Goal: Task Accomplishment & Management: Manage account settings

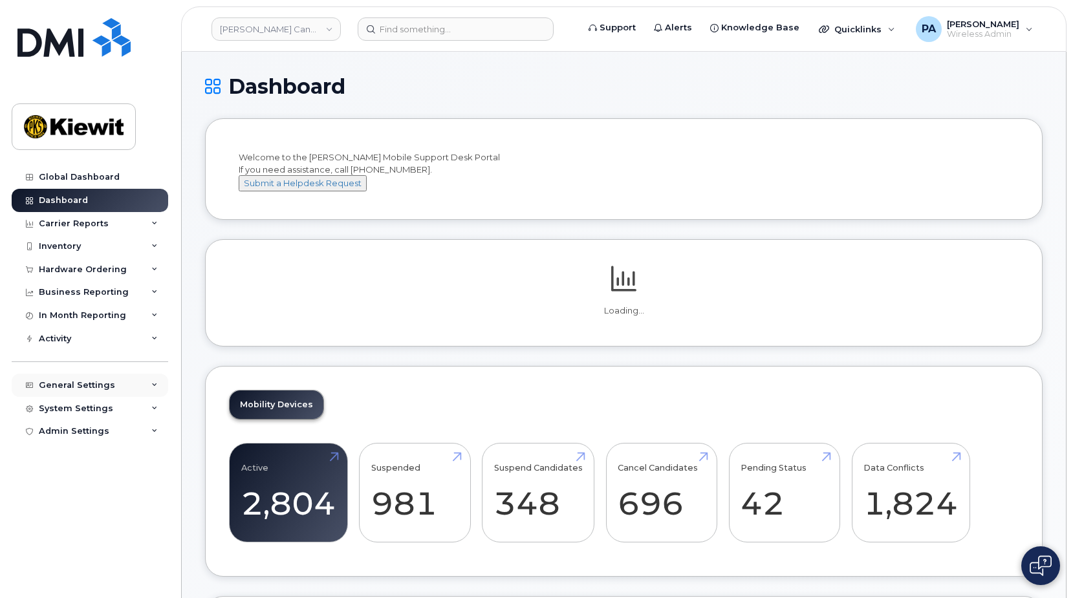
click at [78, 384] on div "General Settings" at bounding box center [77, 385] width 76 height 10
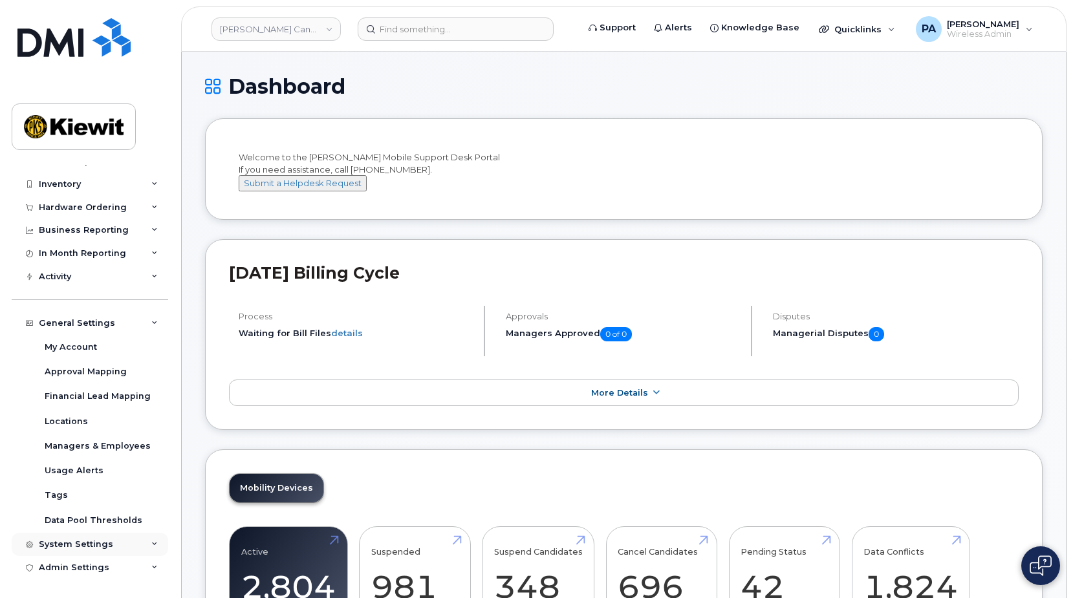
click at [59, 546] on div "System Settings" at bounding box center [76, 544] width 74 height 10
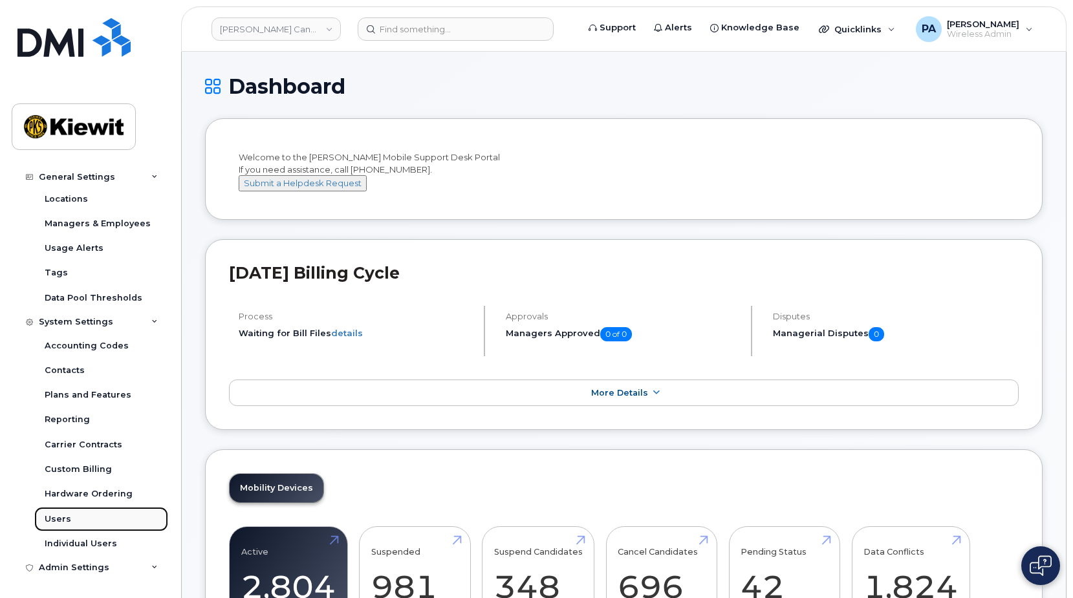
click at [60, 520] on div "Users" at bounding box center [58, 519] width 27 height 12
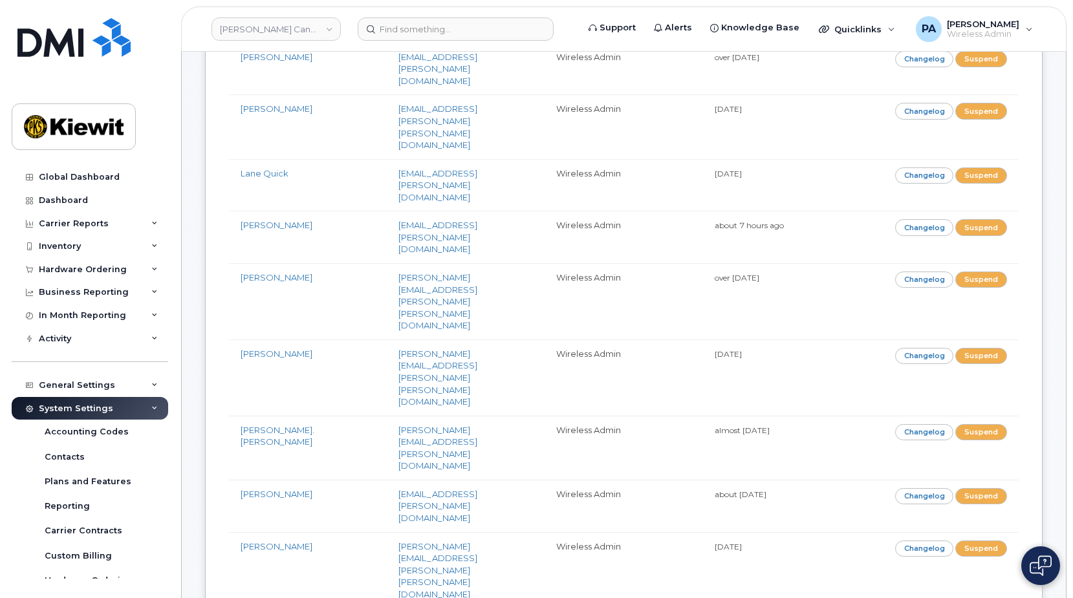
scroll to position [647, 0]
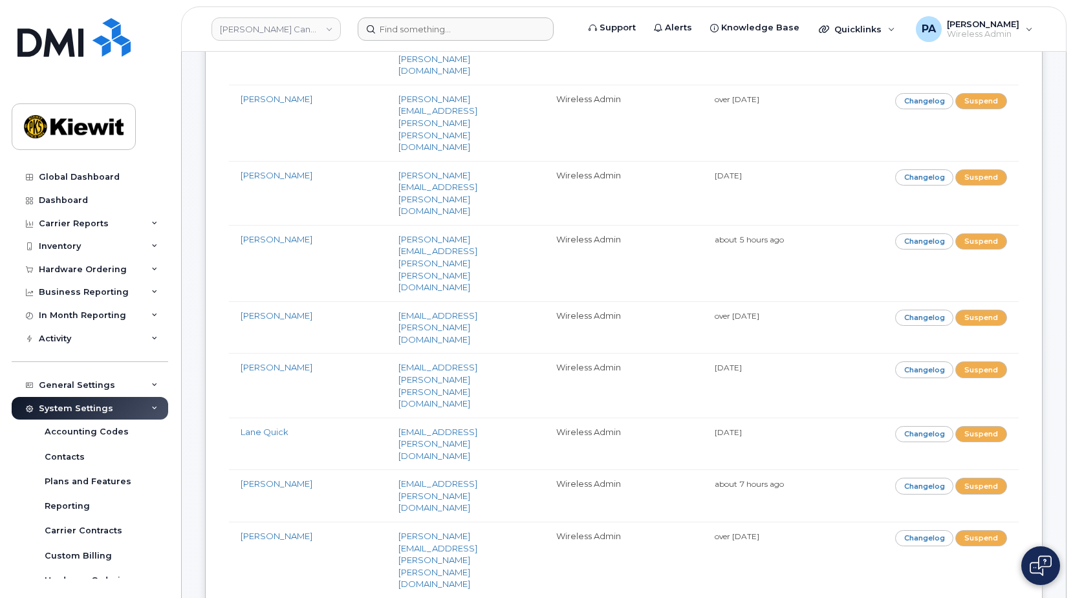
click at [569, 38] on form at bounding box center [463, 28] width 211 height 23
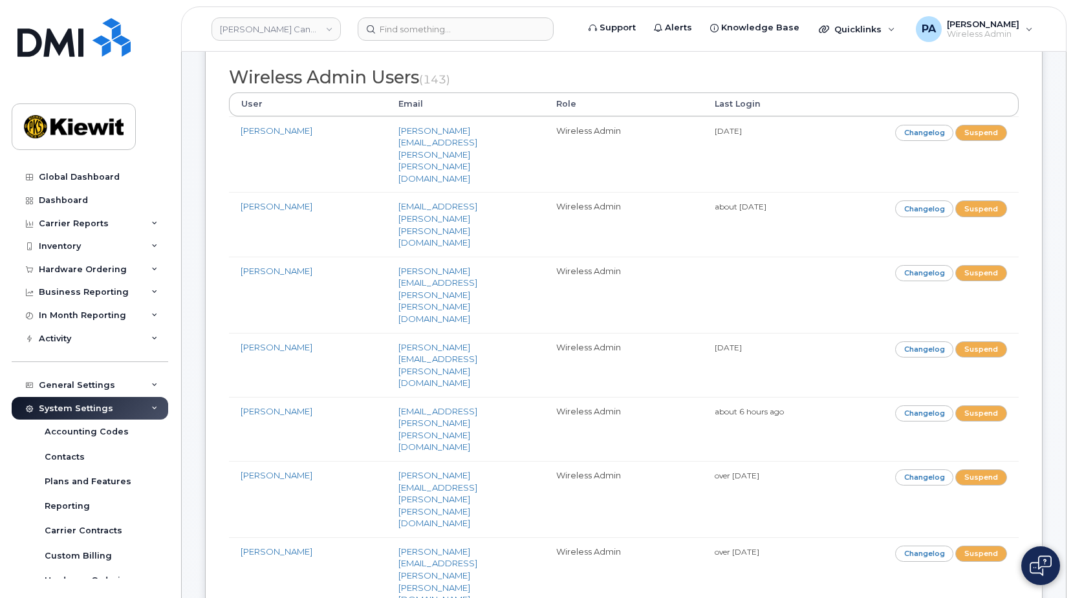
scroll to position [0, 0]
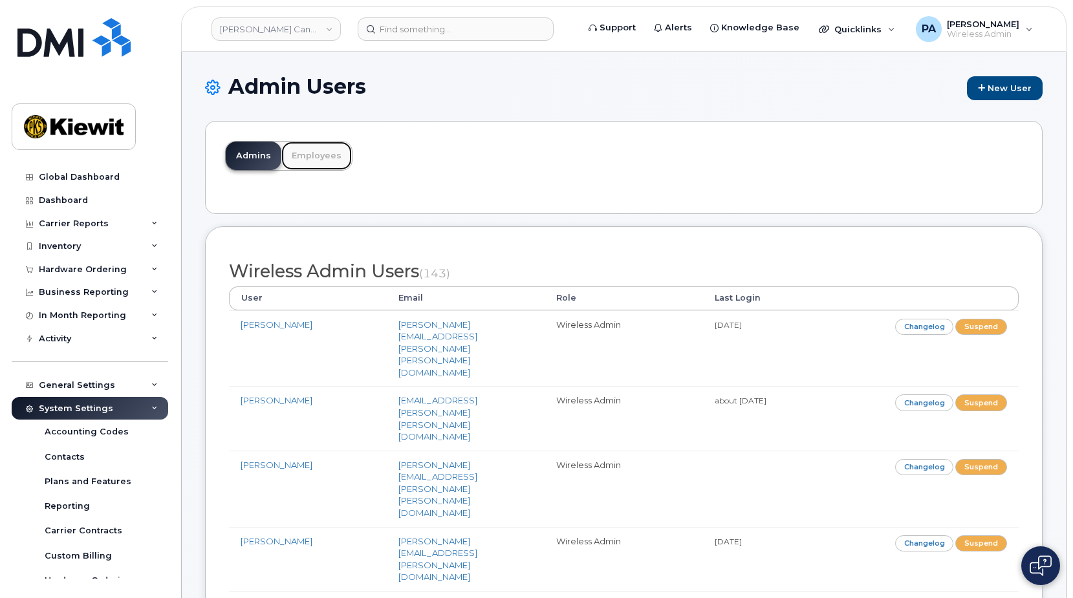
click at [296, 150] on link "Employees" at bounding box center [316, 156] width 70 height 28
click at [314, 158] on link "Employees" at bounding box center [316, 156] width 70 height 28
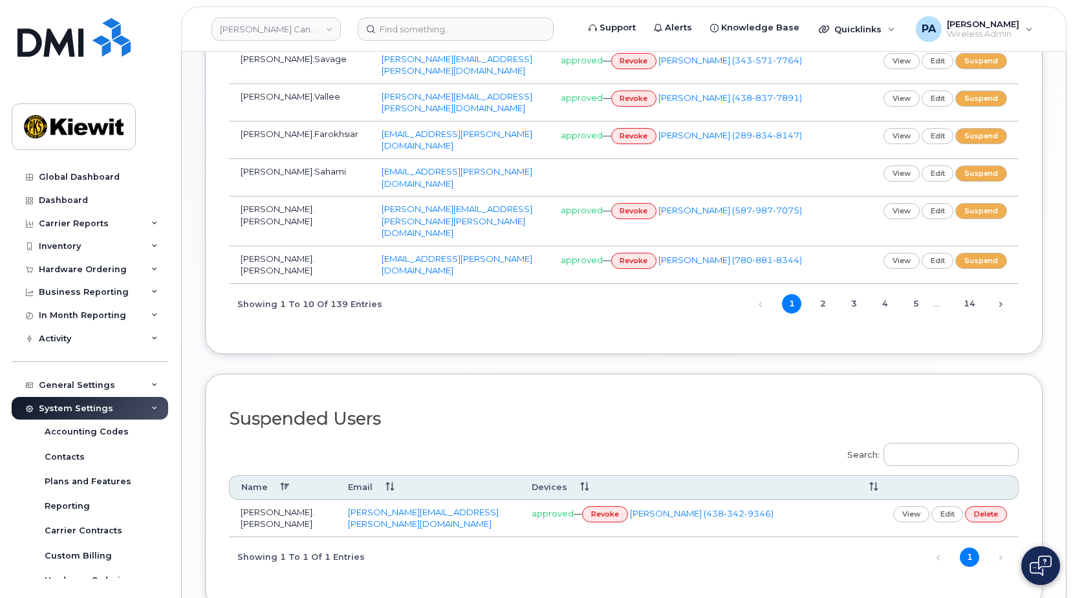
scroll to position [190, 0]
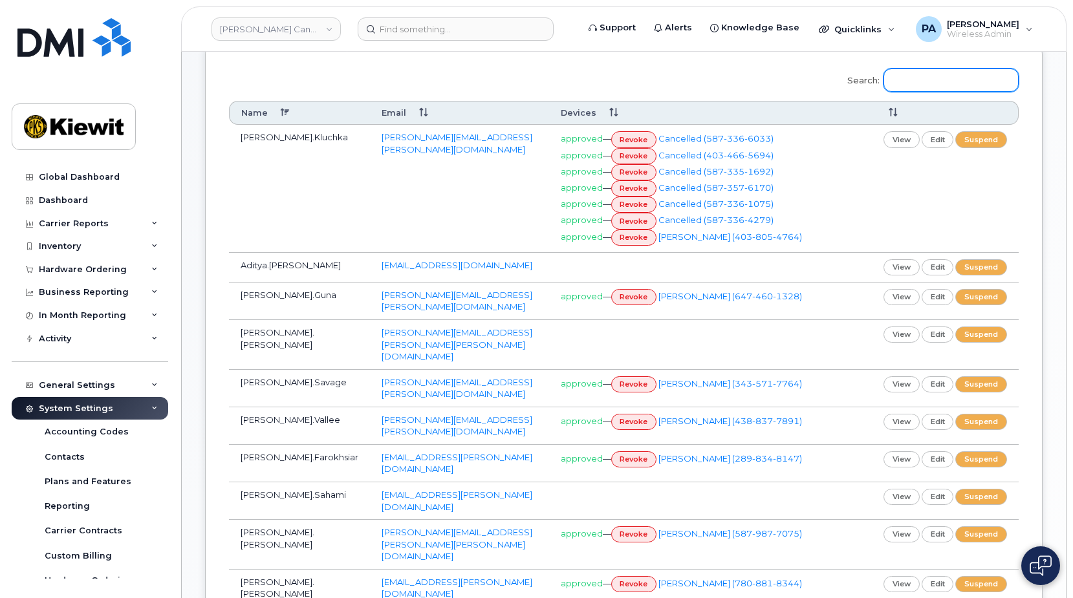
click at [929, 85] on input "Search:" at bounding box center [950, 80] width 135 height 23
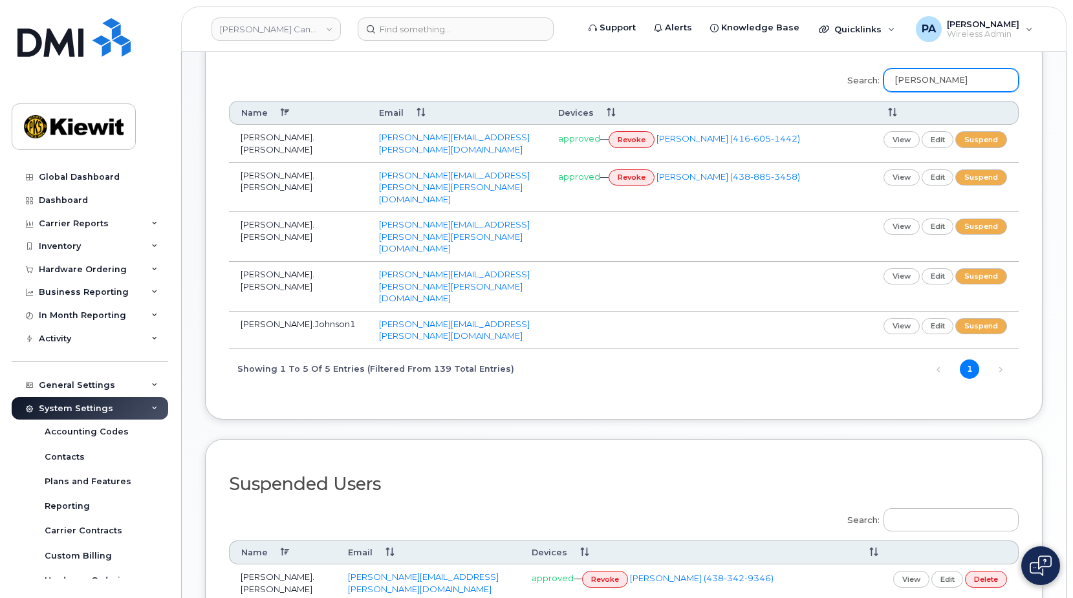
scroll to position [147, 0]
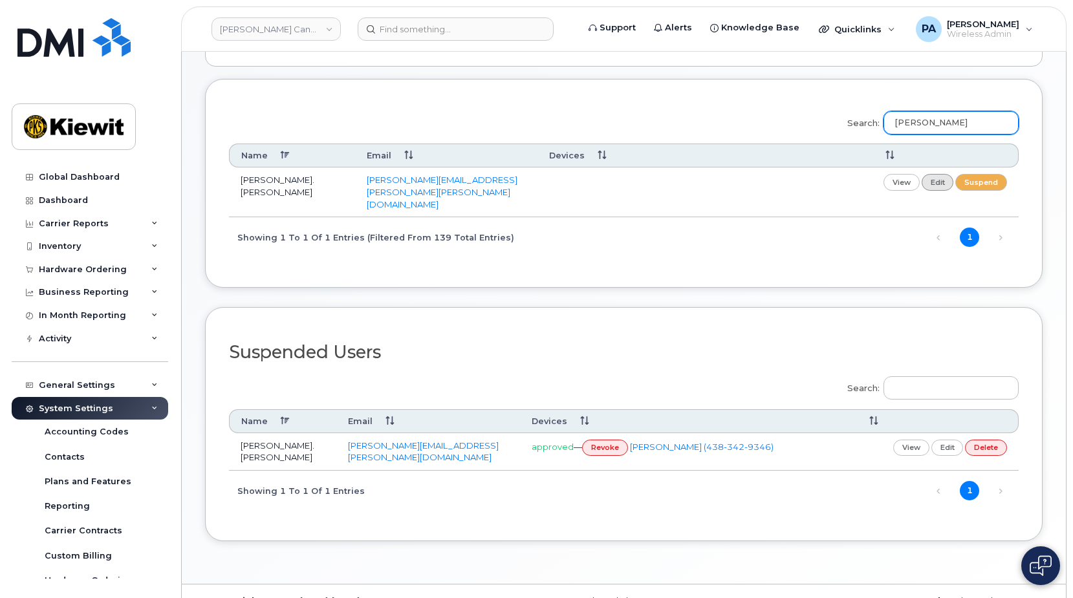
type input "joe"
click at [934, 186] on link "edit" at bounding box center [937, 182] width 32 height 16
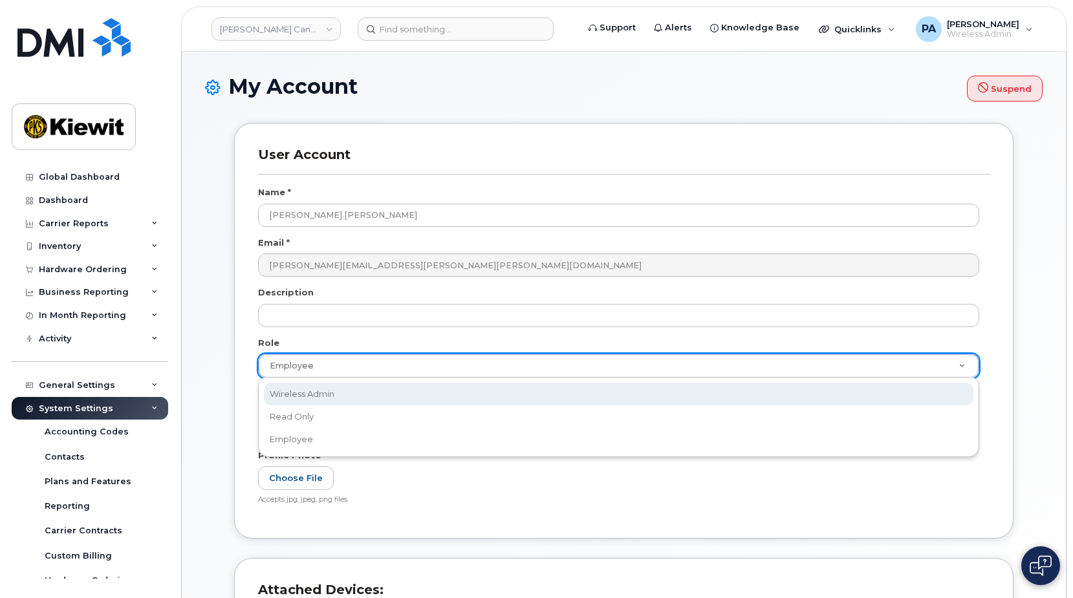
select select "wireless_admin"
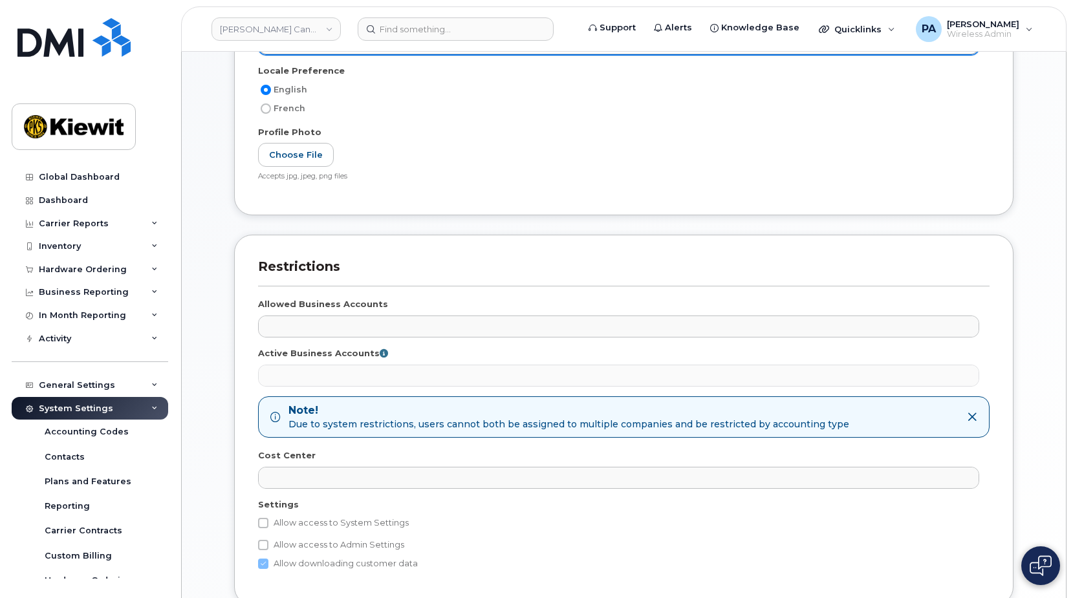
scroll to position [439, 0]
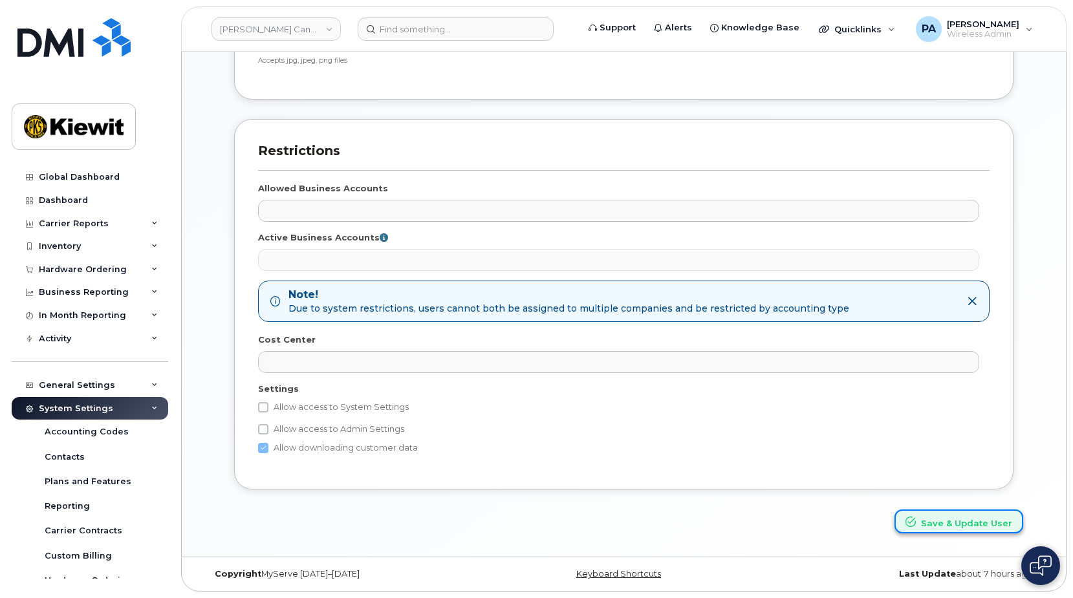
click at [953, 519] on button "Save & Update User" at bounding box center [958, 521] width 129 height 24
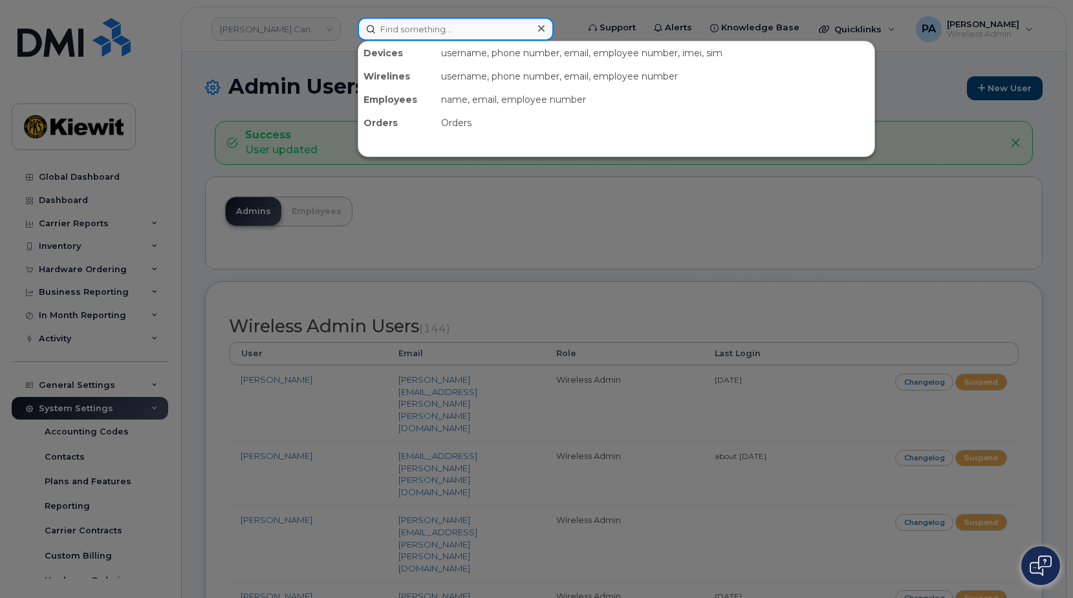
click at [414, 26] on input at bounding box center [456, 28] width 196 height 23
click at [292, 98] on div at bounding box center [536, 299] width 1073 height 598
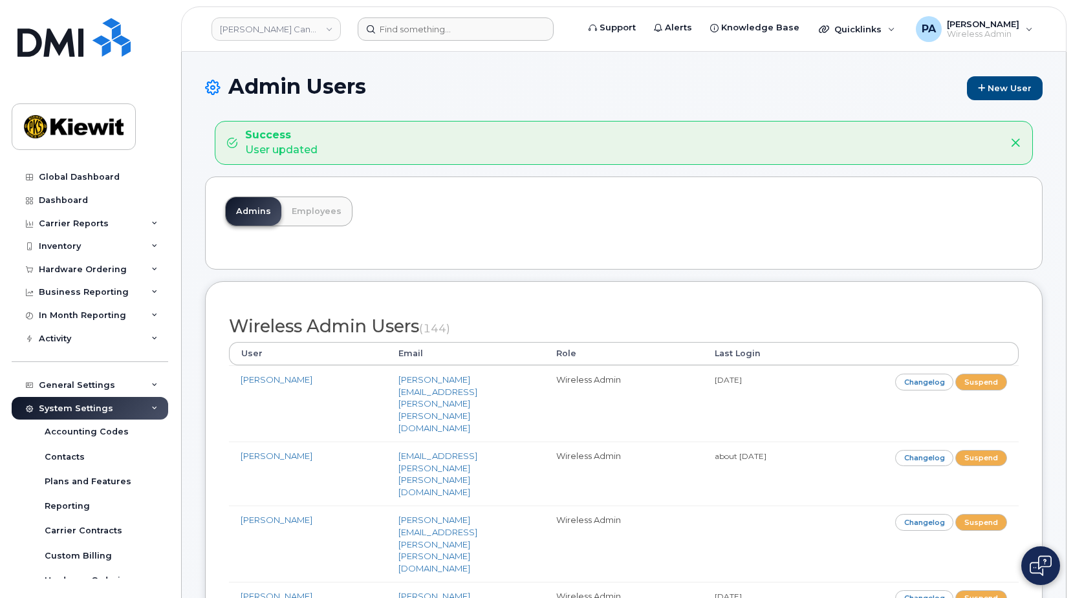
click at [702, 190] on div "Admins Employees" at bounding box center [623, 223] width 837 height 93
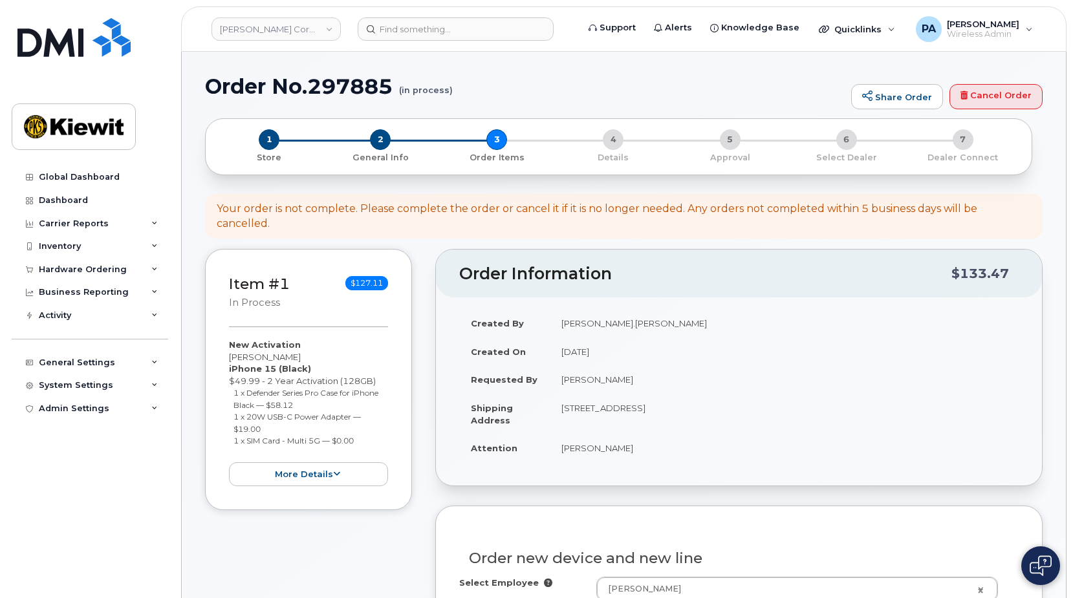
select select "None"
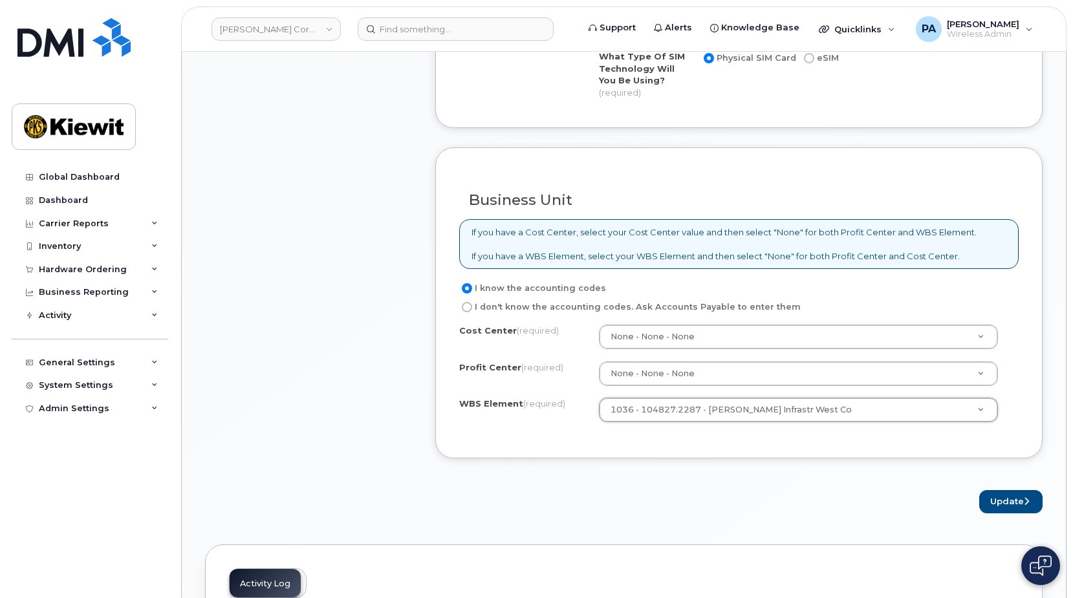
scroll to position [970, 0]
drag, startPoint x: 1007, startPoint y: 473, endPoint x: 949, endPoint y: 466, distance: 58.5
click at [1007, 490] on button "Update" at bounding box center [1010, 502] width 63 height 24
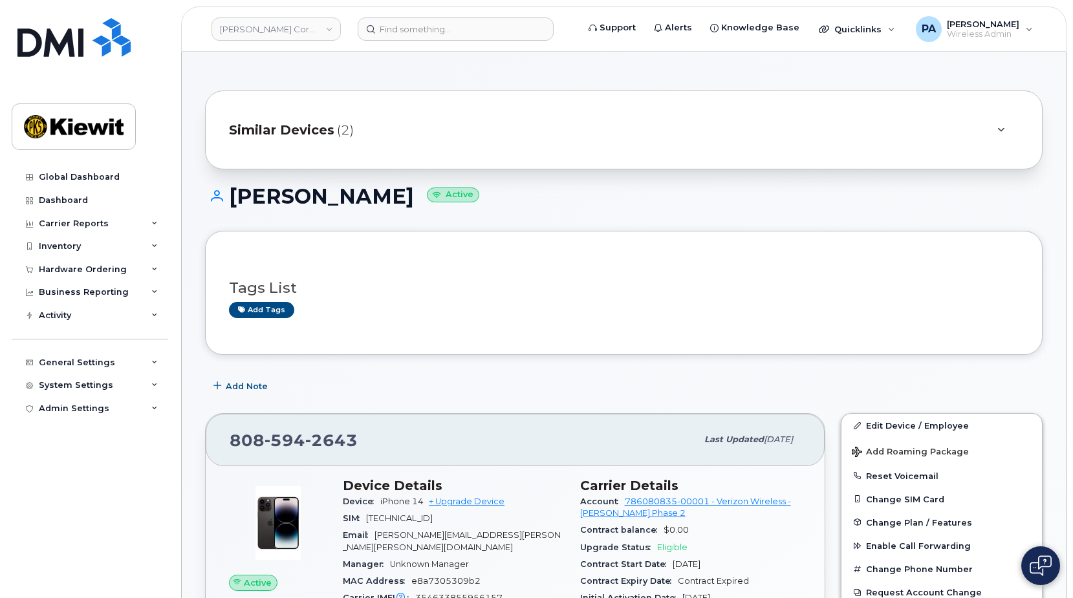
scroll to position [635, 0]
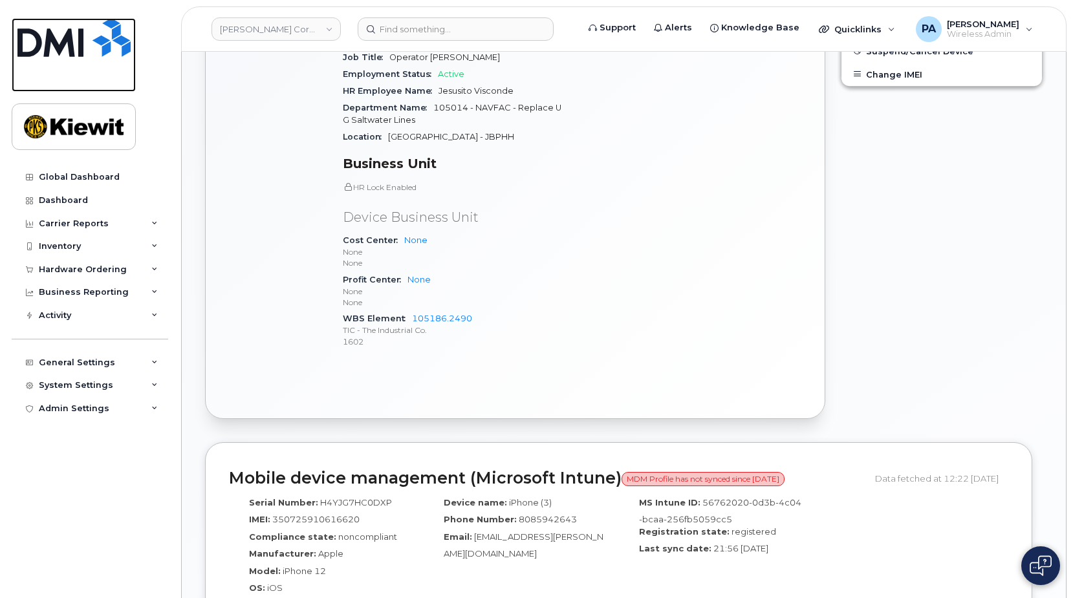
click at [85, 36] on img at bounding box center [73, 37] width 113 height 39
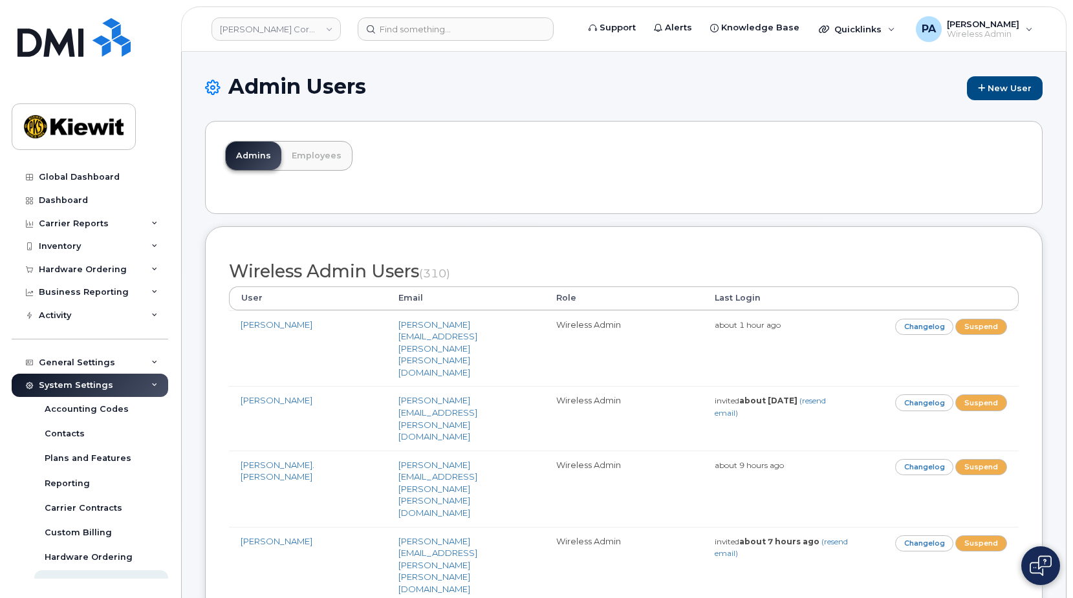
click at [668, 142] on div "Admins Employees" at bounding box center [623, 167] width 837 height 93
click at [295, 158] on link "Employees" at bounding box center [316, 156] width 70 height 28
click at [319, 156] on link "Employees" at bounding box center [316, 156] width 70 height 28
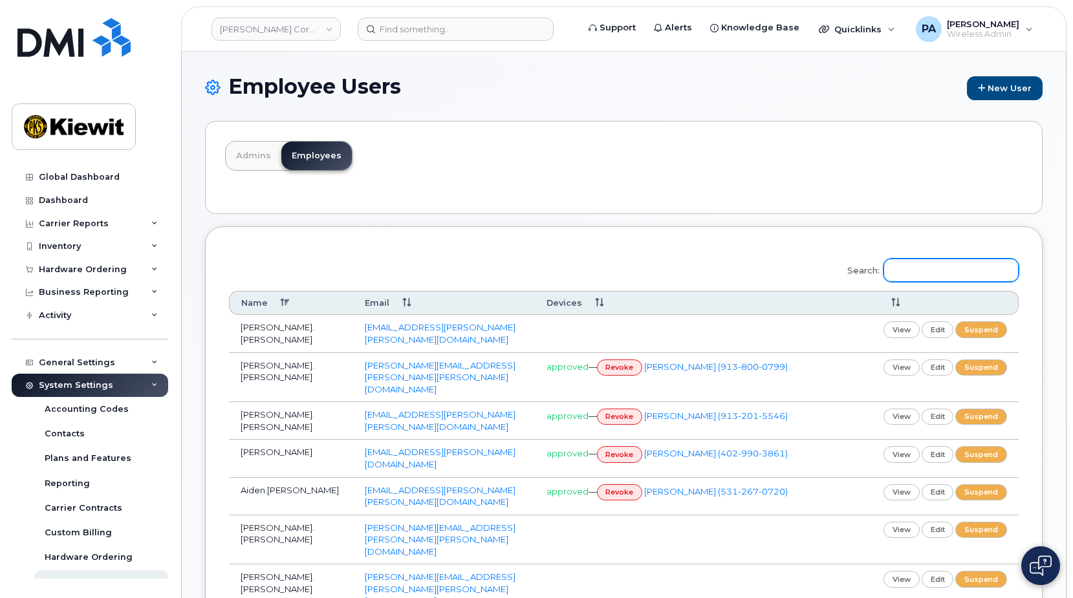
click at [967, 267] on input "Search:" at bounding box center [950, 270] width 135 height 23
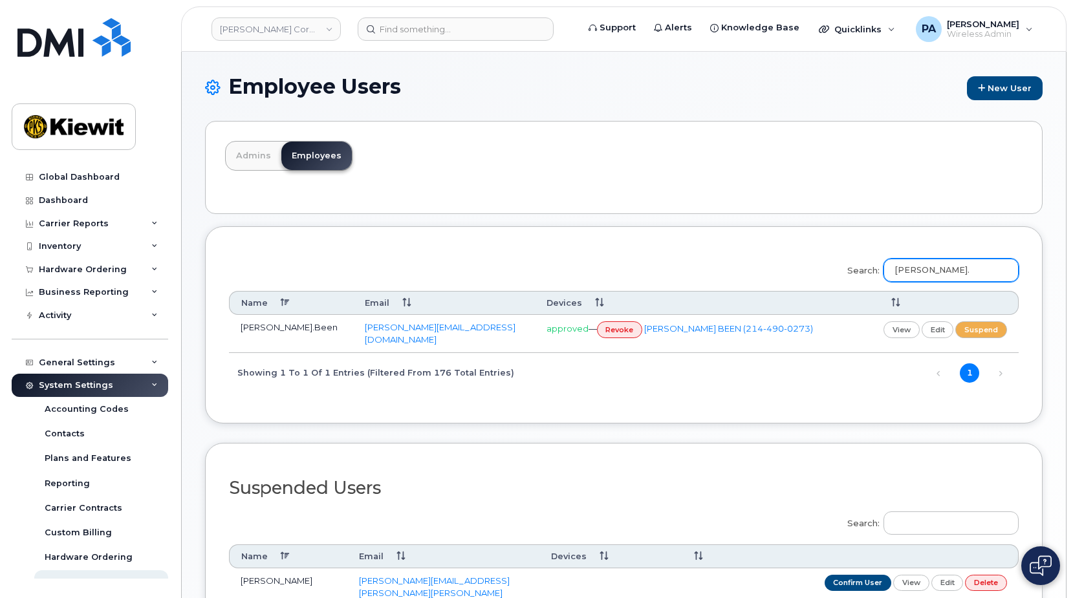
type input "joe."
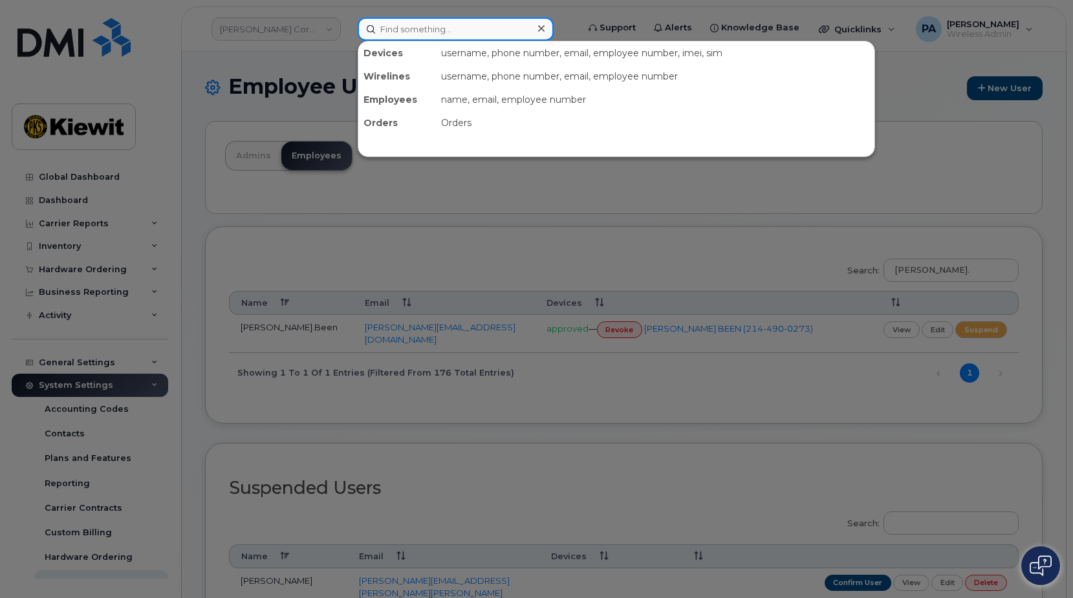
click at [429, 27] on input at bounding box center [456, 28] width 196 height 23
paste input "[PERSON_NAME]"
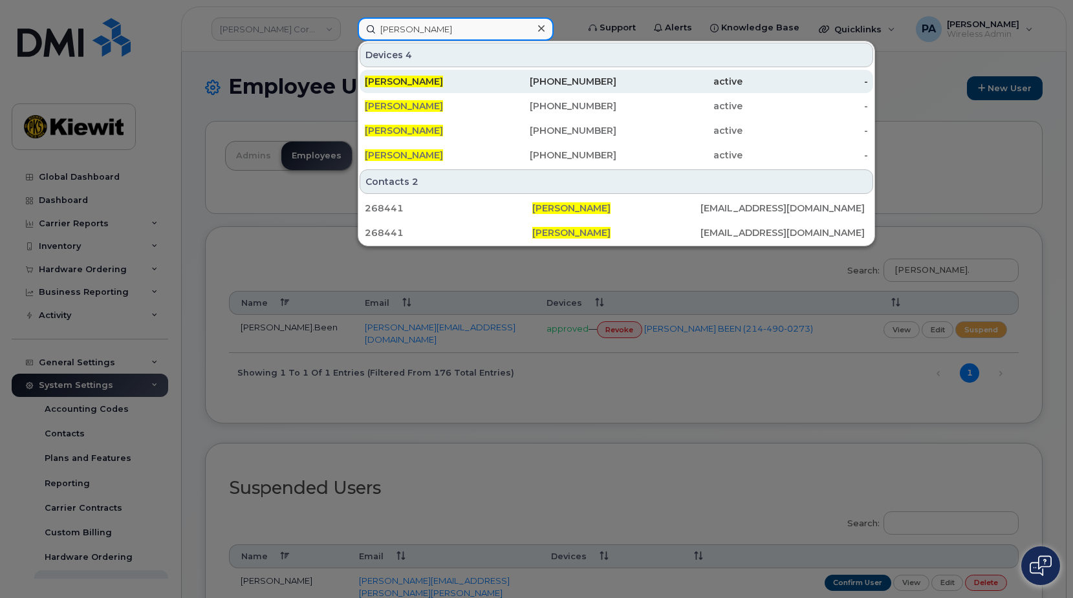
type input "[PERSON_NAME]"
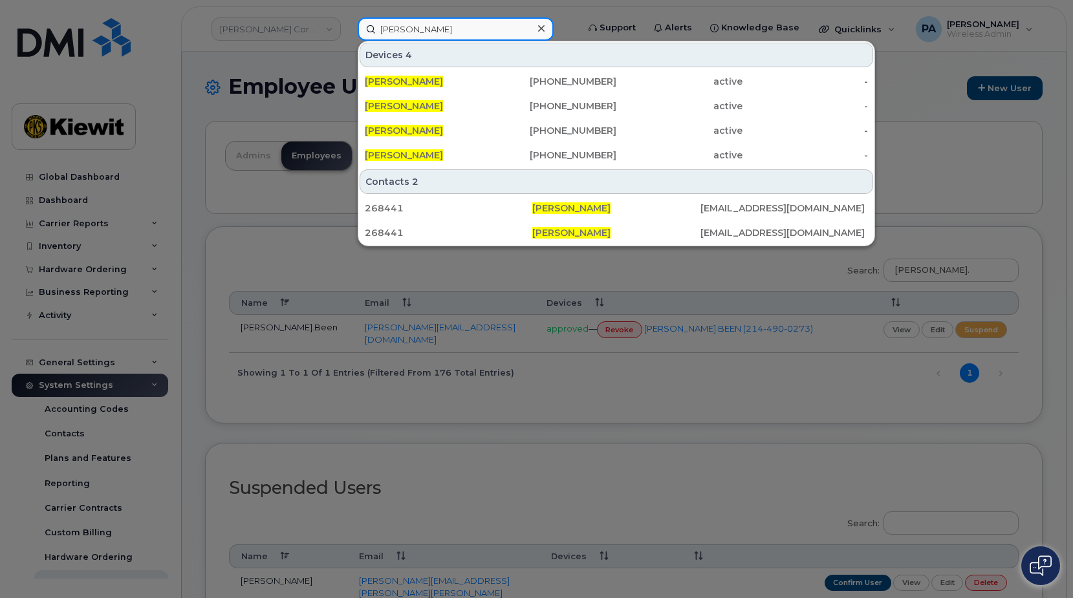
click at [435, 37] on input "Russell Stelly" at bounding box center [456, 28] width 196 height 23
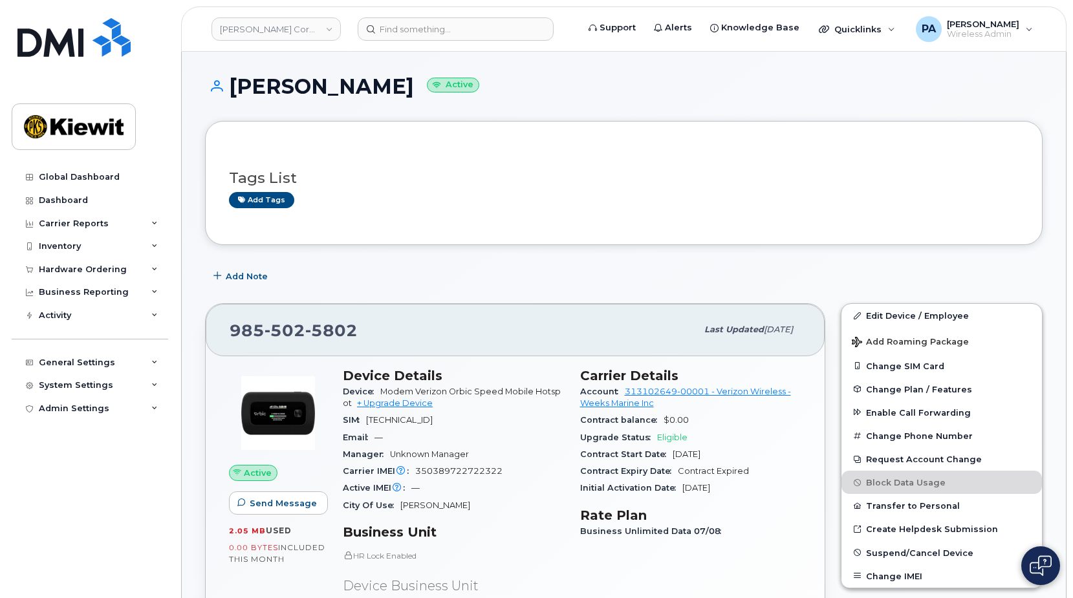
scroll to position [65, 0]
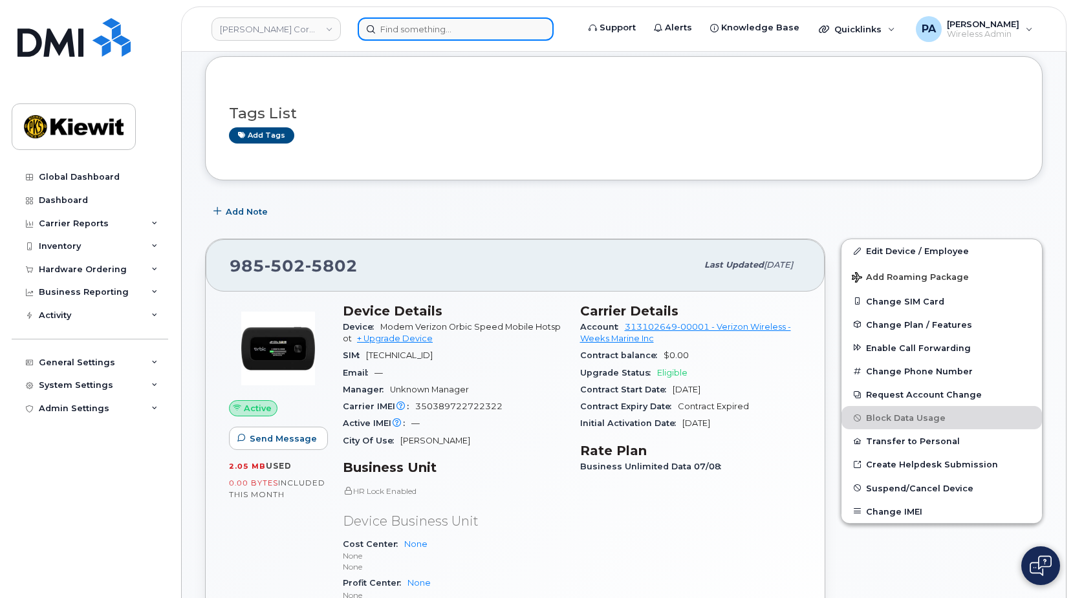
click at [424, 27] on input at bounding box center [456, 28] width 196 height 23
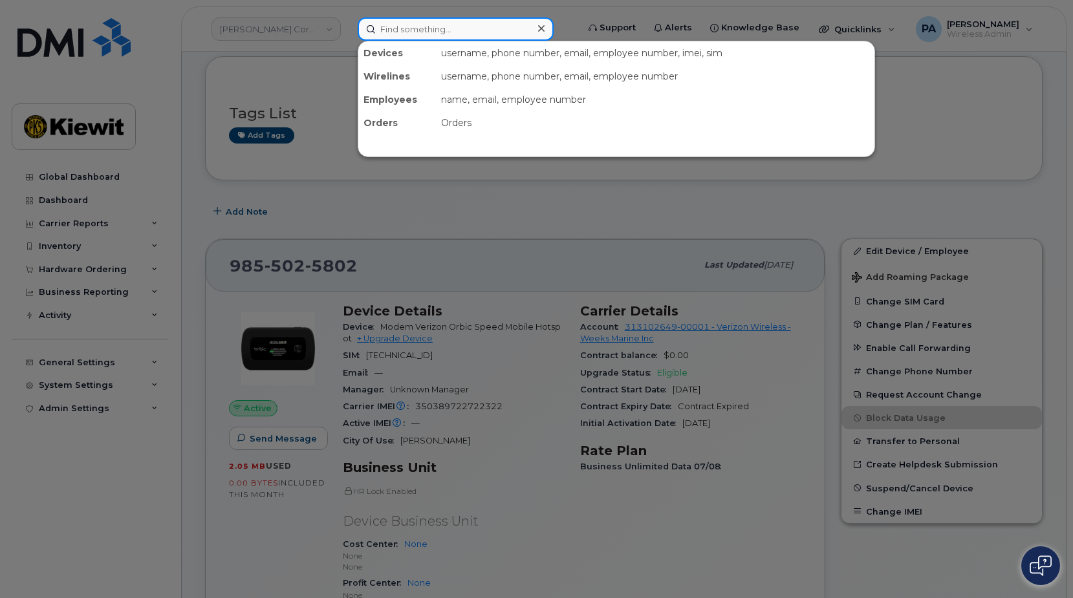
paste input "5044470045"
type input "5044470045"
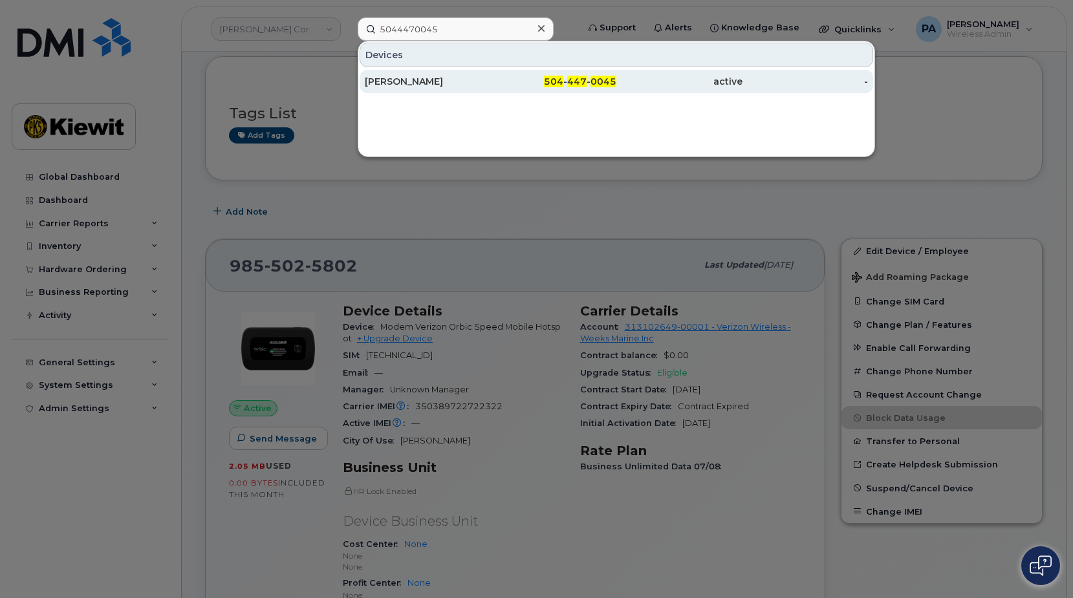
click at [460, 80] on div "[PERSON_NAME]" at bounding box center [428, 81] width 126 height 13
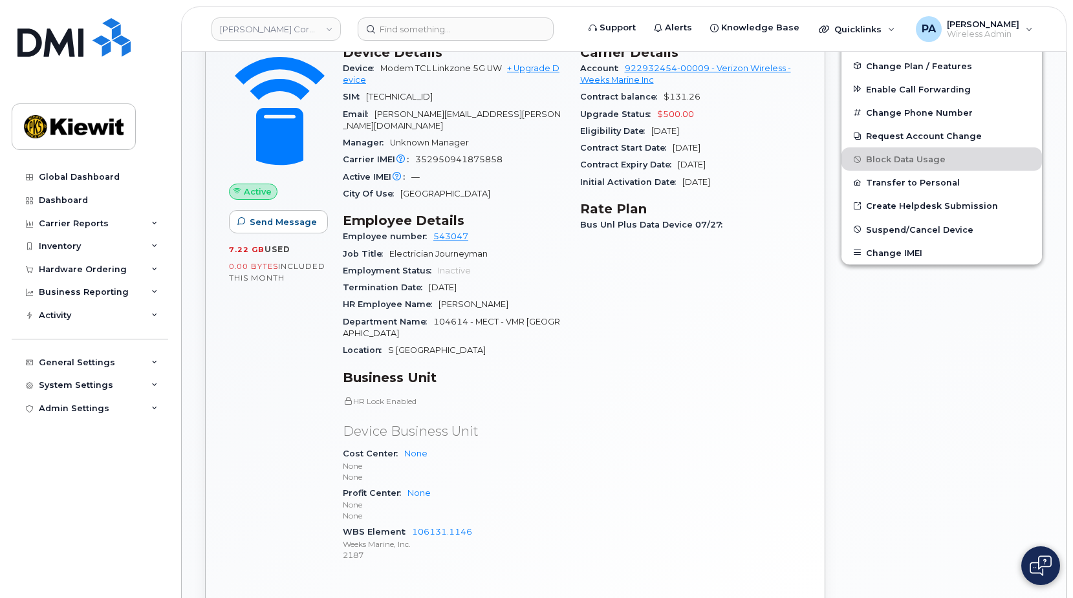
scroll to position [65, 0]
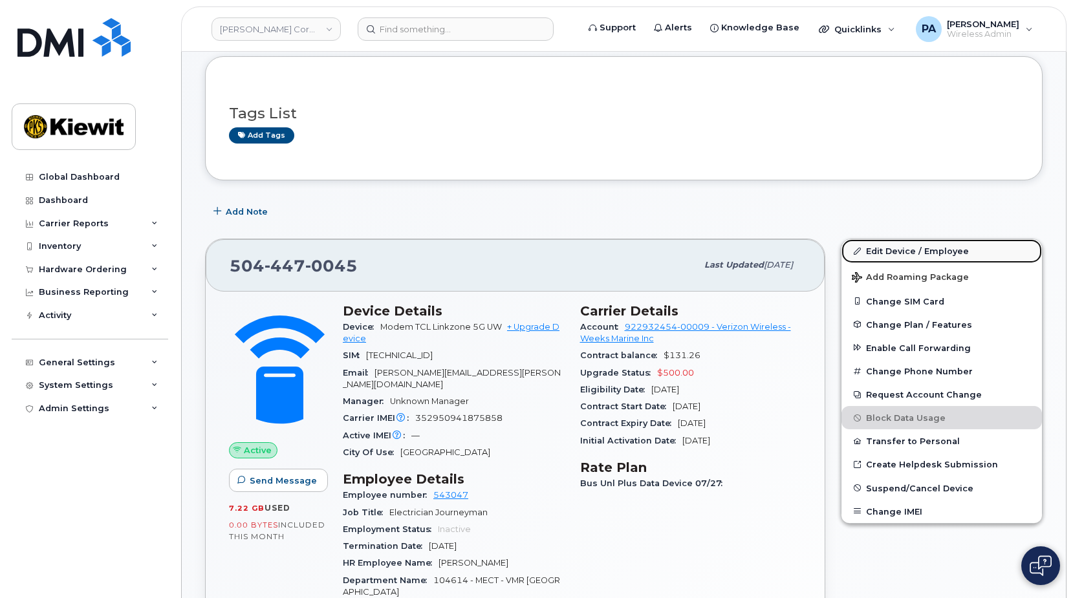
click at [915, 254] on link "Edit Device / Employee" at bounding box center [941, 250] width 200 height 23
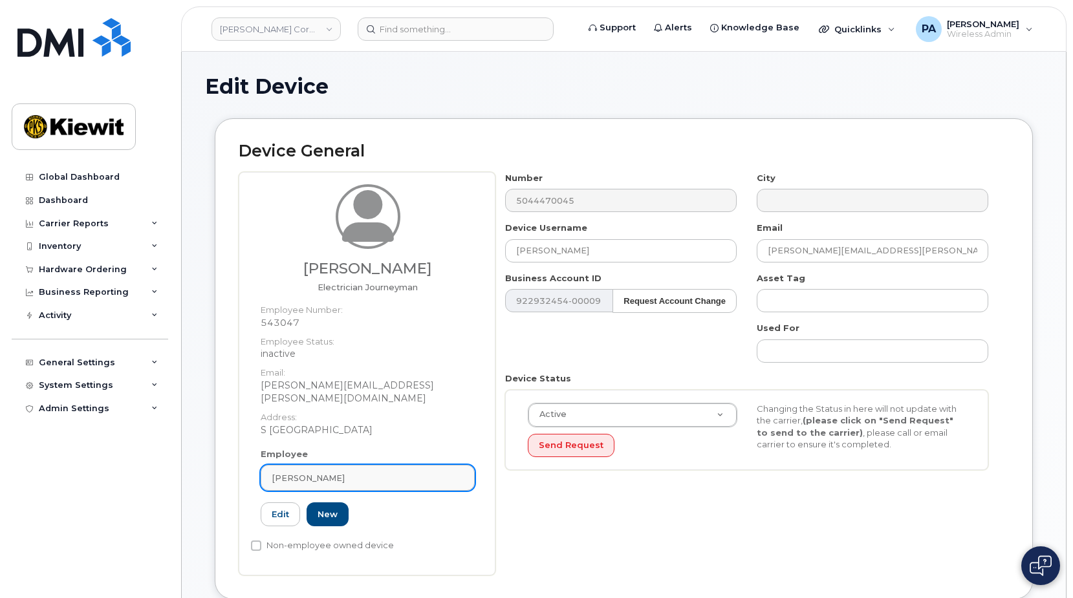
click at [385, 472] on div "[PERSON_NAME]" at bounding box center [368, 478] width 192 height 12
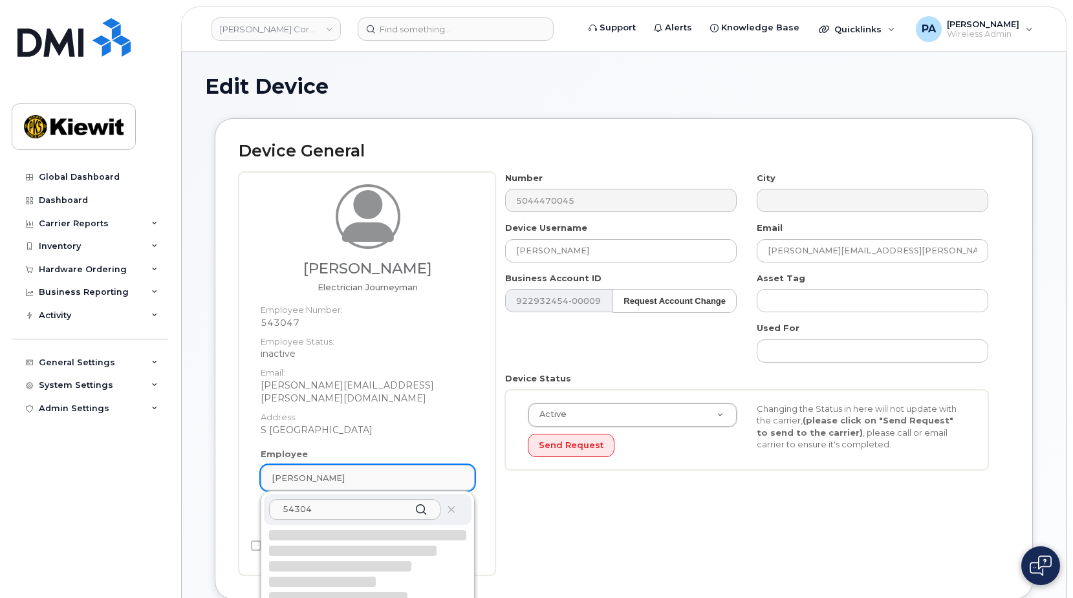
type input "543047"
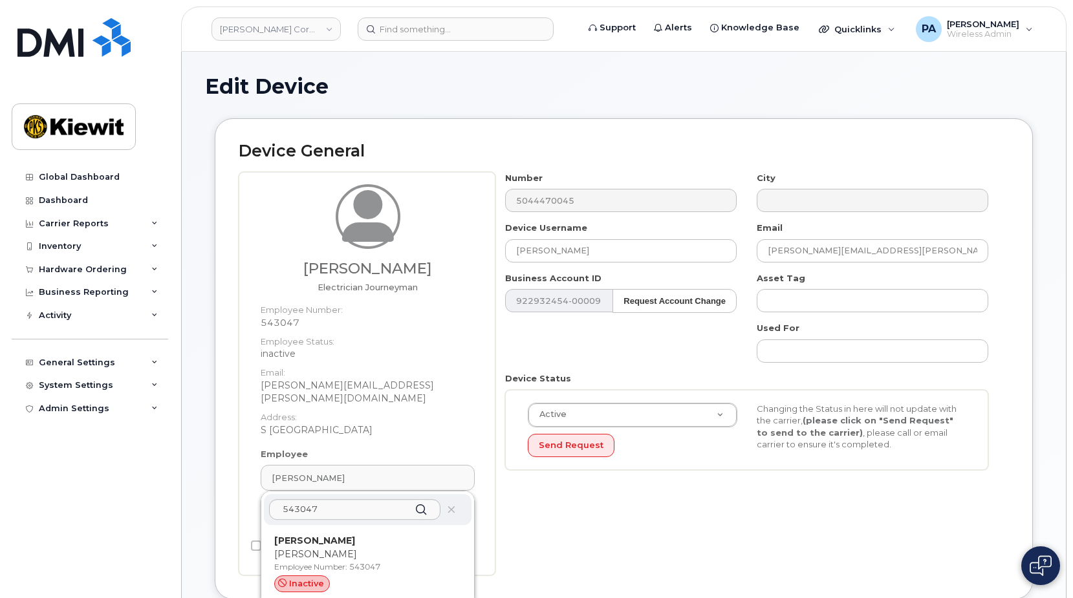
click at [316, 535] on strong "[PERSON_NAME]" at bounding box center [314, 541] width 81 height 12
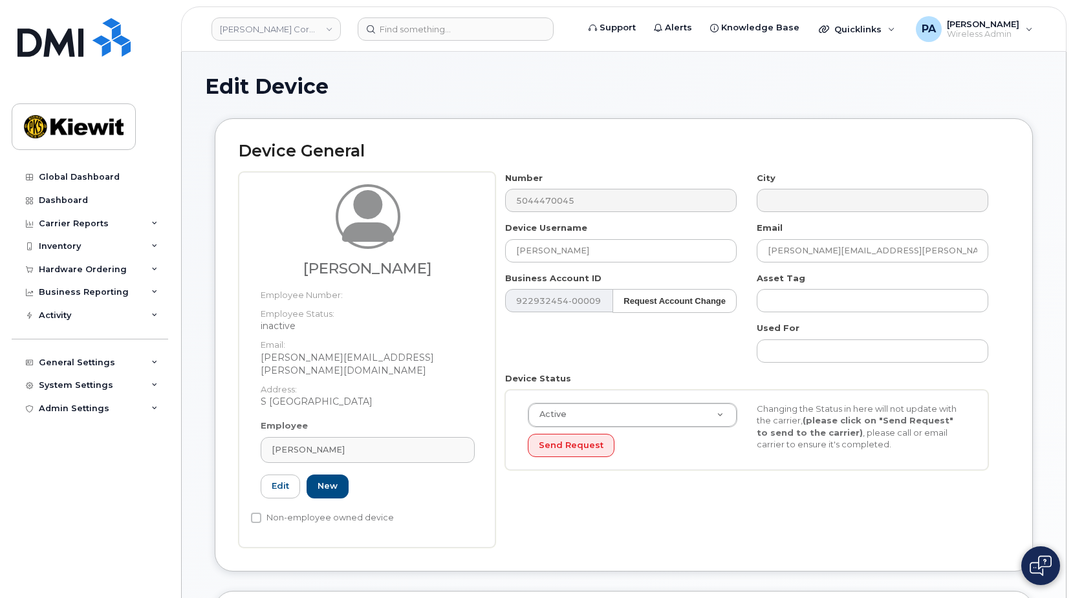
type input "[PERSON_NAME]"
type input "[PERSON_NAME][EMAIL_ADDRESS][PERSON_NAME][DOMAIN_NAME]"
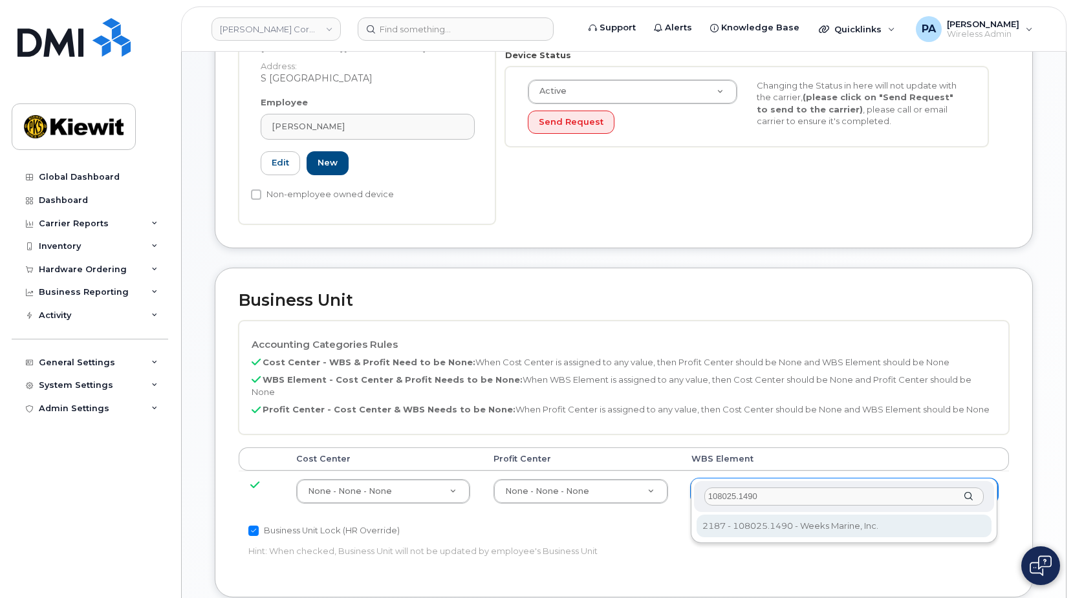
type input "108025.1490"
type input "33790764"
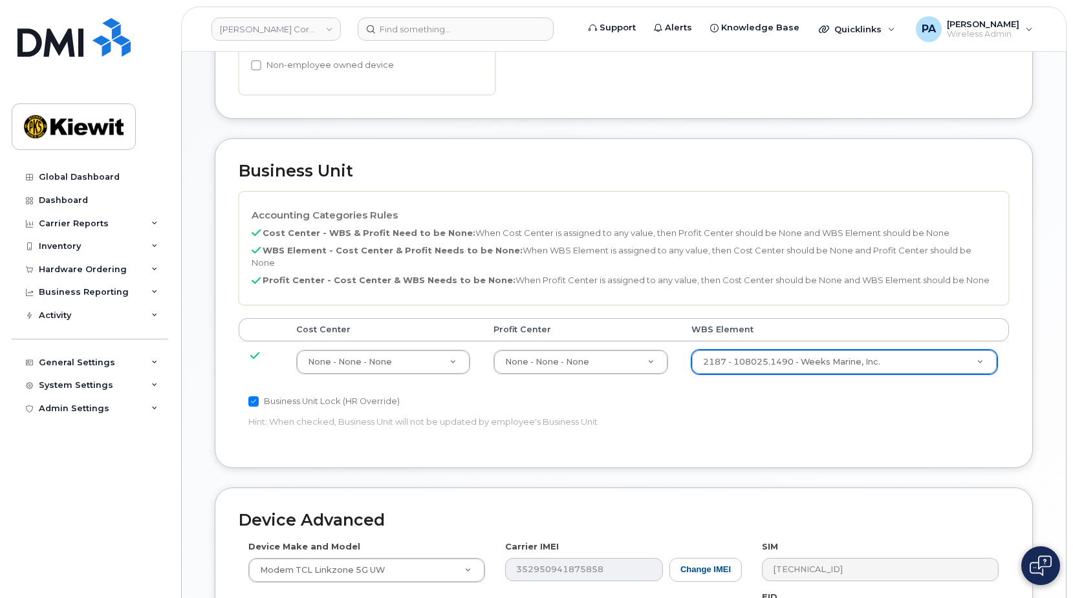
scroll to position [703, 0]
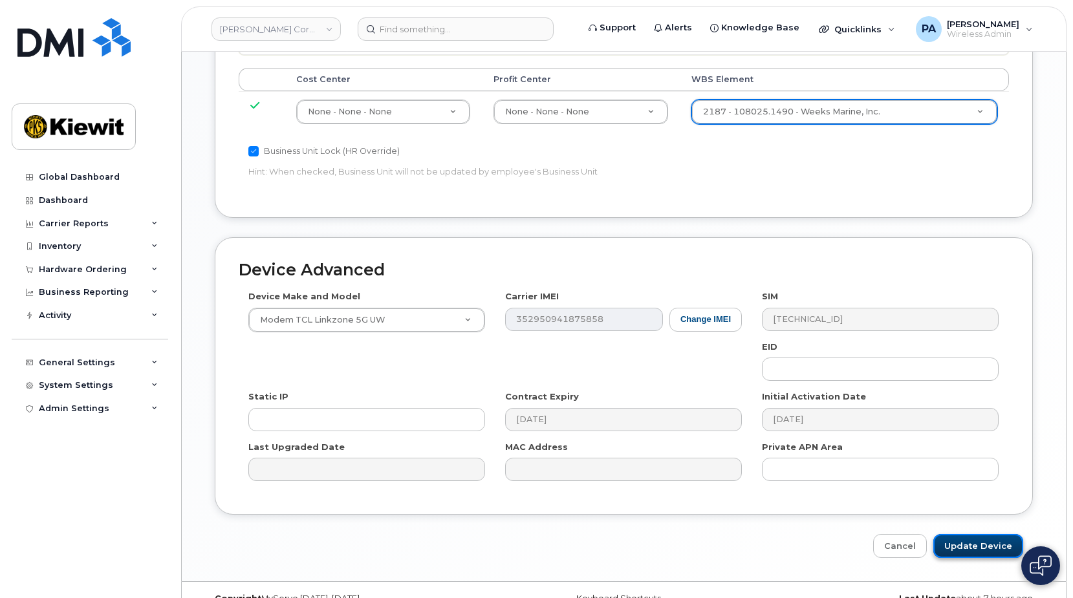
click at [982, 534] on input "Update Device" at bounding box center [978, 546] width 90 height 24
type input "Saving..."
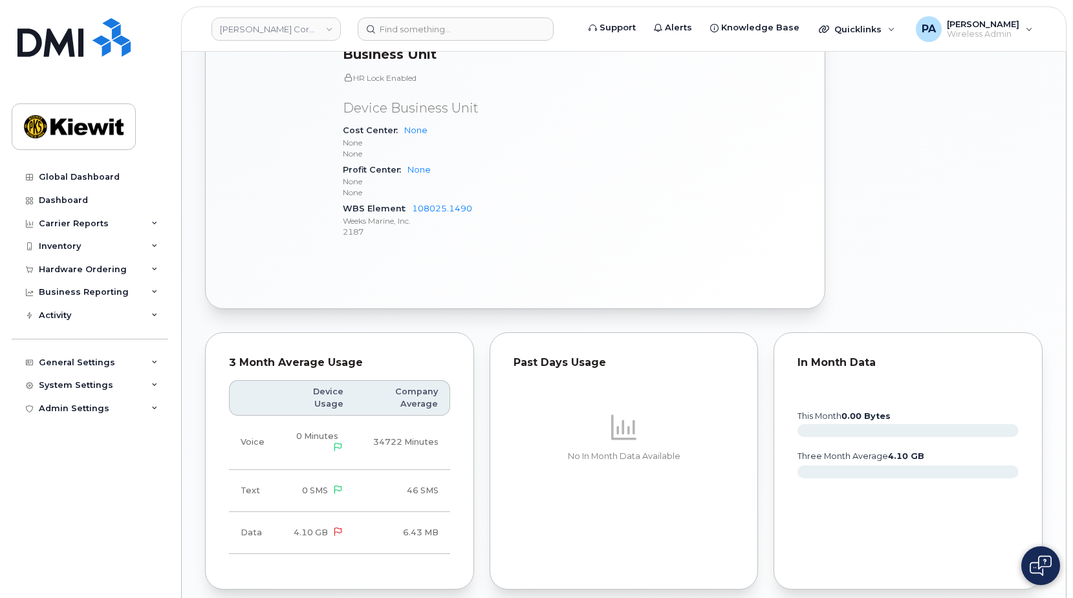
scroll to position [970, 0]
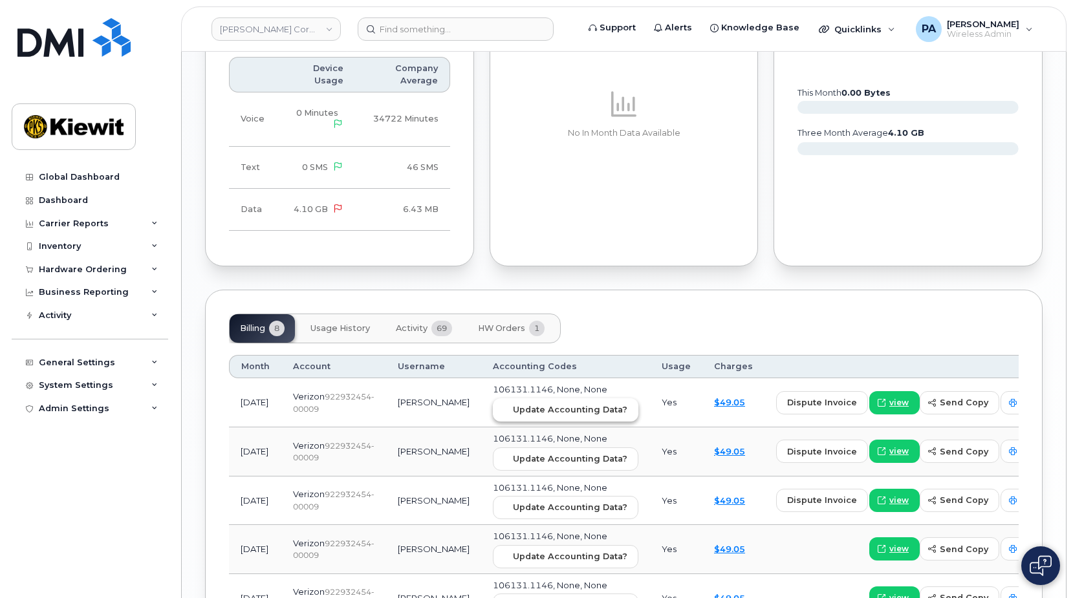
click at [526, 403] on span "Update Accounting Data?" at bounding box center [570, 409] width 114 height 12
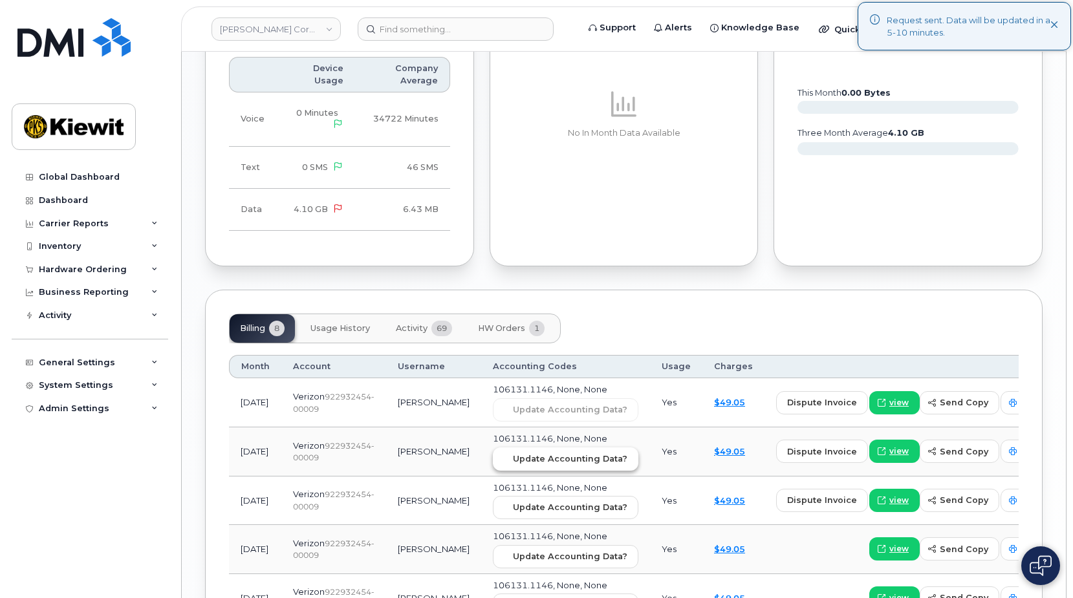
click at [517, 453] on span "Update Accounting Data?" at bounding box center [570, 459] width 114 height 12
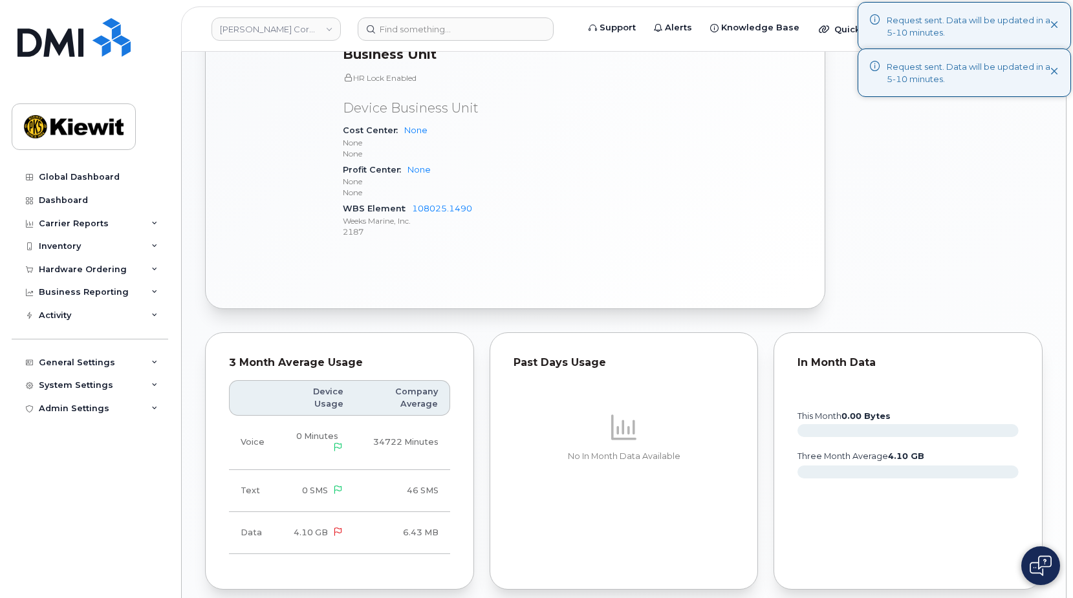
scroll to position [194, 0]
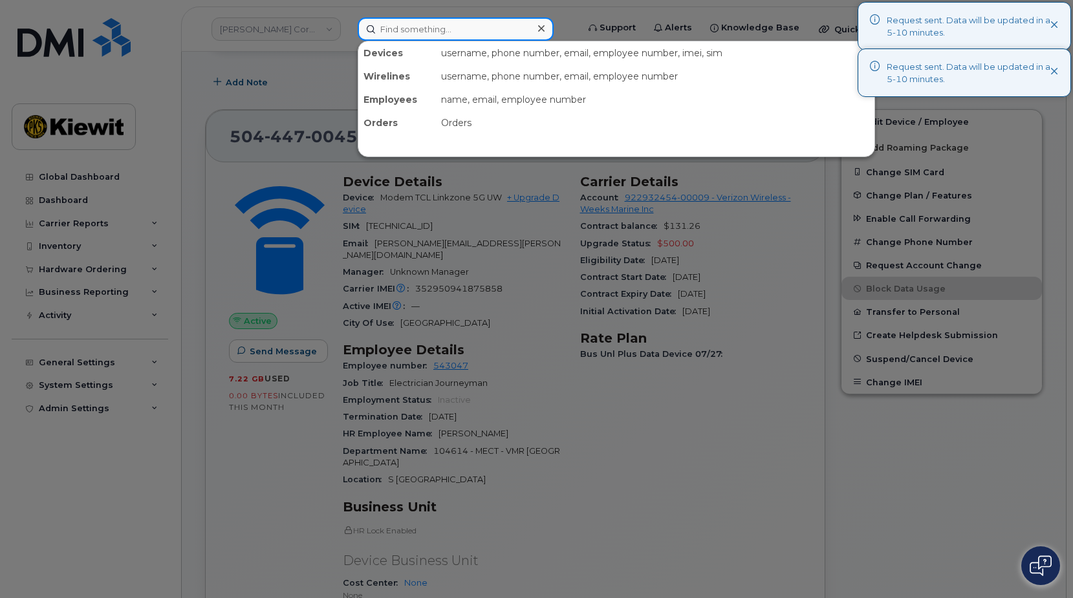
click at [436, 25] on input at bounding box center [456, 28] width 196 height 23
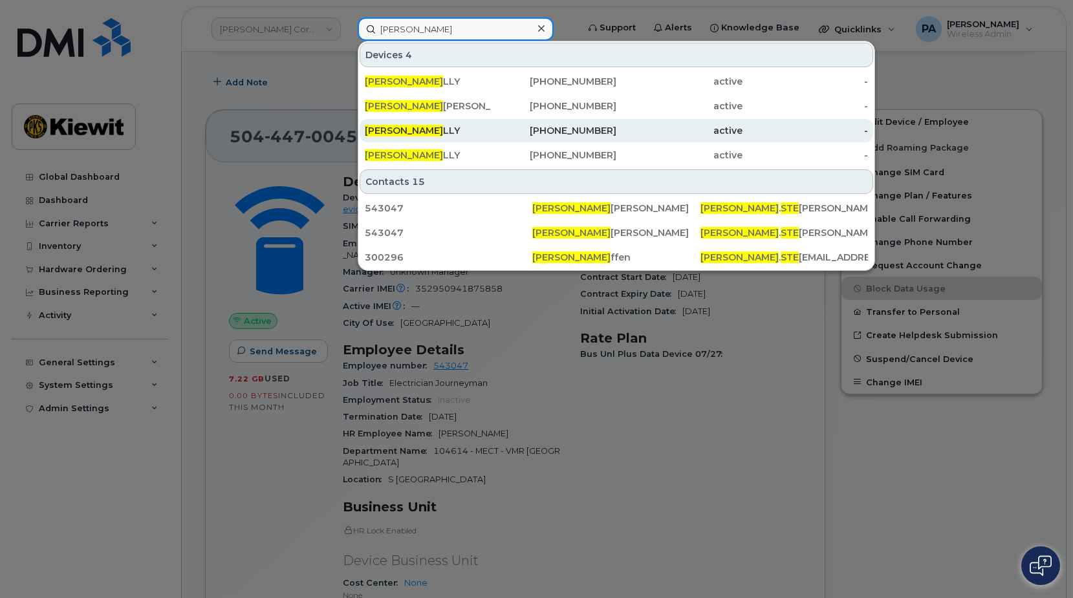
type input "[PERSON_NAME]"
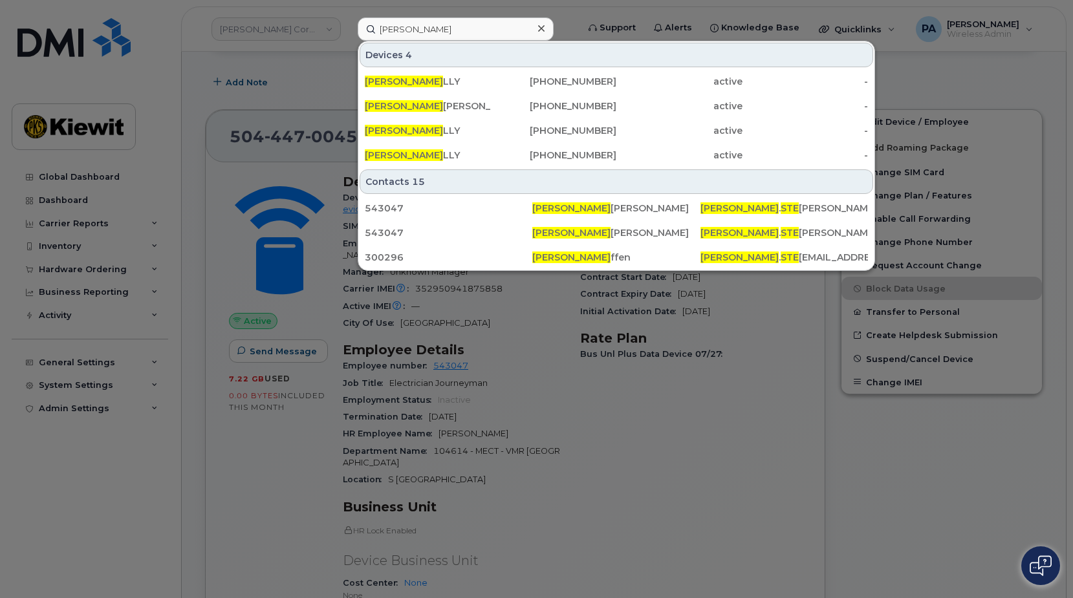
click at [563, 398] on div at bounding box center [536, 299] width 1073 height 598
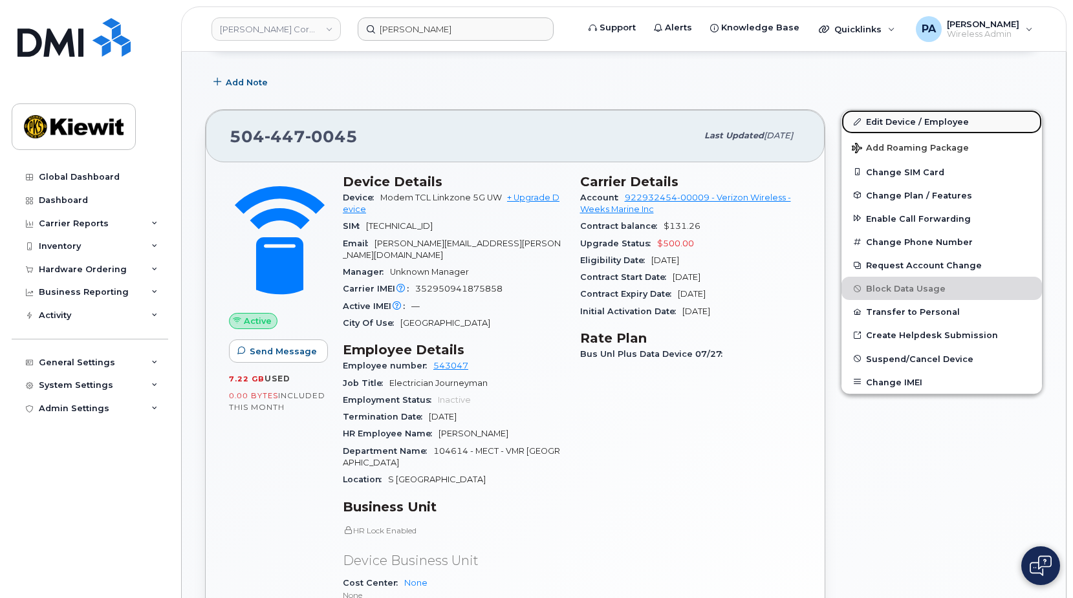
click at [943, 120] on link "Edit Device / Employee" at bounding box center [941, 121] width 200 height 23
click at [923, 117] on link "Edit Device / Employee" at bounding box center [941, 121] width 200 height 23
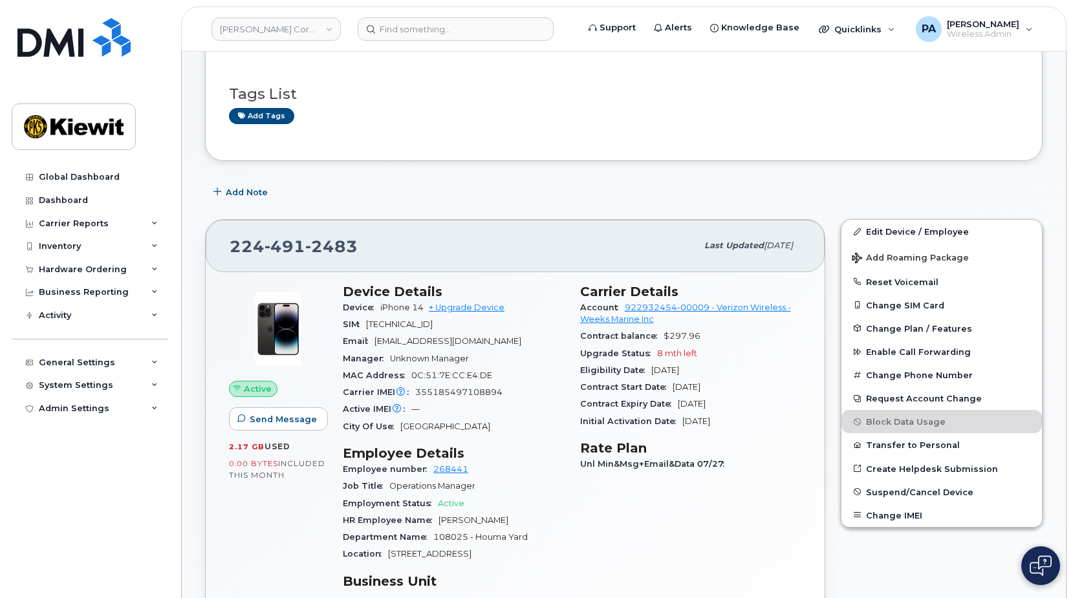
scroll to position [259, 0]
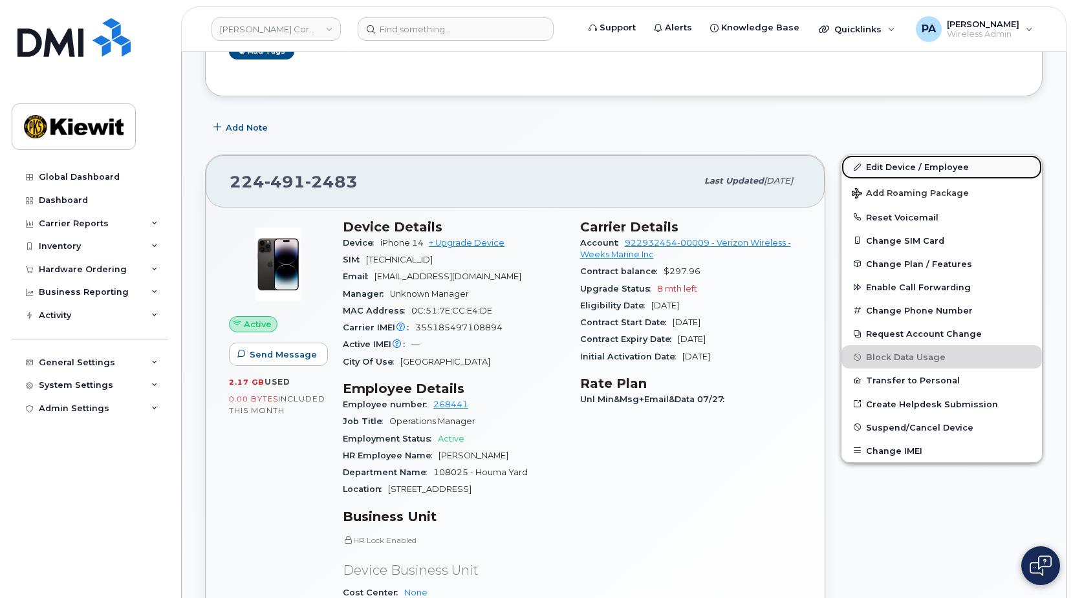
click at [911, 166] on link "Edit Device / Employee" at bounding box center [941, 166] width 200 height 23
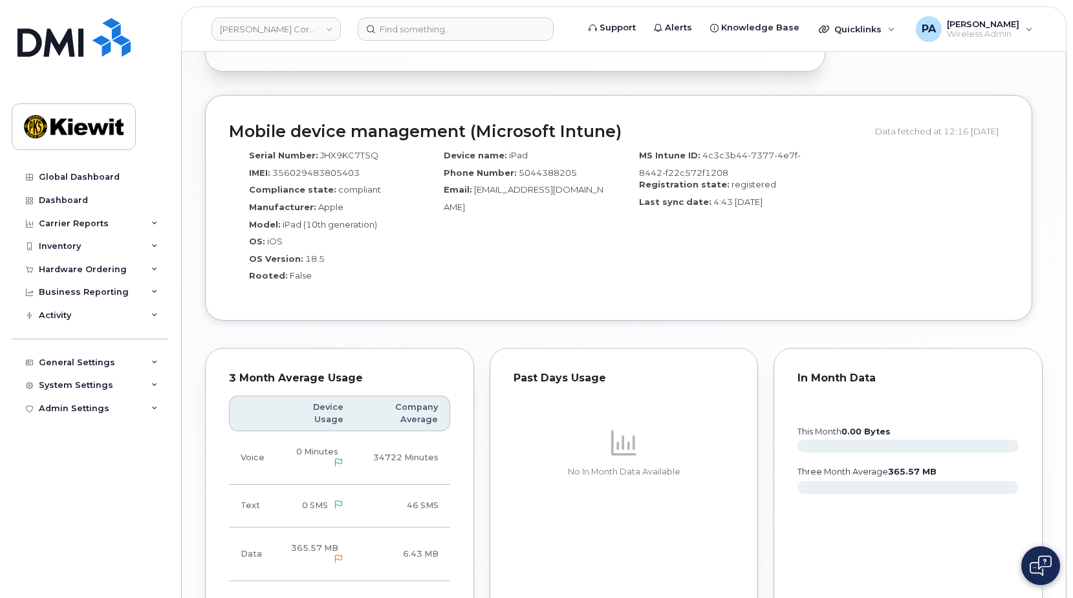
scroll to position [1035, 0]
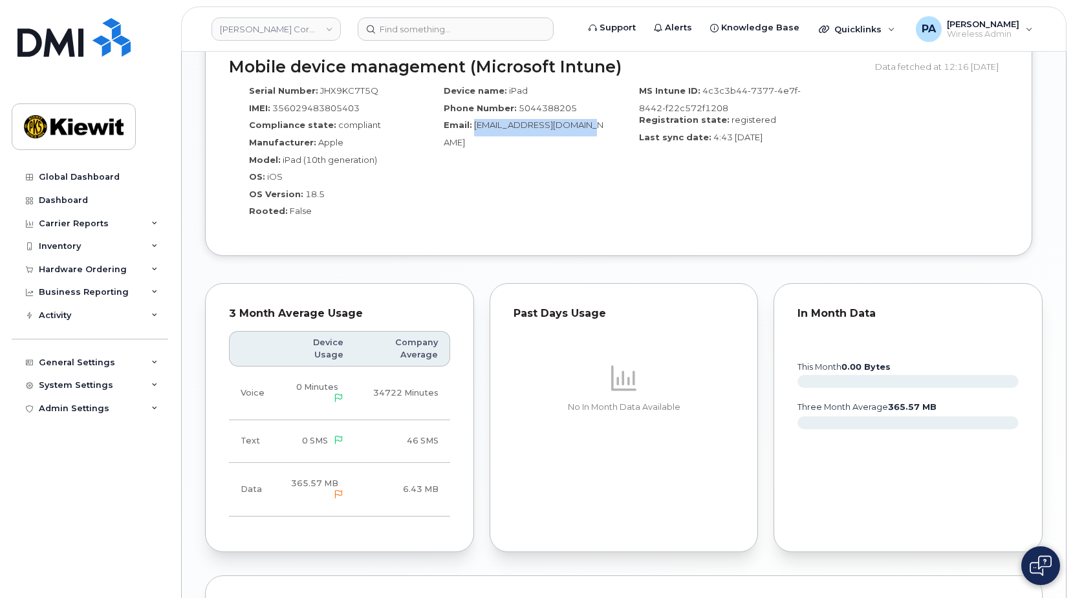
drag, startPoint x: 592, startPoint y: 127, endPoint x: 473, endPoint y: 126, distance: 119.6
click at [473, 126] on div "Email: [EMAIL_ADDRESS][DOMAIN_NAME]" at bounding box center [520, 133] width 175 height 29
copy span "[EMAIL_ADDRESS][DOMAIN_NAME]"
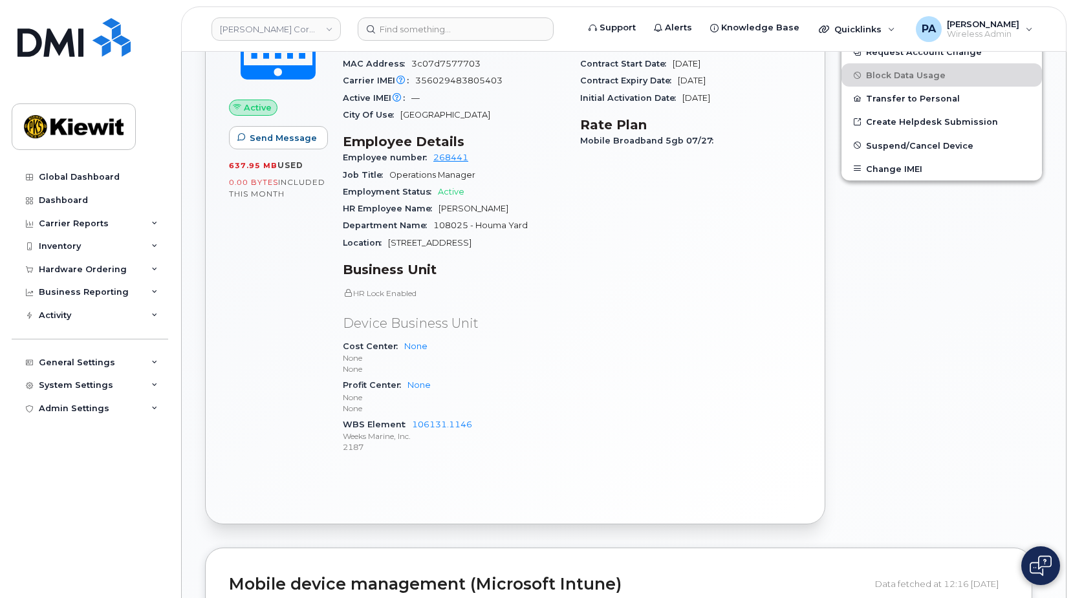
scroll to position [194, 0]
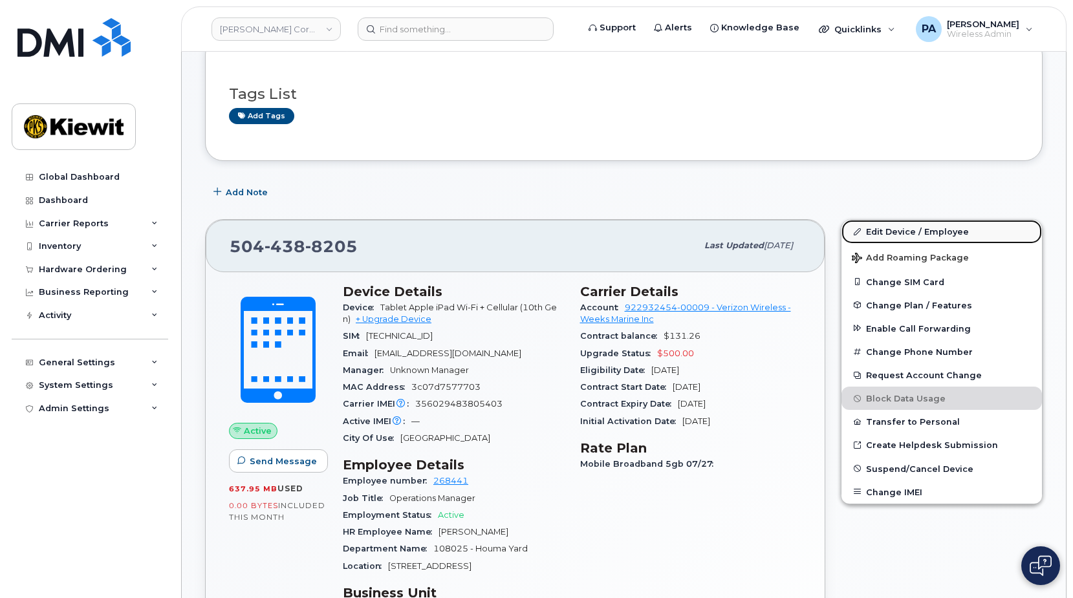
click at [912, 230] on link "Edit Device / Employee" at bounding box center [941, 231] width 200 height 23
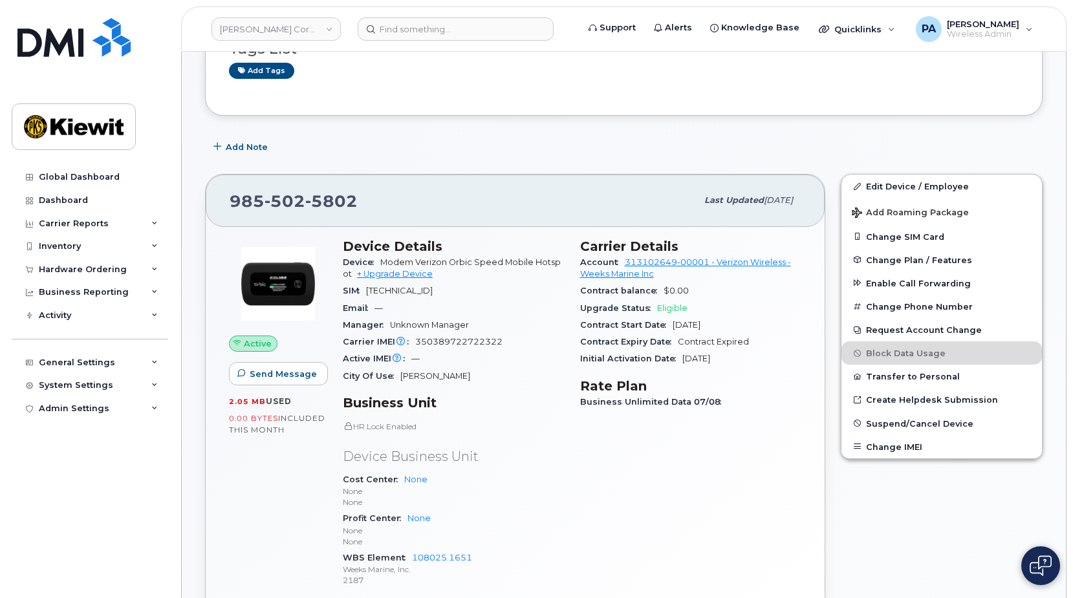
scroll to position [65, 0]
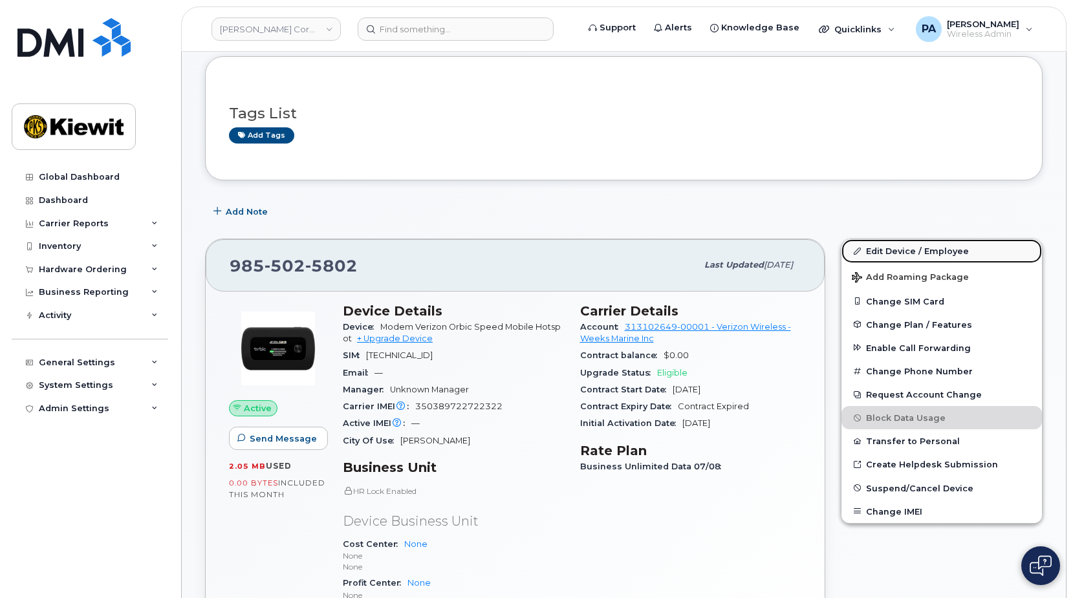
click at [906, 252] on link "Edit Device / Employee" at bounding box center [941, 250] width 200 height 23
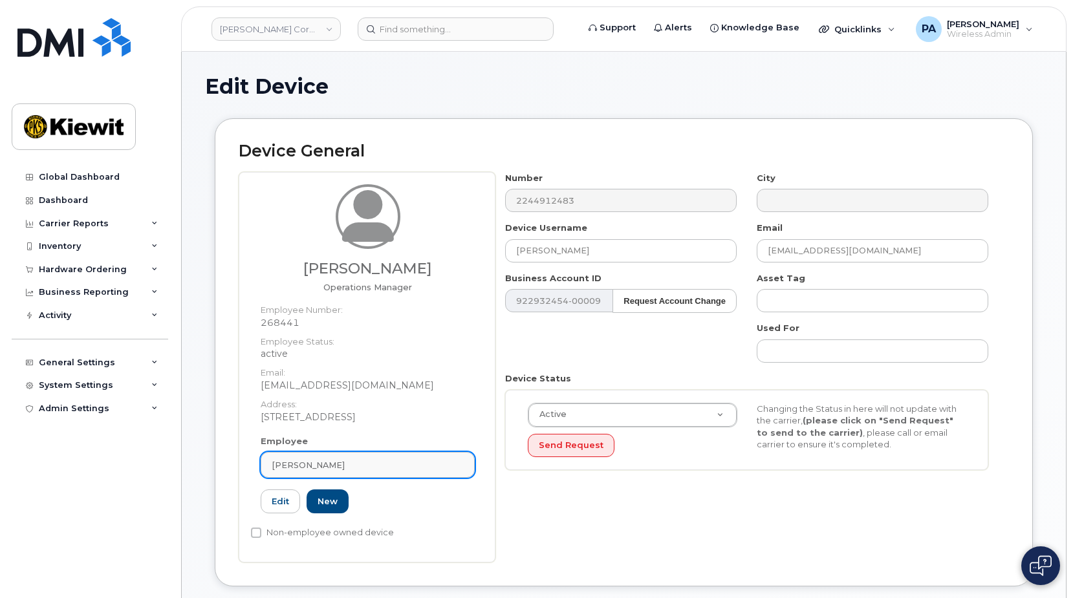
click at [367, 460] on div "[PERSON_NAME]" at bounding box center [368, 465] width 192 height 12
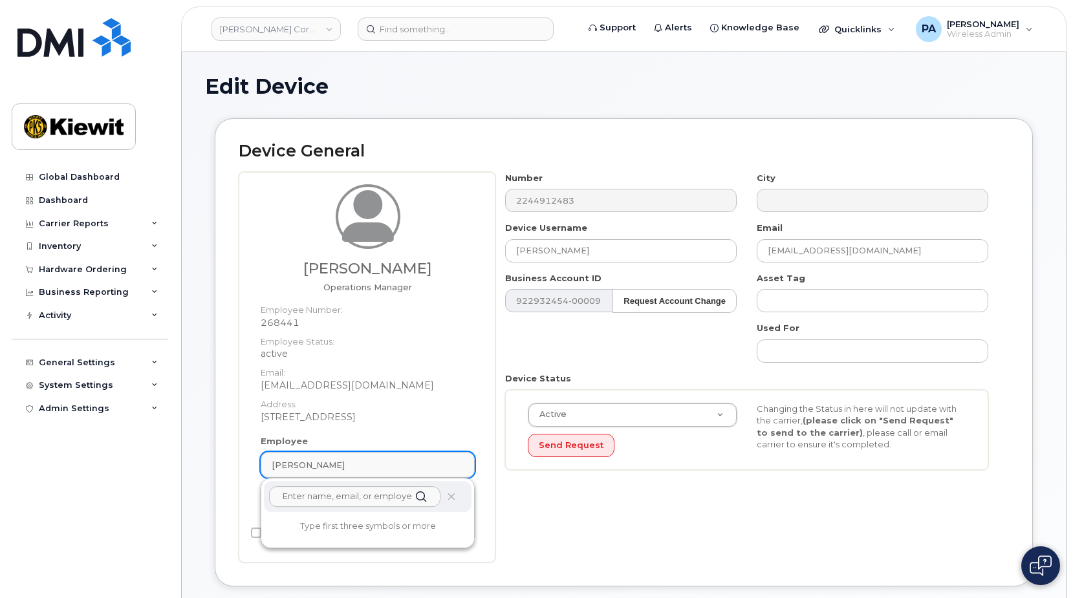
paste input "[EMAIL_ADDRESS][DOMAIN_NAME]"
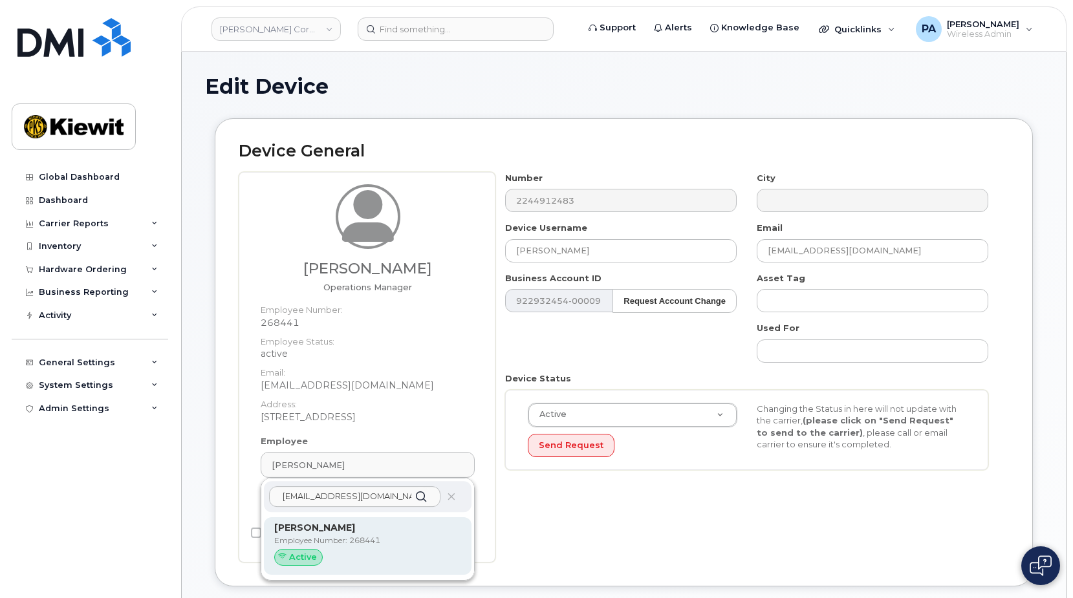
type input "[EMAIL_ADDRESS][DOMAIN_NAME]"
click at [341, 536] on p "Employee Number: 268441" at bounding box center [367, 541] width 187 height 12
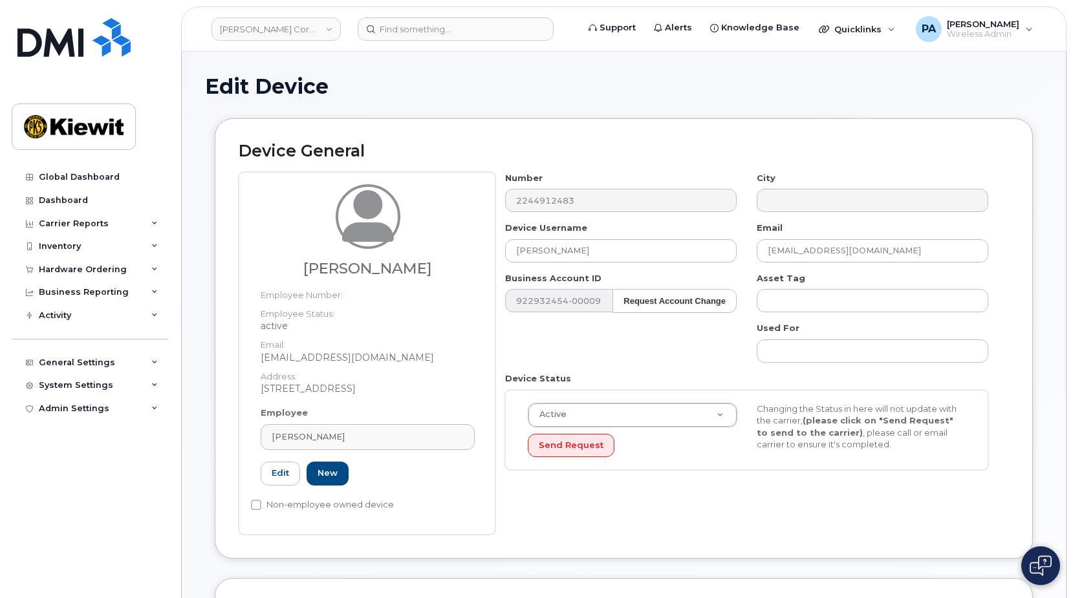
type input "[PERSON_NAME]"
type input "[EMAIL_ADDRESS][DOMAIN_NAME]"
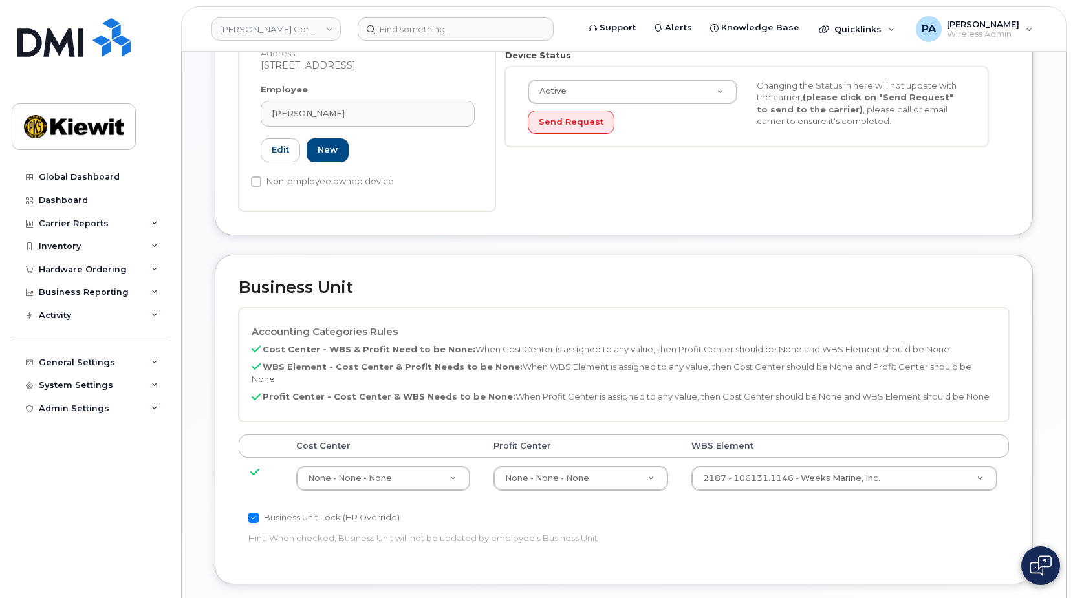
scroll to position [388, 0]
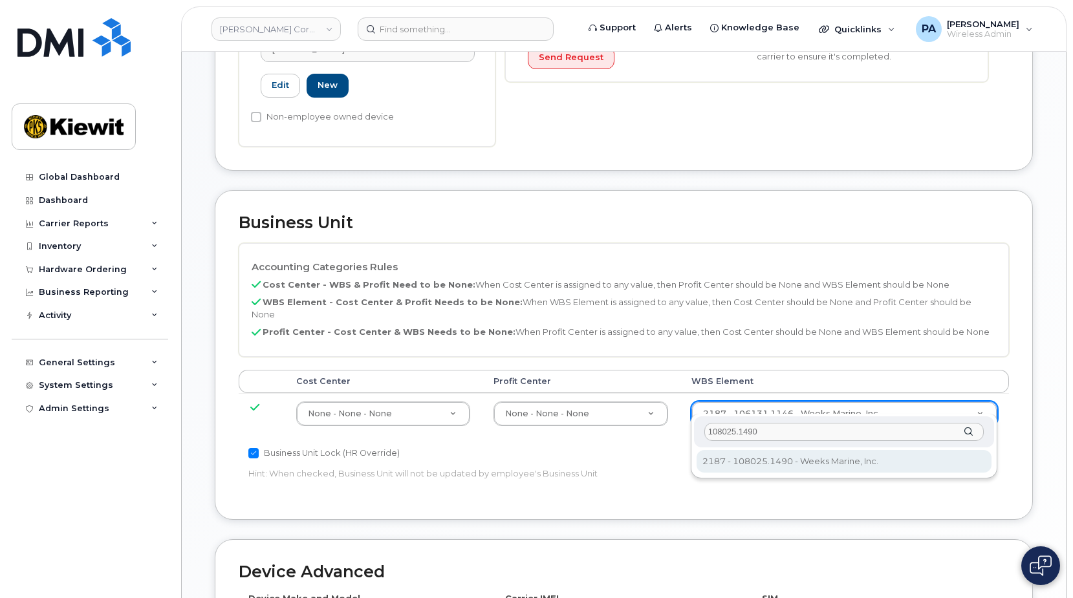
type input "108025.1490"
type input "33790764"
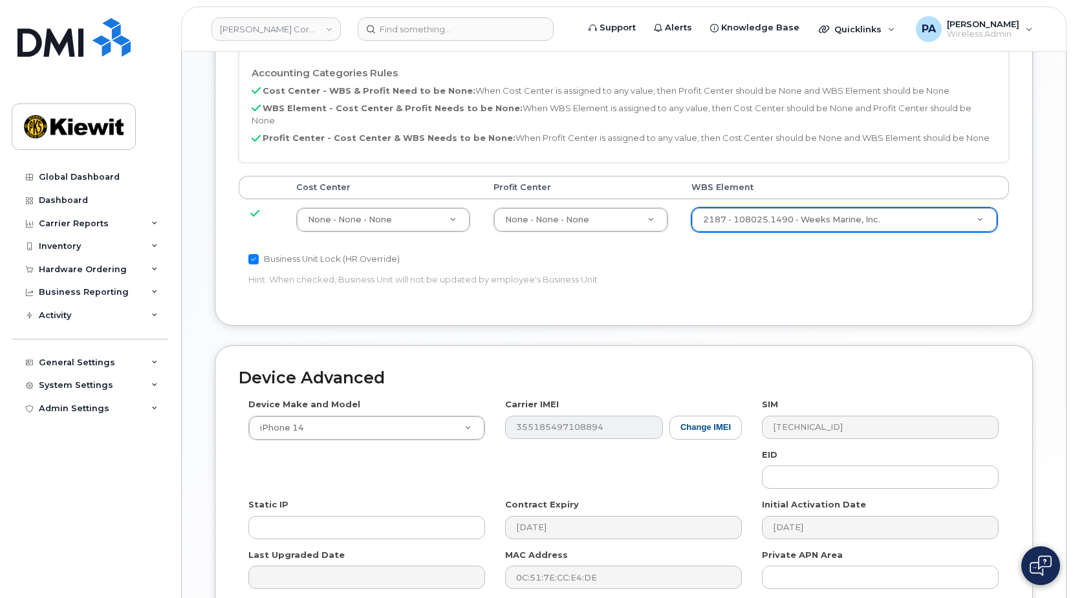
scroll to position [647, 0]
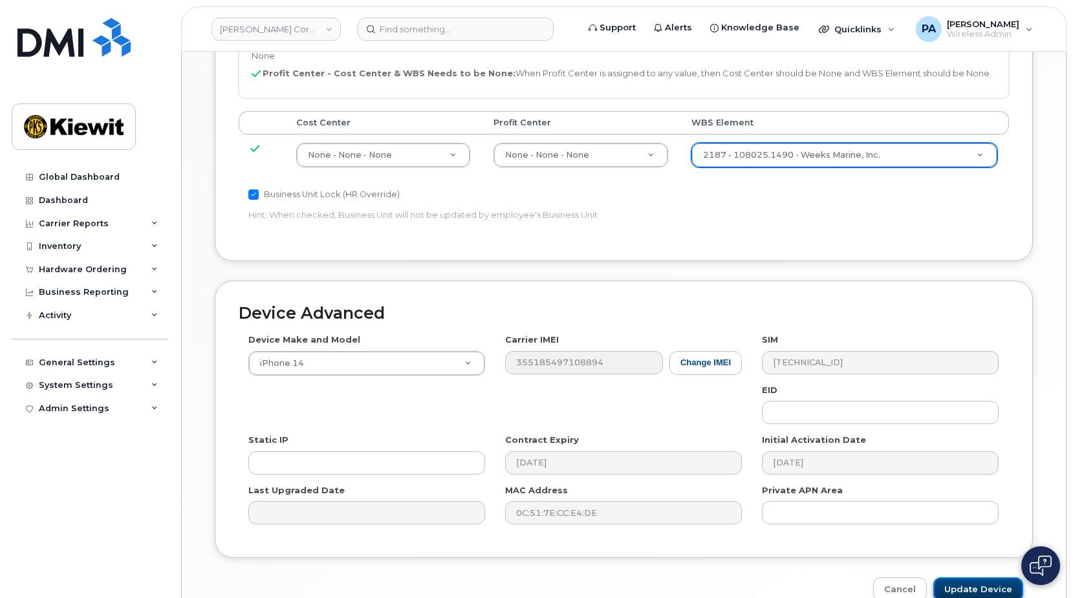
click at [985, 577] on input "Update Device" at bounding box center [978, 589] width 90 height 24
type input "Saving..."
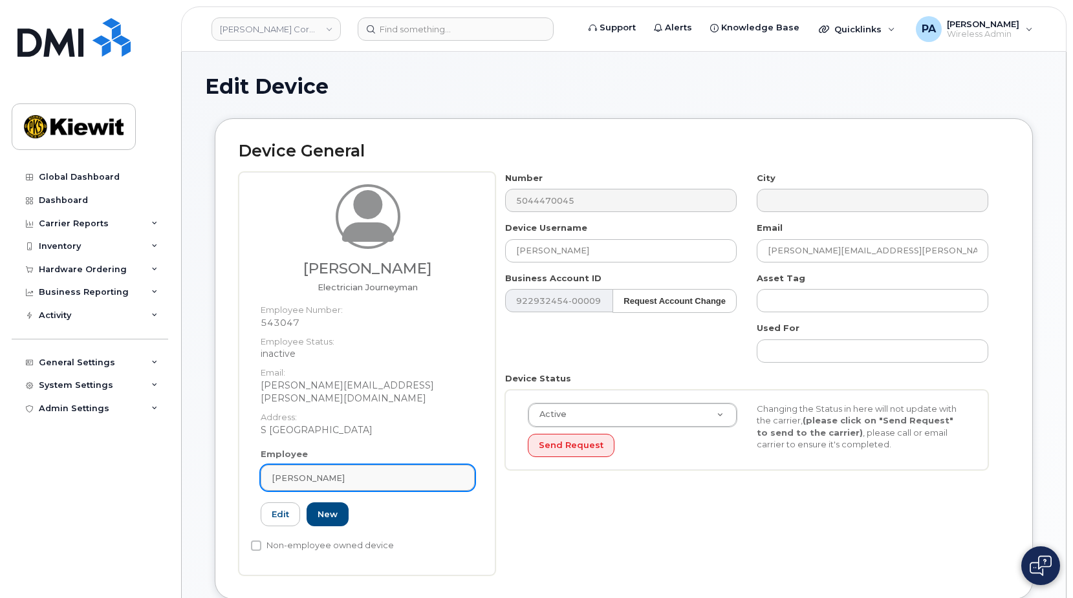
click at [365, 472] on div "Russell Steely" at bounding box center [368, 478] width 192 height 12
click at [341, 472] on div "Russell Steely" at bounding box center [368, 478] width 192 height 12
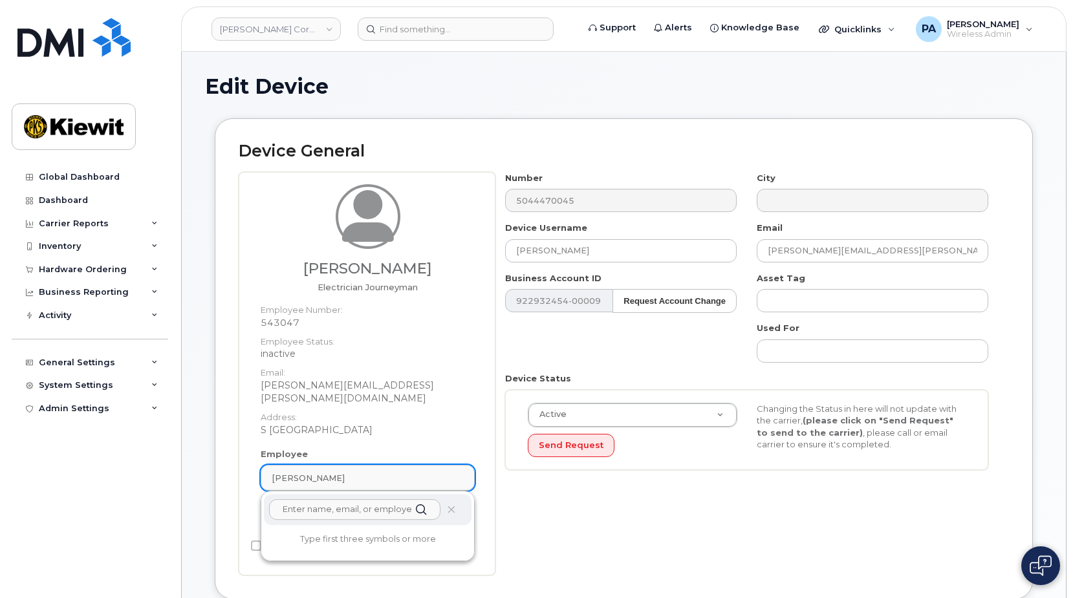
paste input "[EMAIL_ADDRESS][DOMAIN_NAME]"
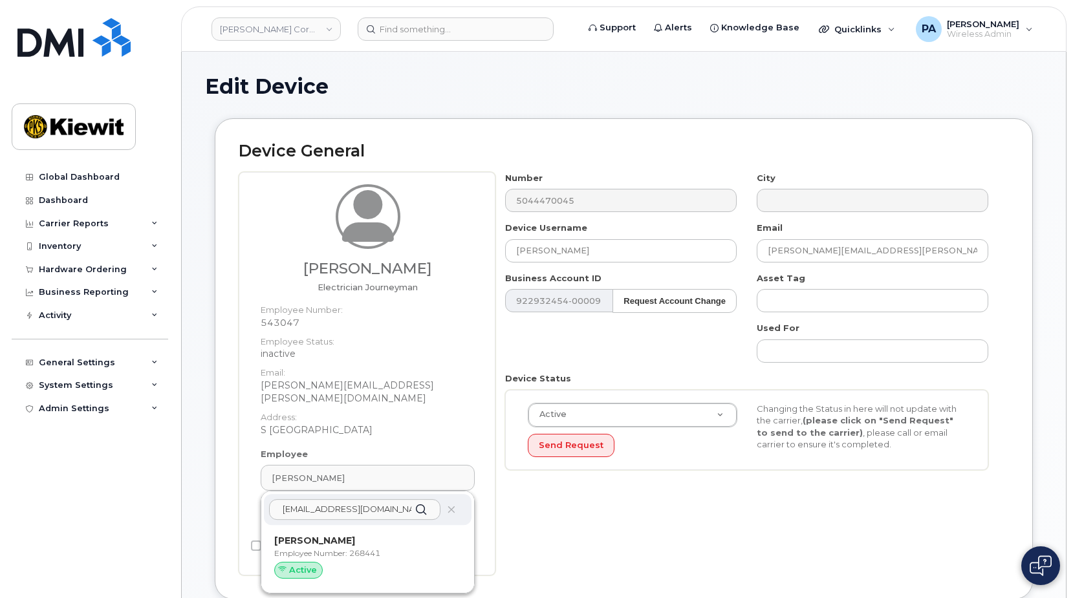
type input "[EMAIL_ADDRESS][DOMAIN_NAME]"
click at [459, 378] on dt "Email:" at bounding box center [368, 369] width 214 height 19
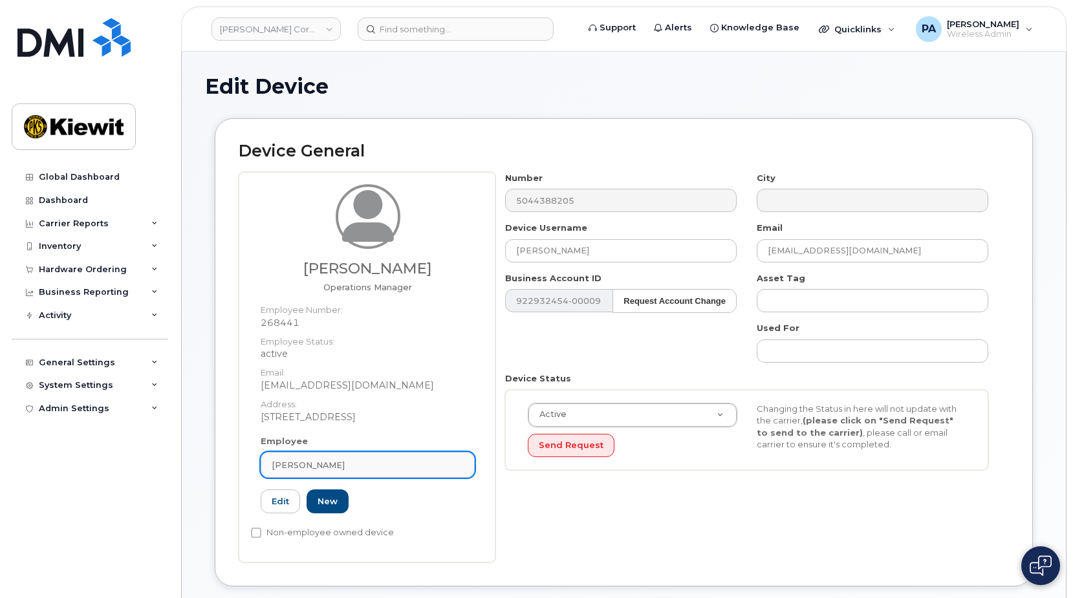
drag, startPoint x: 335, startPoint y: 471, endPoint x: 381, endPoint y: 465, distance: 47.0
click at [335, 471] on link "[PERSON_NAME]" at bounding box center [368, 465] width 214 height 26
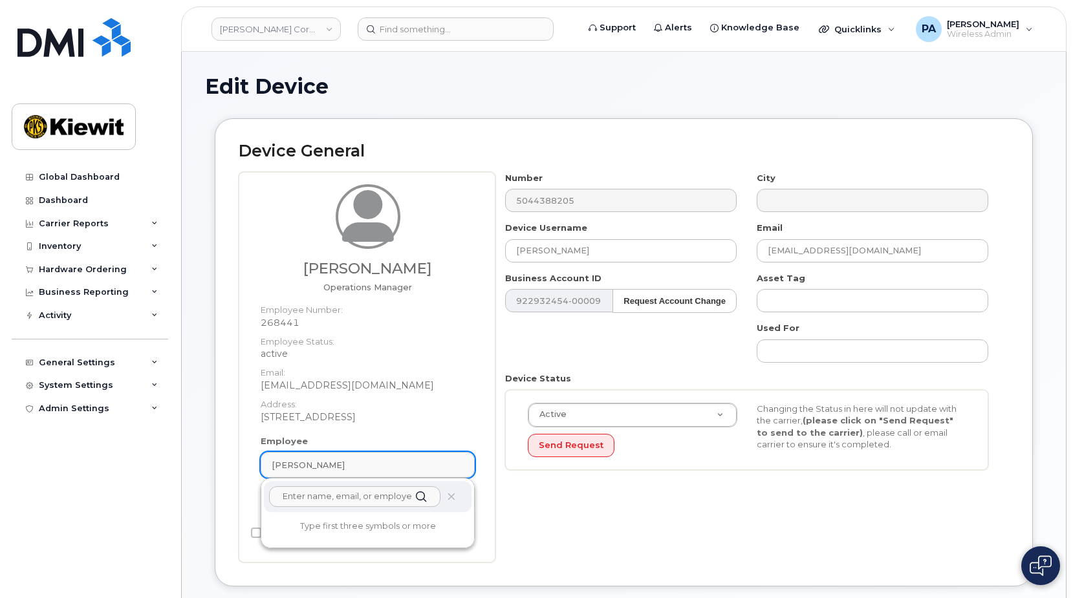
paste input "[EMAIL_ADDRESS][DOMAIN_NAME]"
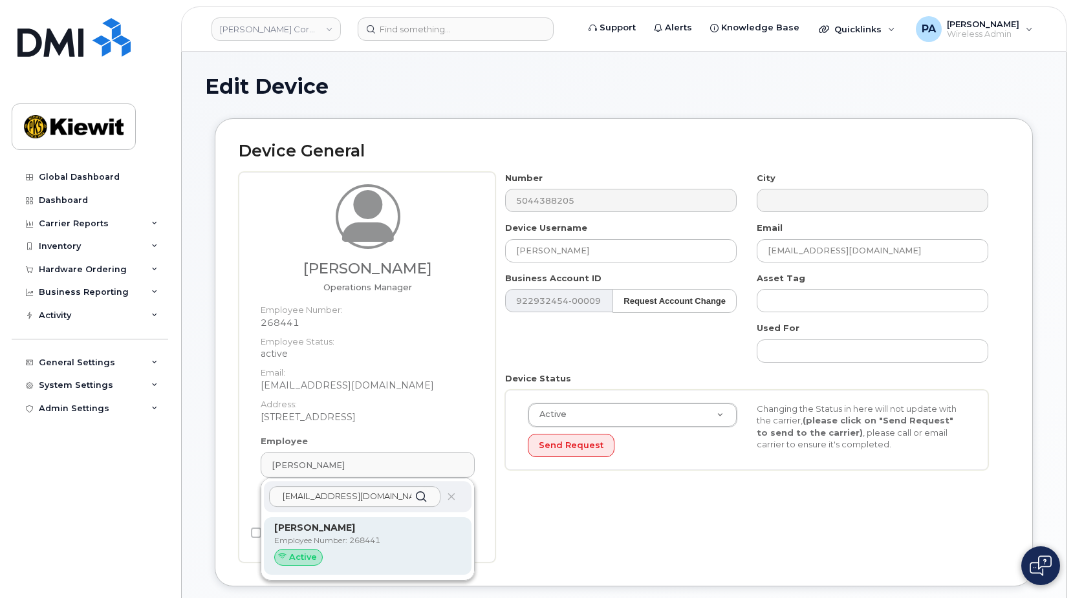
type input "[EMAIL_ADDRESS][DOMAIN_NAME]"
click at [323, 541] on p "Employee Number: 268441" at bounding box center [367, 541] width 187 height 12
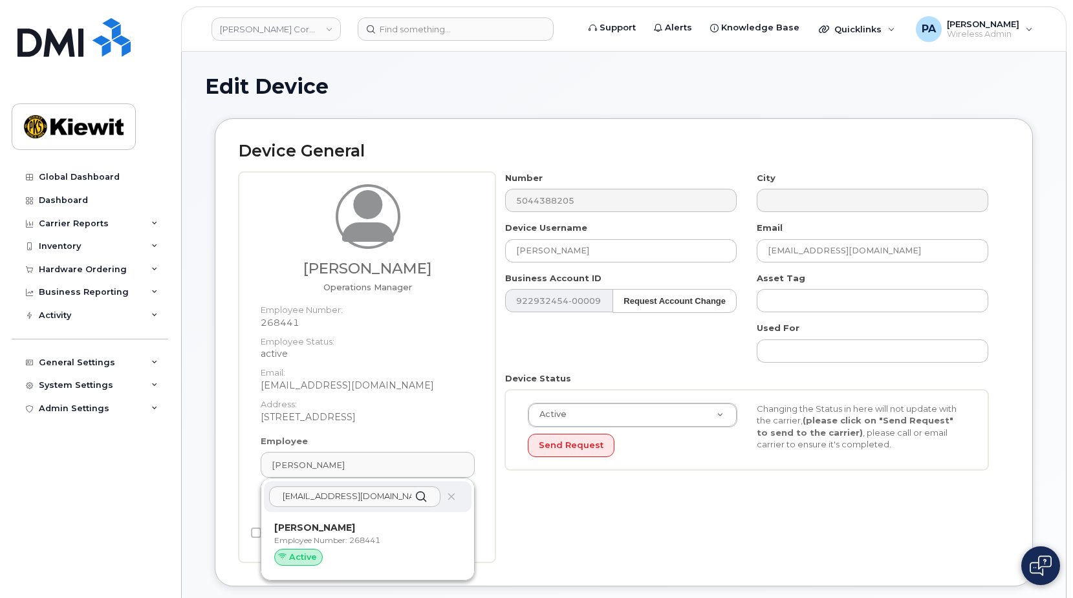
type input "[PERSON_NAME]"
type input "[EMAIL_ADDRESS][DOMAIN_NAME]"
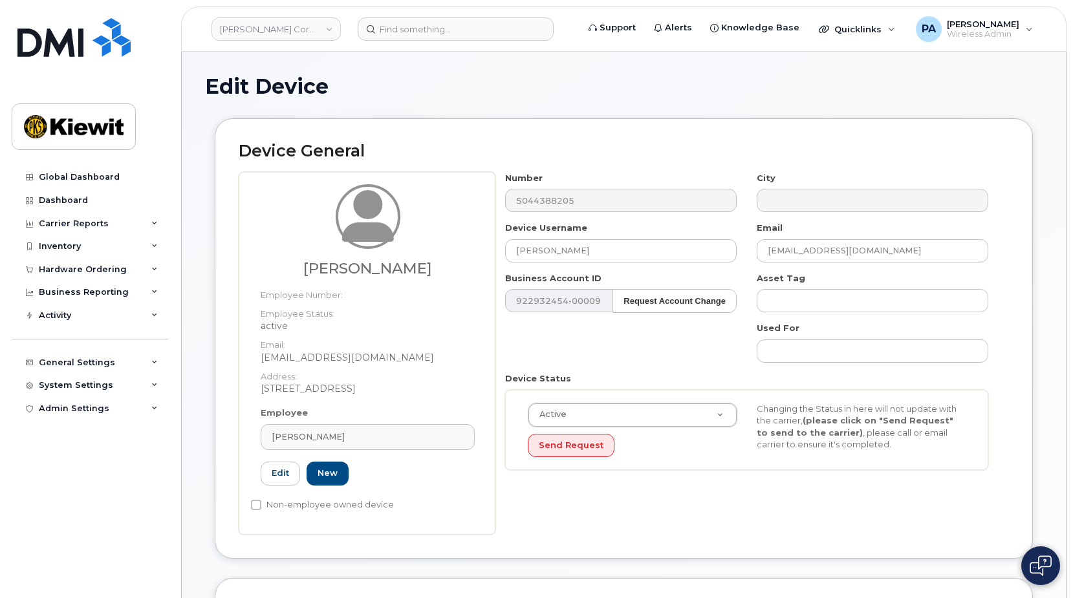
scroll to position [388, 0]
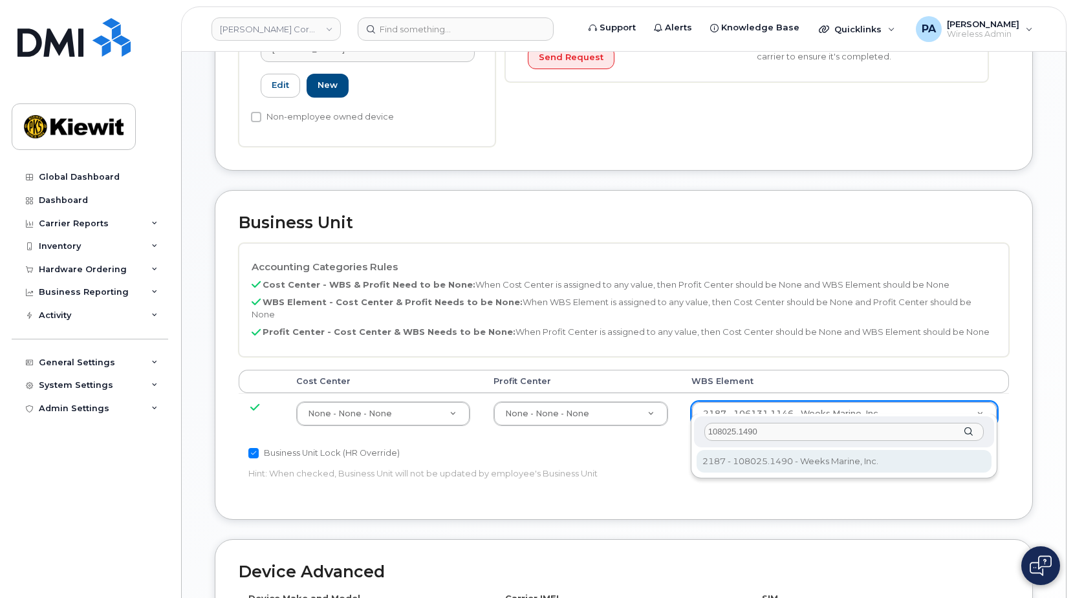
type input "108025.1490"
type input "33790764"
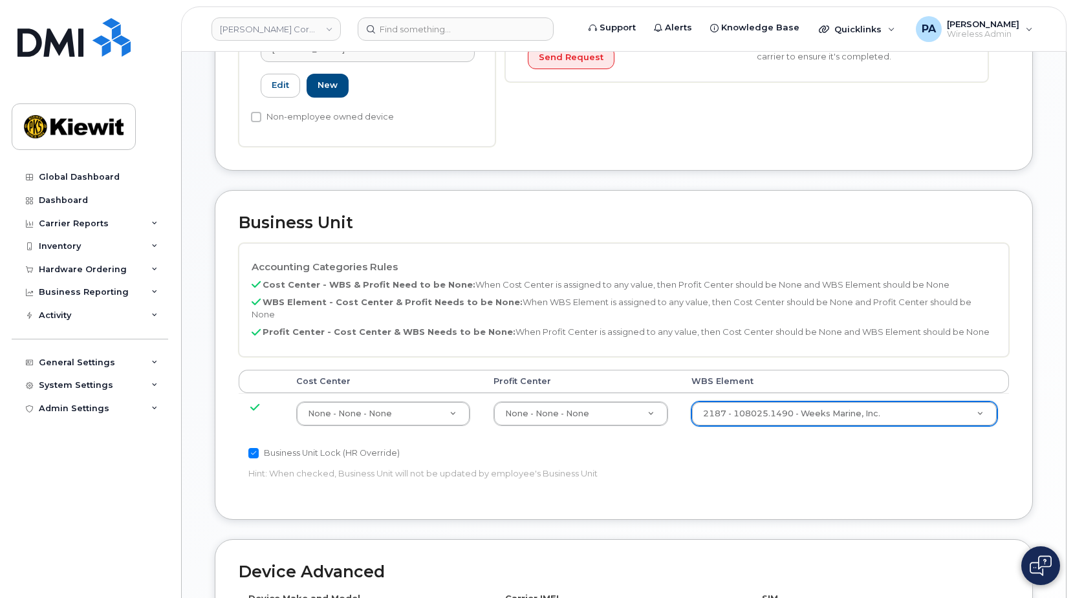
scroll to position [703, 0]
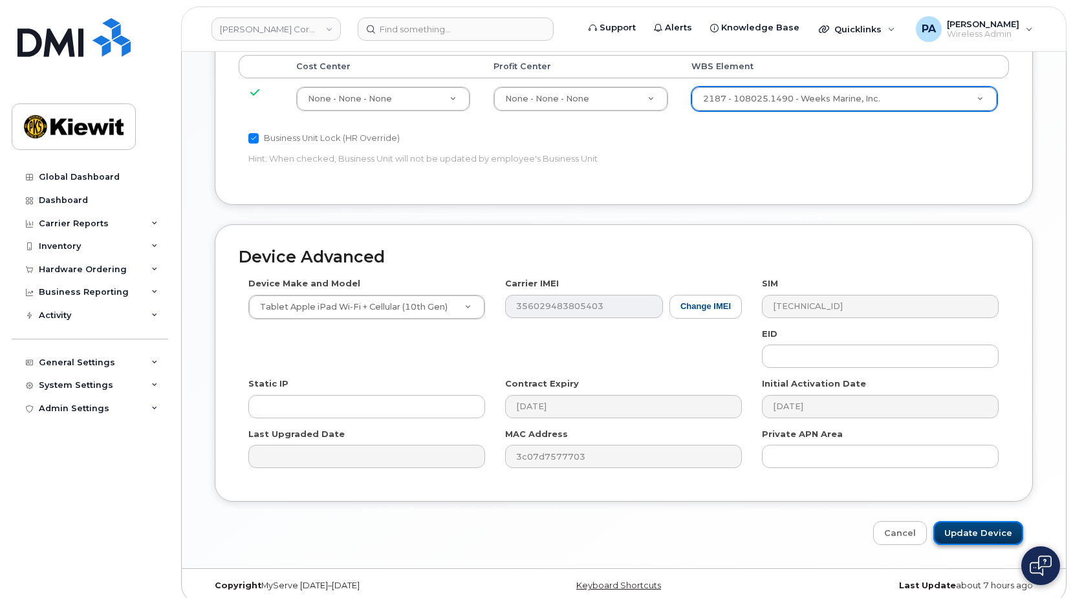
click at [970, 524] on input "Update Device" at bounding box center [978, 533] width 90 height 24
type input "Saving..."
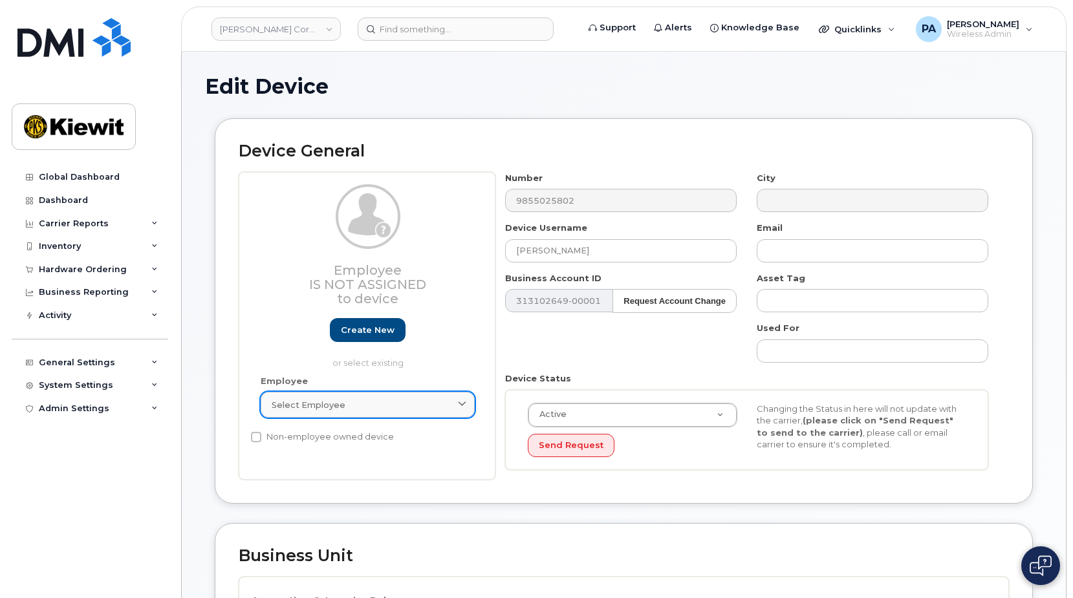
click at [330, 406] on span "Select employee" at bounding box center [309, 405] width 74 height 12
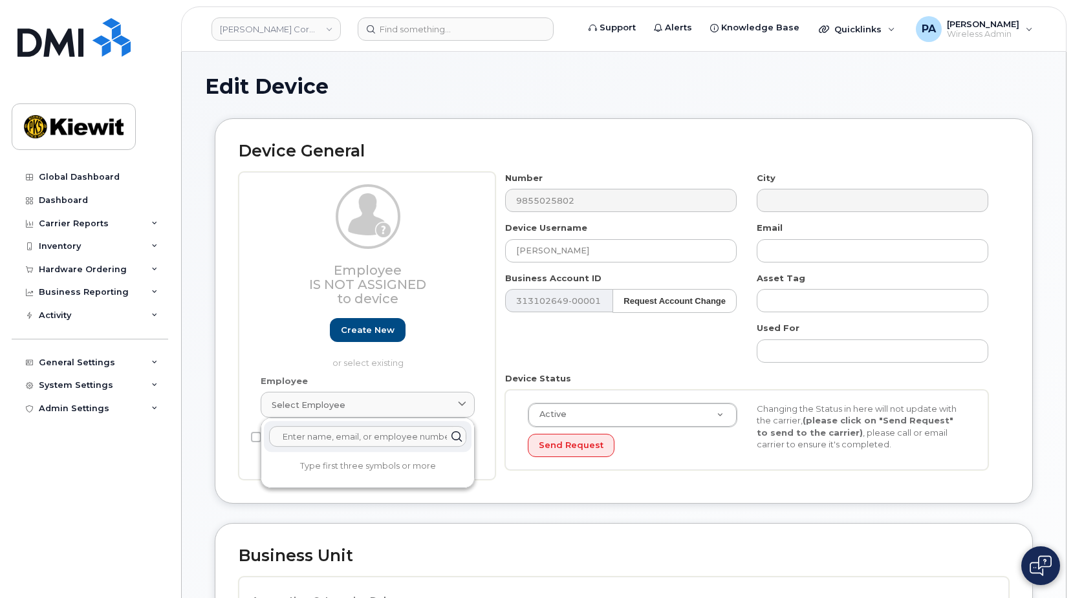
paste input "[EMAIL_ADDRESS][DOMAIN_NAME]"
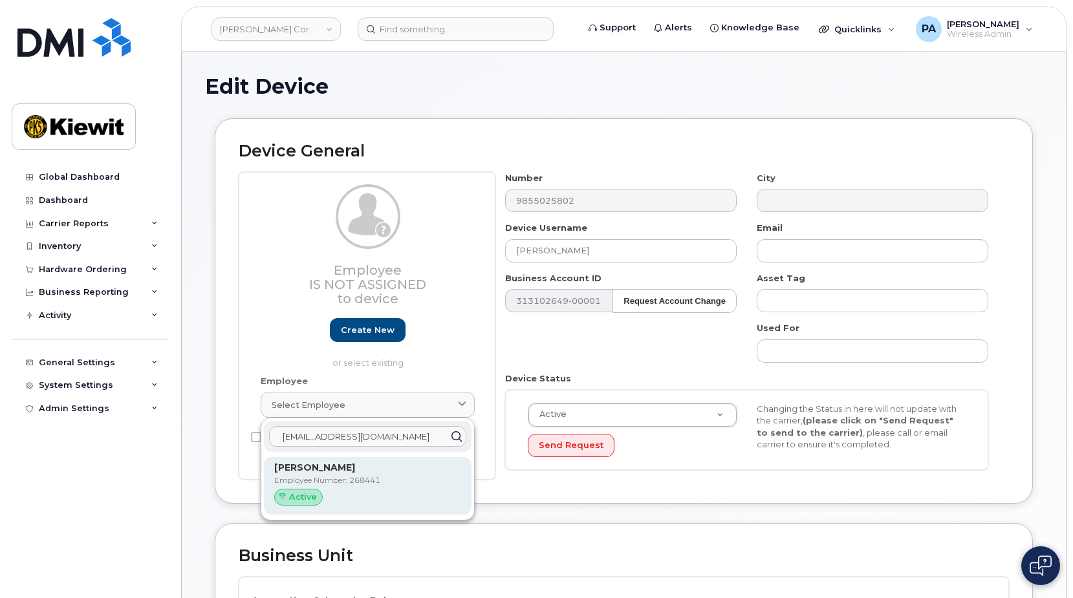
type input "[EMAIL_ADDRESS][DOMAIN_NAME]"
click at [302, 475] on div "Russell Stelly Employee Number: 268441 Active" at bounding box center [367, 486] width 187 height 50
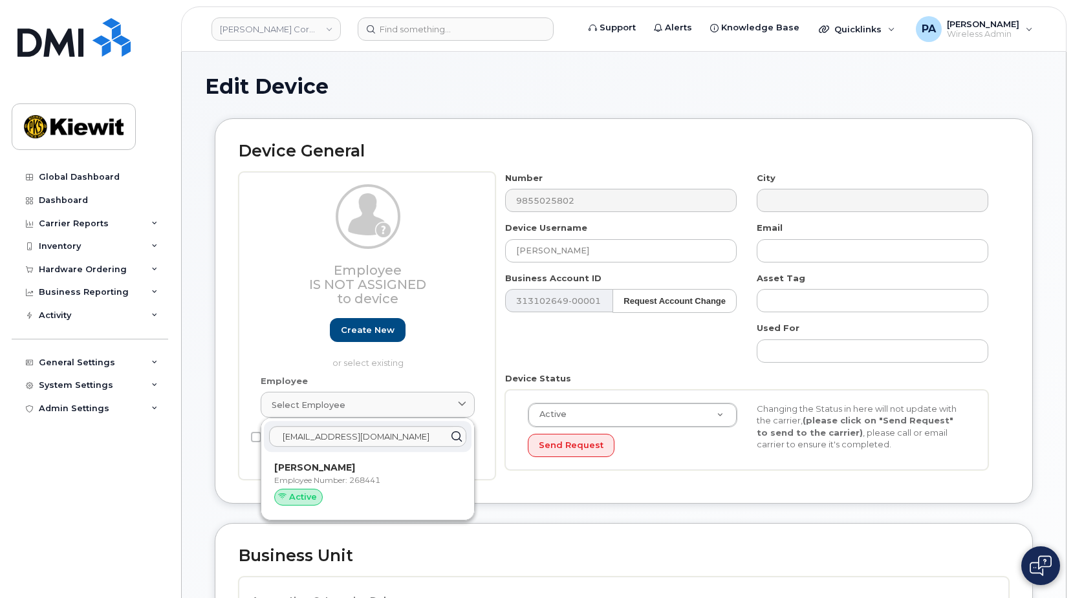
type input "268441"
type input "[PERSON_NAME]"
type input "[EMAIL_ADDRESS][DOMAIN_NAME]"
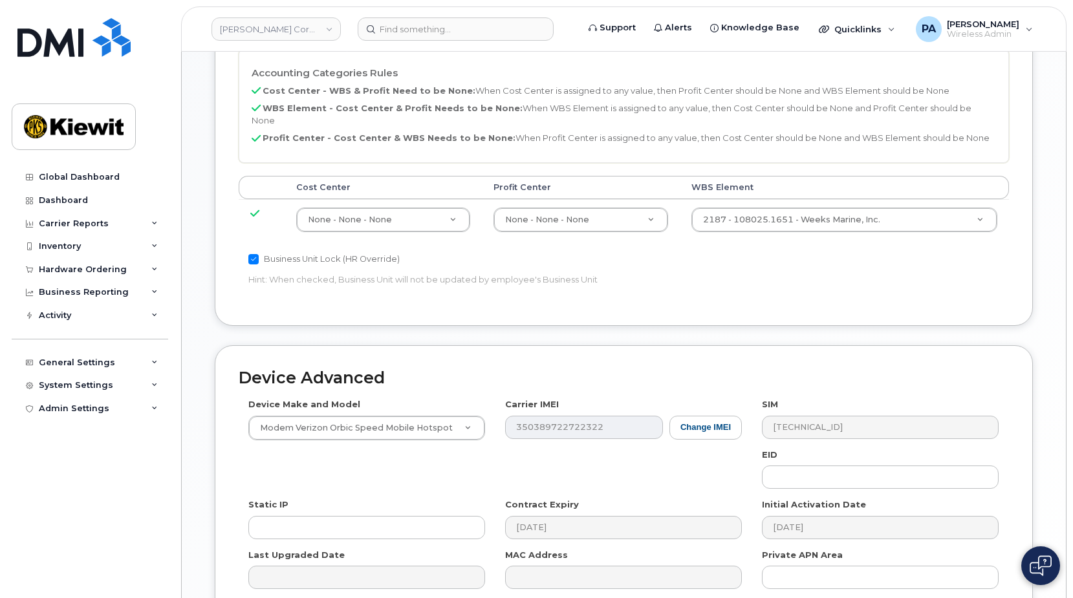
scroll to position [703, 0]
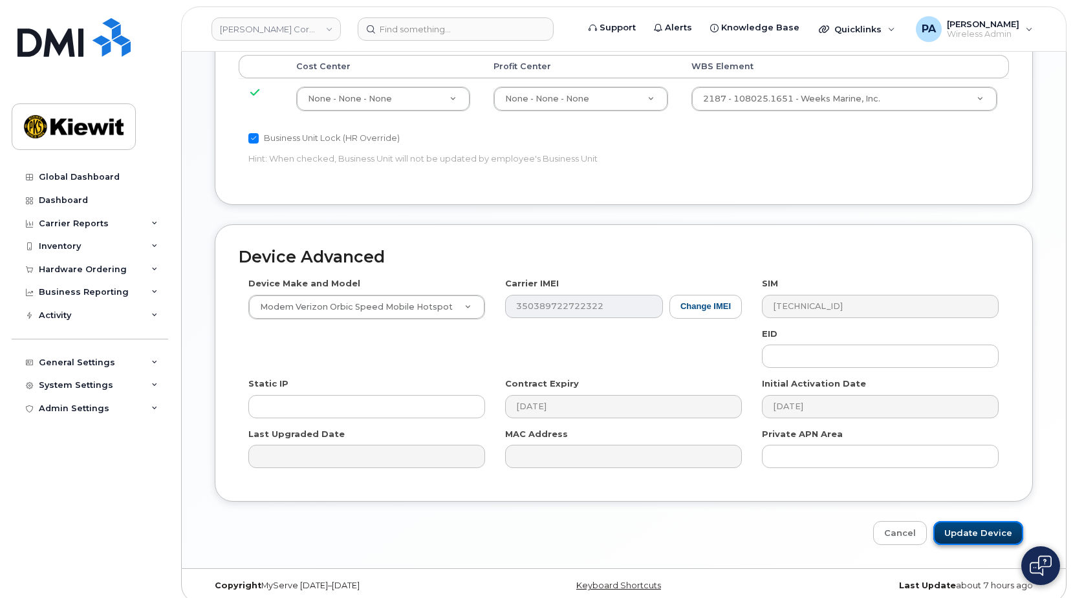
click at [983, 523] on input "Update Device" at bounding box center [978, 533] width 90 height 24
type input "Saving..."
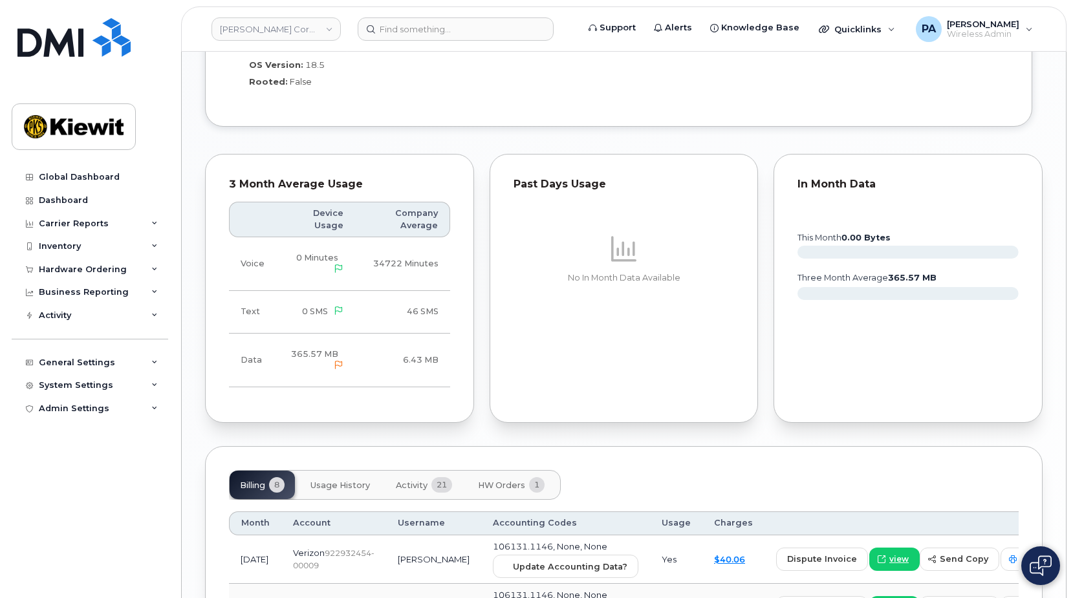
scroll to position [1358, 0]
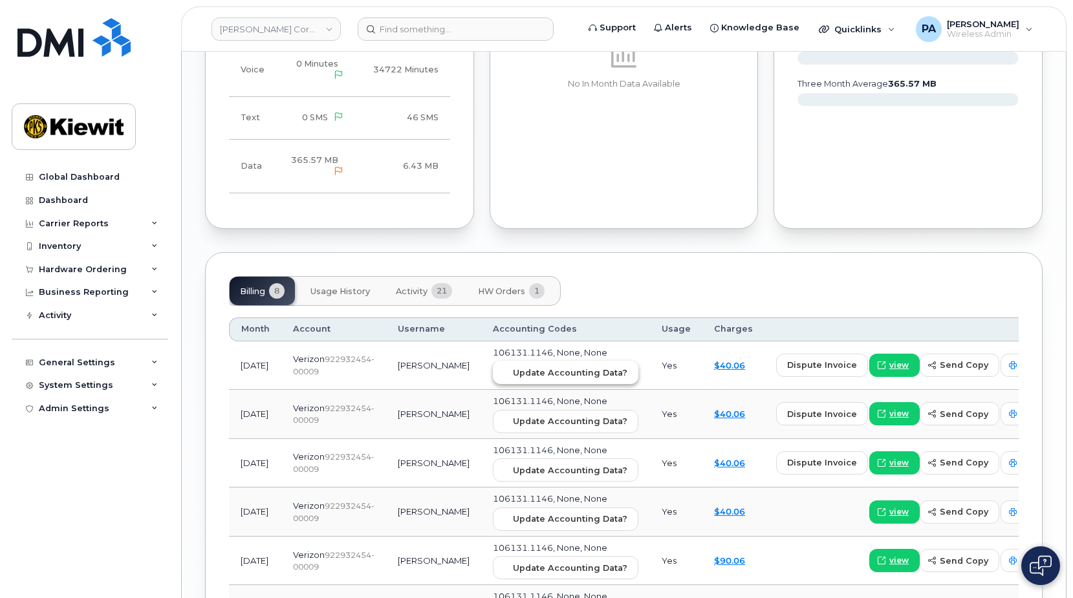
click at [546, 367] on span "Update Accounting Data?" at bounding box center [570, 373] width 114 height 12
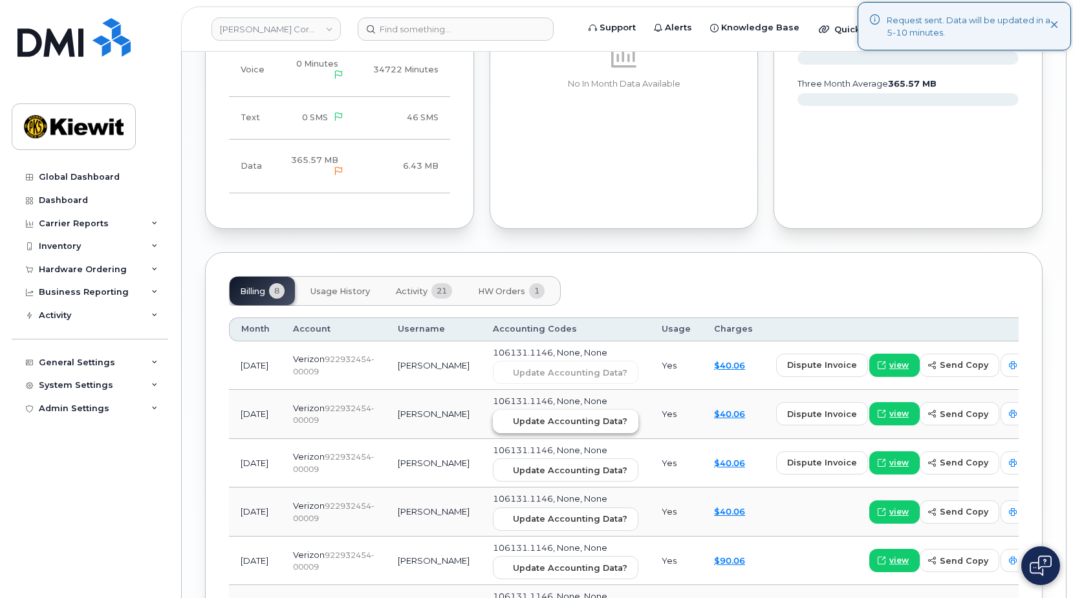
click at [548, 420] on button "Update Accounting Data?" at bounding box center [565, 421] width 145 height 23
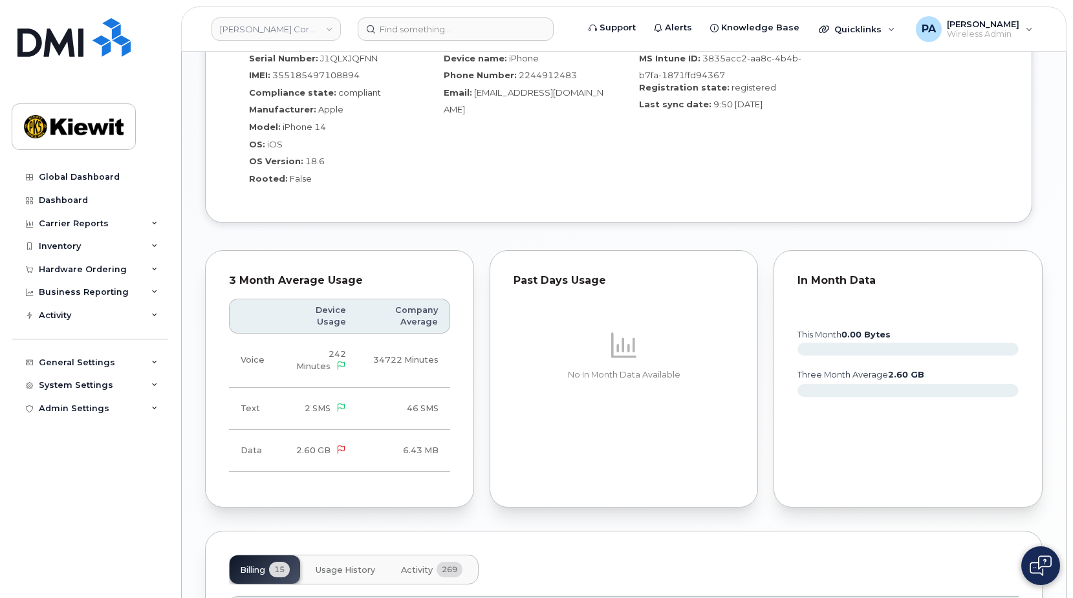
scroll to position [1746, 0]
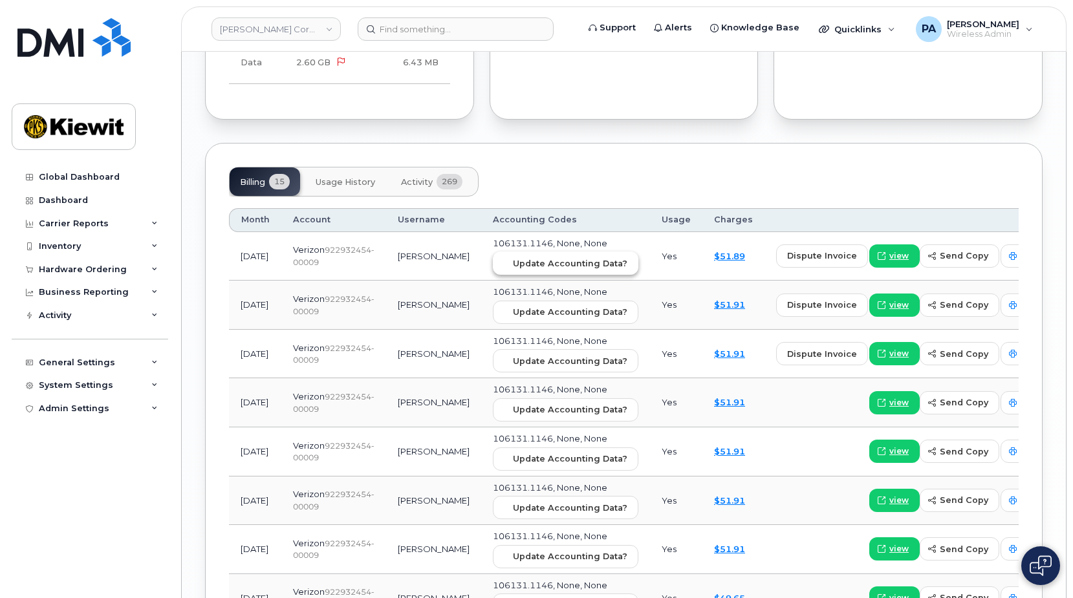
click at [526, 257] on span "Update Accounting Data?" at bounding box center [570, 263] width 114 height 12
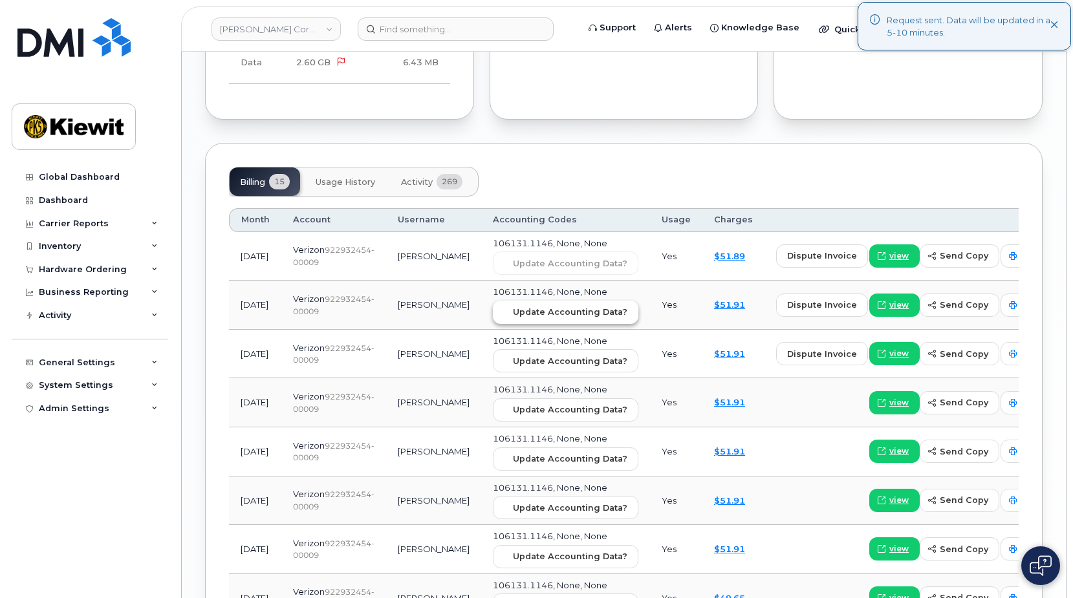
click at [528, 306] on span "Update Accounting Data?" at bounding box center [570, 312] width 114 height 12
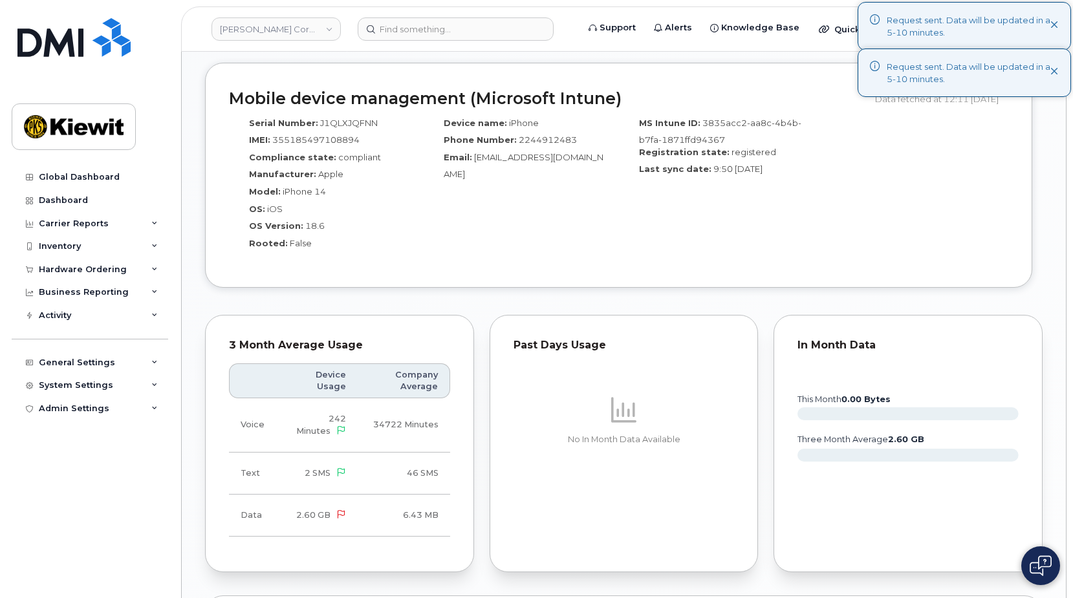
scroll to position [1164, 0]
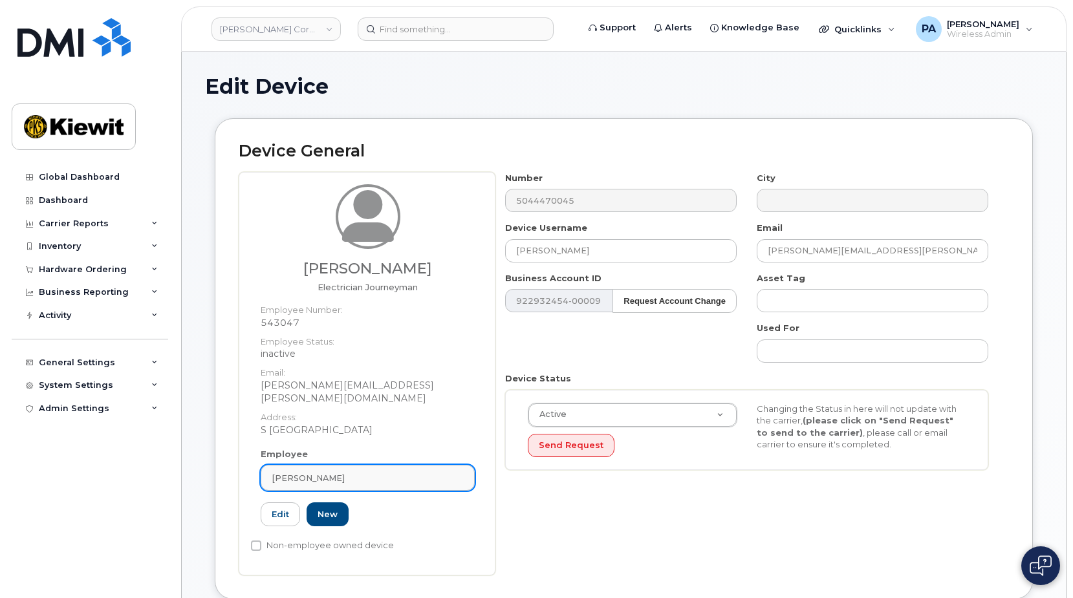
click at [404, 472] on div "[PERSON_NAME]" at bounding box center [368, 478] width 192 height 12
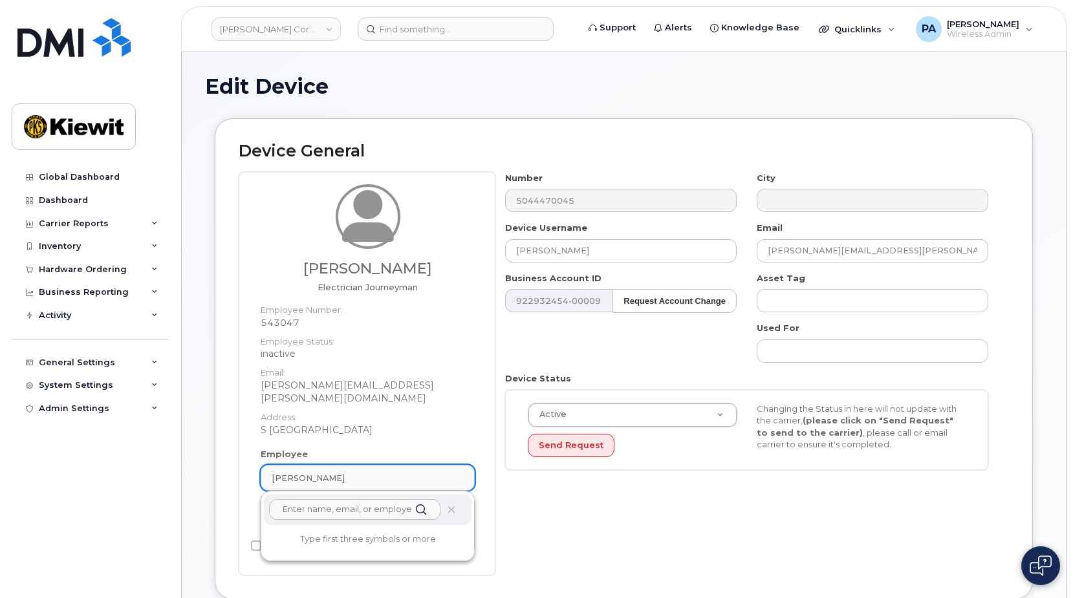
paste input "[EMAIL_ADDRESS][DOMAIN_NAME]"
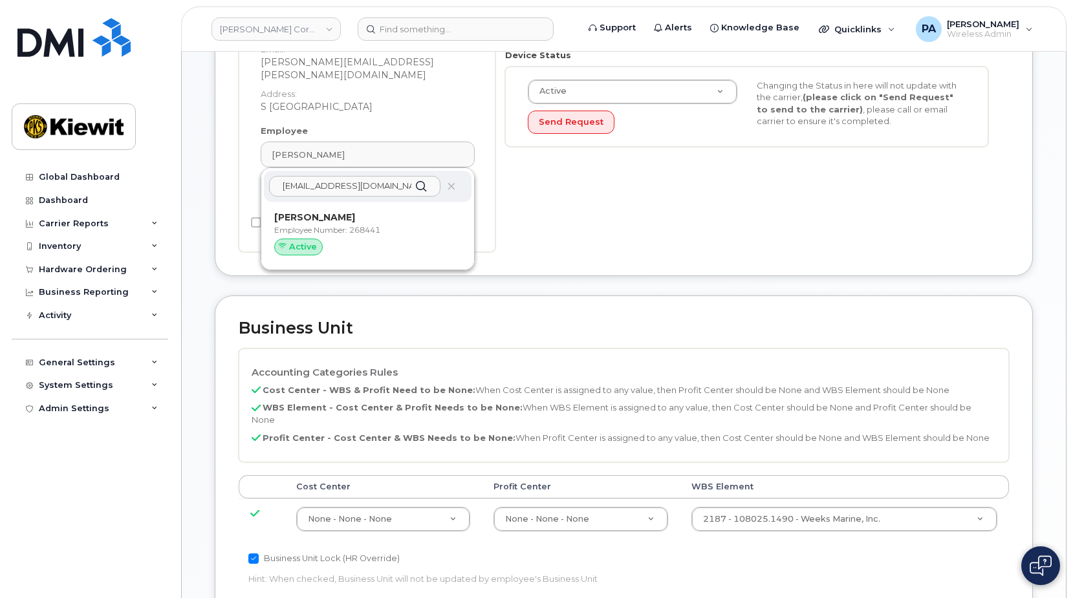
scroll to position [388, 0]
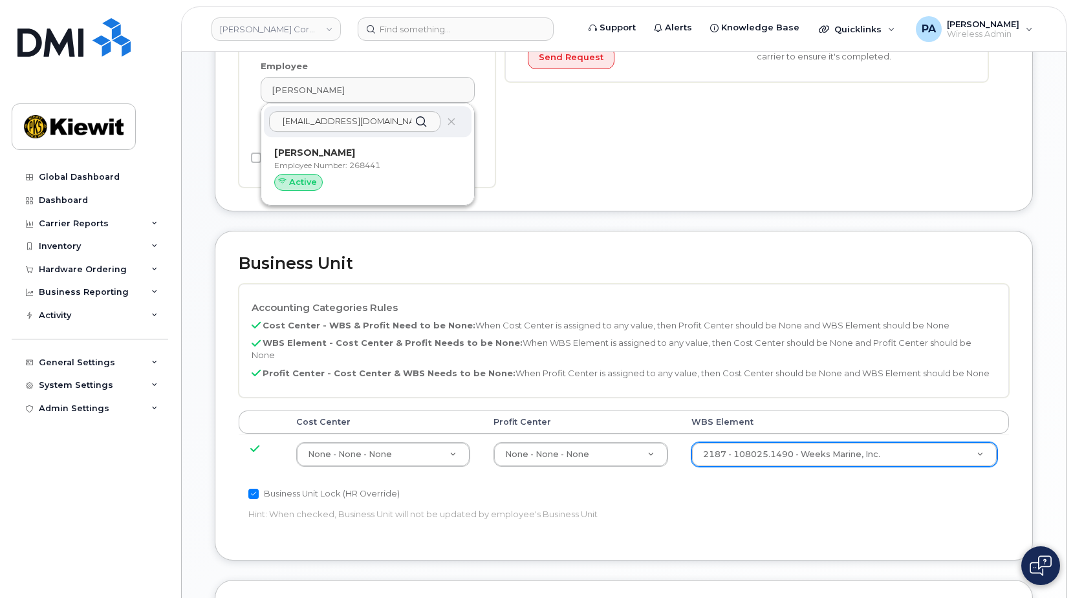
type input "[EMAIL_ADDRESS][DOMAIN_NAME]"
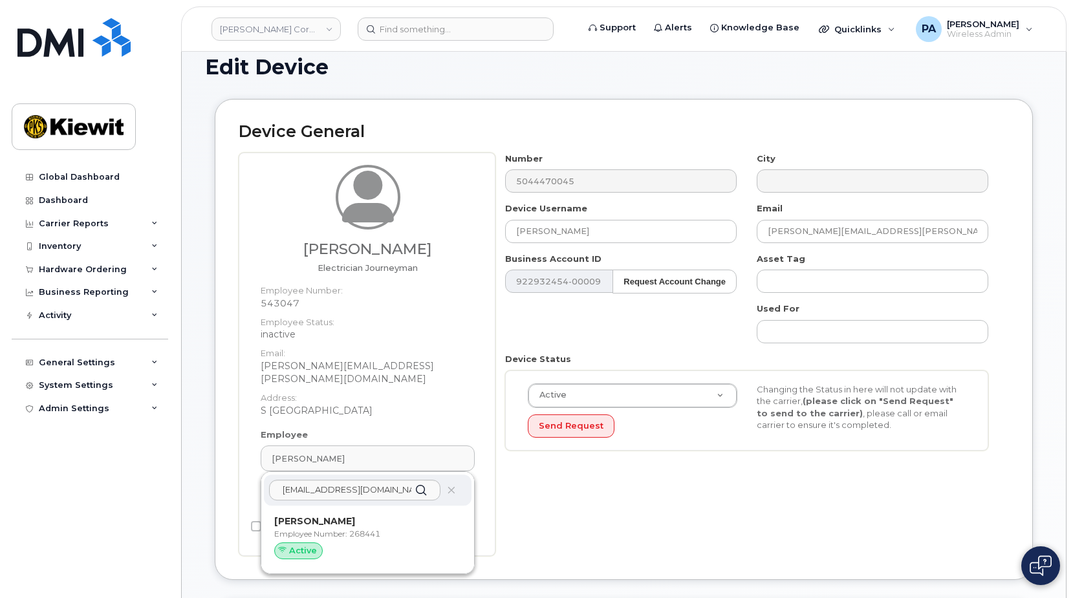
scroll to position [343, 0]
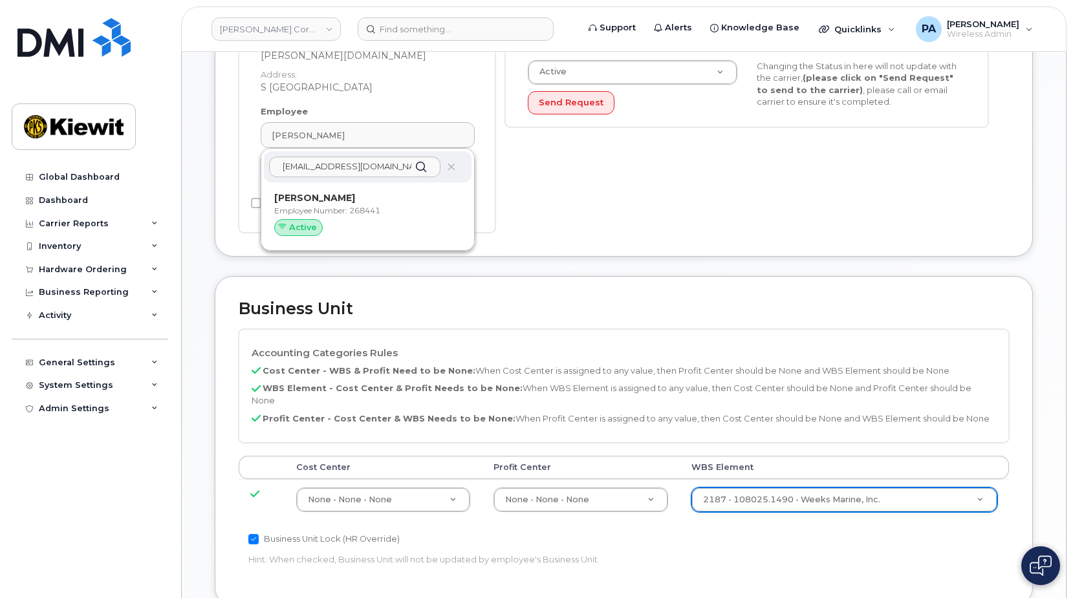
drag, startPoint x: 390, startPoint y: 205, endPoint x: 599, endPoint y: 63, distance: 253.2
click at [390, 205] on div "Russell Stelly Employee Number: 268441 Active" at bounding box center [367, 216] width 187 height 50
type input "268441"
type input "Russell Stelly"
type input "rstelly@weeksmarine.com"
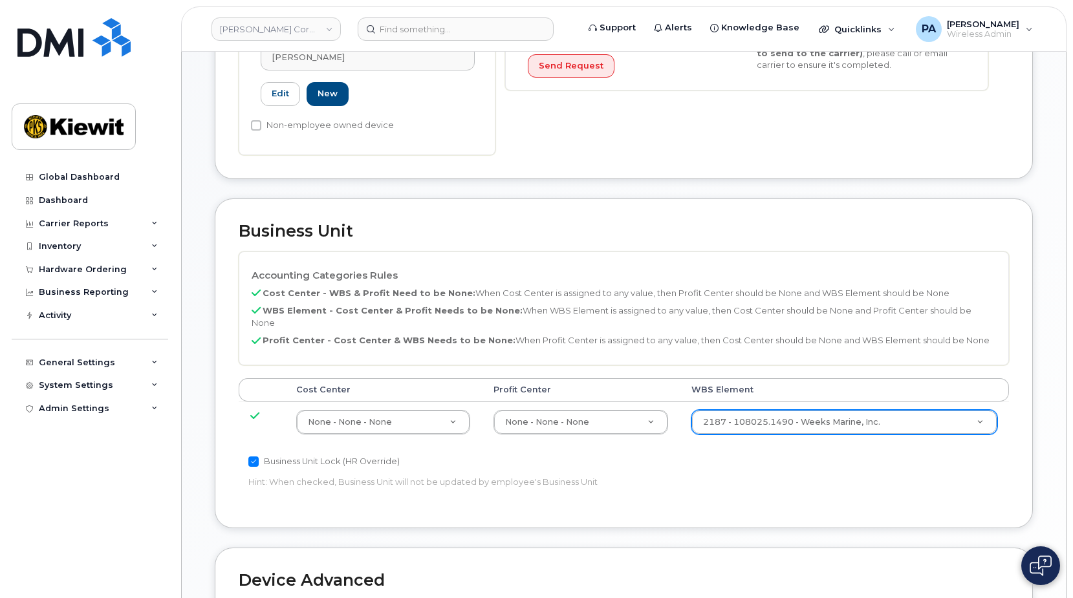
scroll to position [703, 0]
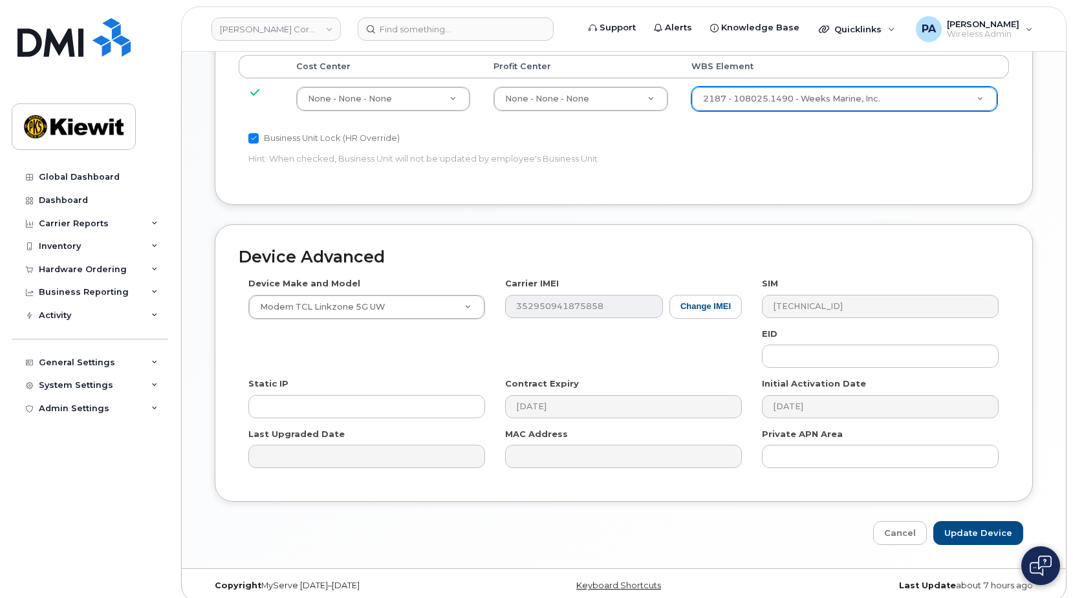
click at [970, 498] on div "Device Advanced Device Make and Model Modem TCL Linkzone 5G UW Android TCL 502 …" at bounding box center [623, 384] width 837 height 321
click at [976, 526] on input "Update Device" at bounding box center [978, 533] width 90 height 24
type input "Saving..."
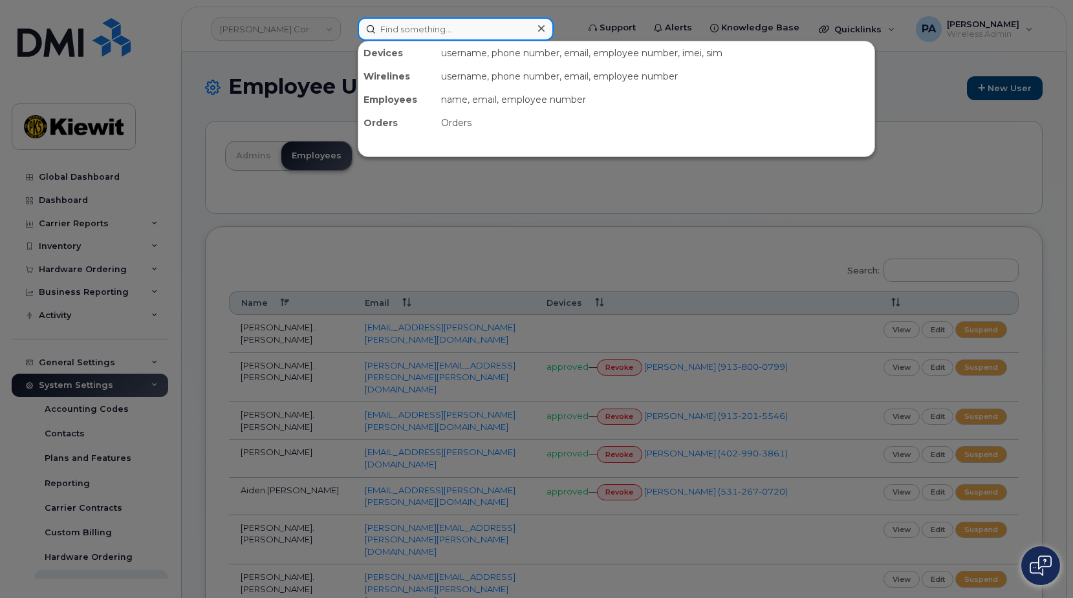
click at [397, 34] on input at bounding box center [456, 28] width 196 height 23
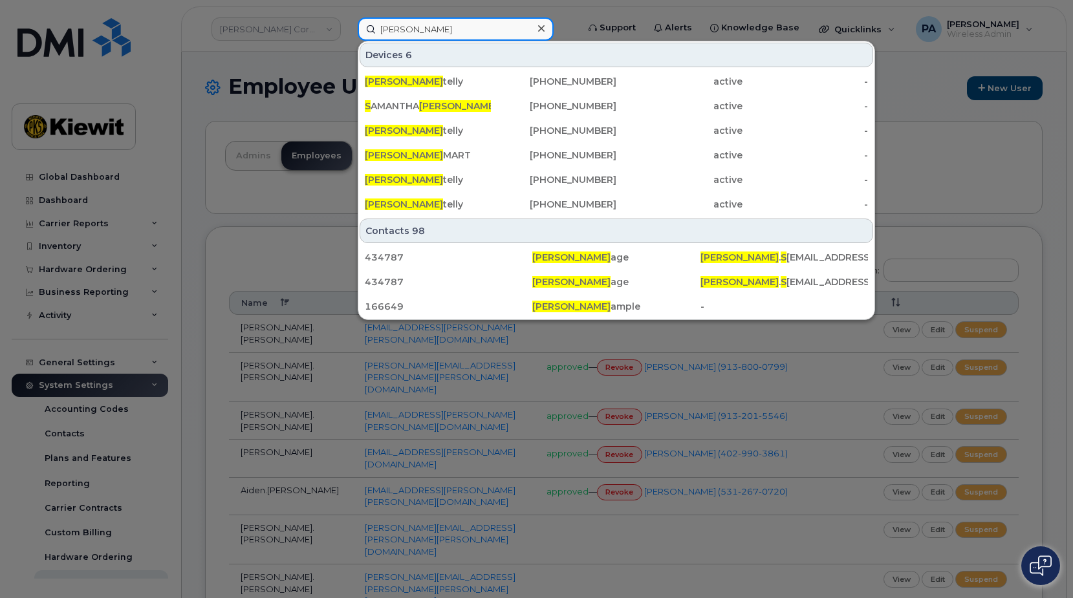
drag, startPoint x: 427, startPoint y: 27, endPoint x: 274, endPoint y: 30, distance: 152.6
click at [347, 30] on div "Russell S Devices 6 Russell S telly 985-502-5802 active - S AMANTHA RUSSELL 425…" at bounding box center [463, 28] width 232 height 23
paste input "2245734781"
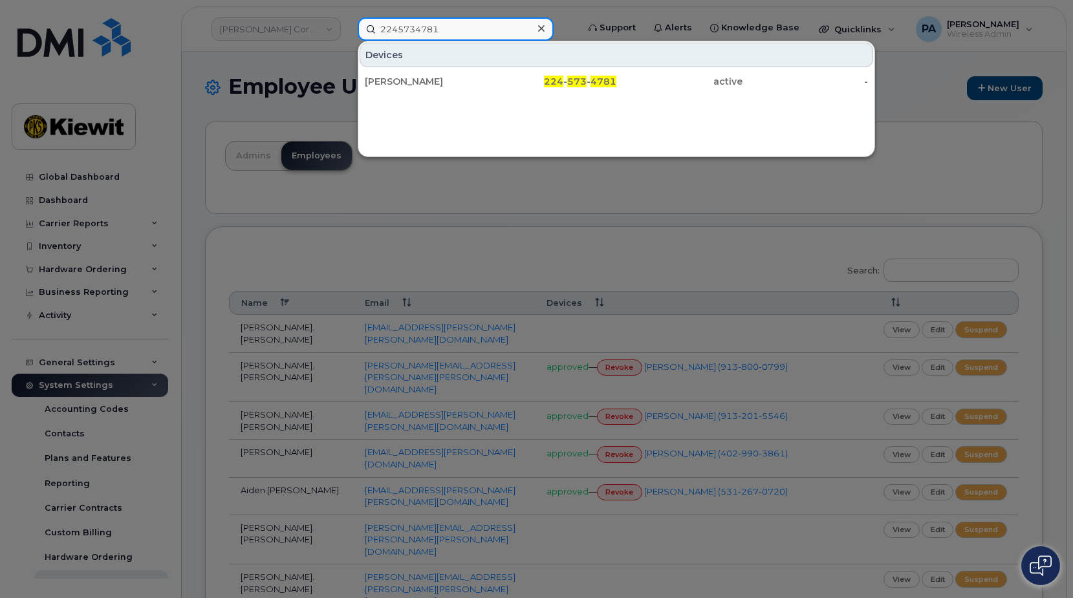
click at [462, 34] on input "2245734781" at bounding box center [456, 28] width 196 height 23
drag, startPoint x: 462, startPoint y: 34, endPoint x: 292, endPoint y: 19, distance: 170.1
click at [347, 19] on div "2245734781 Devices ALBERTO ALMODOVARROS 224 - 573 - 4781 active -" at bounding box center [463, 28] width 232 height 23
paste input "985237502"
drag, startPoint x: 460, startPoint y: 30, endPoint x: 274, endPoint y: 32, distance: 185.6
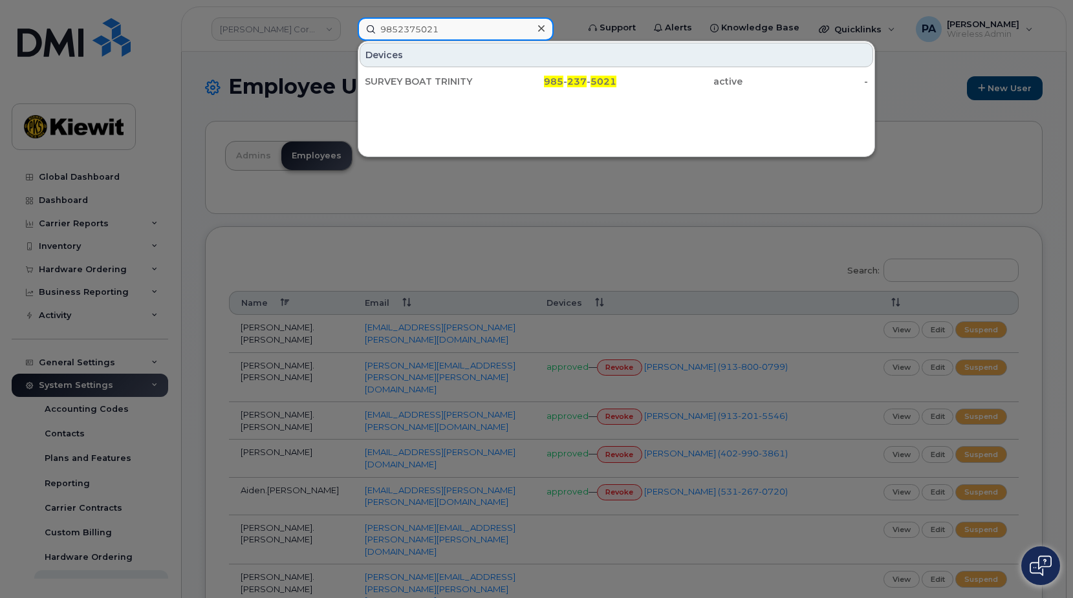
click at [347, 32] on div "9852375021 Devices SURVEY BOAT TRINITY 985 - 237 - 5021 active -" at bounding box center [463, 28] width 232 height 23
paste input "2245734786"
click at [475, 33] on input "2245734786" at bounding box center [456, 28] width 196 height 23
drag, startPoint x: 365, startPoint y: 34, endPoint x: 277, endPoint y: 27, distance: 88.9
click at [347, 27] on div "2245734786 Devices ALEXANDER RIVERA 224 - 573 - 4786 suspended -" at bounding box center [463, 28] width 232 height 23
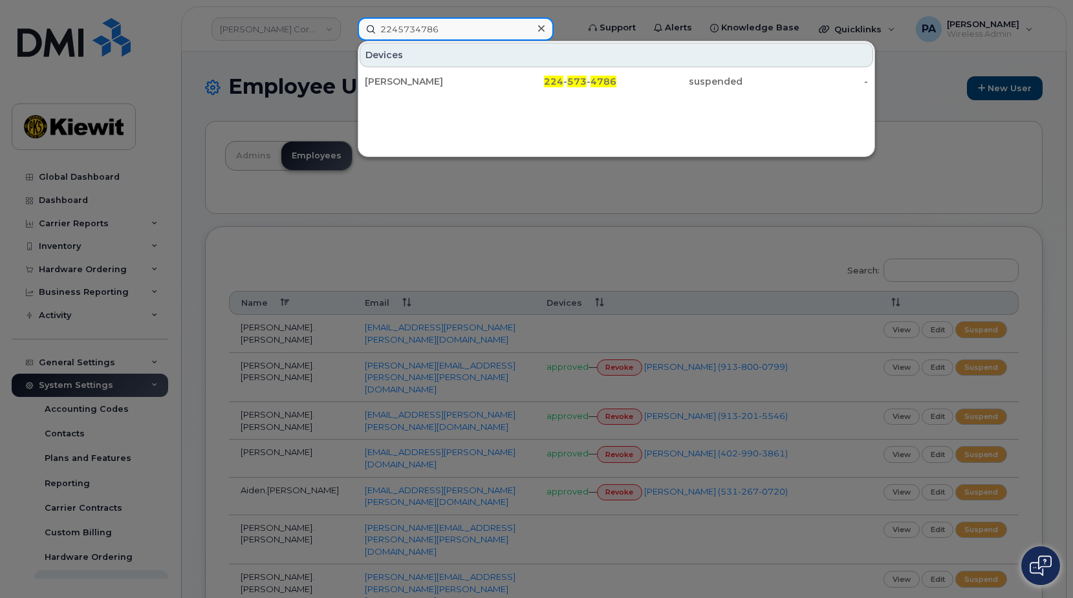
paste input "5046767329"
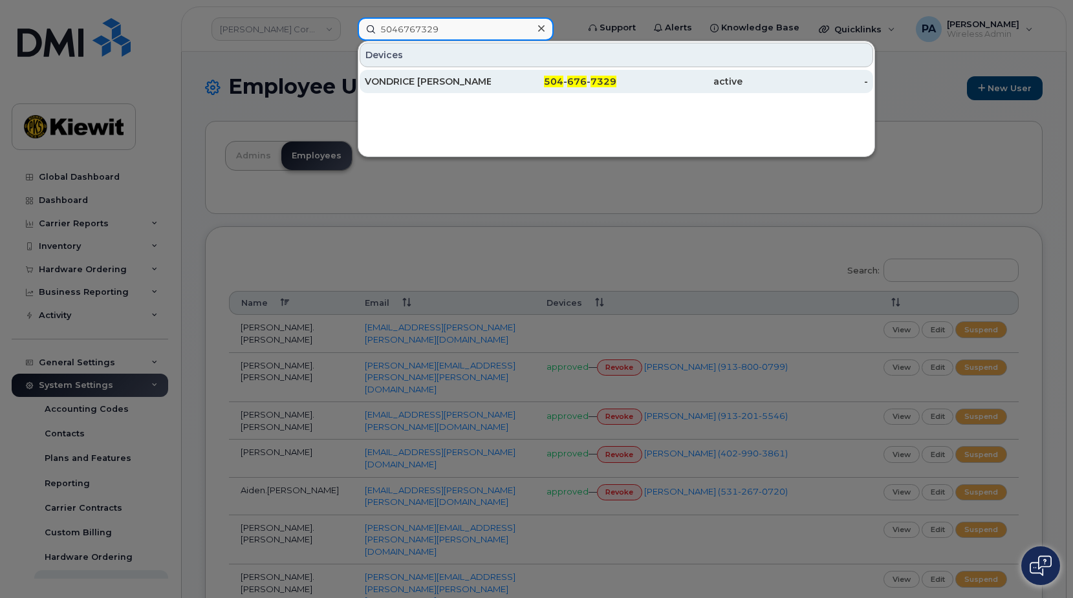
type input "5046767329"
click at [416, 81] on div "VONDRICE [PERSON_NAME]" at bounding box center [428, 81] width 126 height 13
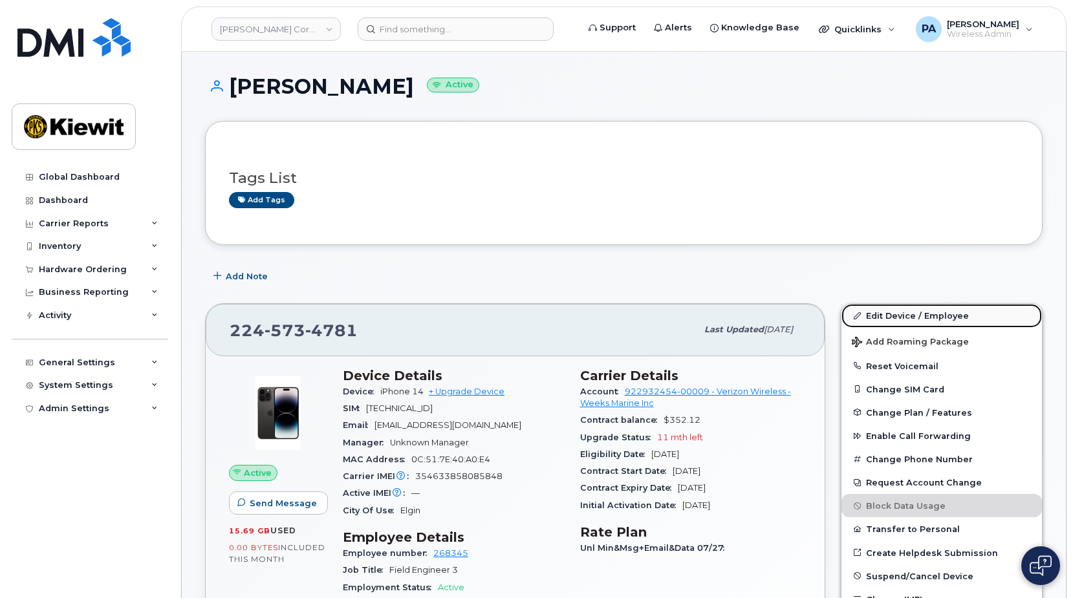
click at [945, 311] on link "Edit Device / Employee" at bounding box center [941, 315] width 200 height 23
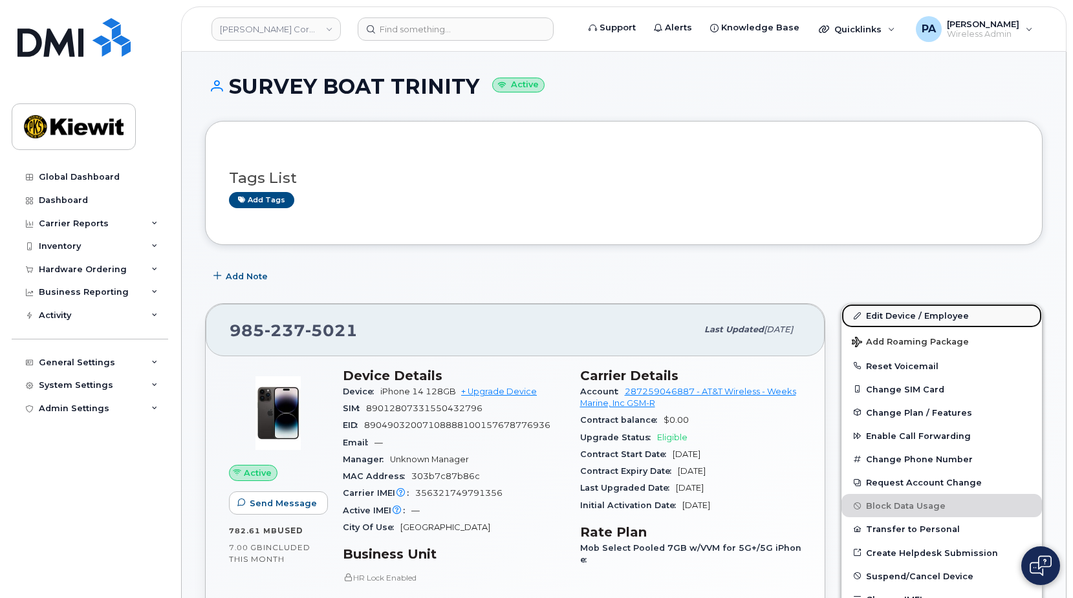
click at [897, 313] on link "Edit Device / Employee" at bounding box center [941, 315] width 200 height 23
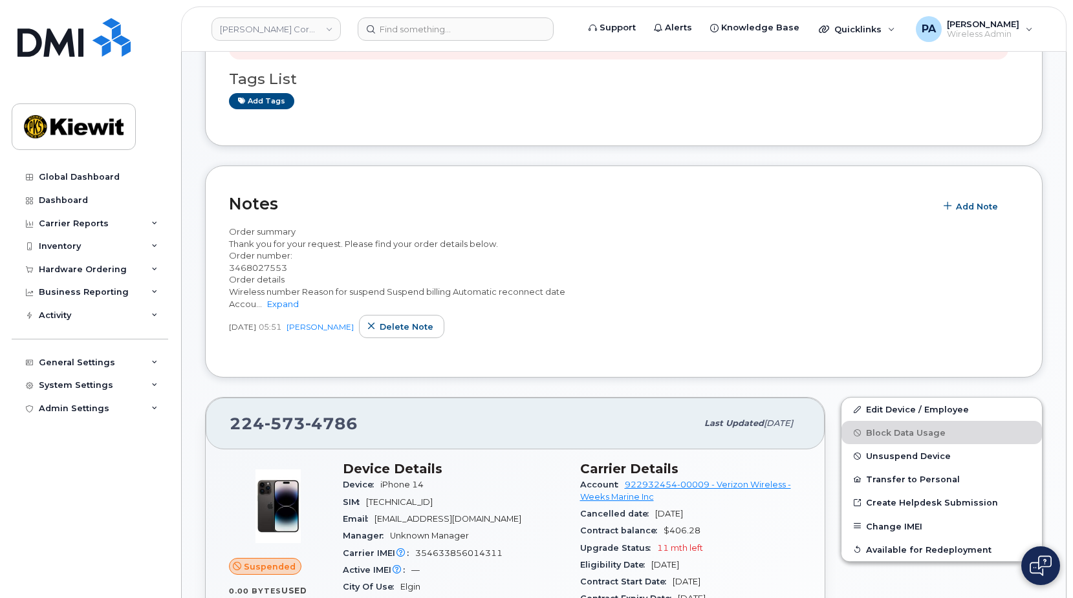
scroll to position [388, 0]
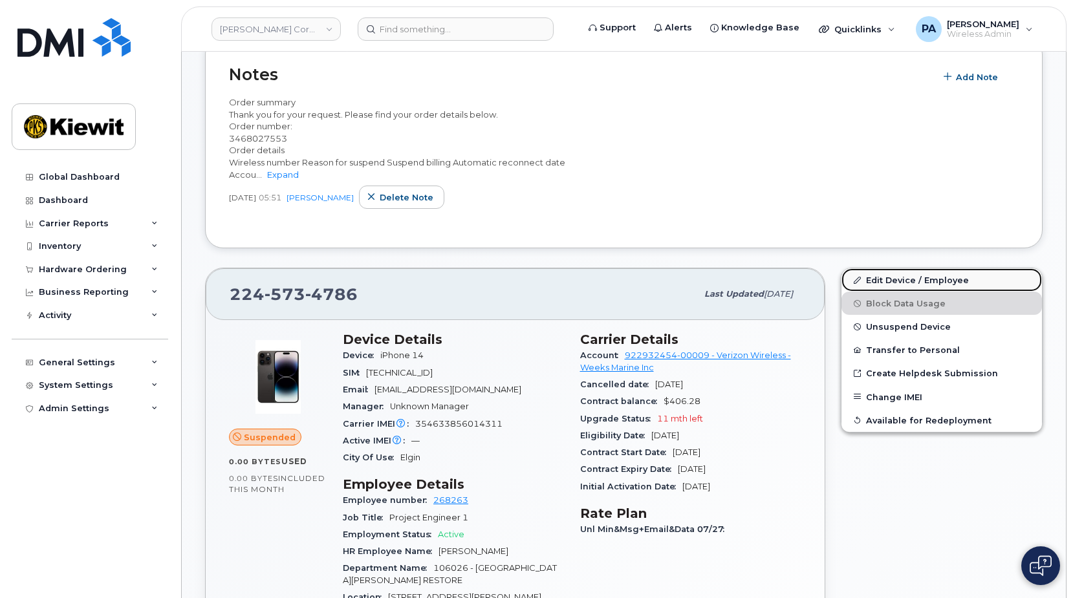
click at [898, 281] on link "Edit Device / Employee" at bounding box center [941, 279] width 200 height 23
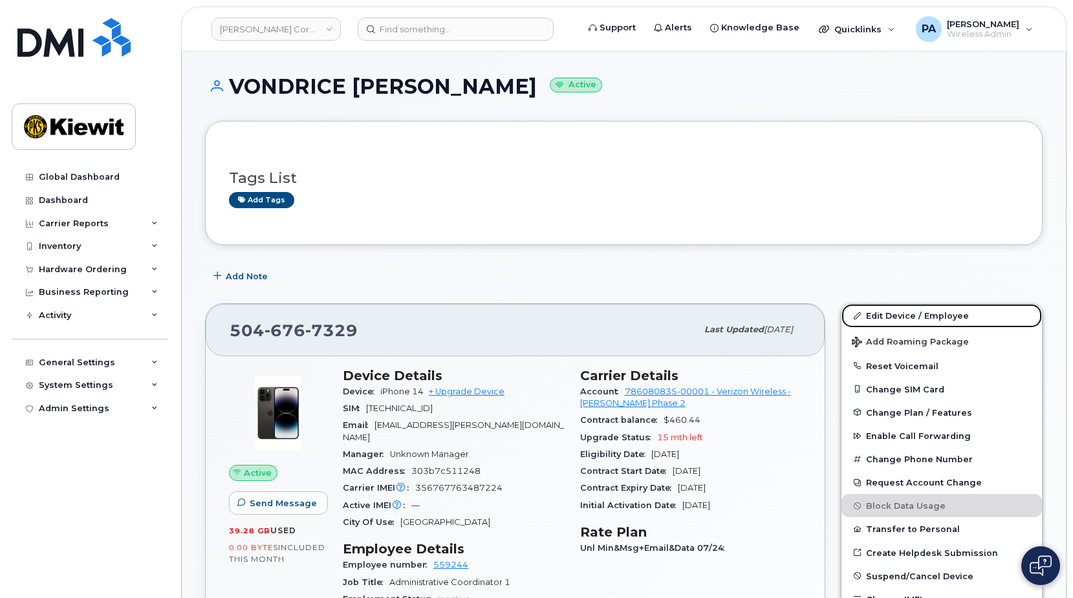
click at [895, 314] on link "Edit Device / Employee" at bounding box center [941, 315] width 200 height 23
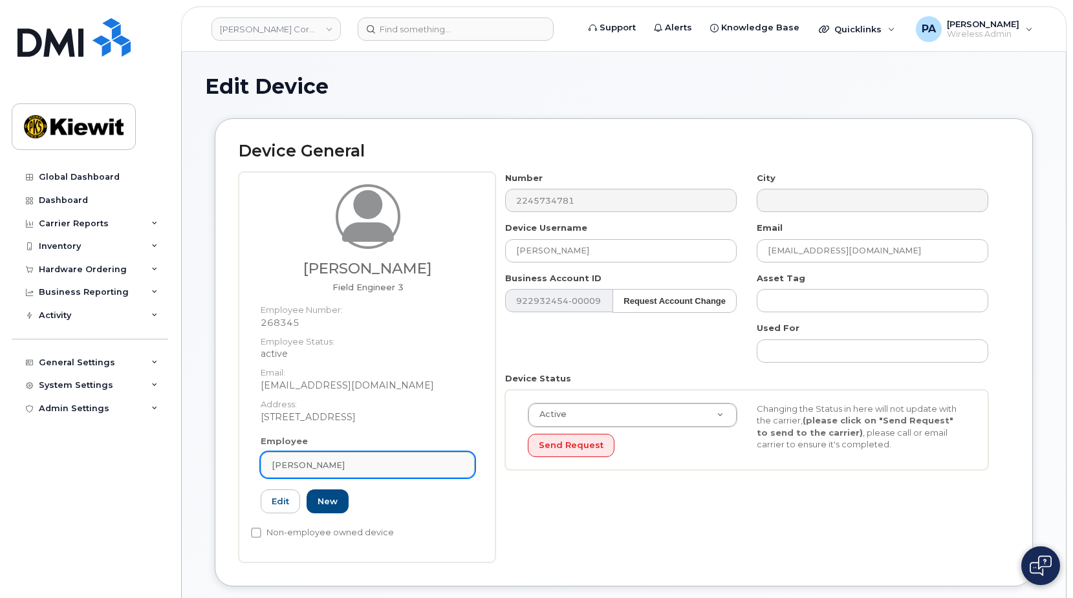
click at [345, 464] on span "Alberto Almodovar Rosario" at bounding box center [308, 465] width 73 height 12
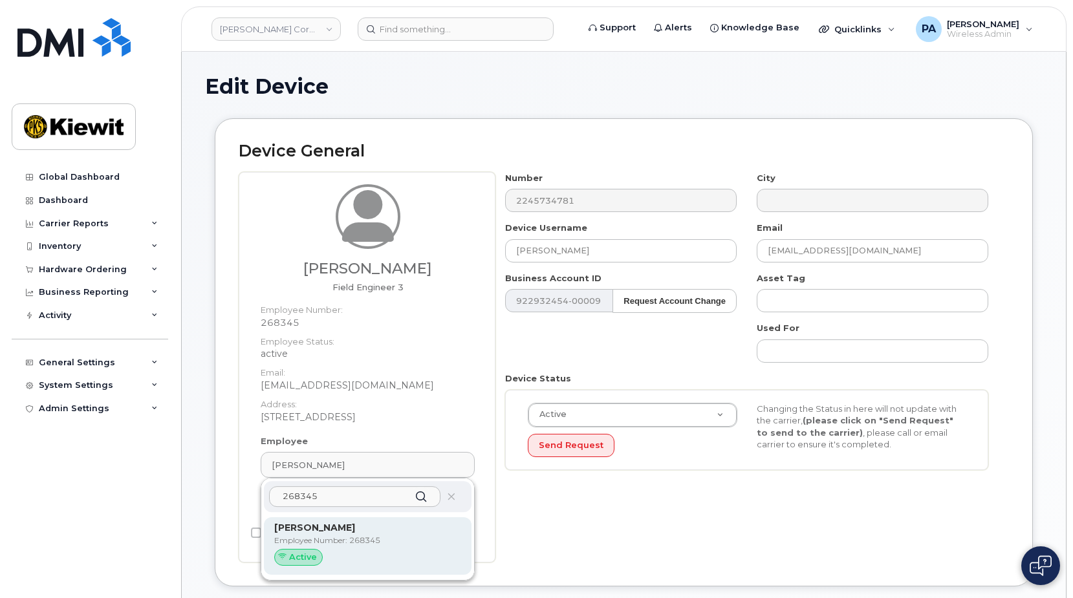
type input "268345"
click at [324, 541] on p "Employee Number: 268345" at bounding box center [367, 541] width 187 height 12
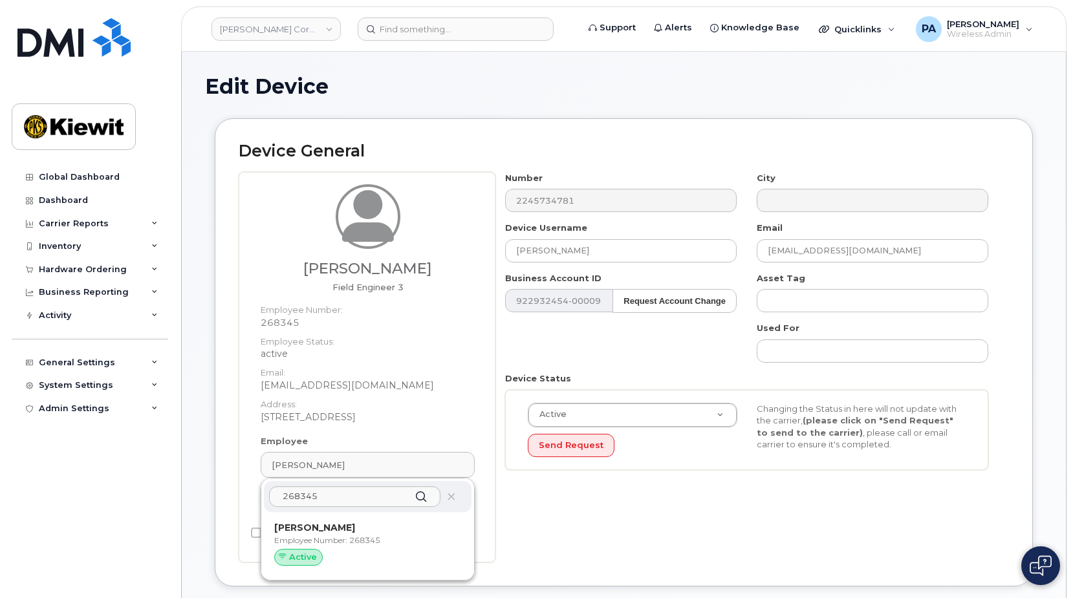
type input "Alberto Almodovar Rosario"
type input "aalmodovar@weeksmarine.com"
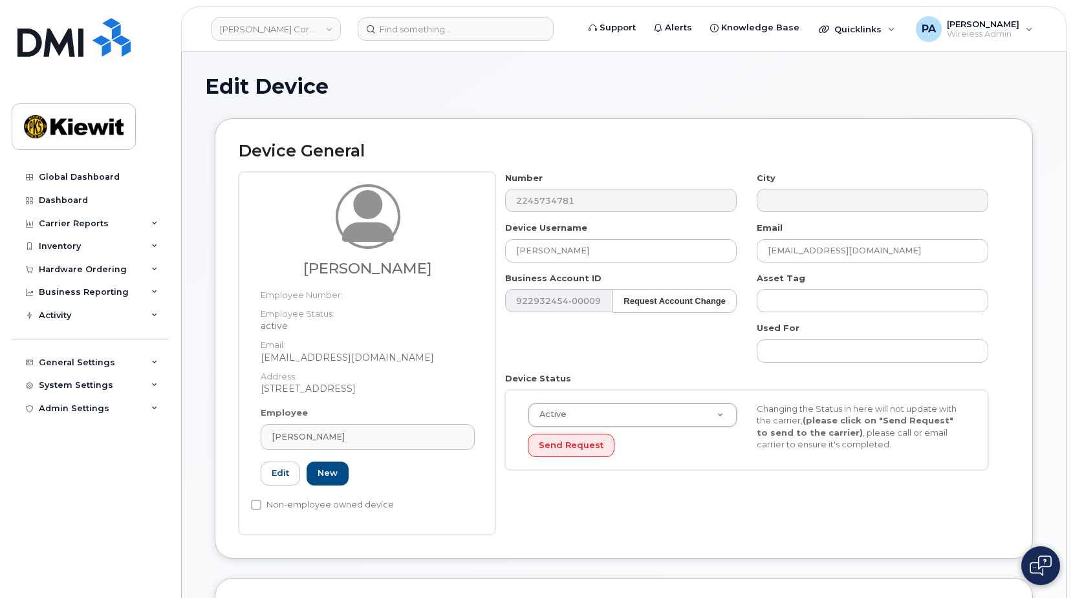
scroll to position [388, 0]
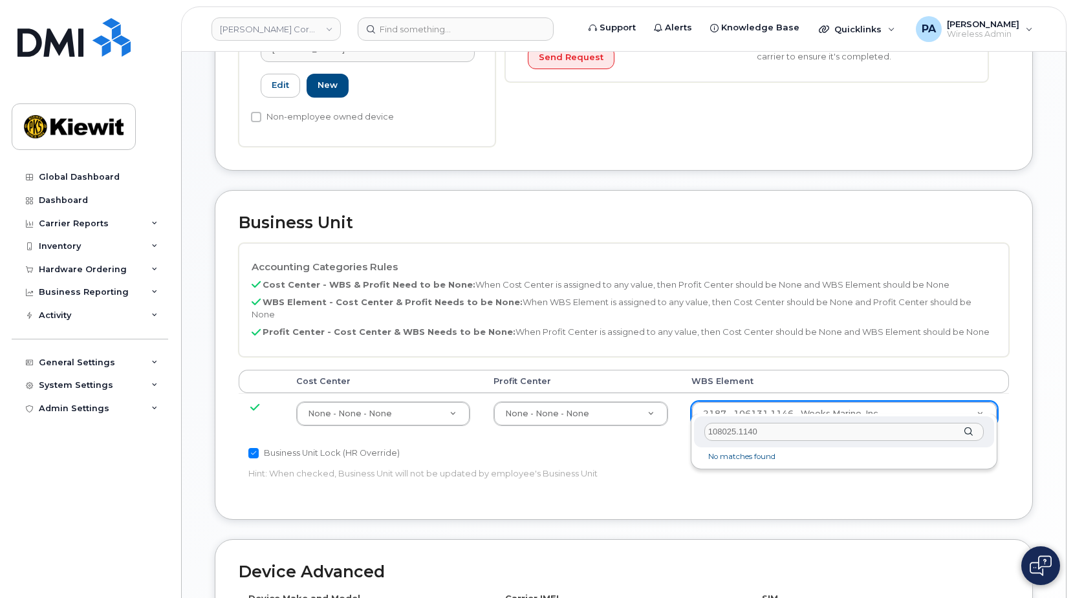
drag, startPoint x: 779, startPoint y: 432, endPoint x: 658, endPoint y: 438, distance: 121.7
click at [658, 438] on body "Kiewit Corporation Support Alerts Knowledge Base Quicklinks Suspend / Cancel De…" at bounding box center [536, 268] width 1073 height 1313
type input "108025.1140"
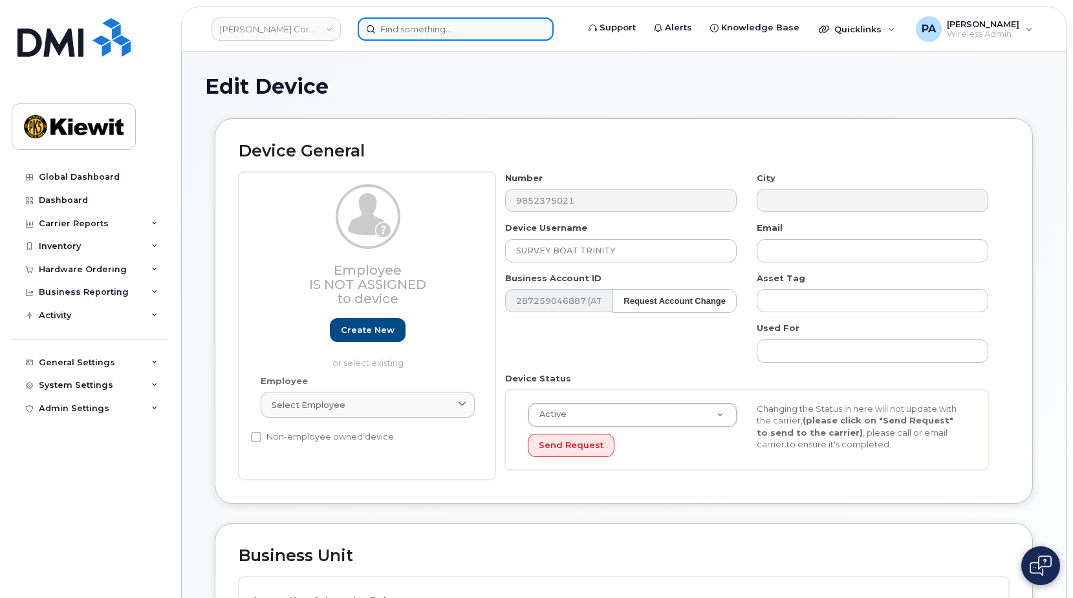
click at [443, 31] on input at bounding box center [456, 28] width 196 height 23
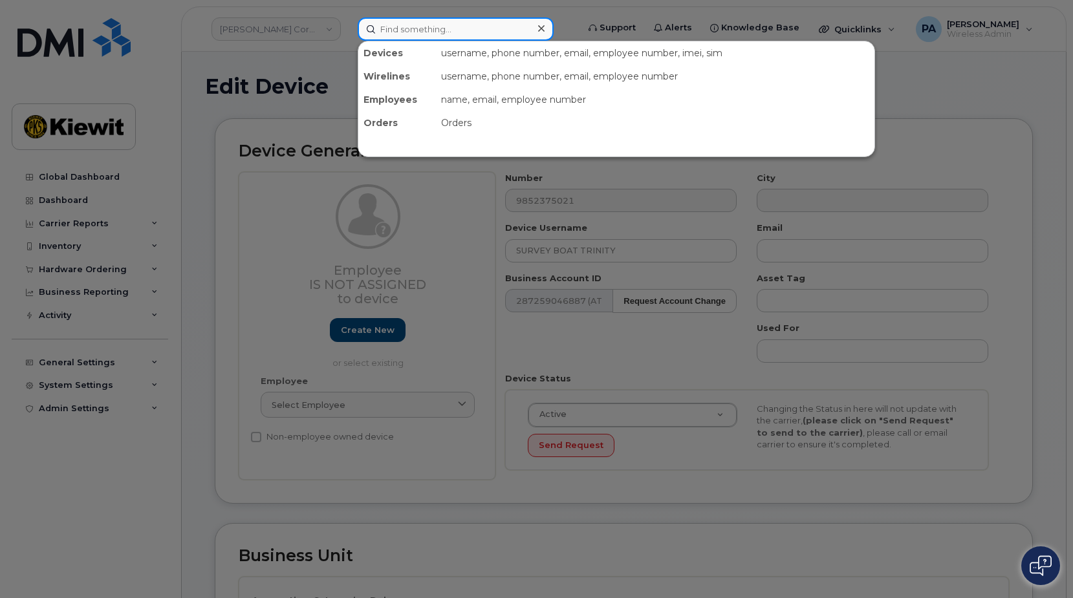
paste input "Shayne King"
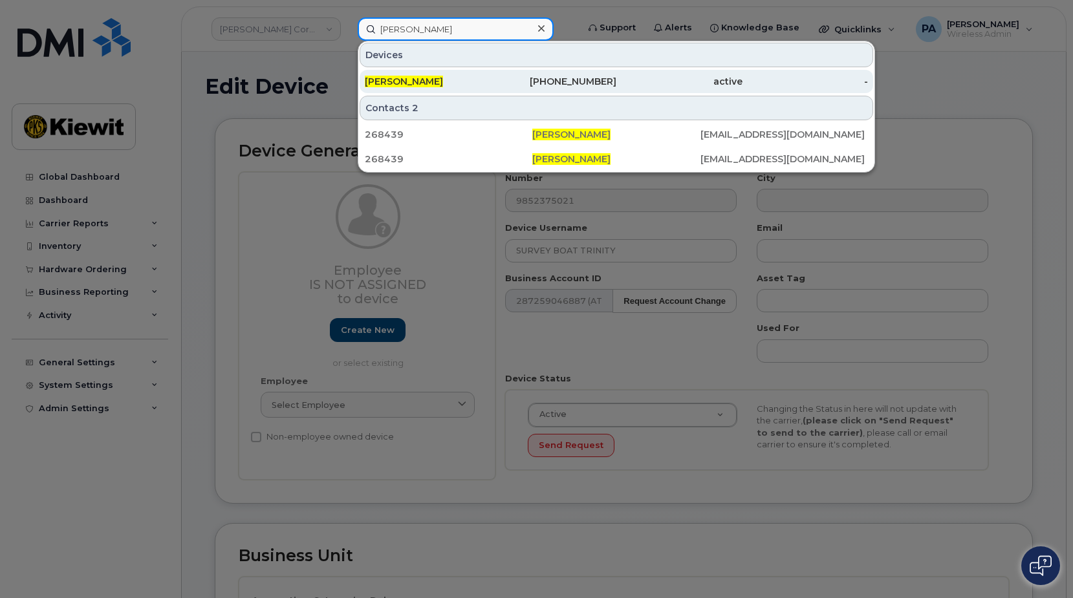
type input "Shayne King"
click at [413, 81] on span "SHAYNE KING" at bounding box center [404, 82] width 78 height 12
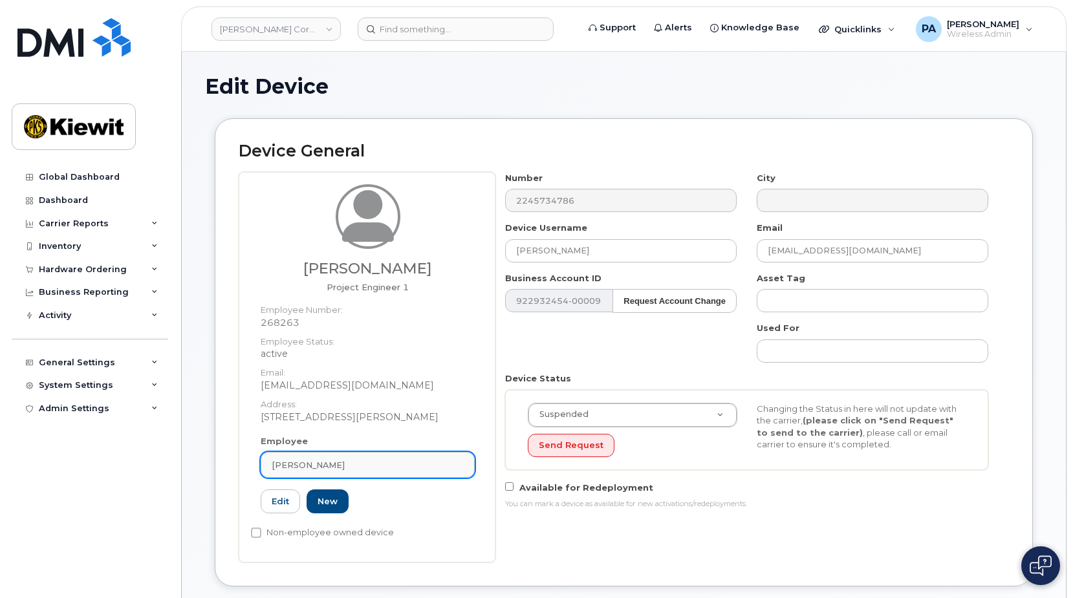
click at [376, 464] on div "Alexander Rivera" at bounding box center [368, 465] width 192 height 12
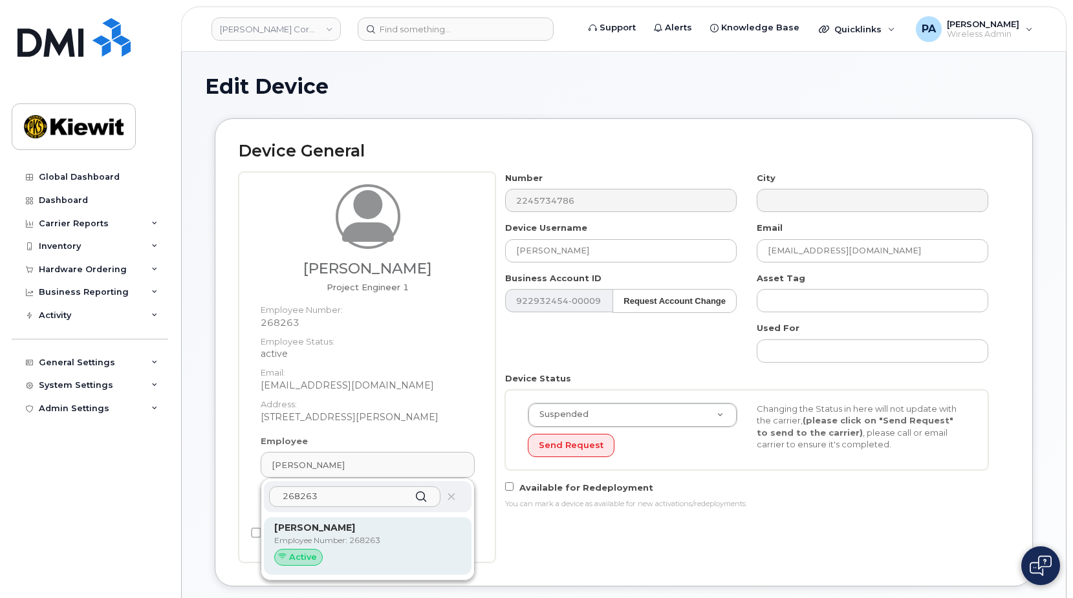
type input "268263"
click at [323, 531] on strong "Alexander Rivera" at bounding box center [314, 528] width 81 height 12
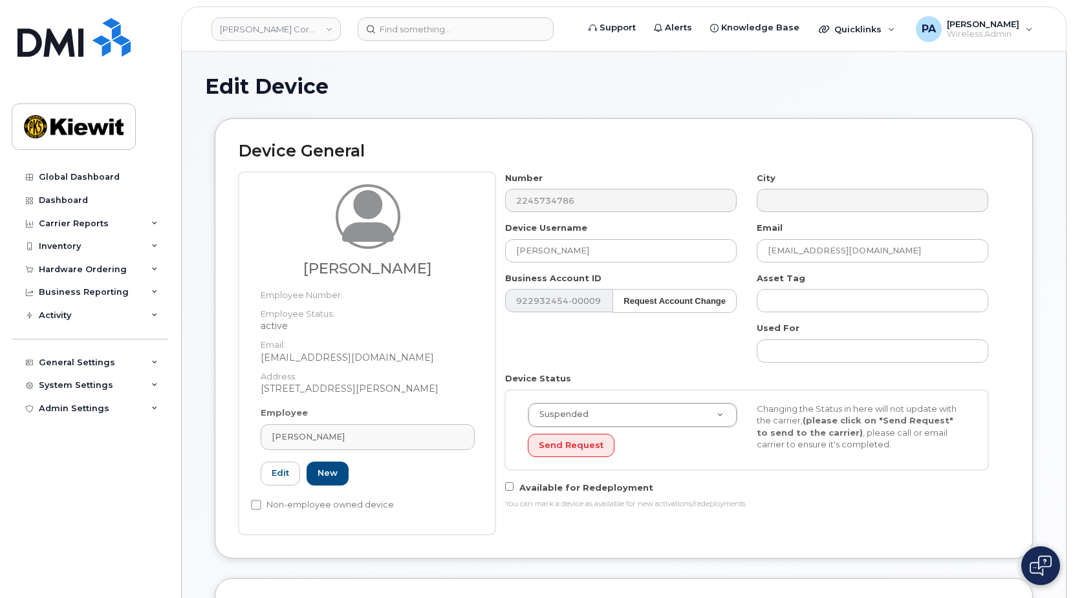
type input "Alexander Rivera"
type input "arivera@weeksmarine.com"
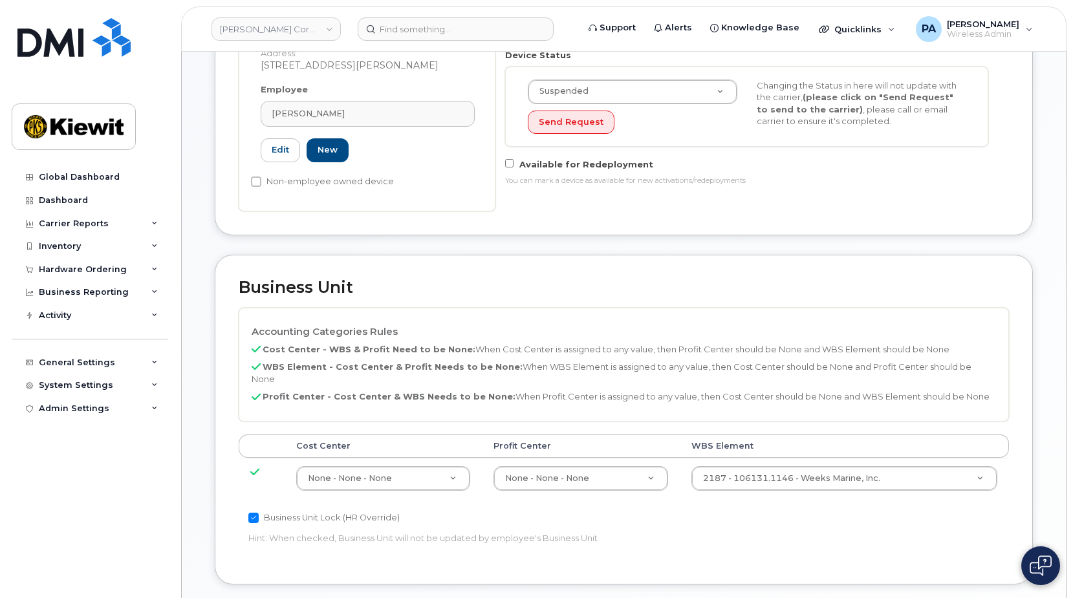
scroll to position [388, 0]
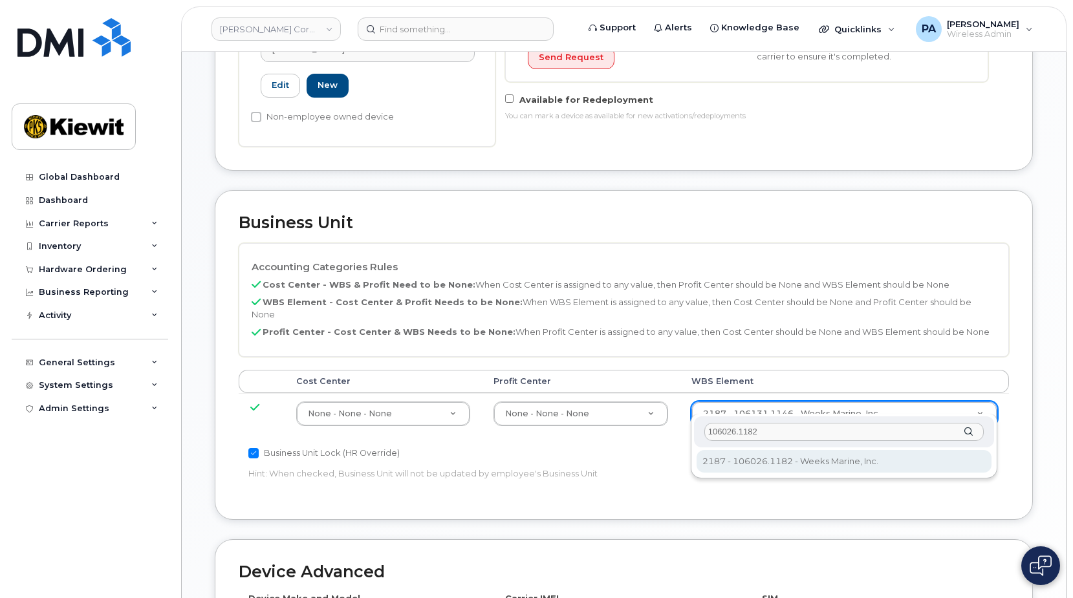
type input "106026.1182"
type input "30195998"
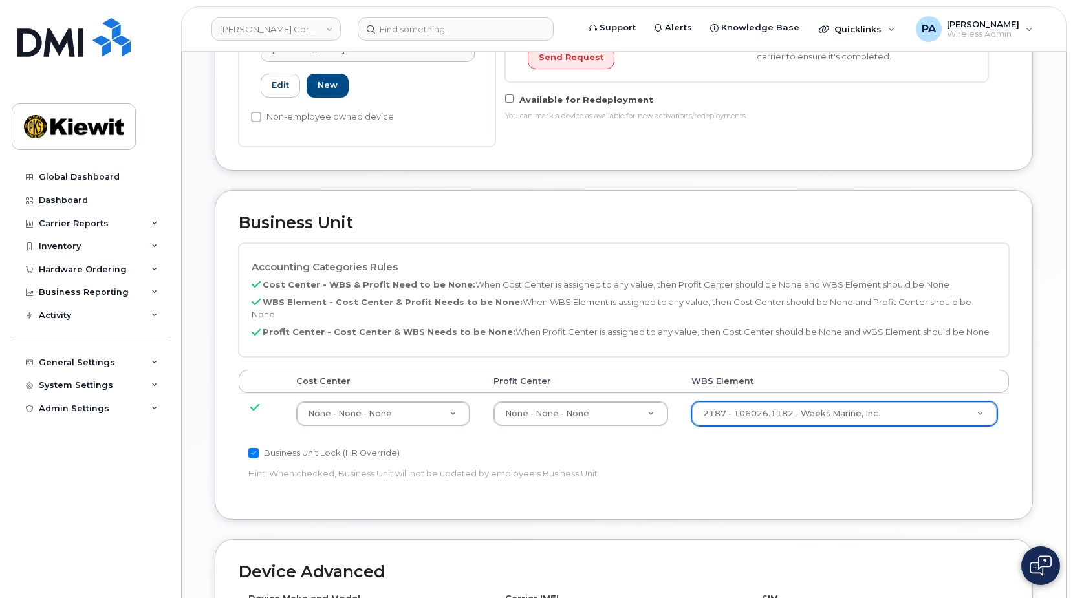
scroll to position [703, 0]
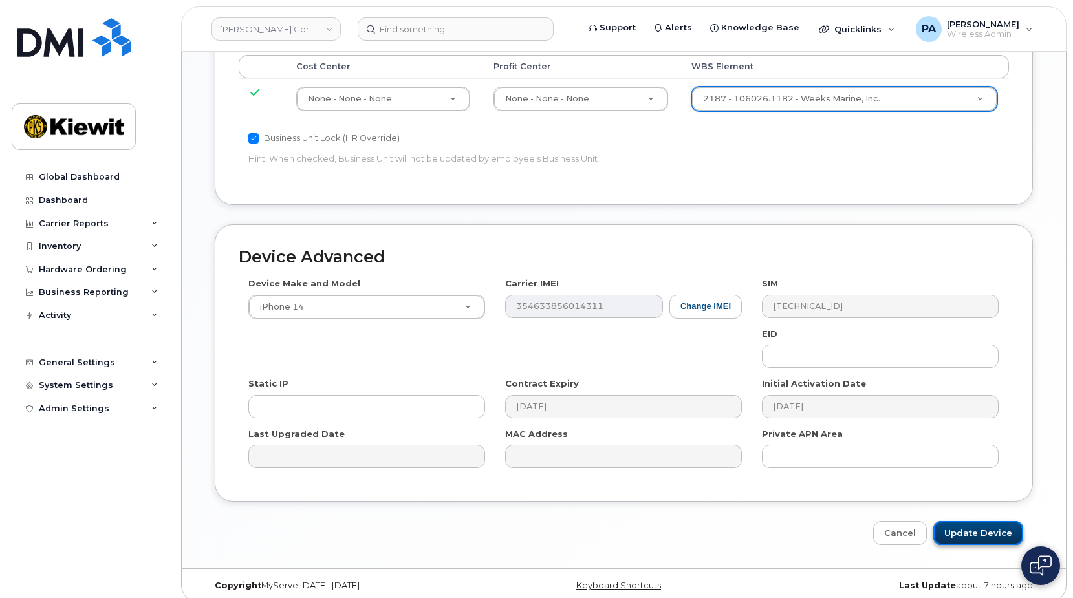
click at [978, 522] on input "Update Device" at bounding box center [978, 533] width 90 height 24
type input "Saving..."
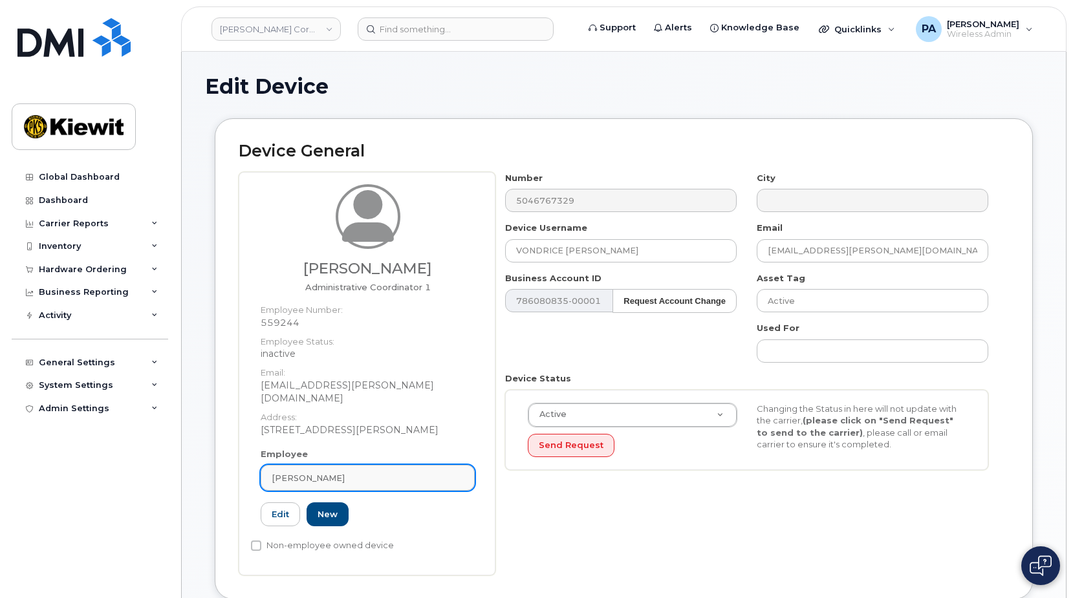
click at [353, 472] on div "[PERSON_NAME]" at bounding box center [368, 478] width 192 height 12
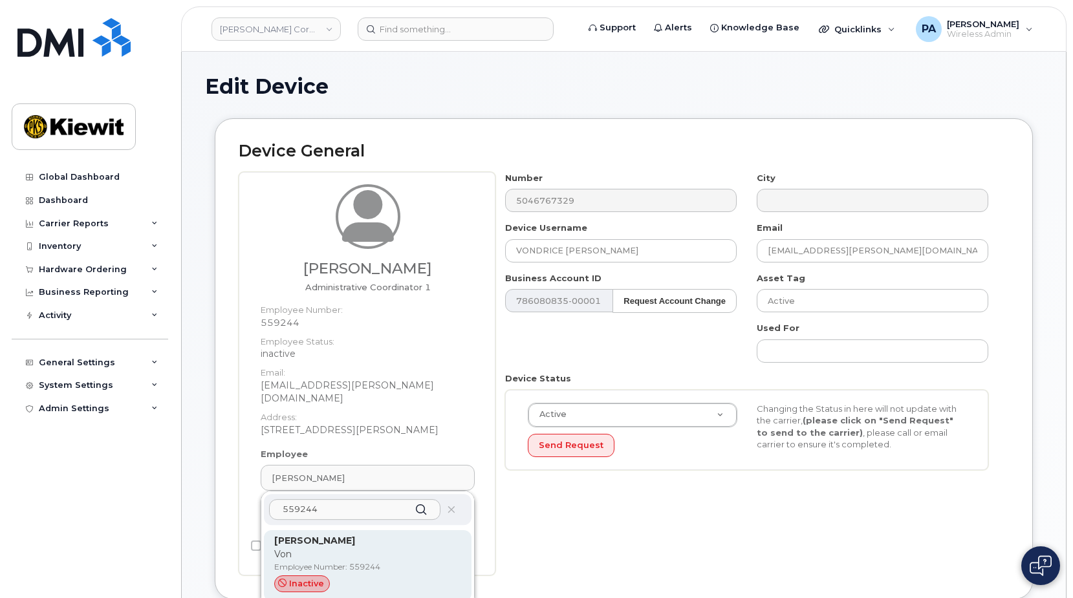
type input "559244"
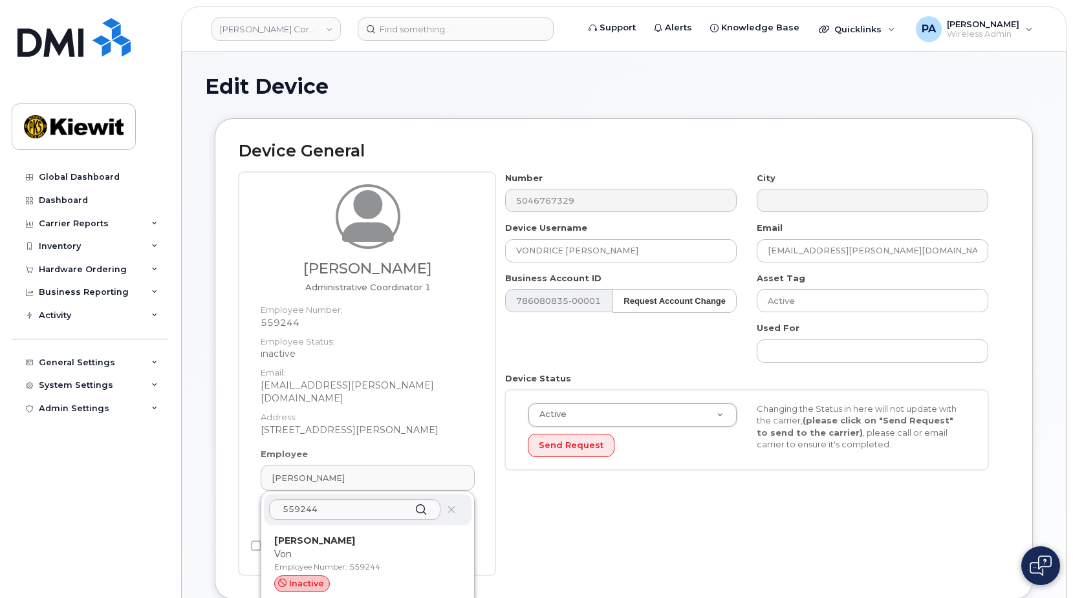
drag, startPoint x: 327, startPoint y: 531, endPoint x: 590, endPoint y: 61, distance: 538.7
click at [327, 535] on strong "[PERSON_NAME]" at bounding box center [314, 541] width 81 height 12
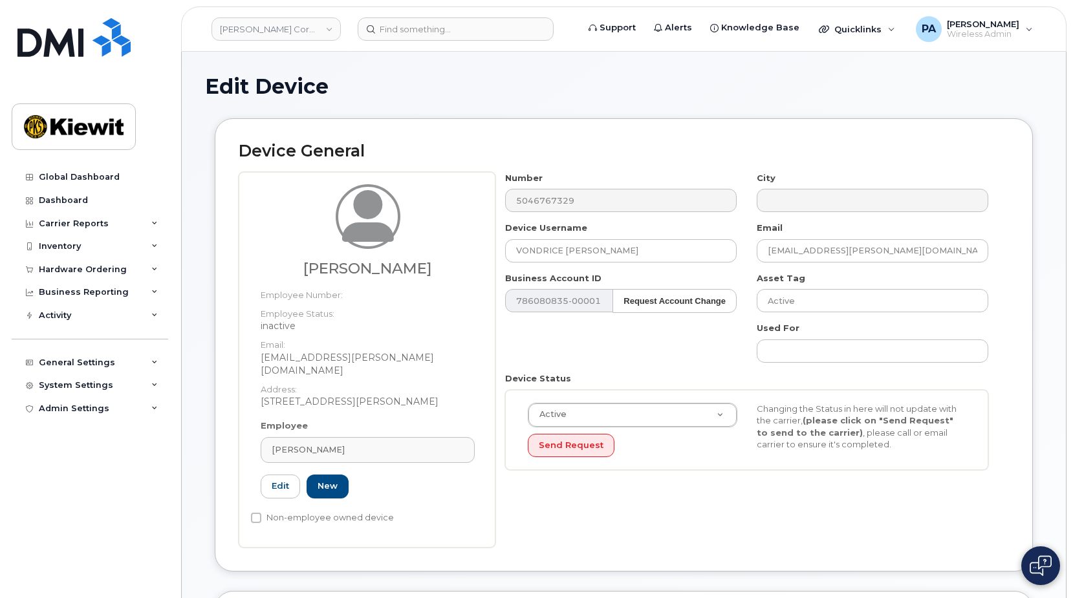
type input "[PERSON_NAME]"
type input "[EMAIL_ADDRESS][PERSON_NAME][DOMAIN_NAME]"
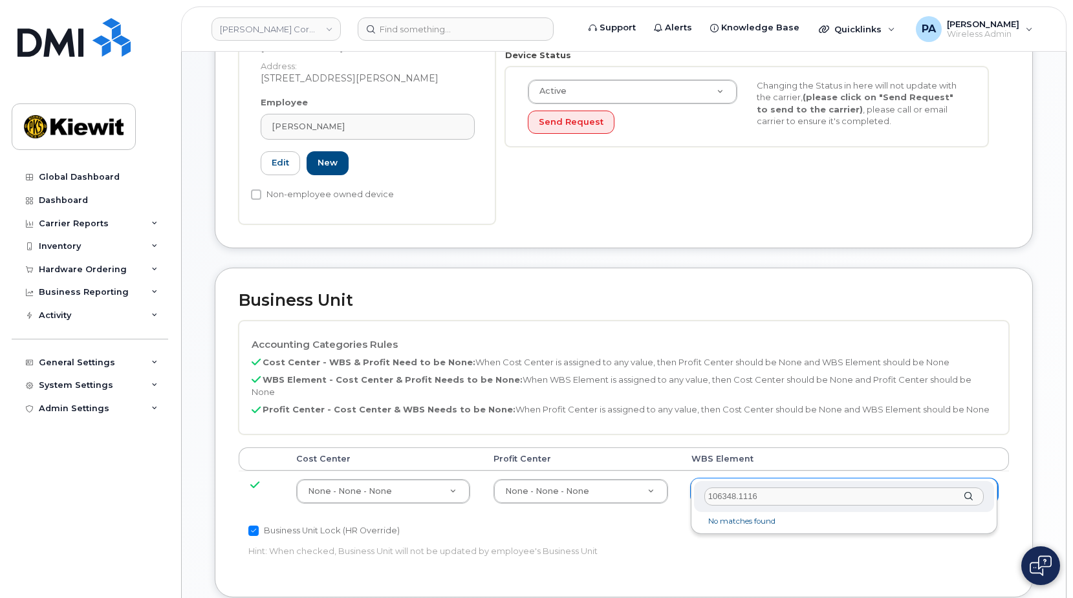
drag, startPoint x: 762, startPoint y: 523, endPoint x: 762, endPoint y: 491, distance: 32.3
click at [762, 491] on div "106348.1116 No matches found" at bounding box center [844, 506] width 306 height 56
type input "106348.1116"
type input "34830576"
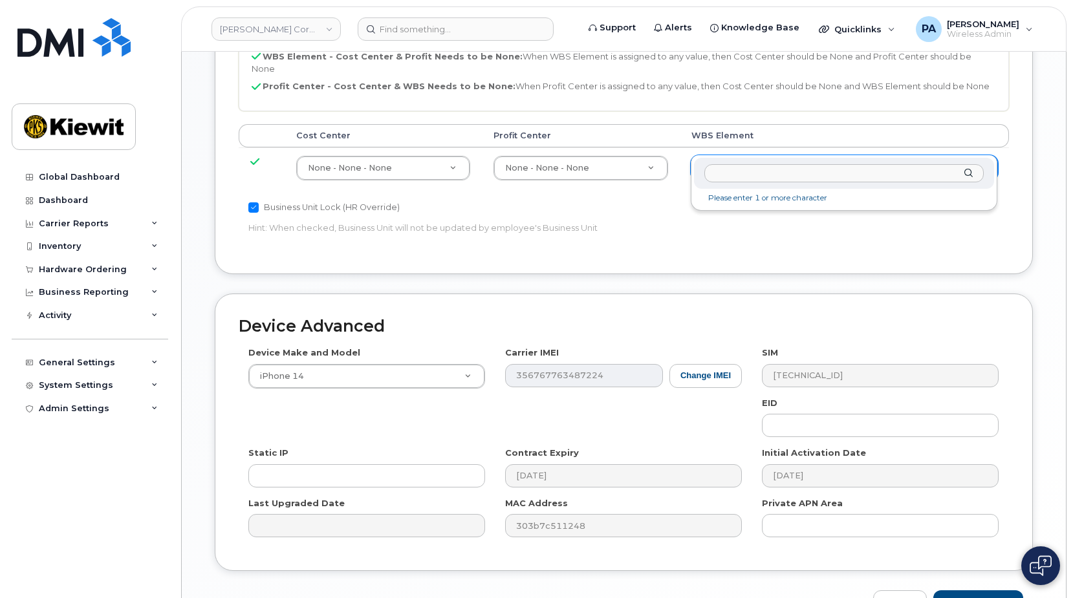
scroll to position [703, 0]
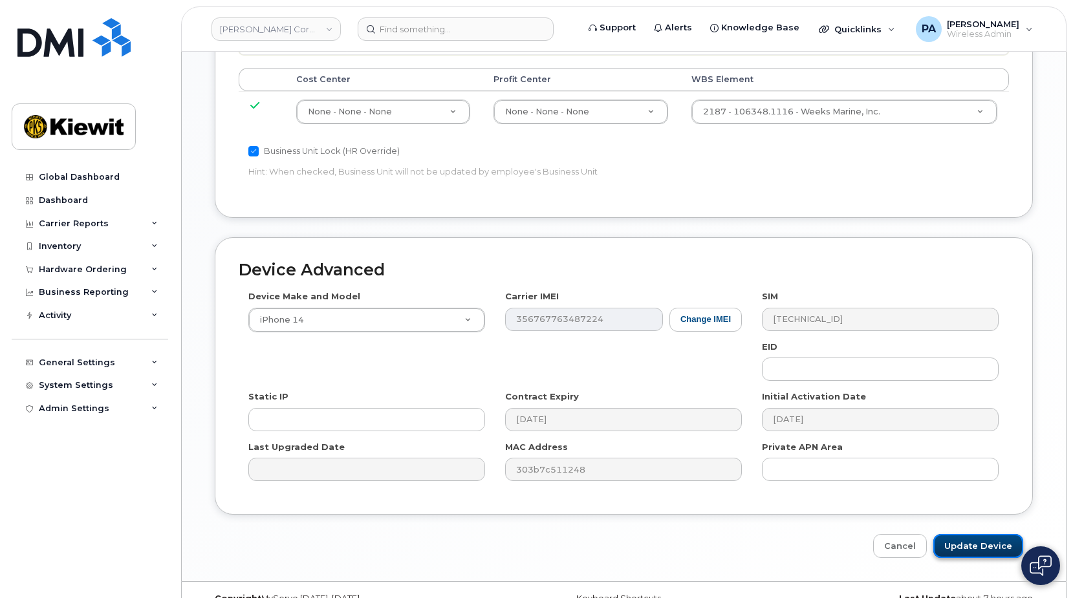
click at [998, 534] on input "Update Device" at bounding box center [978, 546] width 90 height 24
type input "Saving..."
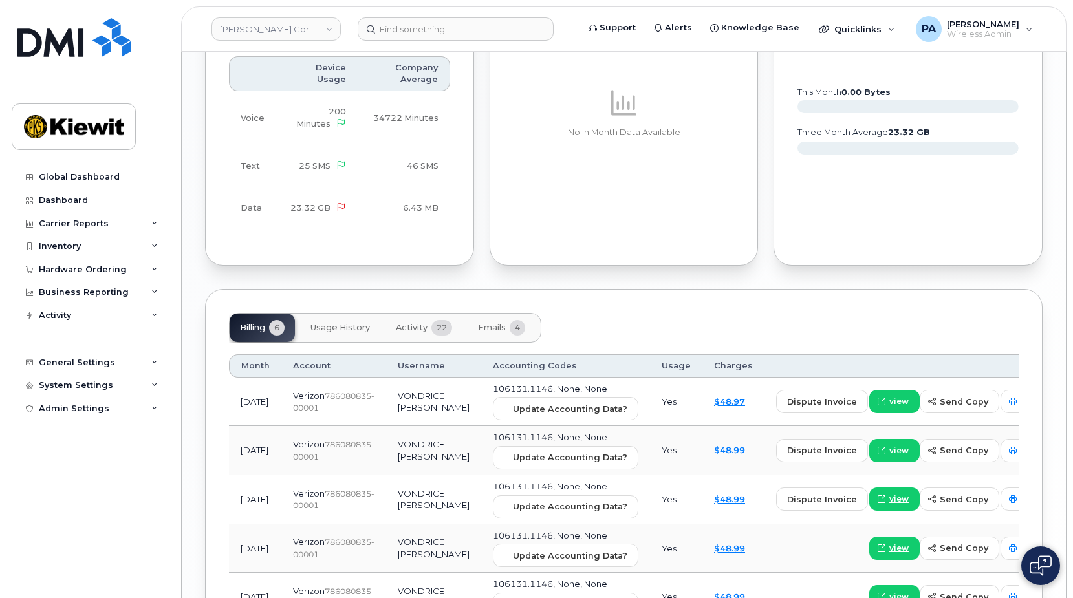
scroll to position [1389, 0]
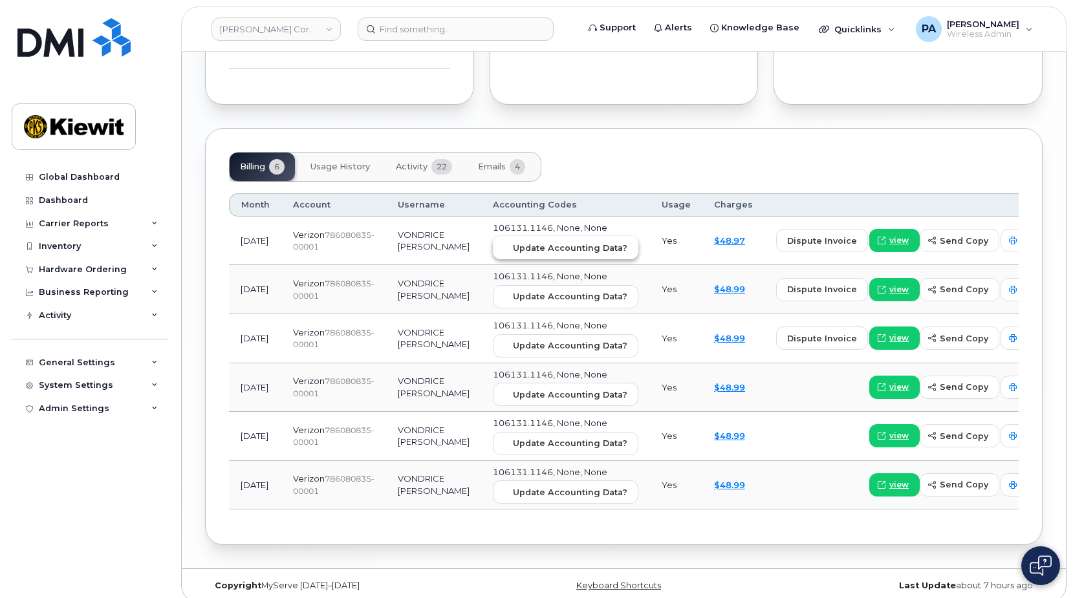
click at [530, 242] on span "Update Accounting Data?" at bounding box center [570, 248] width 114 height 12
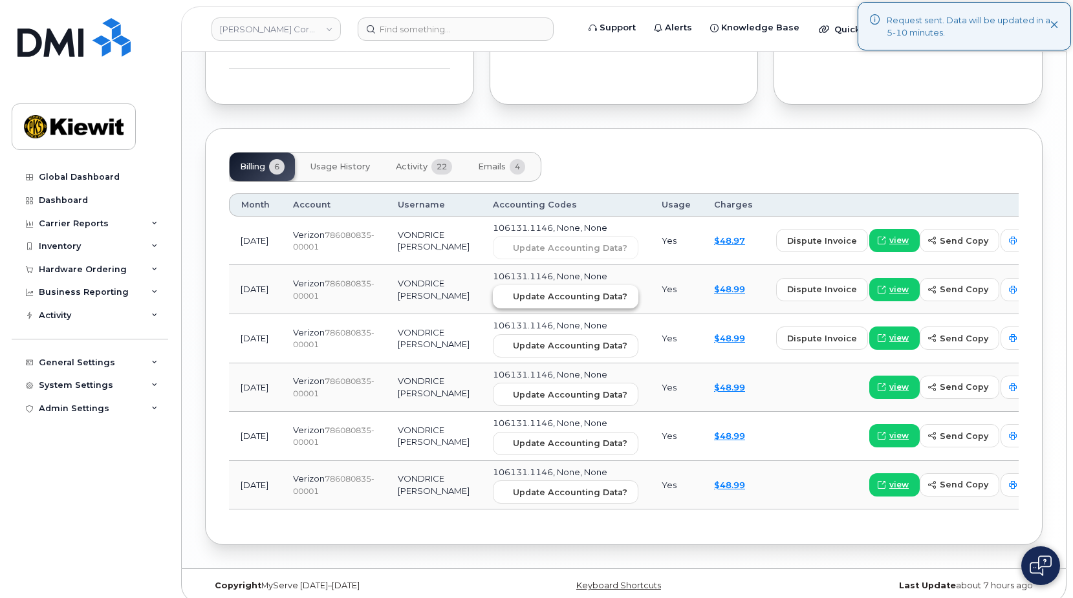
click at [537, 290] on span "Update Accounting Data?" at bounding box center [570, 296] width 114 height 12
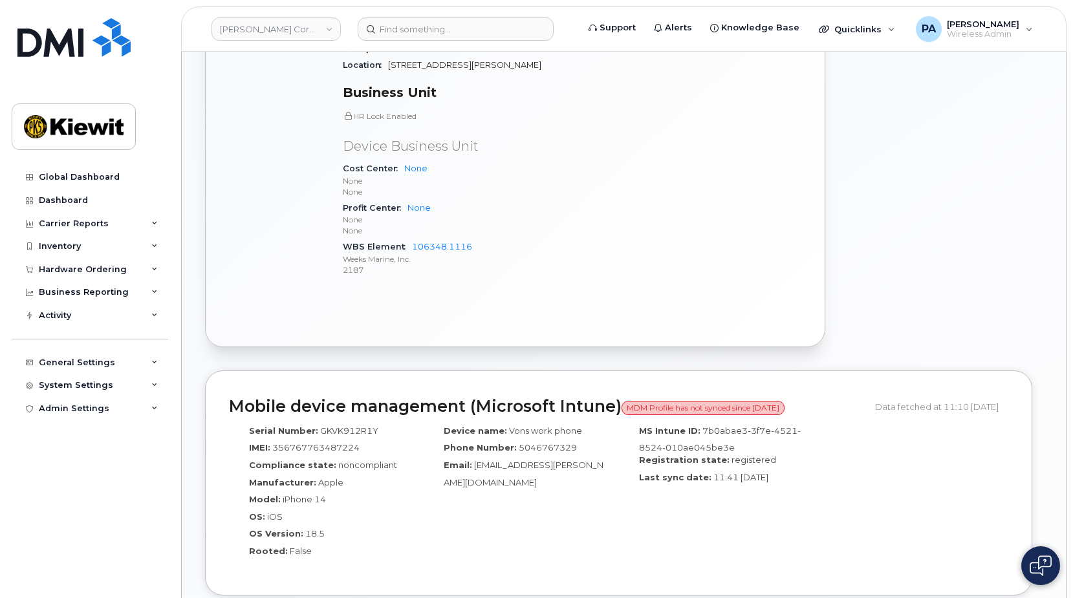
scroll to position [484, 0]
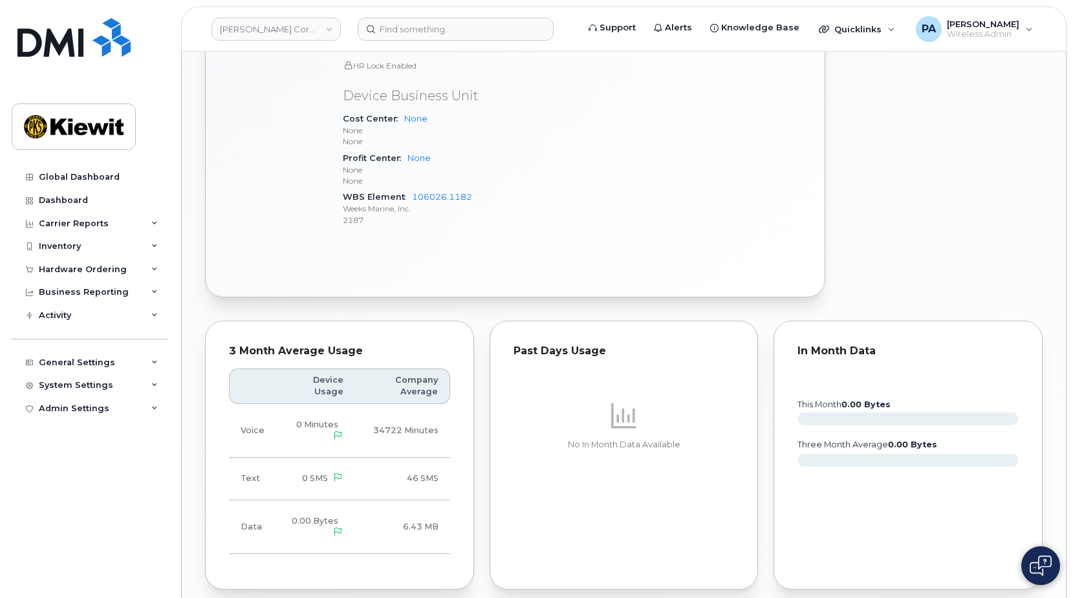
scroll to position [1358, 0]
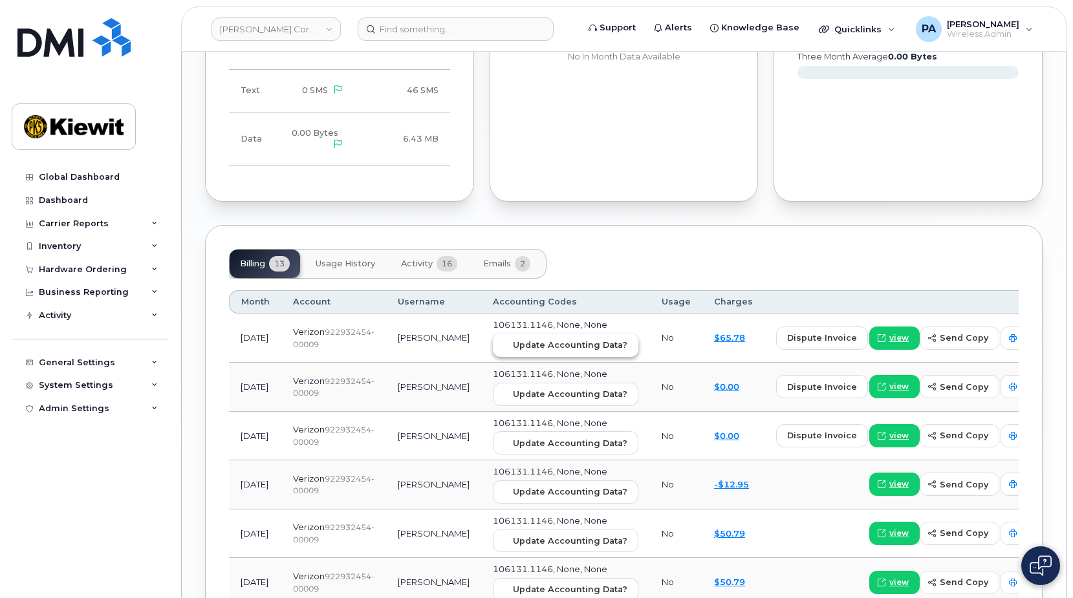
click at [513, 345] on span "Update Accounting Data?" at bounding box center [570, 345] width 114 height 12
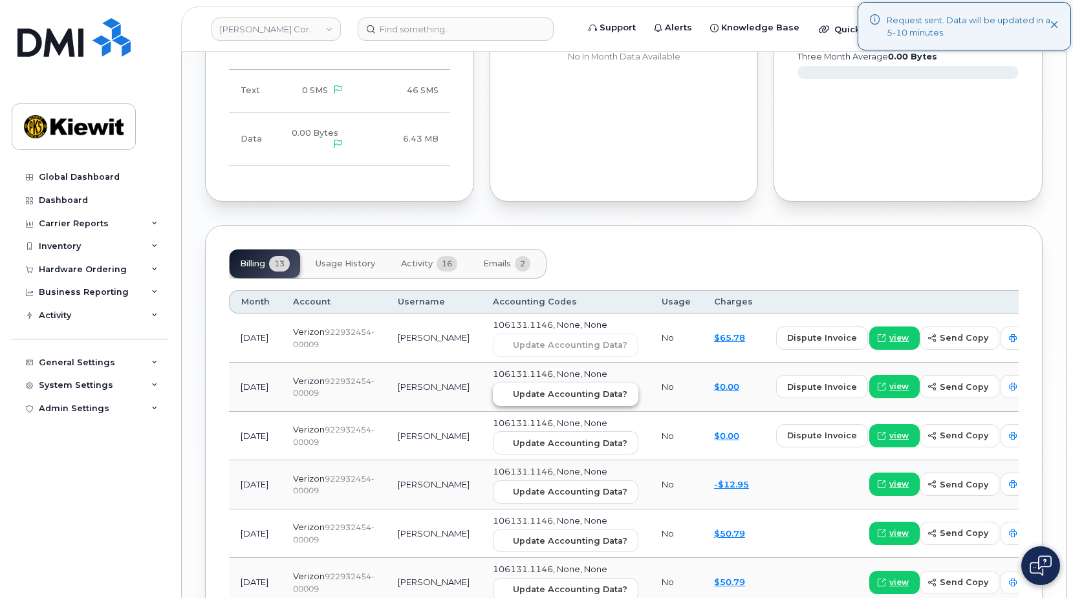
click at [513, 398] on span "Update Accounting Data?" at bounding box center [570, 394] width 114 height 12
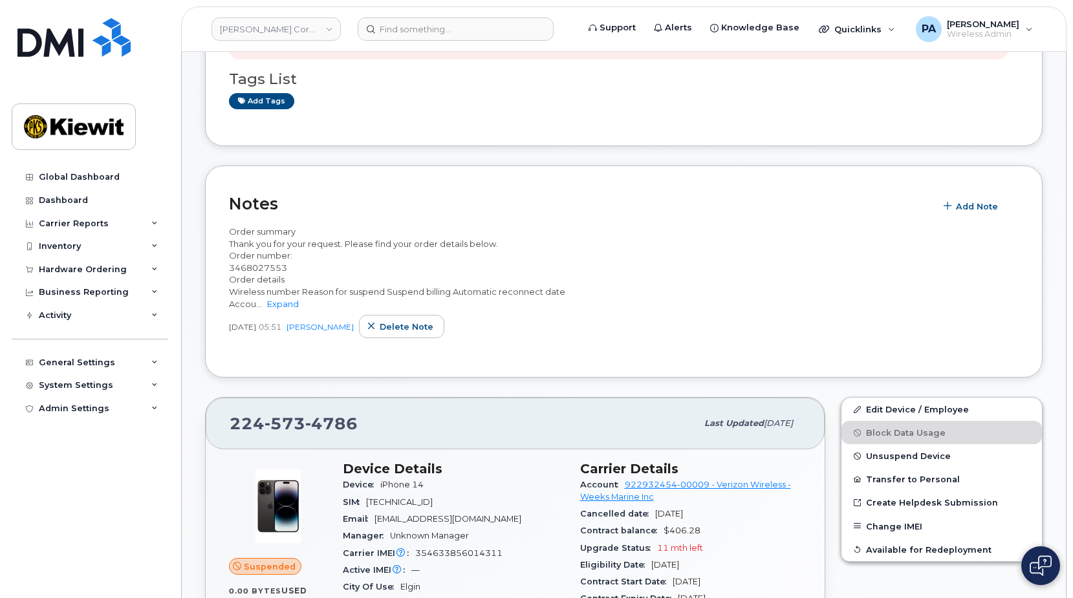
scroll to position [0, 0]
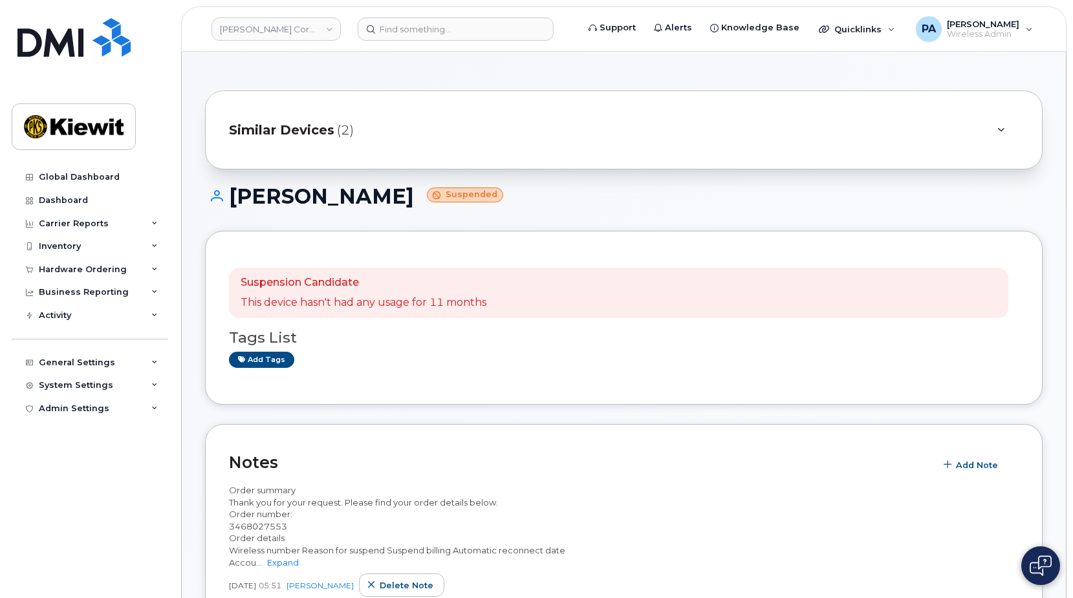
click at [314, 135] on span "Similar Devices" at bounding box center [281, 130] width 105 height 19
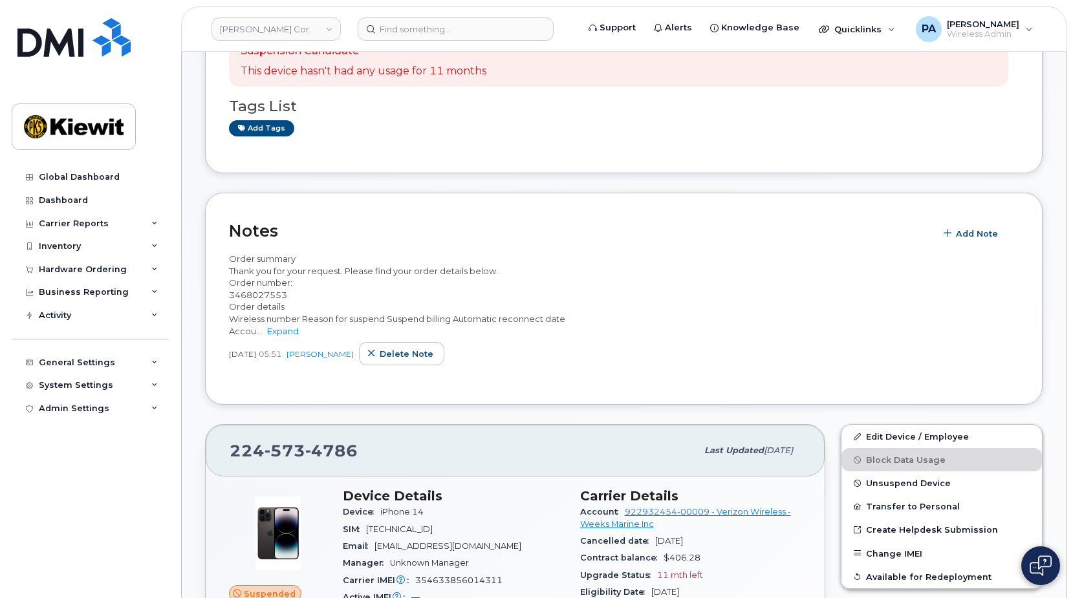
scroll to position [711, 0]
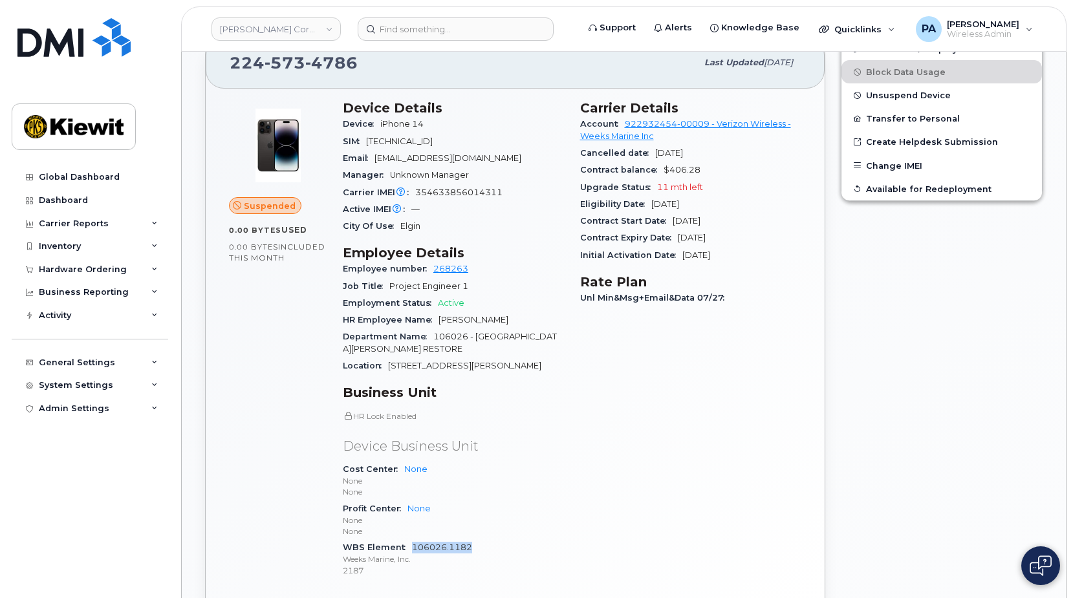
drag, startPoint x: 477, startPoint y: 549, endPoint x: 411, endPoint y: 545, distance: 66.1
click at [411, 545] on div "WBS Element 106026.1182 Weeks Marine, Inc. 2187" at bounding box center [454, 558] width 222 height 39
copy link "106026.1182"
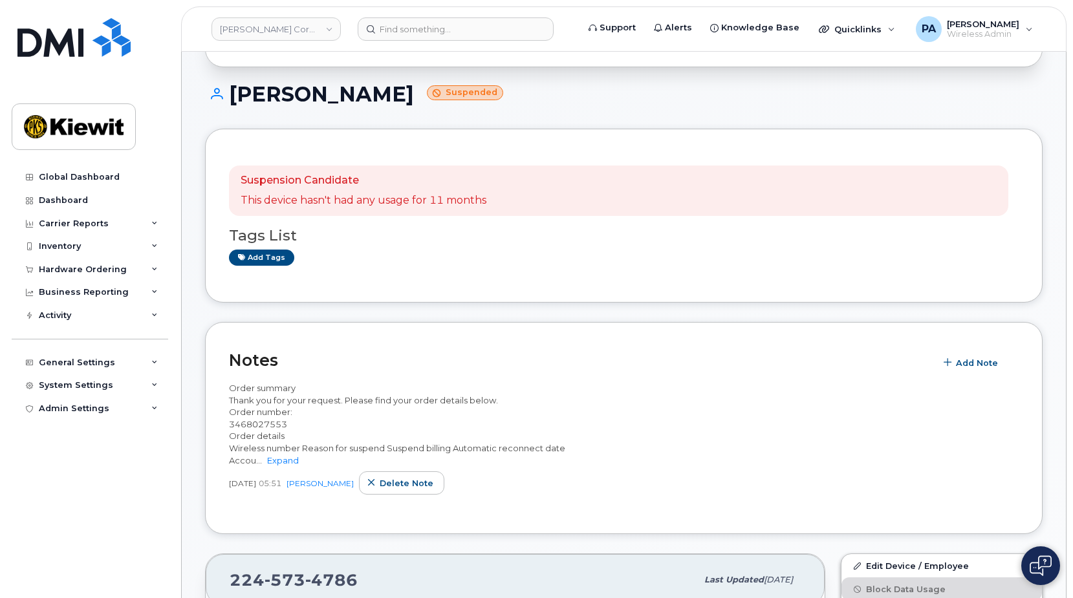
scroll to position [0, 0]
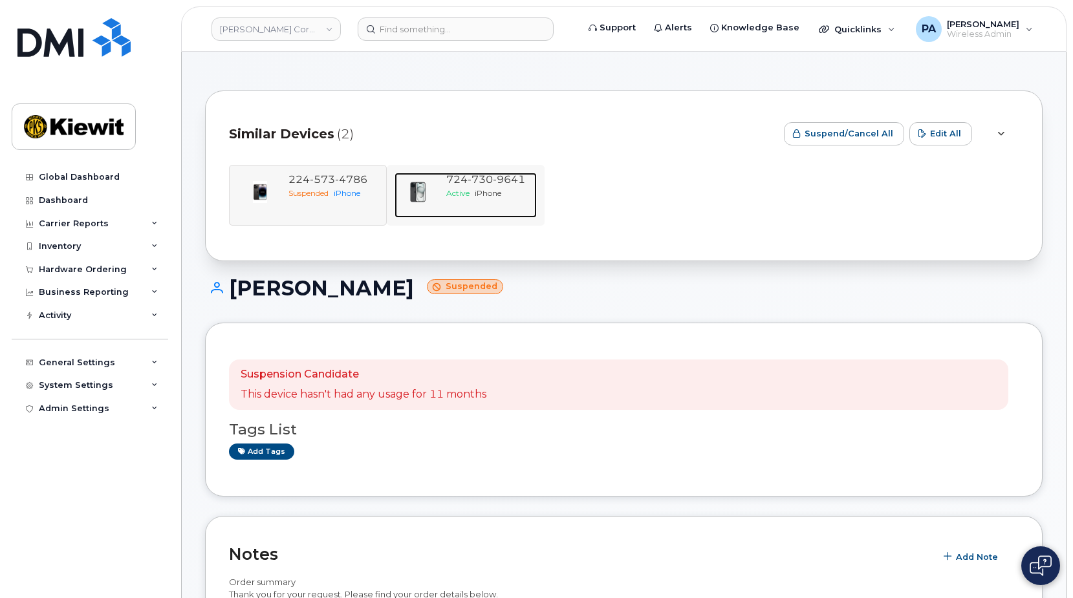
click at [472, 188] on div "Active iPhone" at bounding box center [488, 193] width 85 height 11
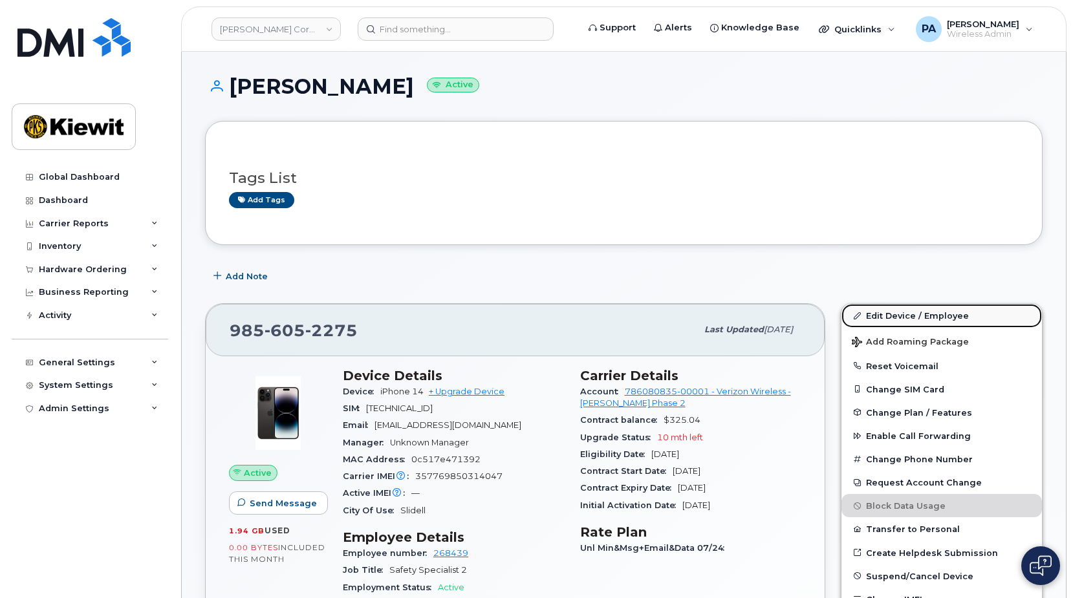
click at [945, 319] on link "Edit Device / Employee" at bounding box center [941, 315] width 200 height 23
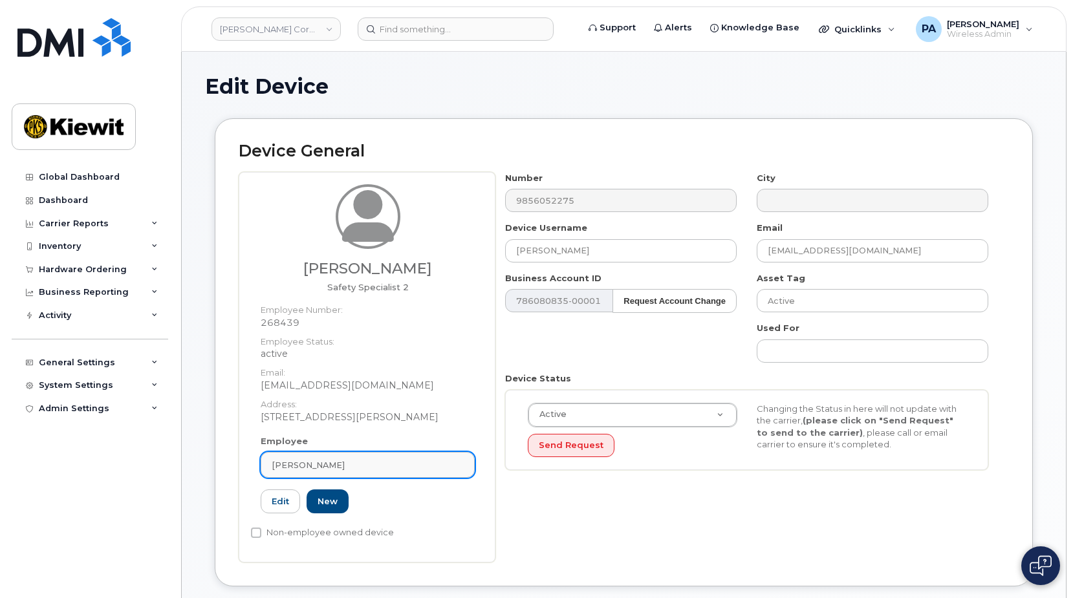
click at [329, 463] on div "[PERSON_NAME]" at bounding box center [368, 465] width 192 height 12
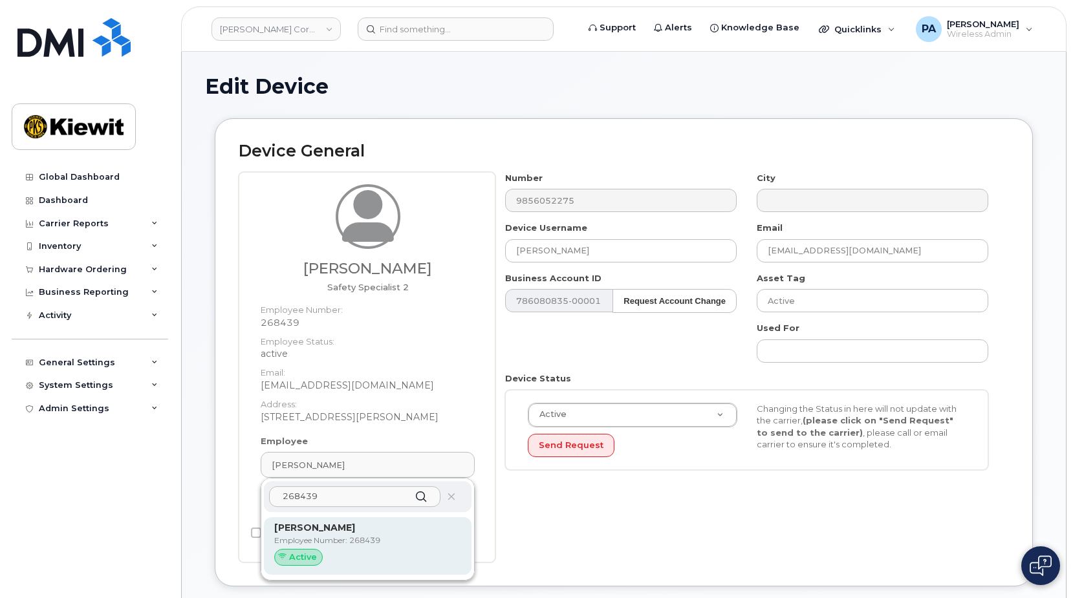
type input "268439"
click at [314, 542] on p "Employee Number: 268439" at bounding box center [367, 541] width 187 height 12
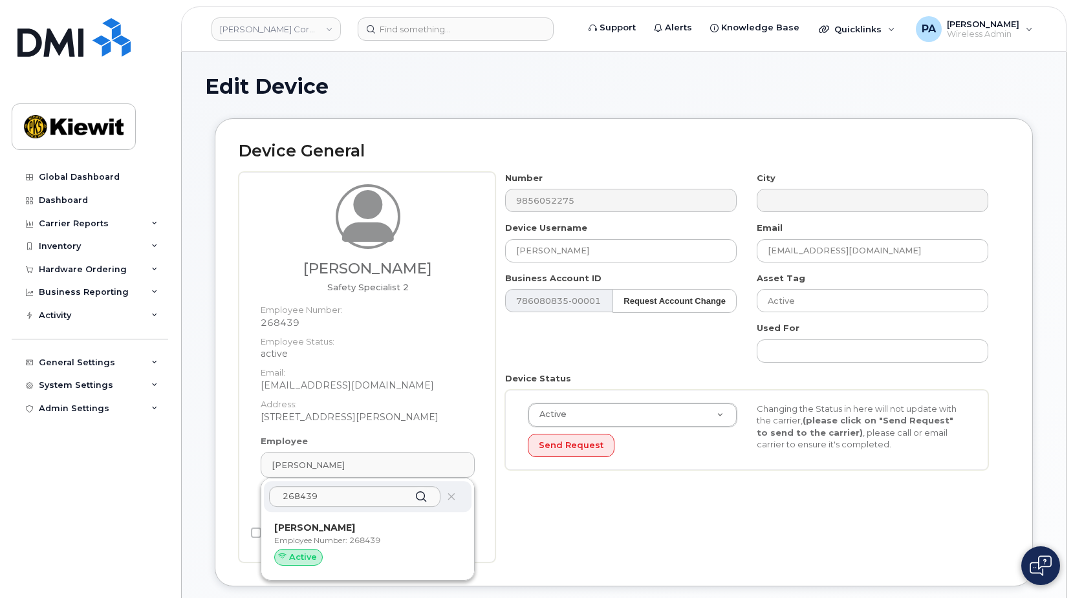
type input "[PERSON_NAME]"
type input "[EMAIL_ADDRESS][DOMAIN_NAME]"
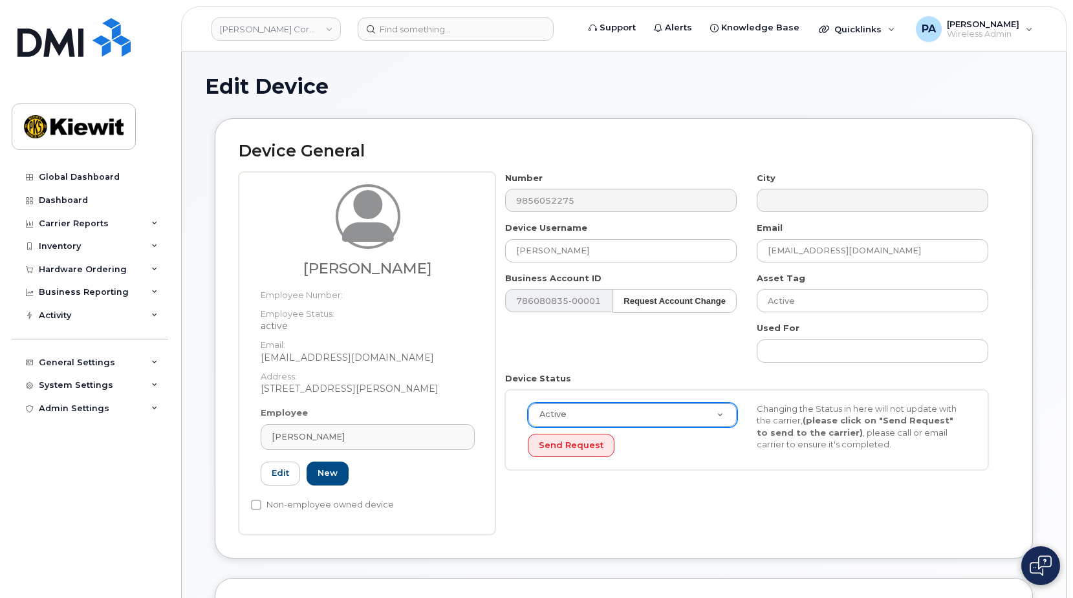
scroll to position [259, 0]
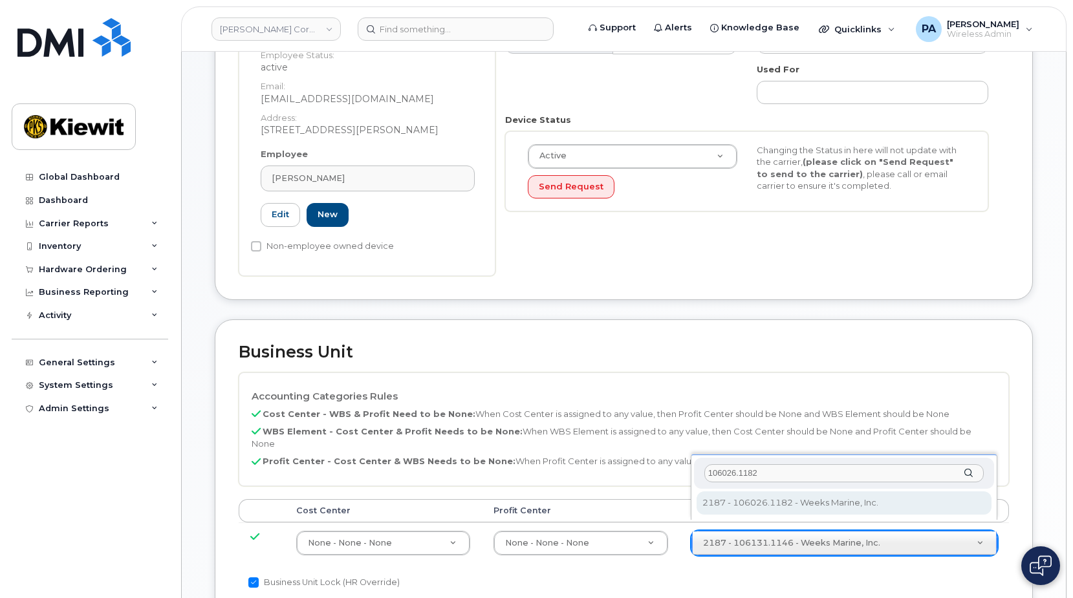
type input "106026.1182"
type input "30195998"
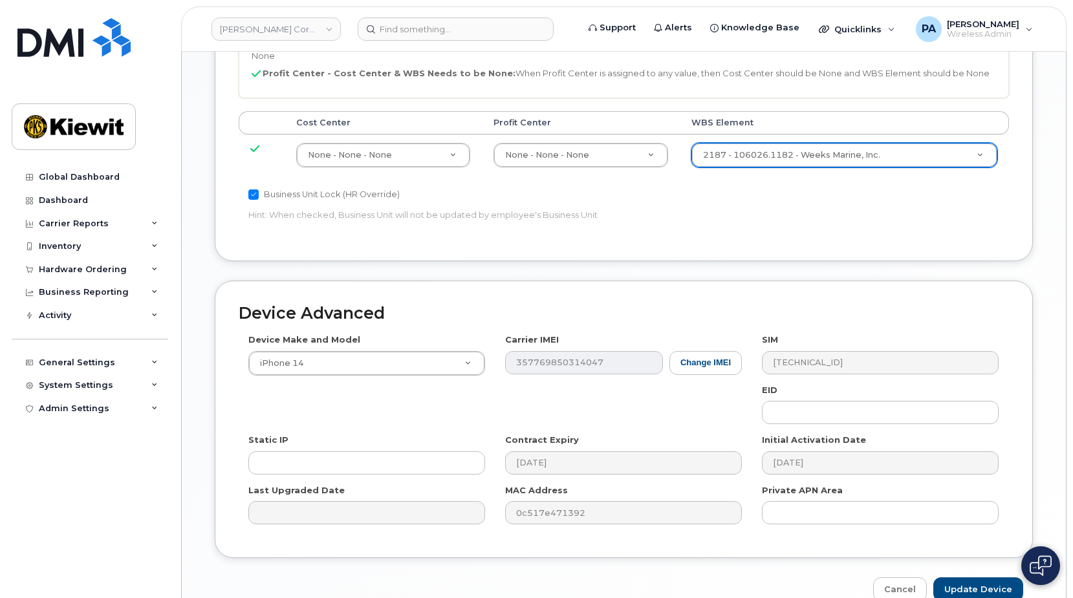
scroll to position [703, 0]
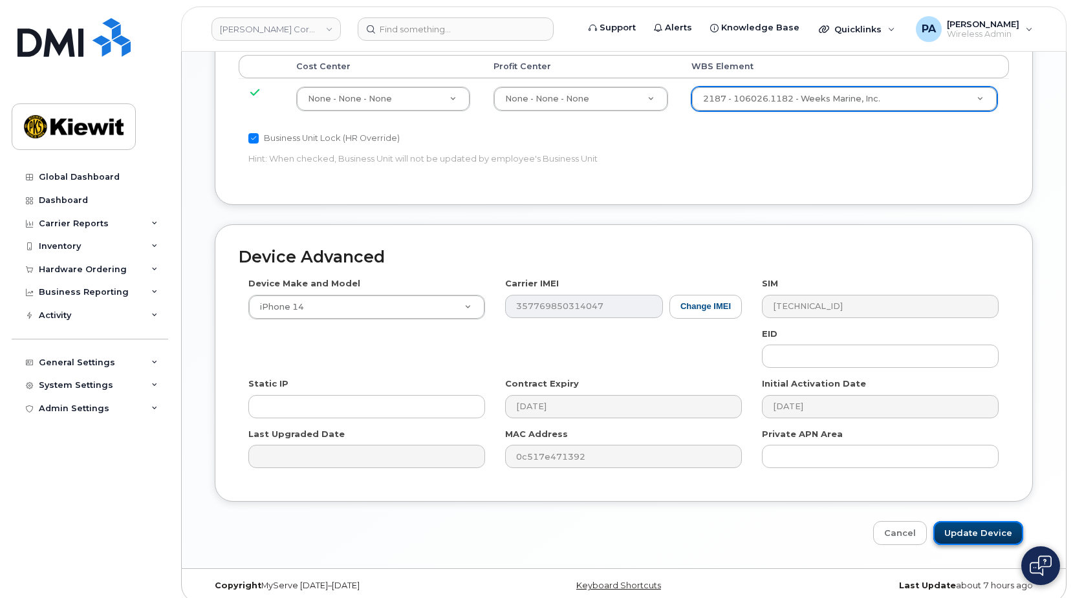
click at [976, 524] on input "Update Device" at bounding box center [978, 533] width 90 height 24
type input "Saving..."
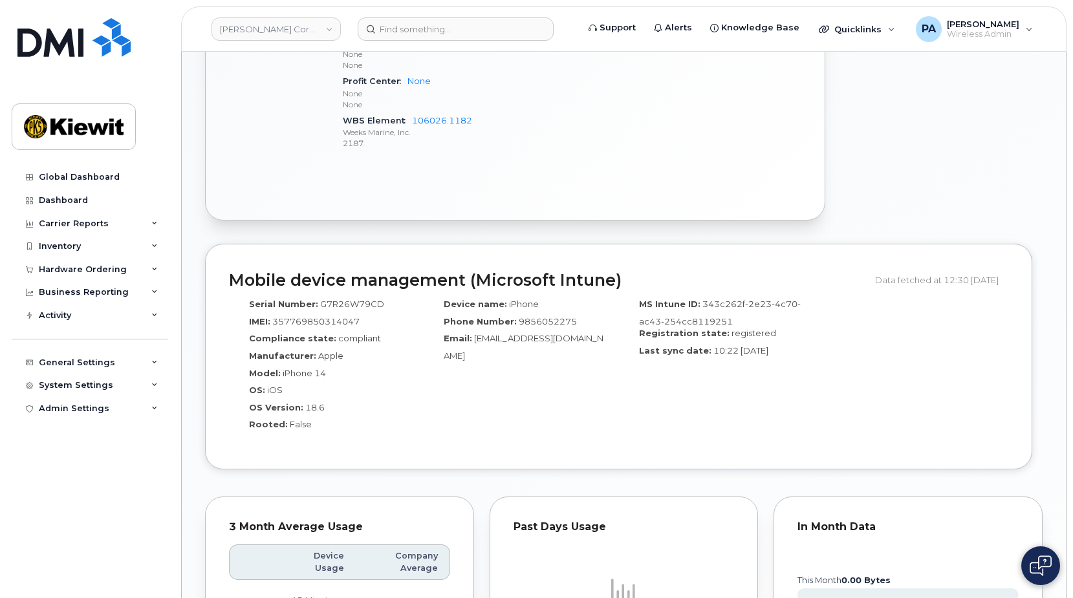
scroll to position [1035, 0]
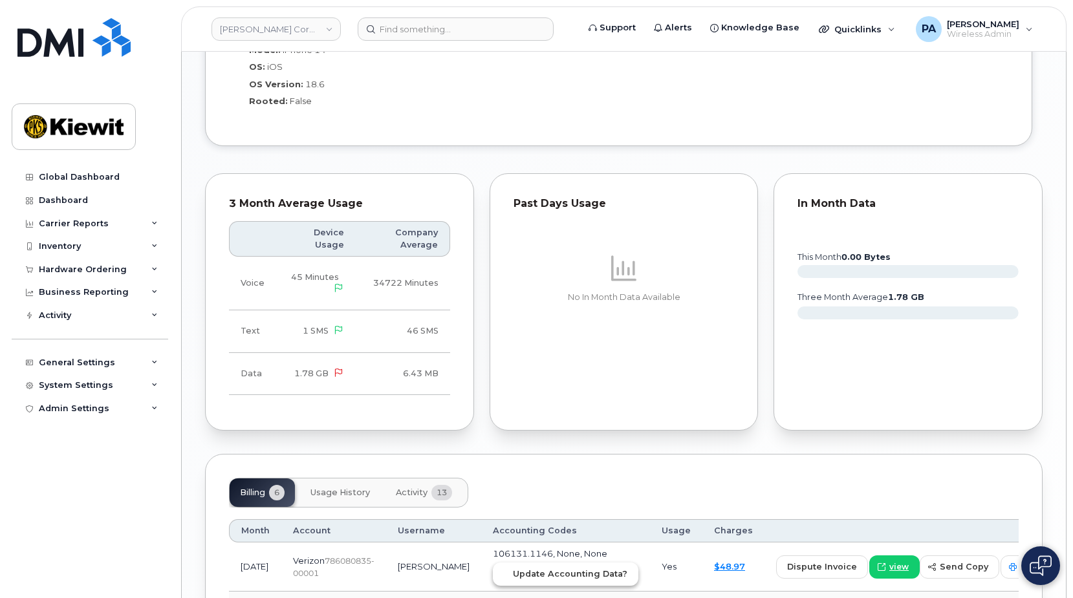
click at [541, 577] on span "Update Accounting Data?" at bounding box center [570, 574] width 114 height 12
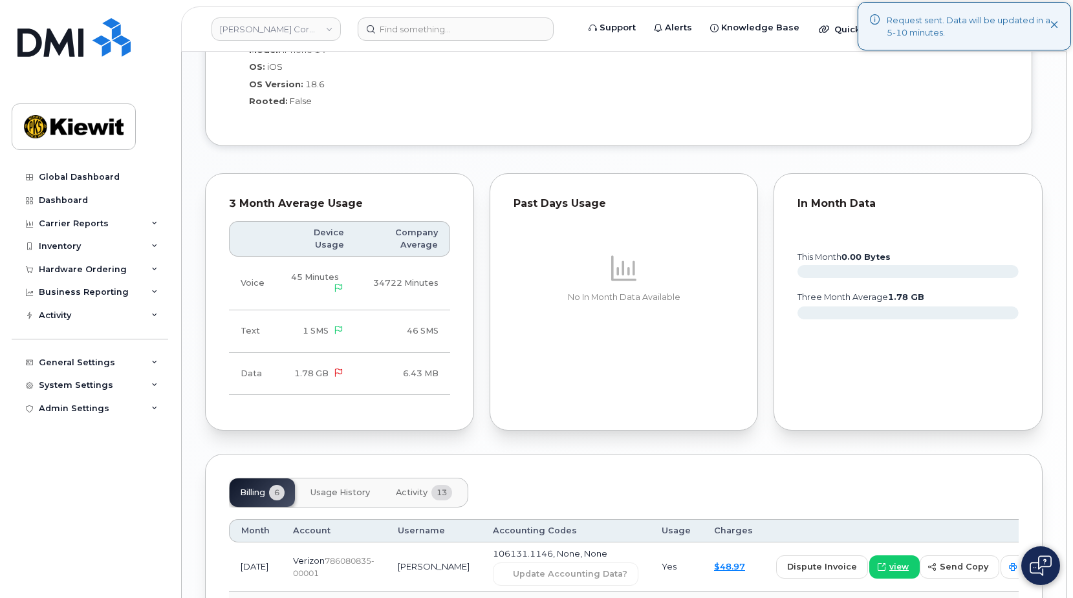
scroll to position [1164, 0]
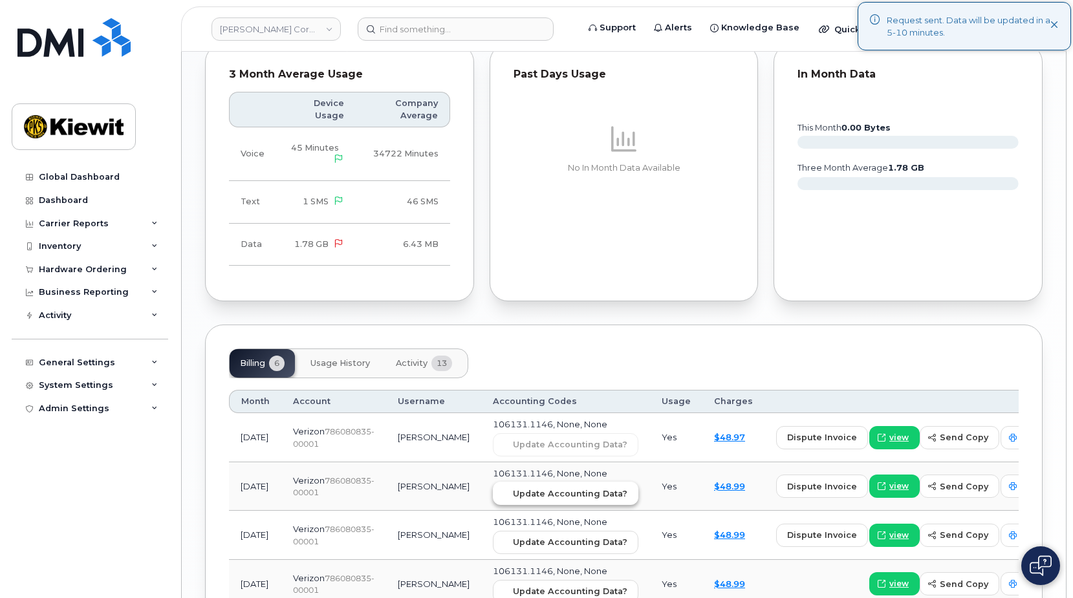
click at [542, 501] on button "Update Accounting Data?" at bounding box center [565, 493] width 145 height 23
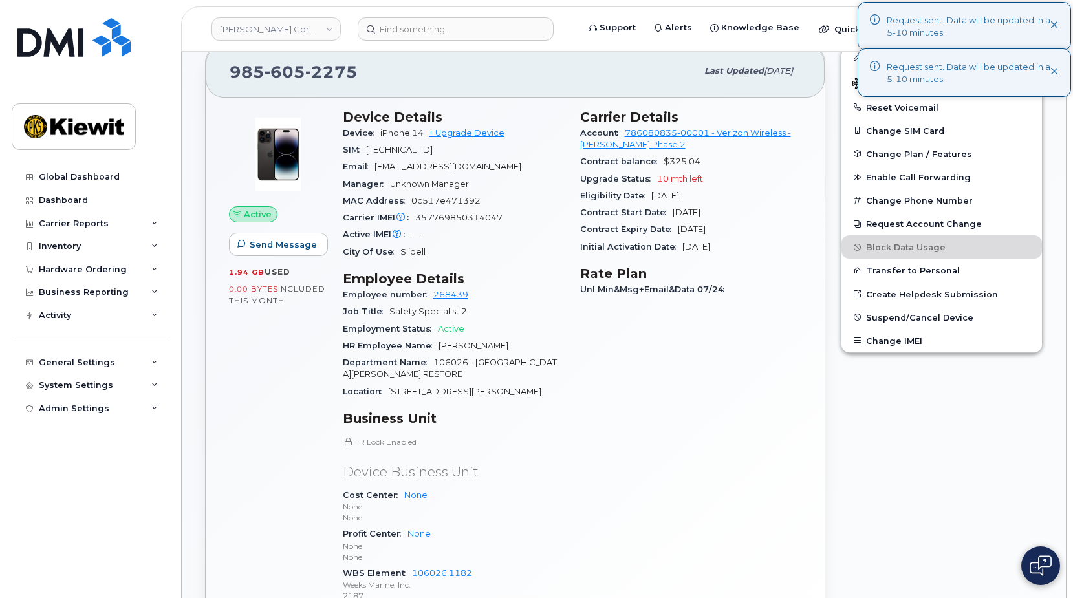
scroll to position [0, 0]
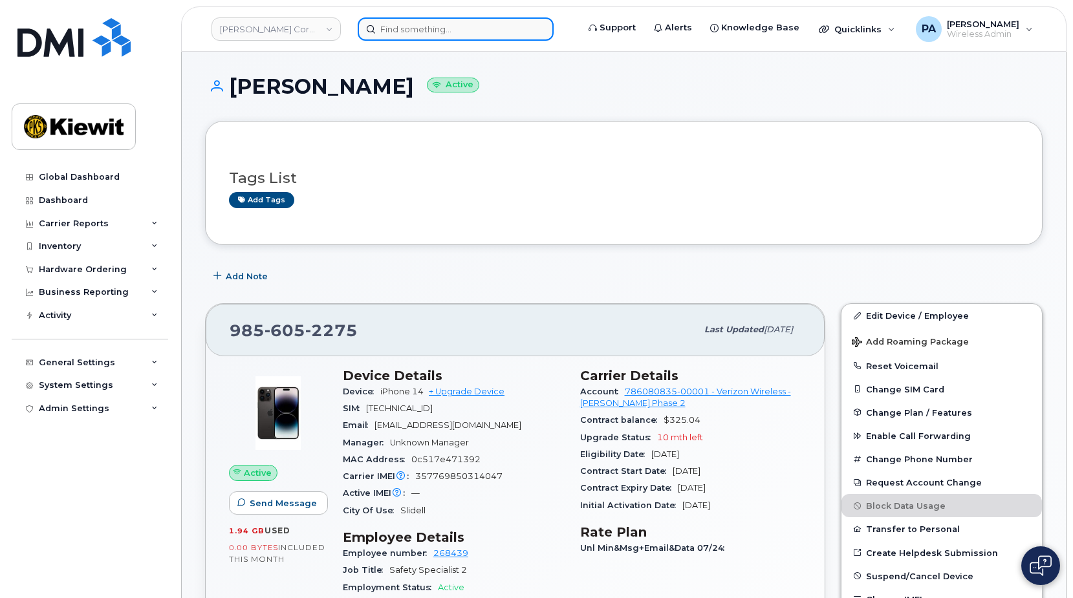
click at [442, 28] on input at bounding box center [456, 28] width 196 height 23
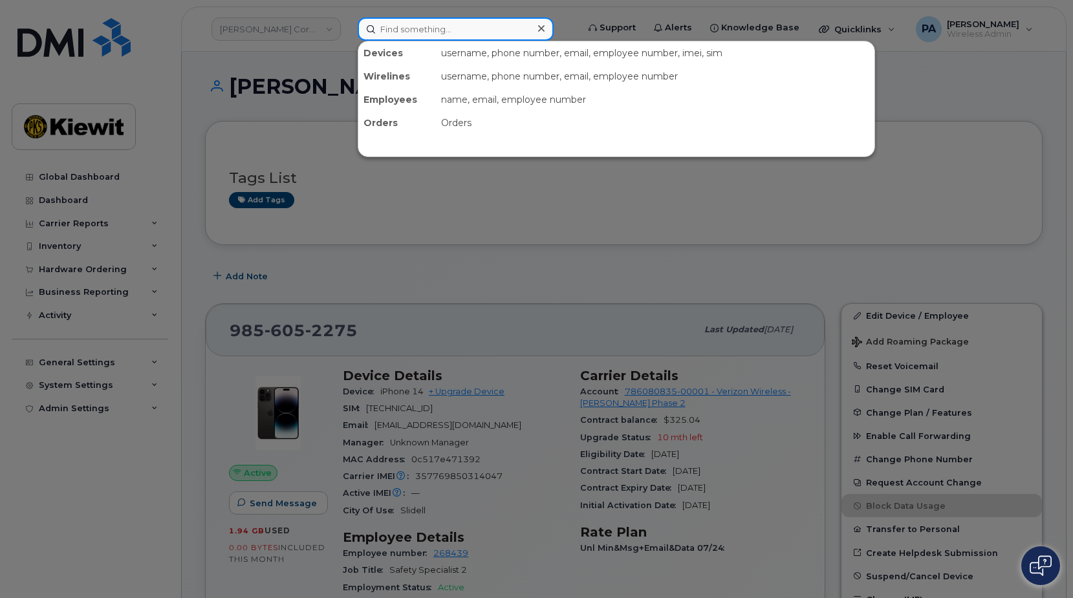
paste input "9088738708"
type input "9088738708"
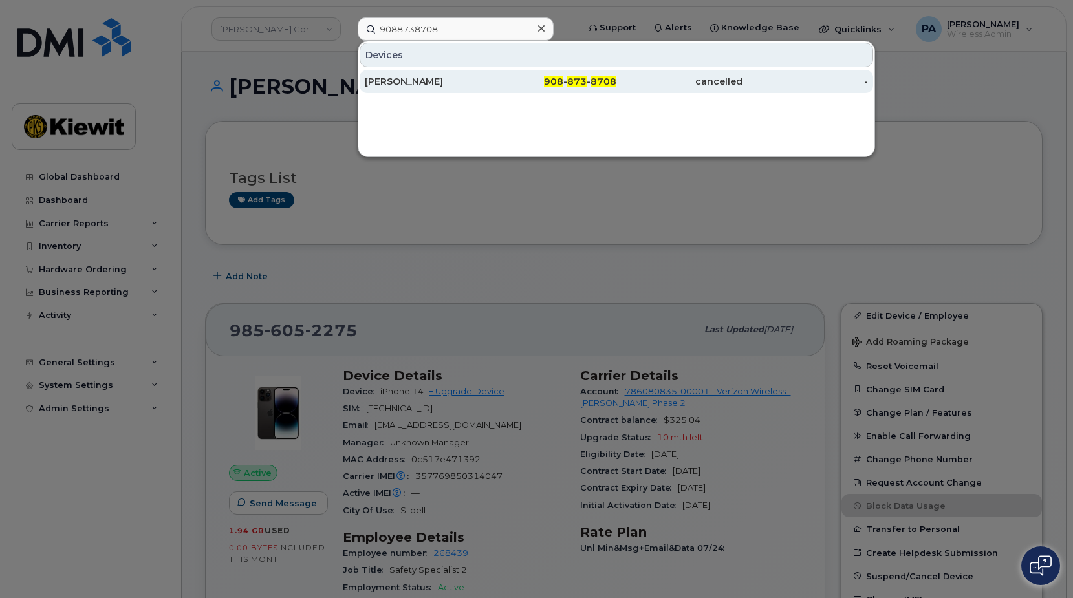
click at [416, 76] on div "[PERSON_NAME]" at bounding box center [428, 81] width 126 height 13
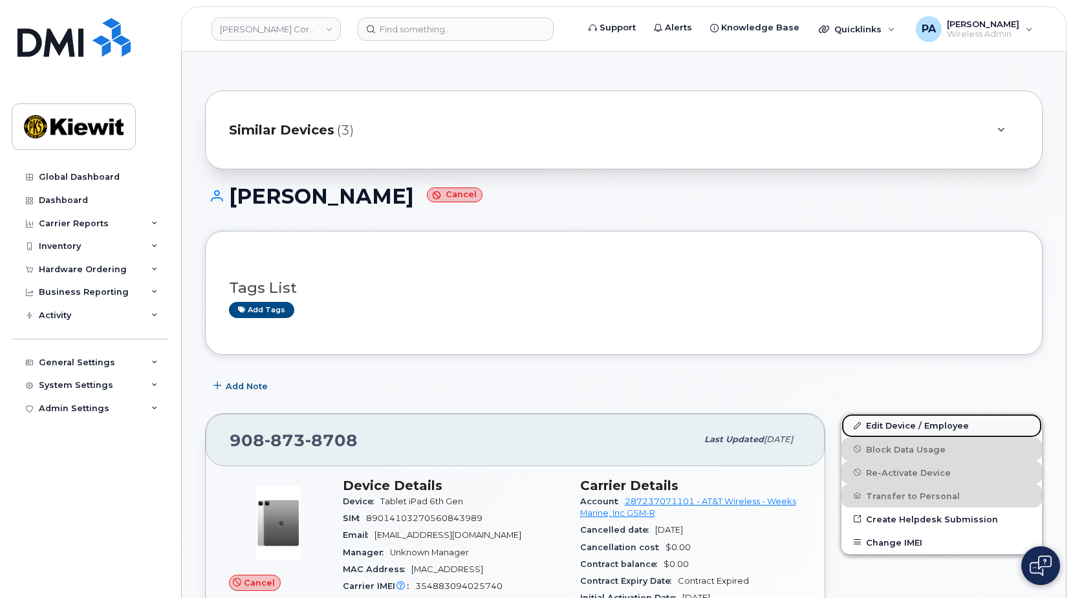
click at [910, 426] on link "Edit Device / Employee" at bounding box center [941, 425] width 200 height 23
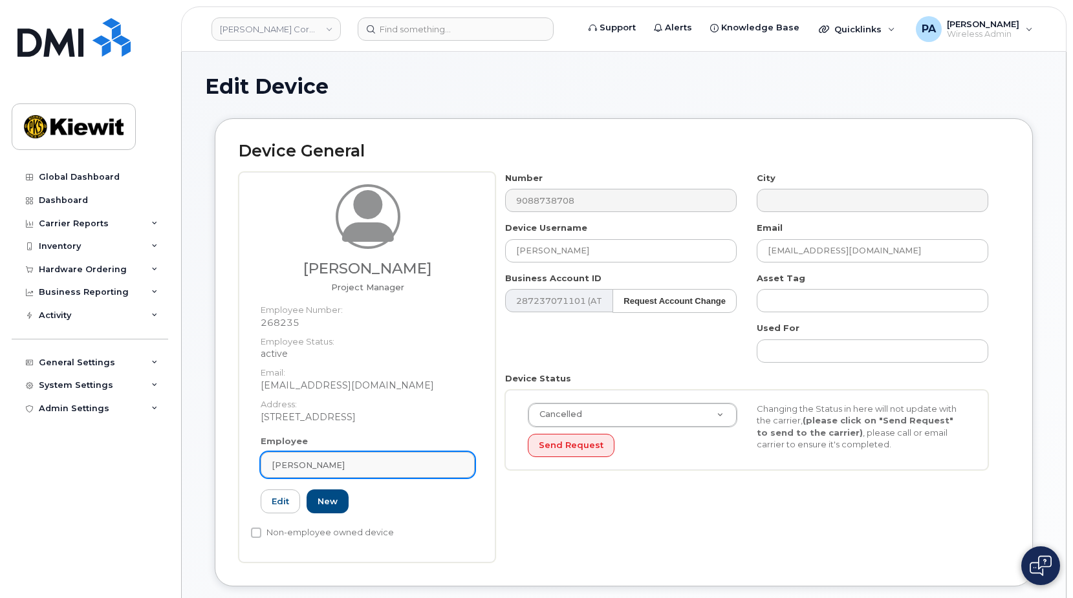
click at [398, 463] on div "[PERSON_NAME]" at bounding box center [368, 465] width 192 height 12
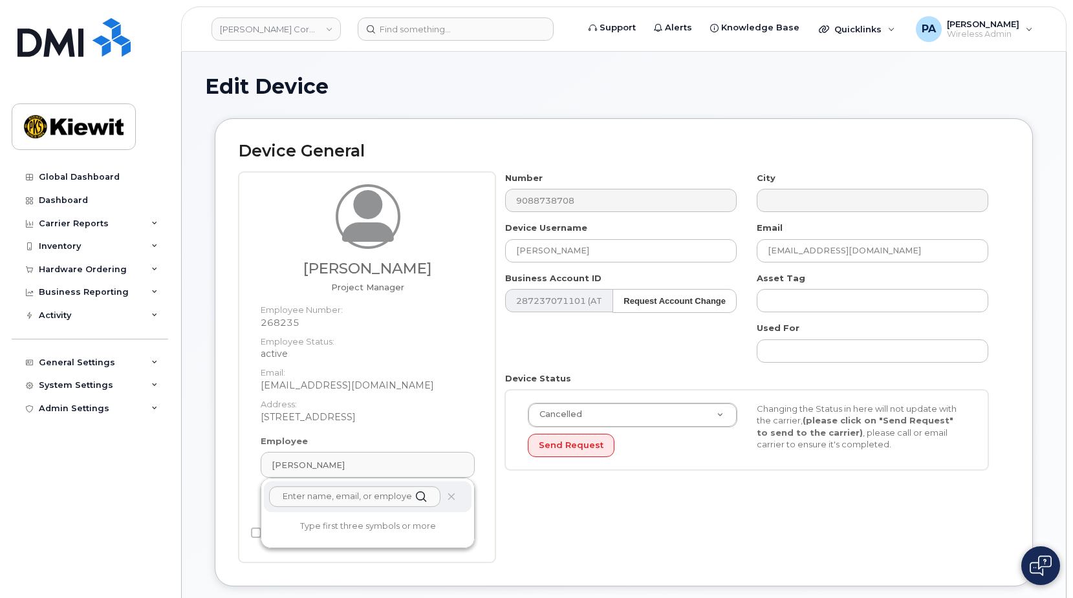
click at [737, 531] on div "Number 9088738708 City Device Username [PERSON_NAME] Email [EMAIL_ADDRESS][DOMA…" at bounding box center [751, 367] width 513 height 391
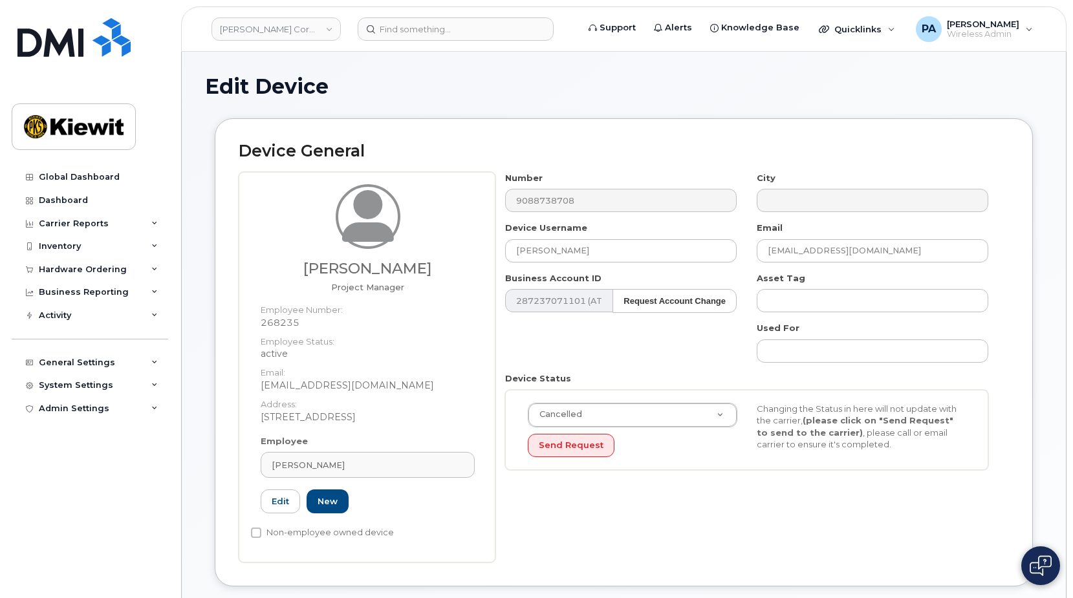
scroll to position [323, 0]
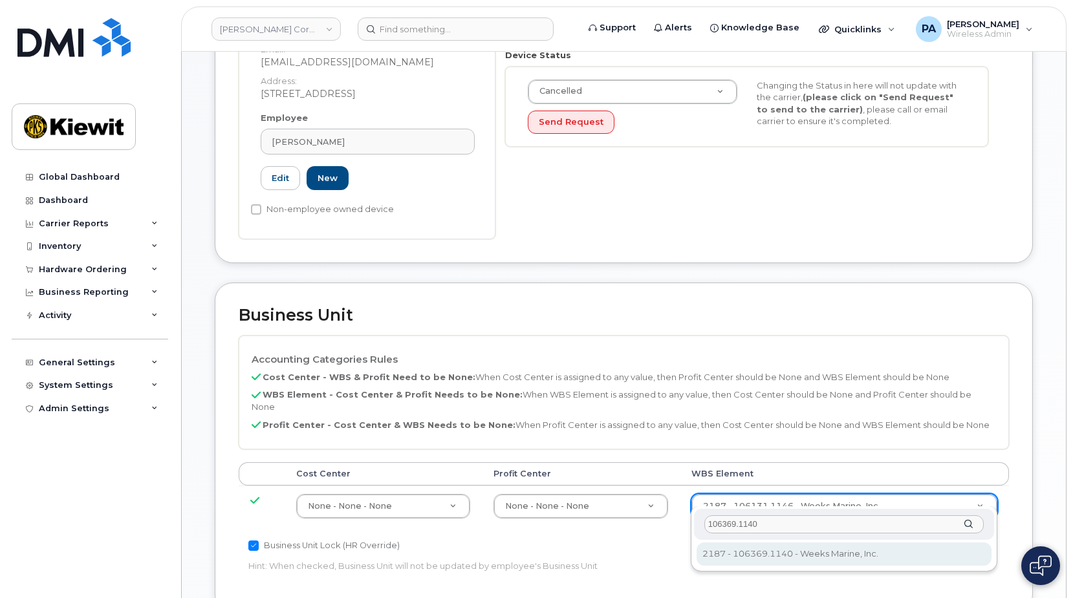
type input "106369.1140"
type input "34948229"
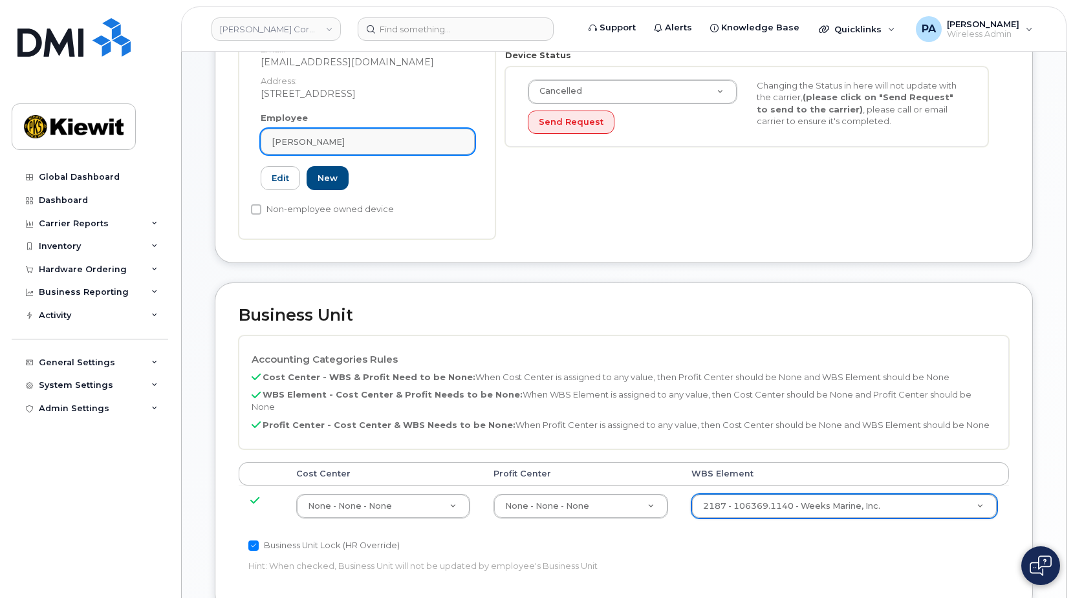
click at [317, 147] on span "[PERSON_NAME]" at bounding box center [308, 142] width 73 height 12
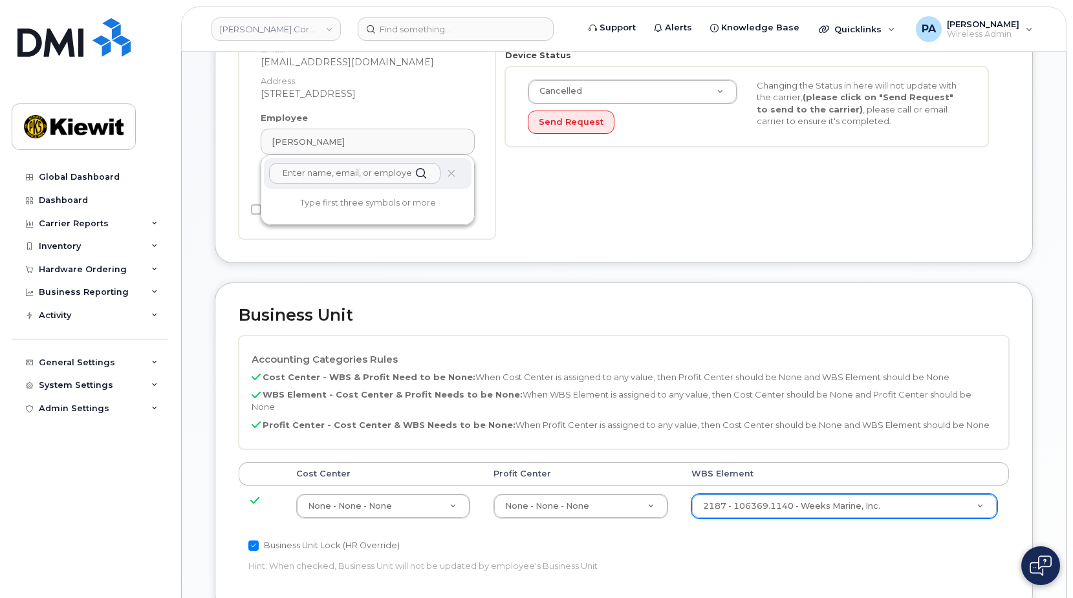
scroll to position [65, 0]
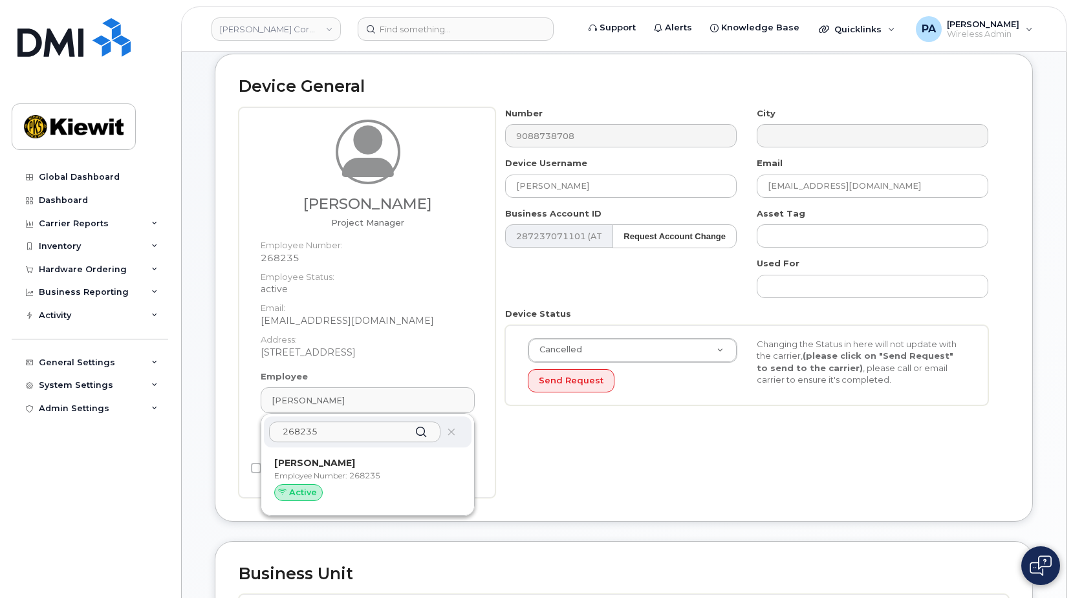
type input "268235"
click at [330, 443] on div "268235" at bounding box center [368, 431] width 208 height 31
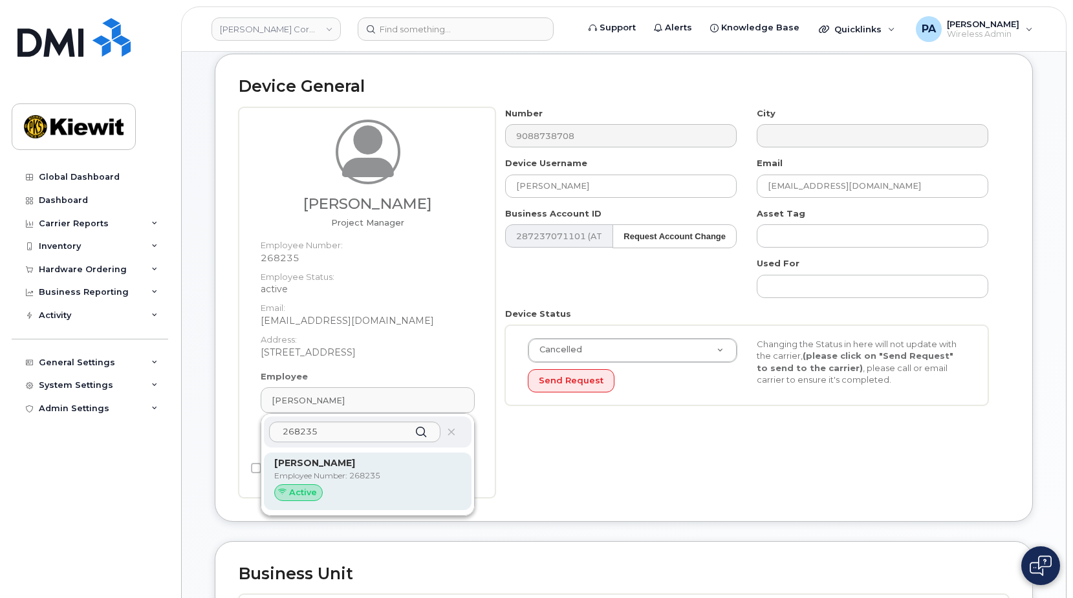
click at [334, 473] on p "Employee Number: 268235" at bounding box center [367, 476] width 187 height 12
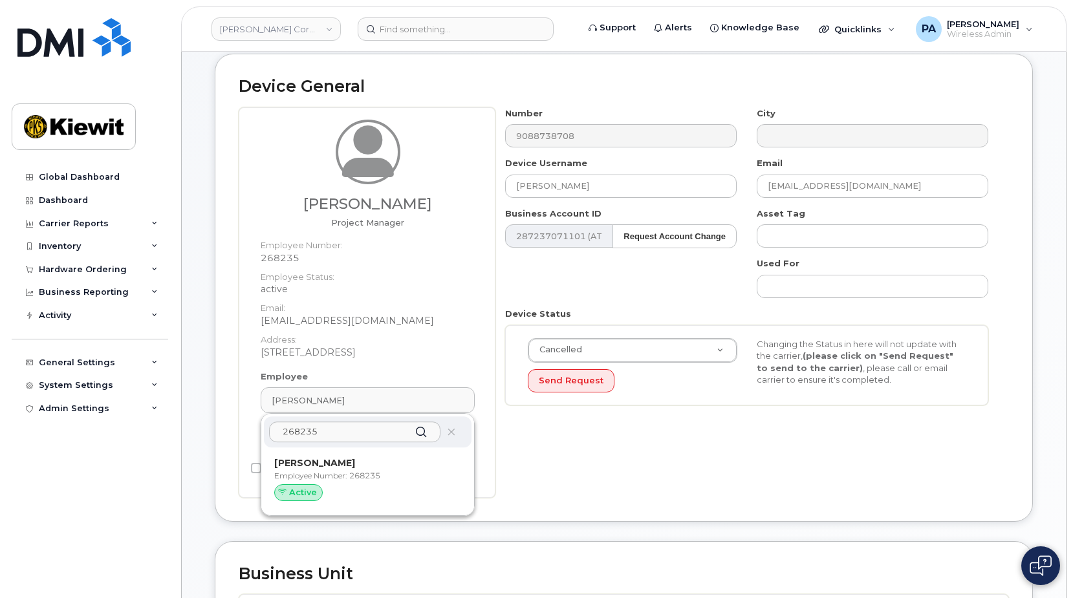
type input "[PERSON_NAME]"
type input "[EMAIL_ADDRESS][DOMAIN_NAME]"
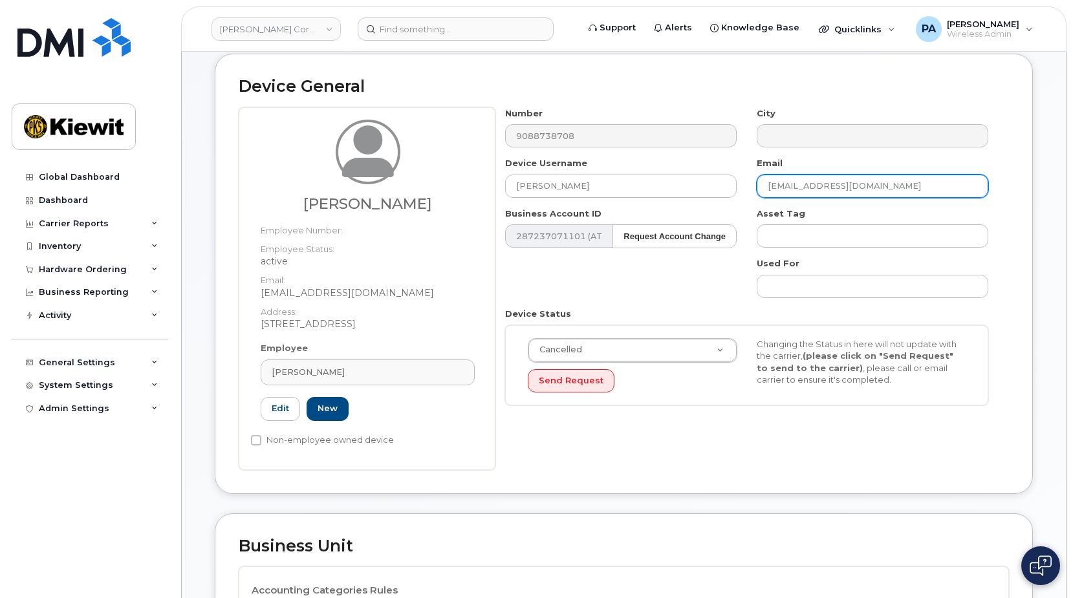
click at [928, 191] on input "[EMAIL_ADDRESS][DOMAIN_NAME]" at bounding box center [871, 186] width 231 height 23
type input "Saving..."
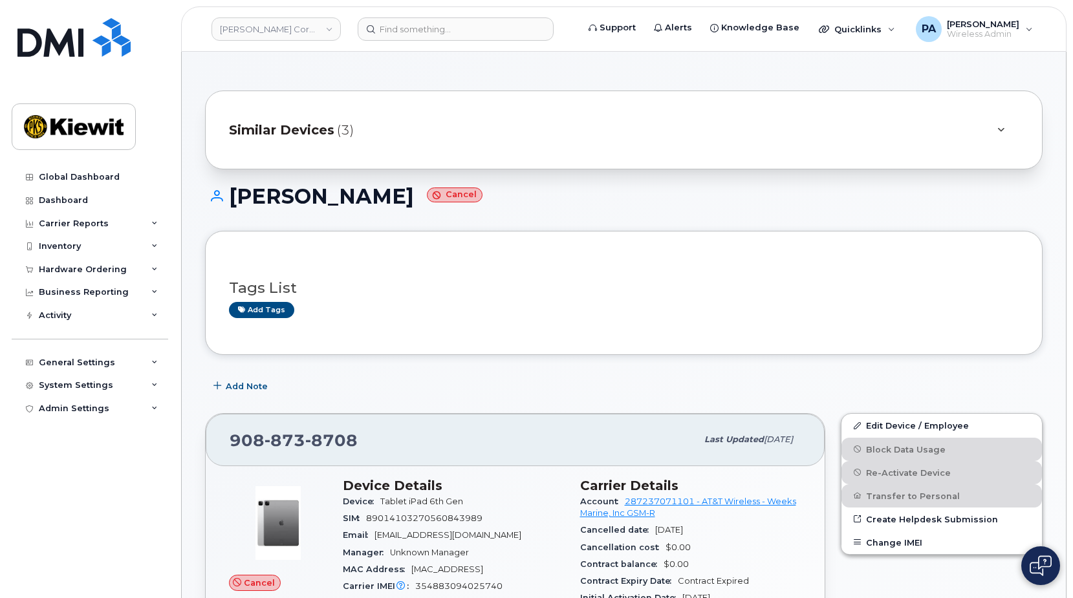
click at [320, 133] on span "Similar Devices" at bounding box center [281, 130] width 105 height 19
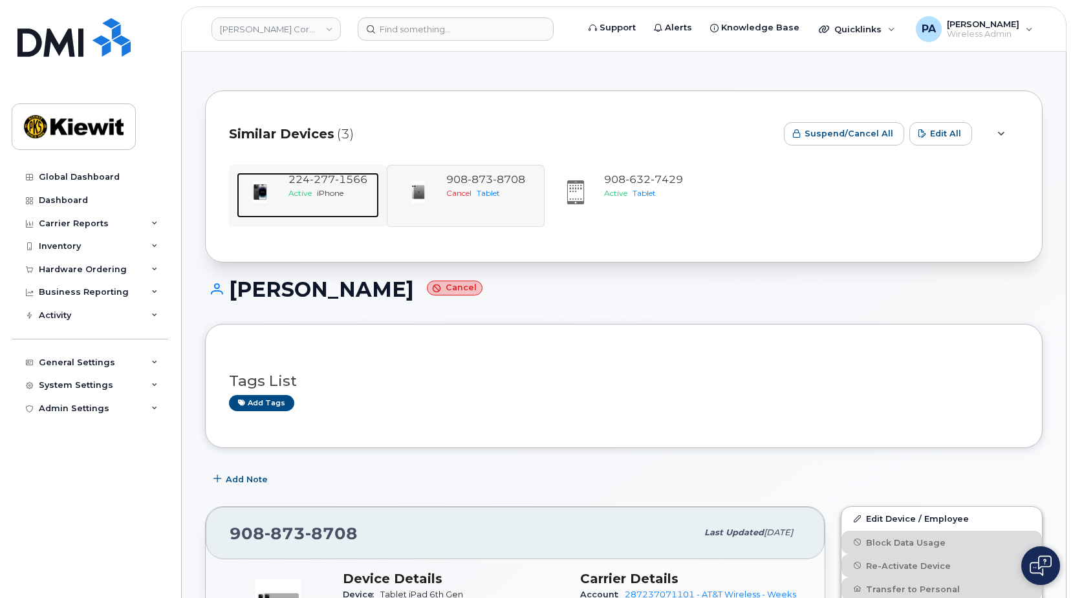
click at [310, 203] on div "[PHONE_NUMBER] Active iPhone" at bounding box center [331, 195] width 96 height 45
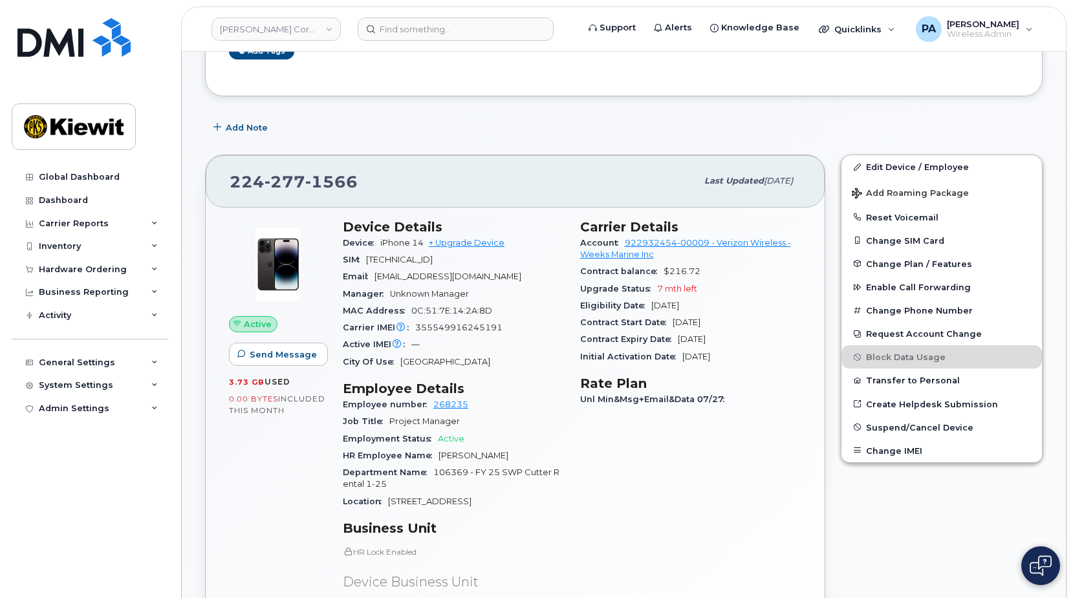
scroll to position [129, 0]
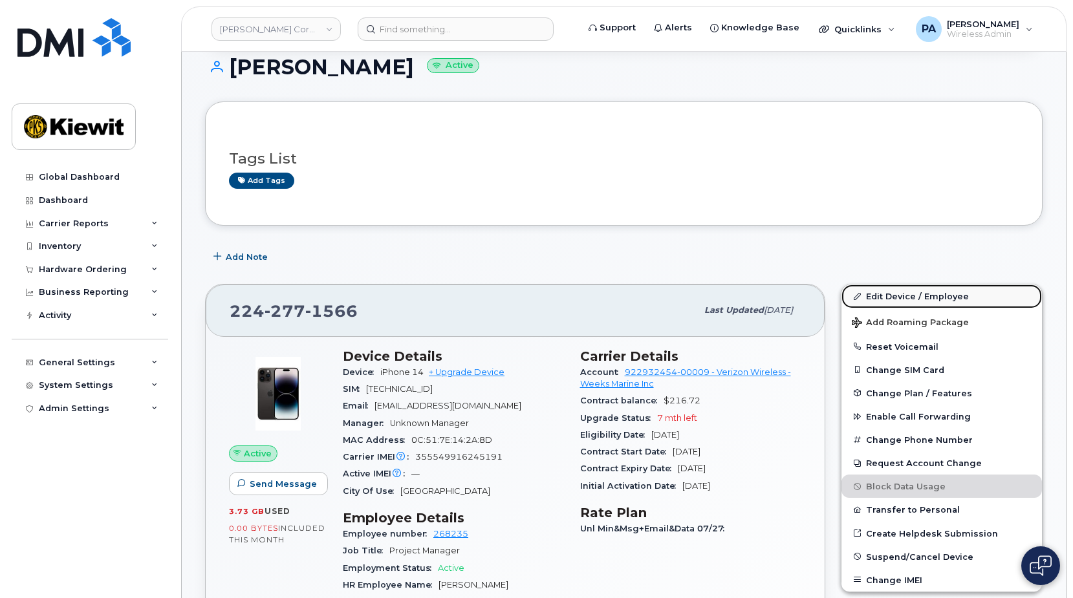
click at [905, 296] on link "Edit Device / Employee" at bounding box center [941, 295] width 200 height 23
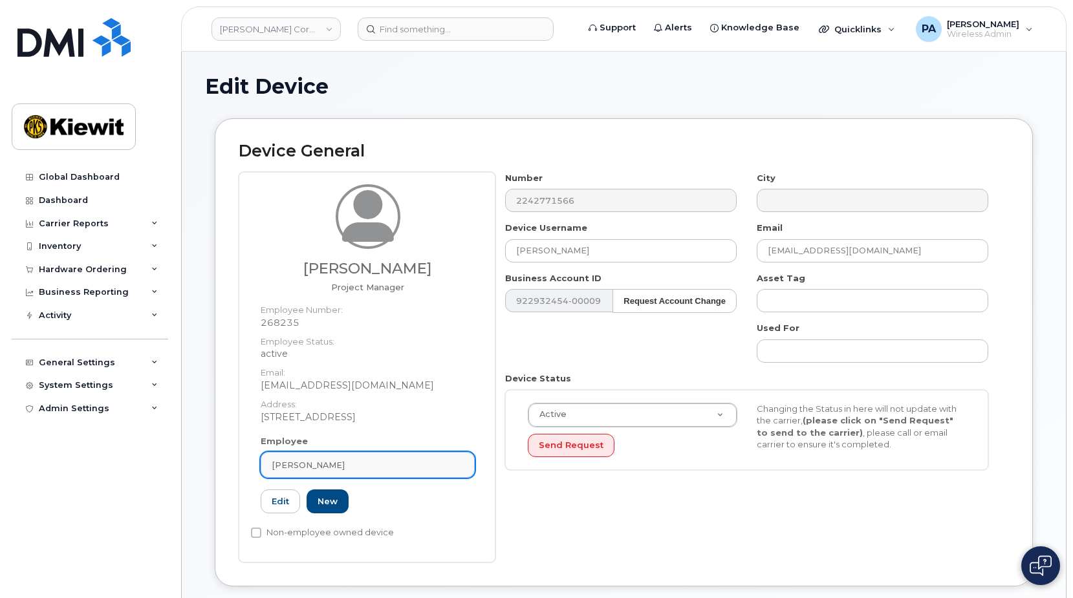
click at [341, 464] on div "[PERSON_NAME]" at bounding box center [368, 465] width 192 height 12
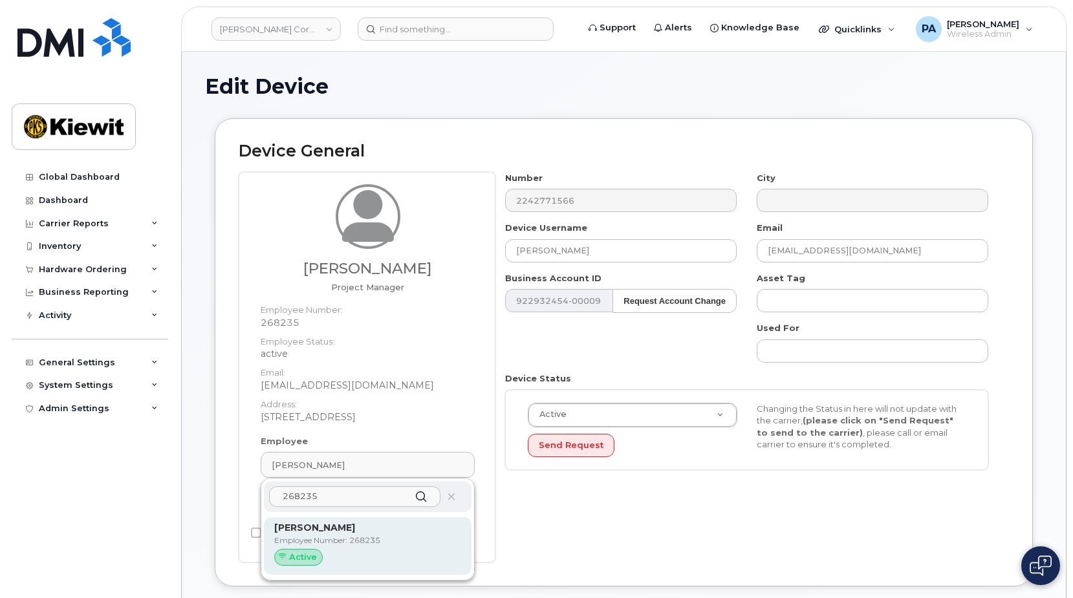
type input "268235"
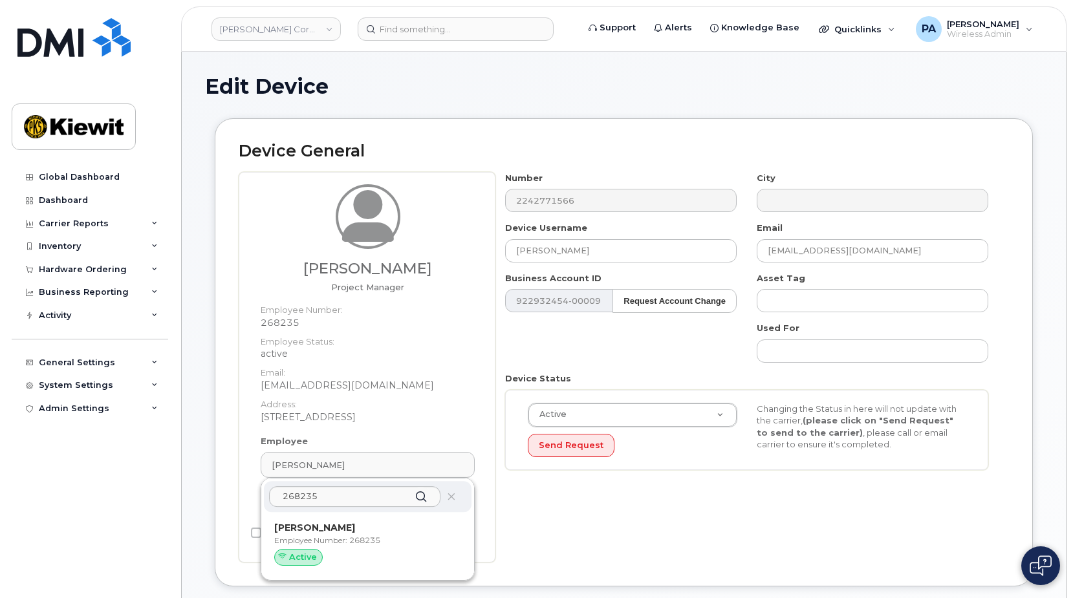
drag, startPoint x: 327, startPoint y: 532, endPoint x: 603, endPoint y: 62, distance: 545.1
click at [327, 532] on strong "[PERSON_NAME]" at bounding box center [314, 528] width 81 height 12
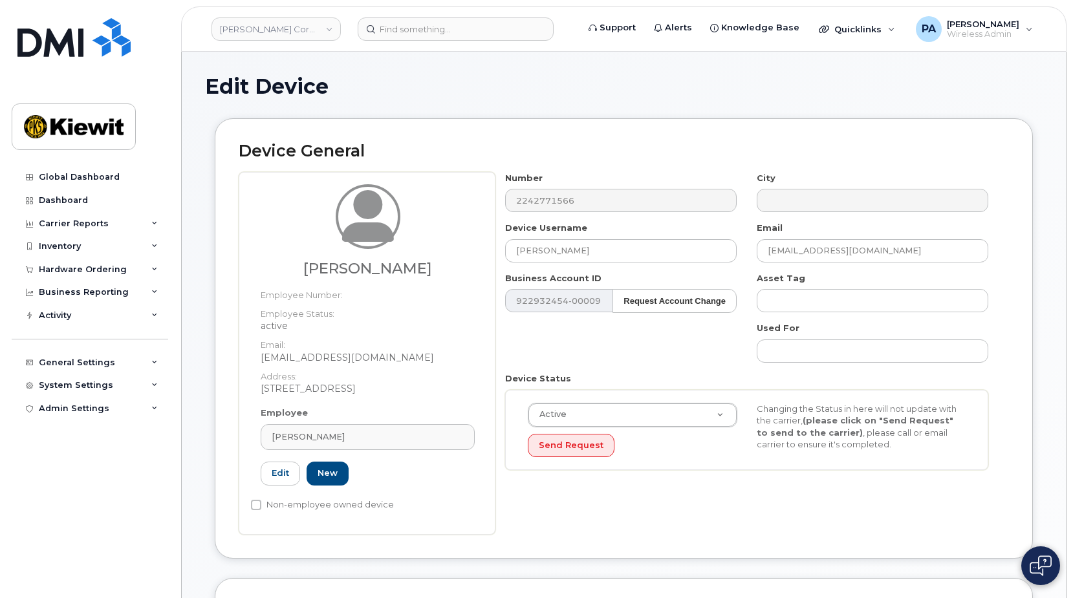
type input "[PERSON_NAME]"
type input "[EMAIL_ADDRESS][DOMAIN_NAME]"
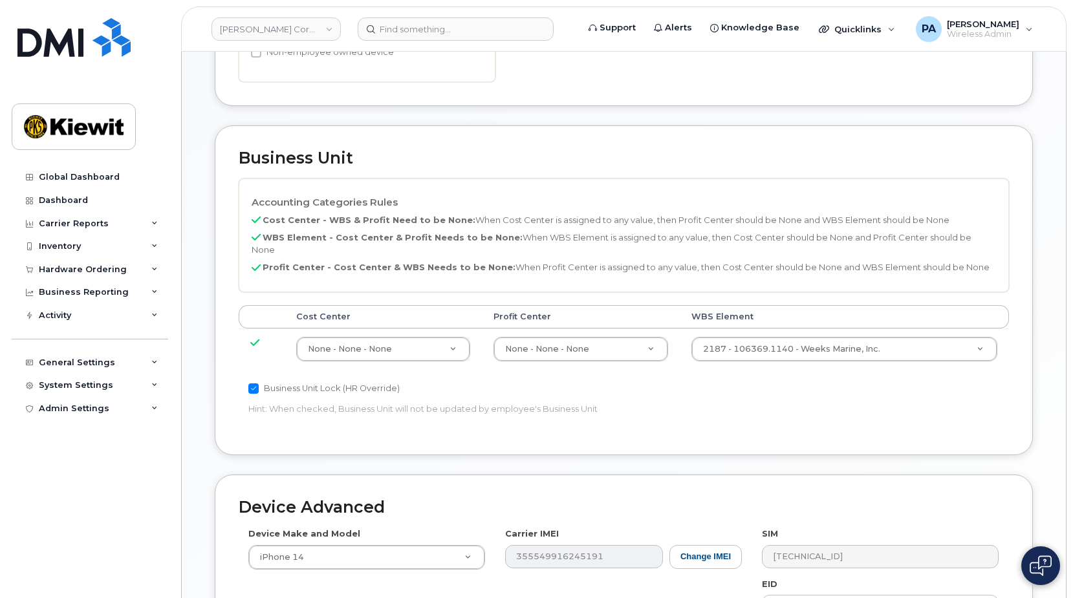
scroll to position [703, 0]
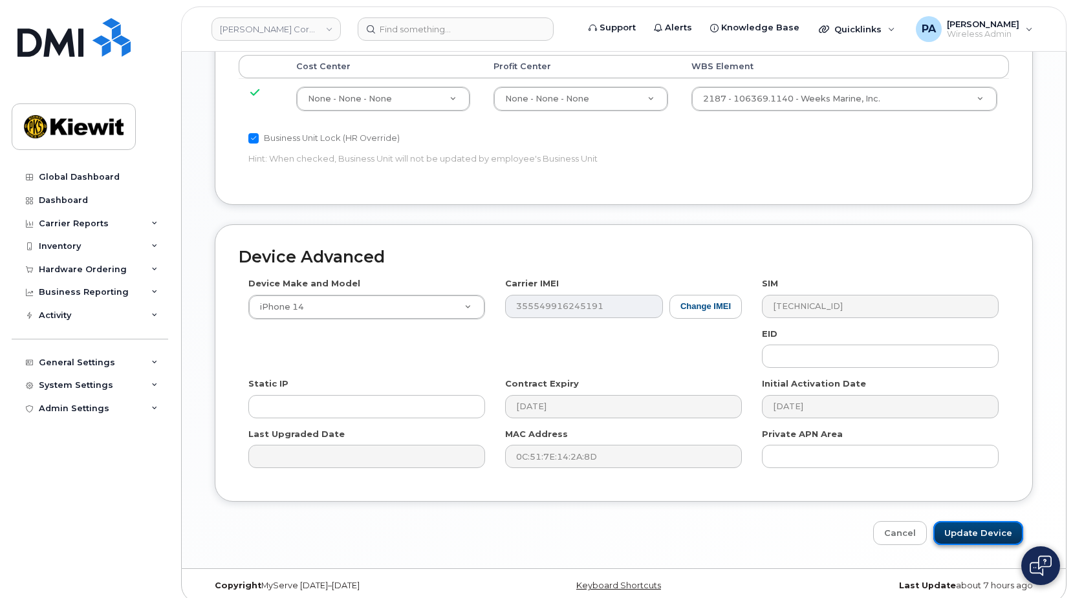
click at [970, 521] on input "Update Device" at bounding box center [978, 533] width 90 height 24
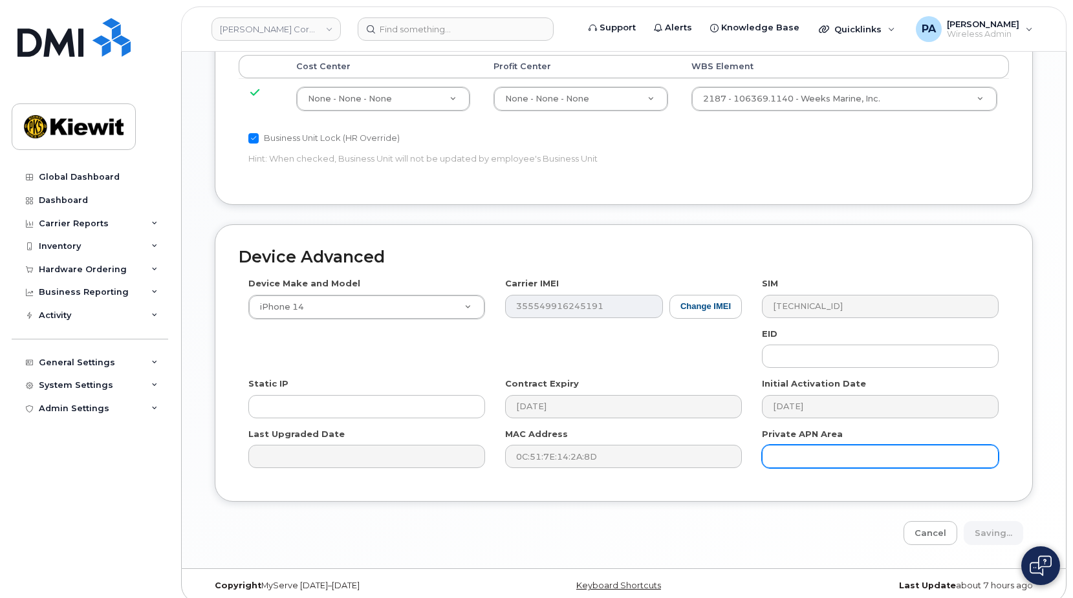
type input "Saving..."
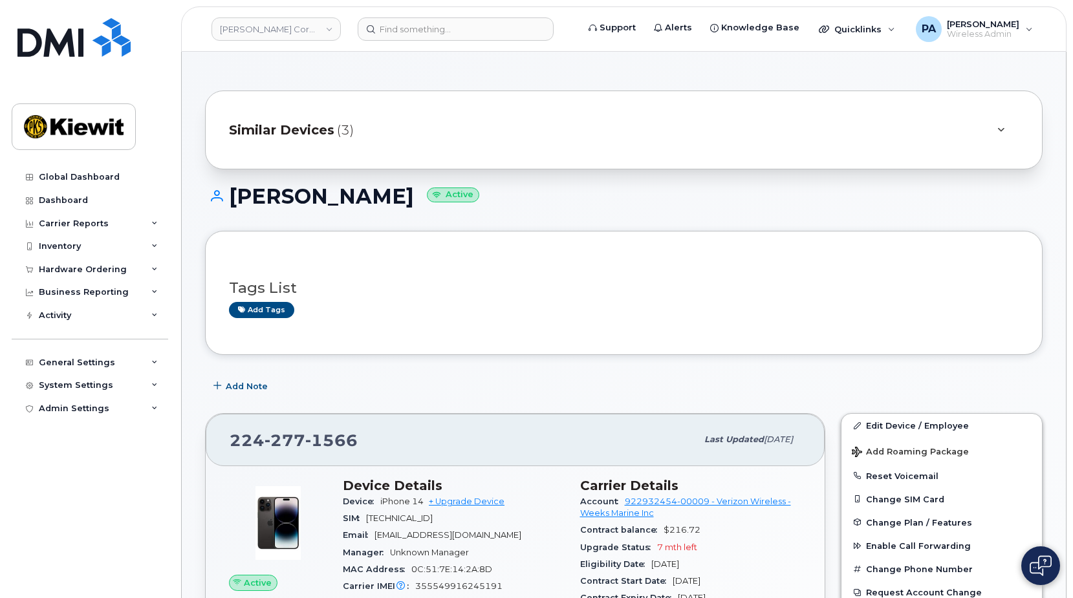
click at [299, 131] on span "Similar Devices" at bounding box center [281, 130] width 105 height 19
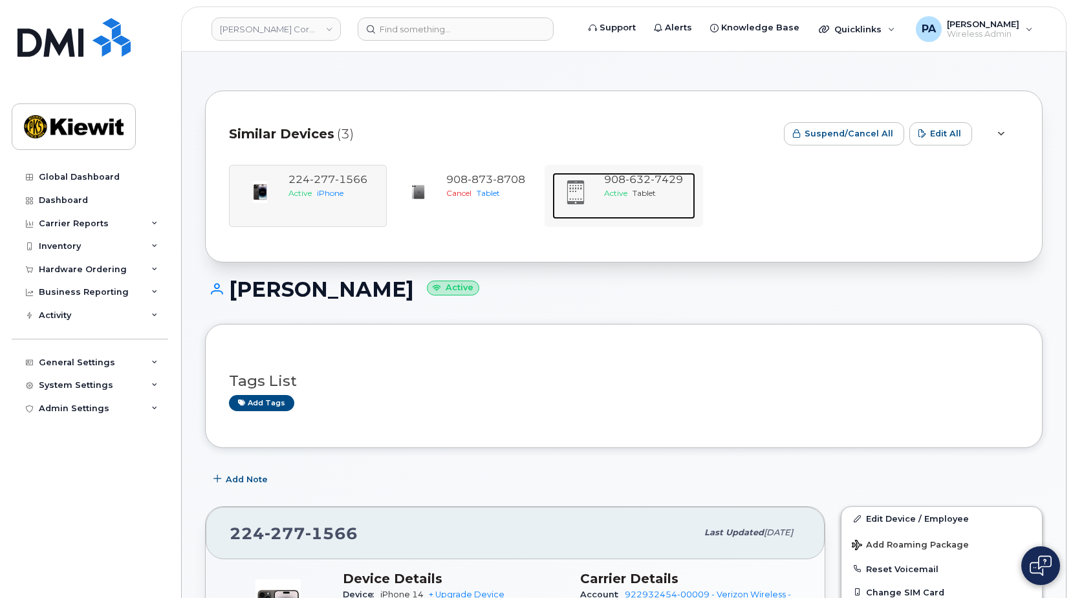
click at [620, 184] on span "908 632 7429" at bounding box center [643, 179] width 79 height 12
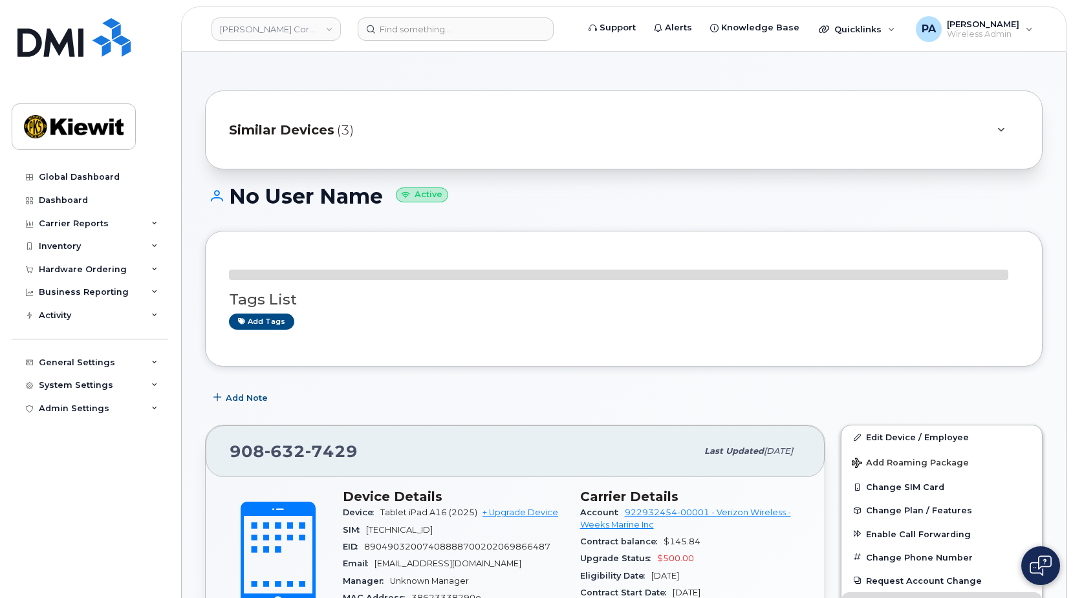
scroll to position [65, 0]
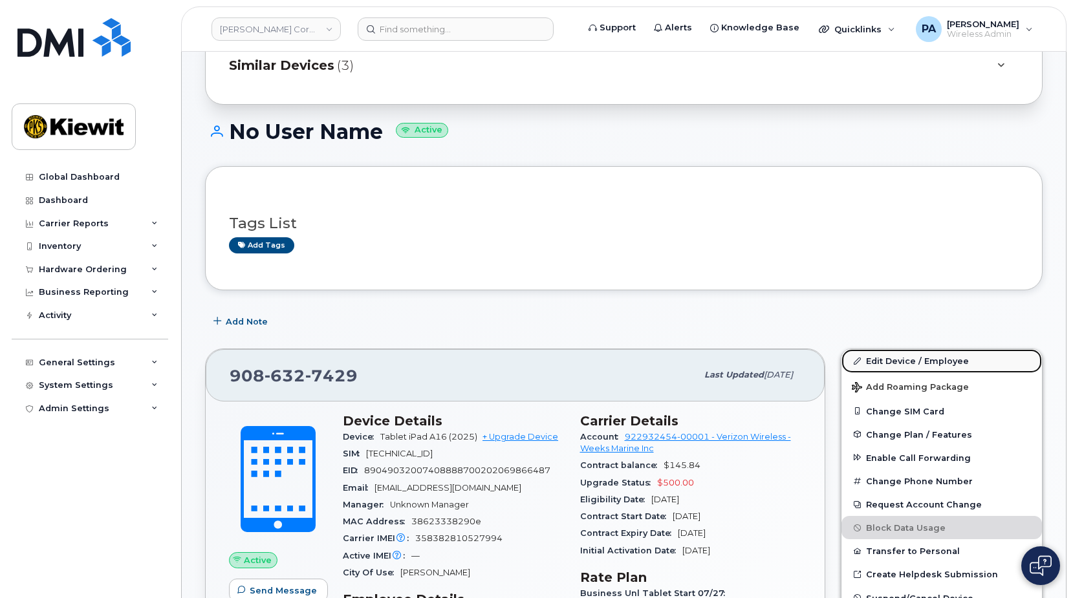
click at [915, 370] on link "Edit Device / Employee" at bounding box center [941, 360] width 200 height 23
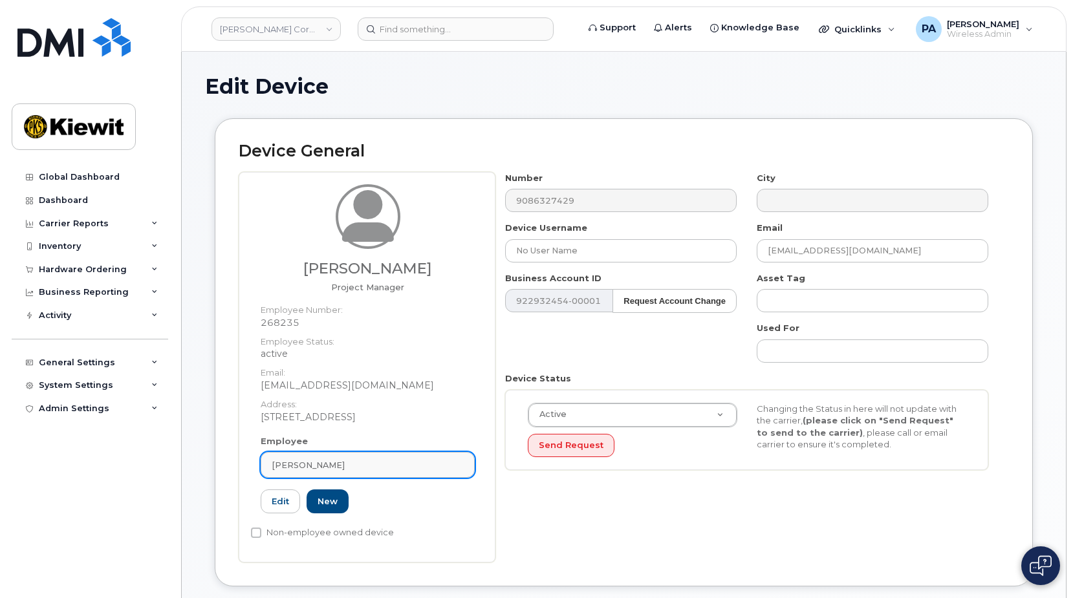
click at [350, 471] on div "[PERSON_NAME]" at bounding box center [368, 465] width 192 height 12
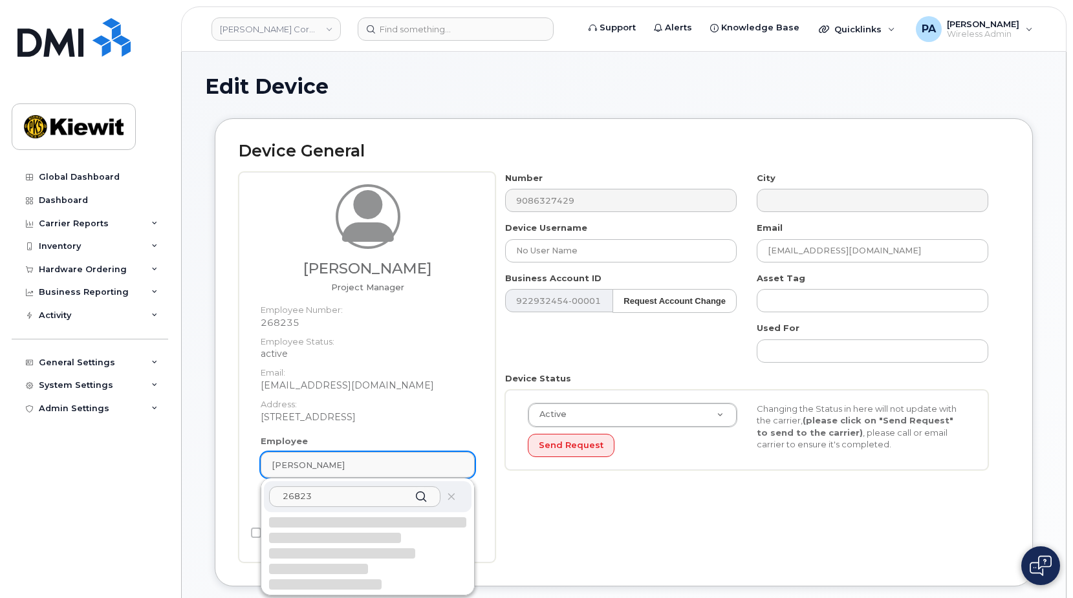
type input "268235"
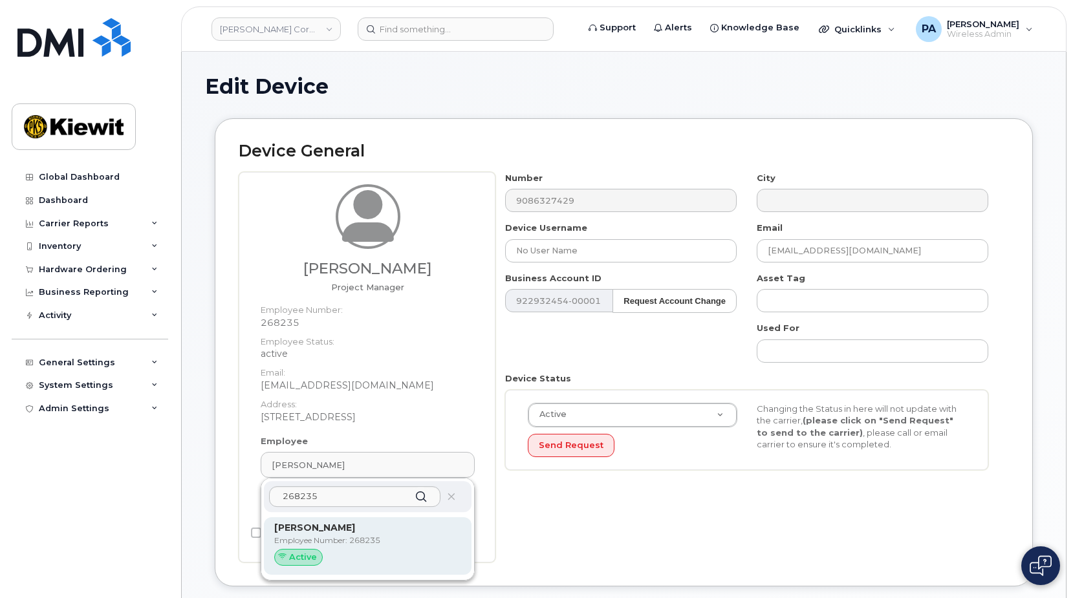
click at [321, 539] on p "Employee Number: 268235" at bounding box center [367, 541] width 187 height 12
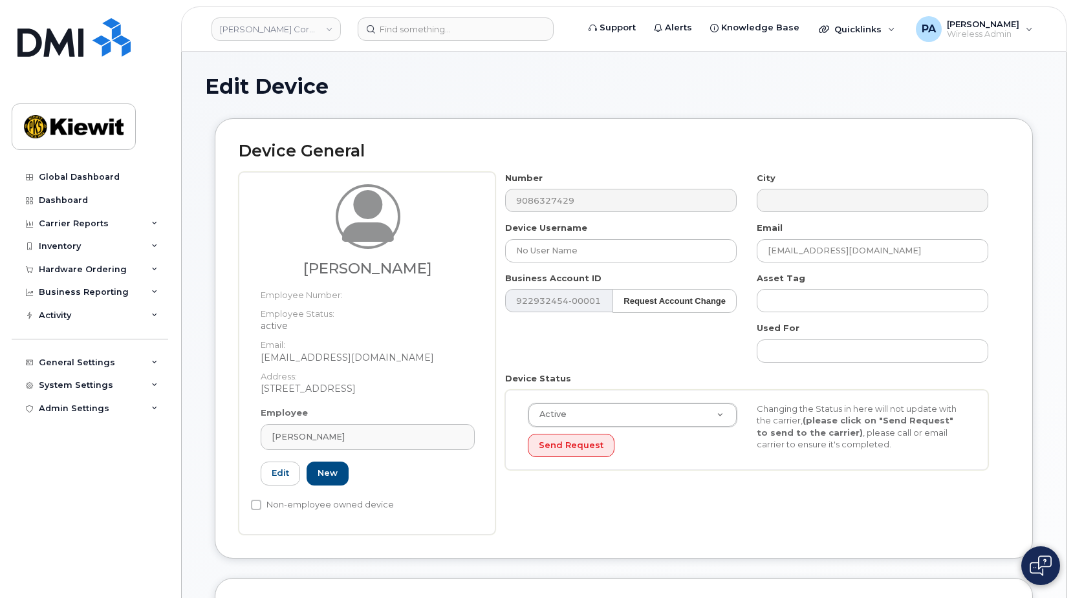
type input "[PERSON_NAME]"
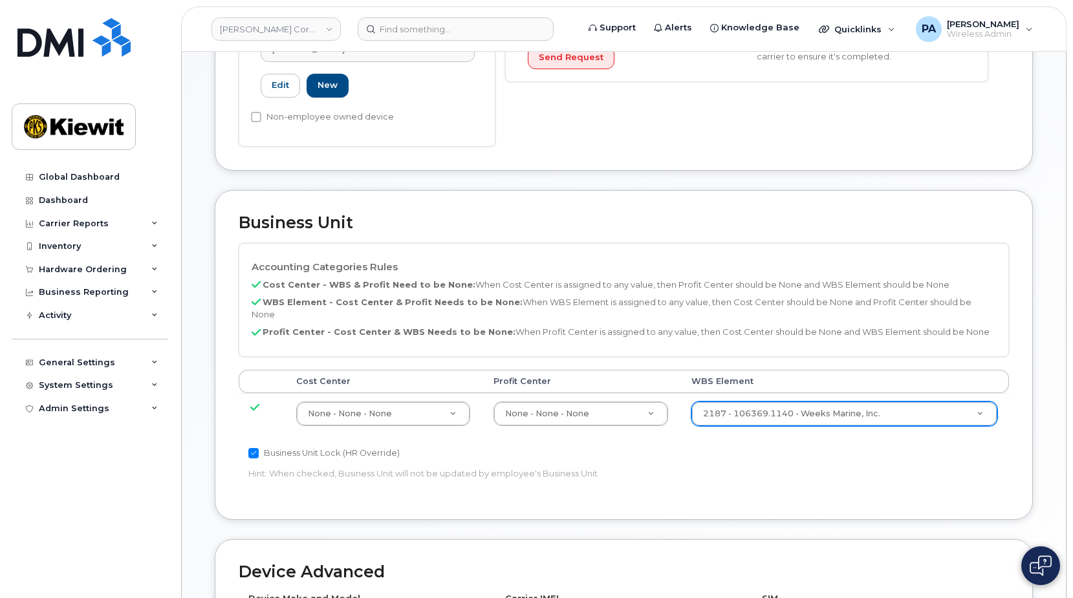
scroll to position [703, 0]
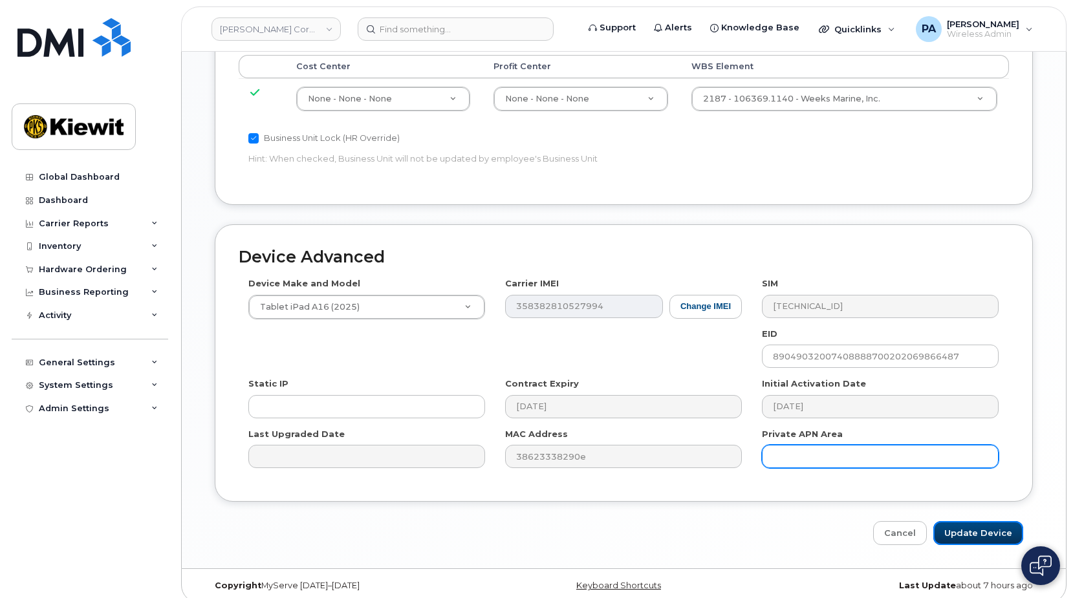
drag, startPoint x: 963, startPoint y: 519, endPoint x: 847, endPoint y: 452, distance: 133.5
click at [963, 521] on input "Update Device" at bounding box center [978, 533] width 90 height 24
type input "Saving..."
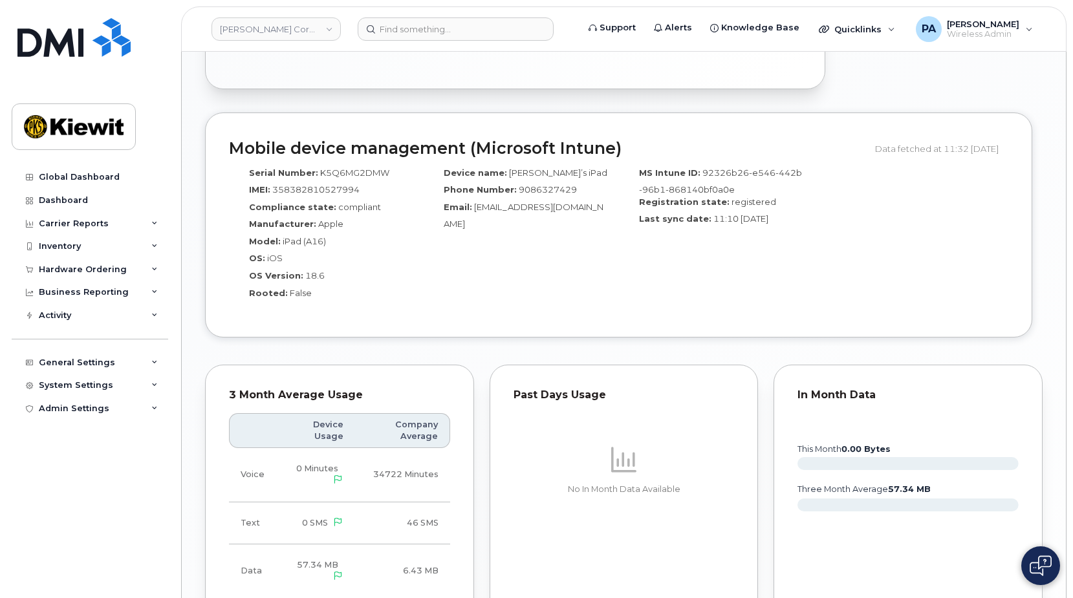
scroll to position [1293, 0]
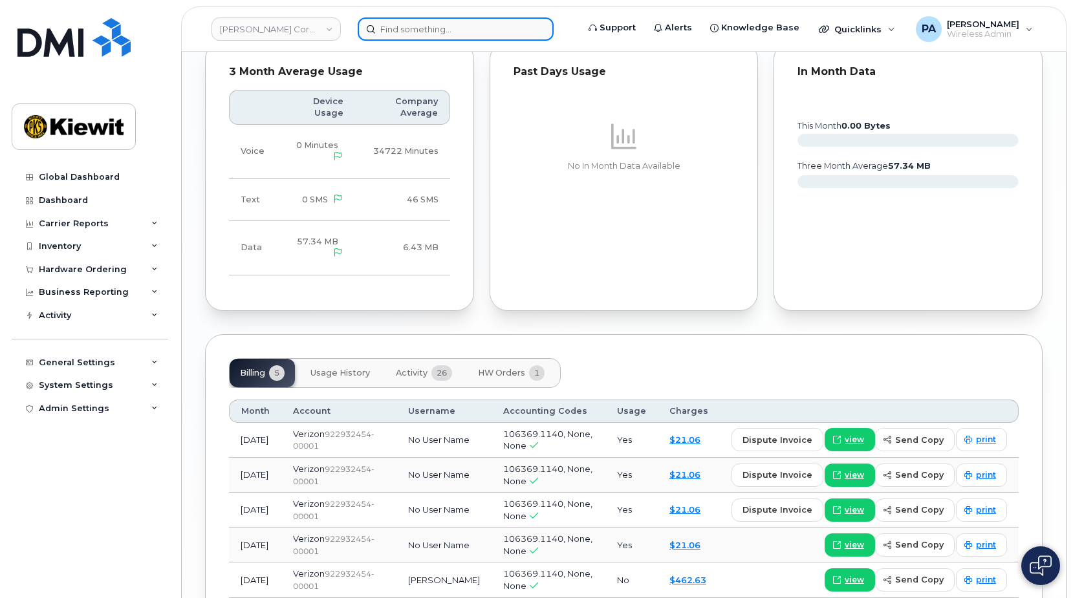
click at [449, 21] on input at bounding box center [456, 28] width 196 height 23
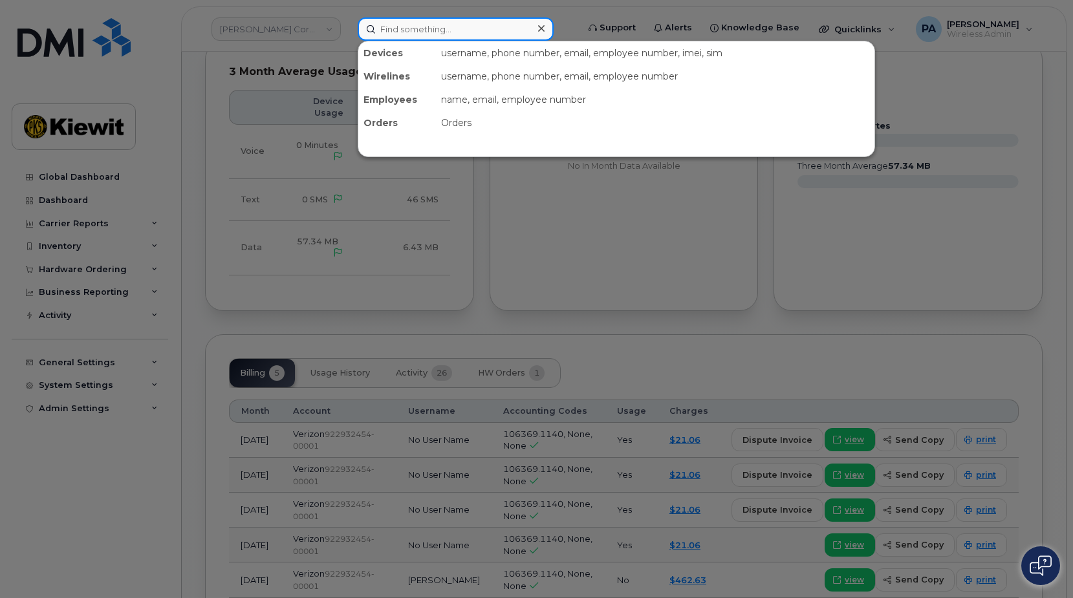
paste input "2245453239"
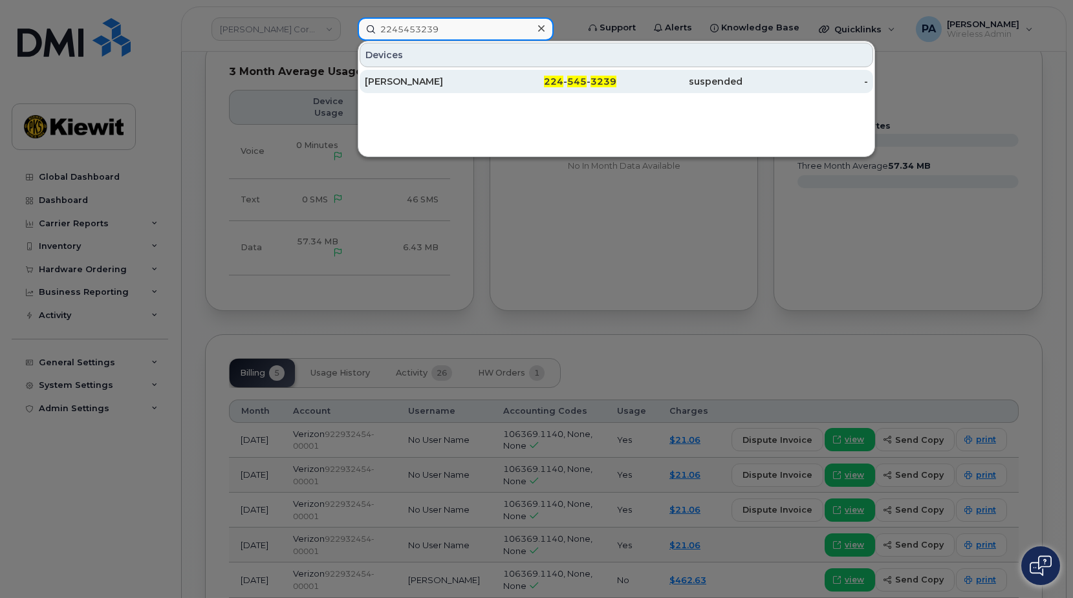
type input "2245453239"
click at [491, 74] on div "[PERSON_NAME]" at bounding box center [554, 81] width 126 height 23
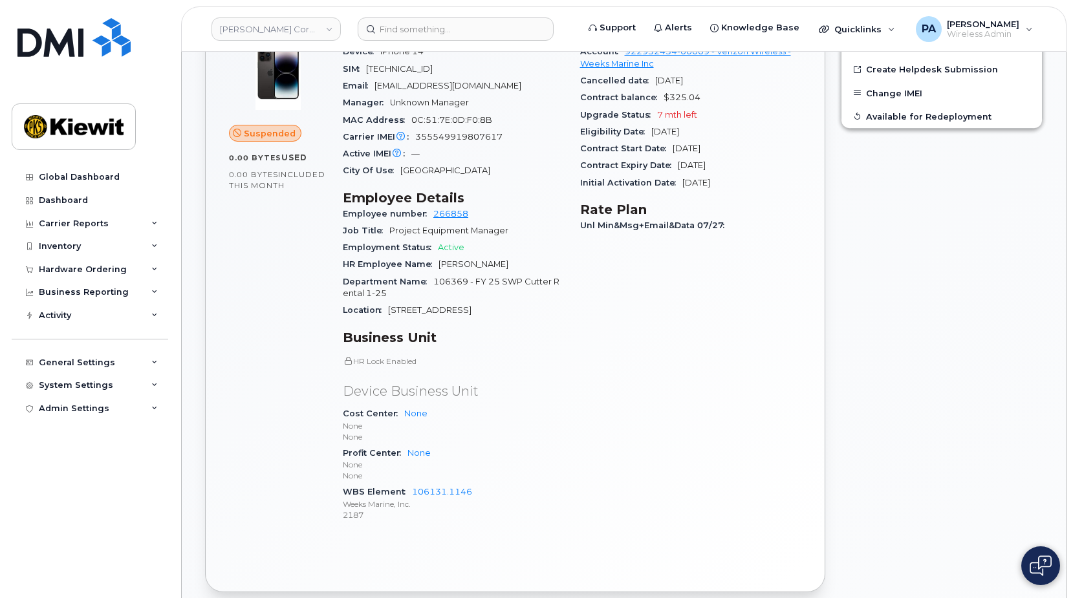
scroll to position [194, 0]
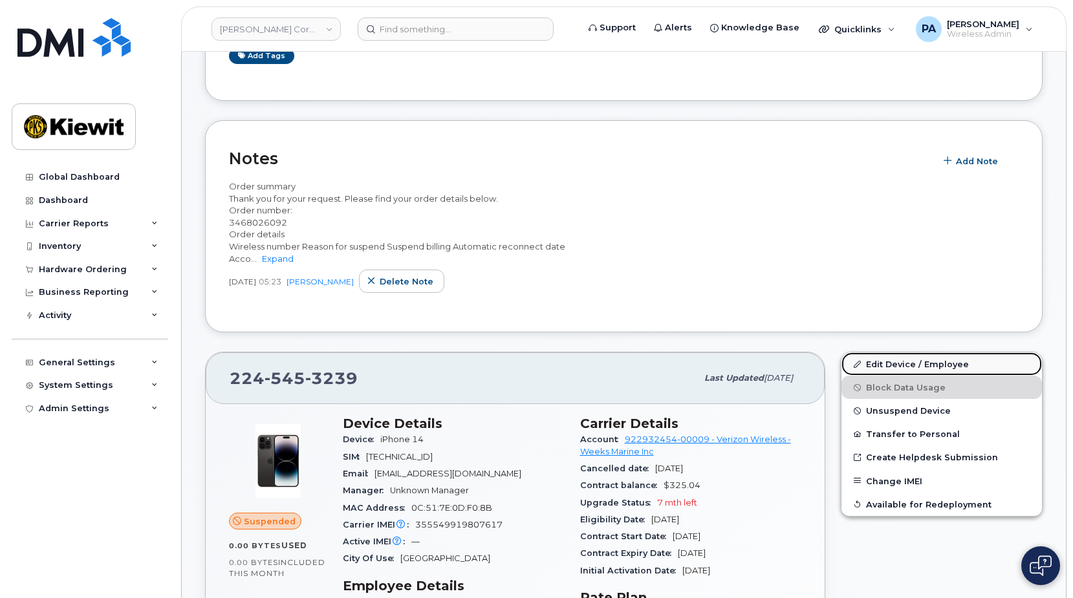
click at [934, 361] on link "Edit Device / Employee" at bounding box center [941, 363] width 200 height 23
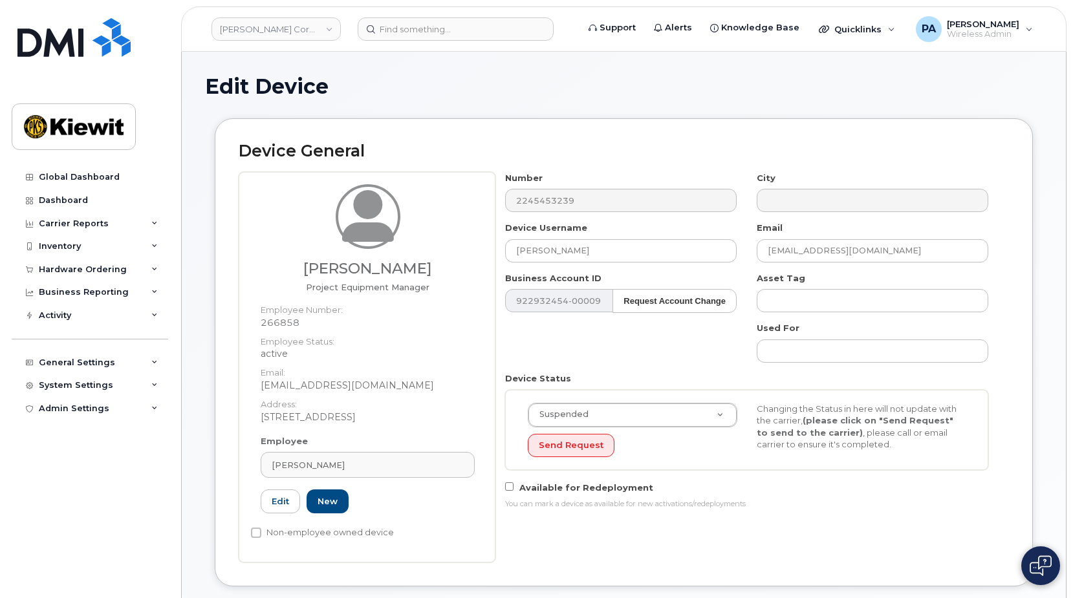
scroll to position [323, 0]
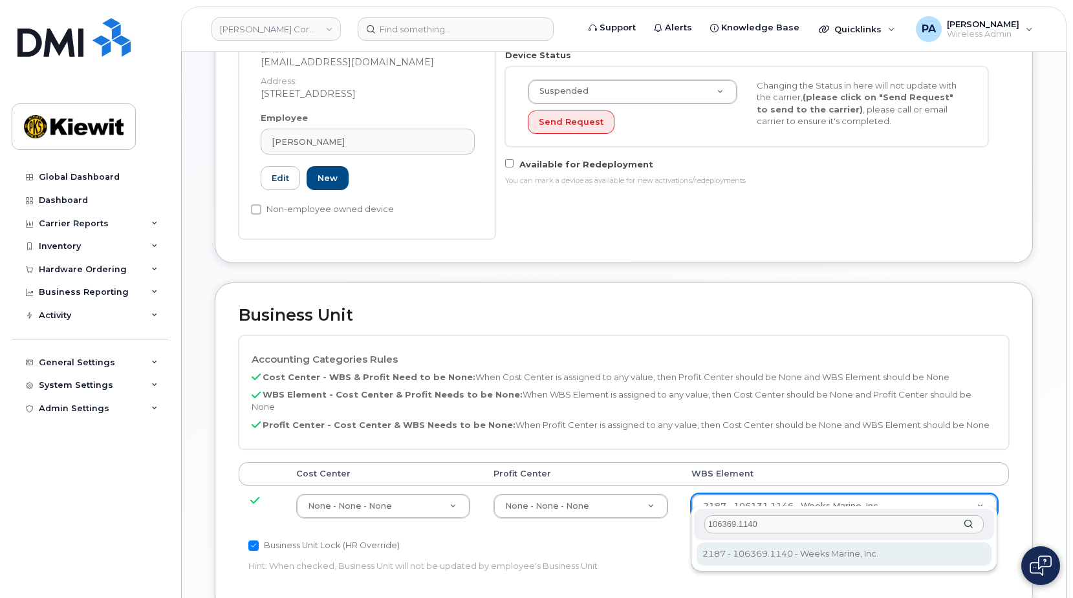
type input "106369.1140"
type input "34948229"
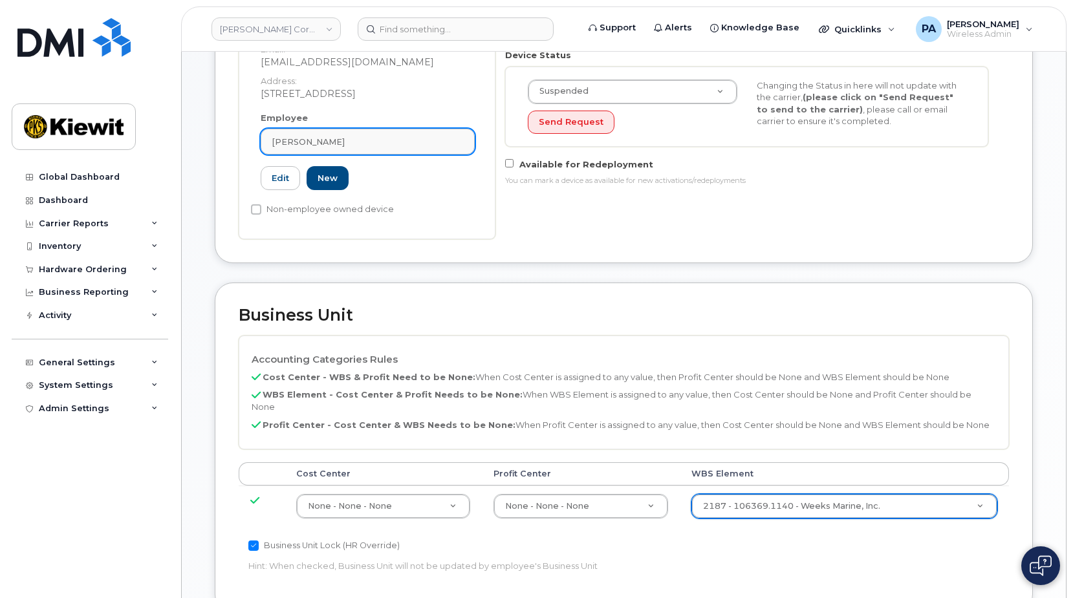
click at [333, 146] on span "Dustin La grange" at bounding box center [308, 142] width 73 height 12
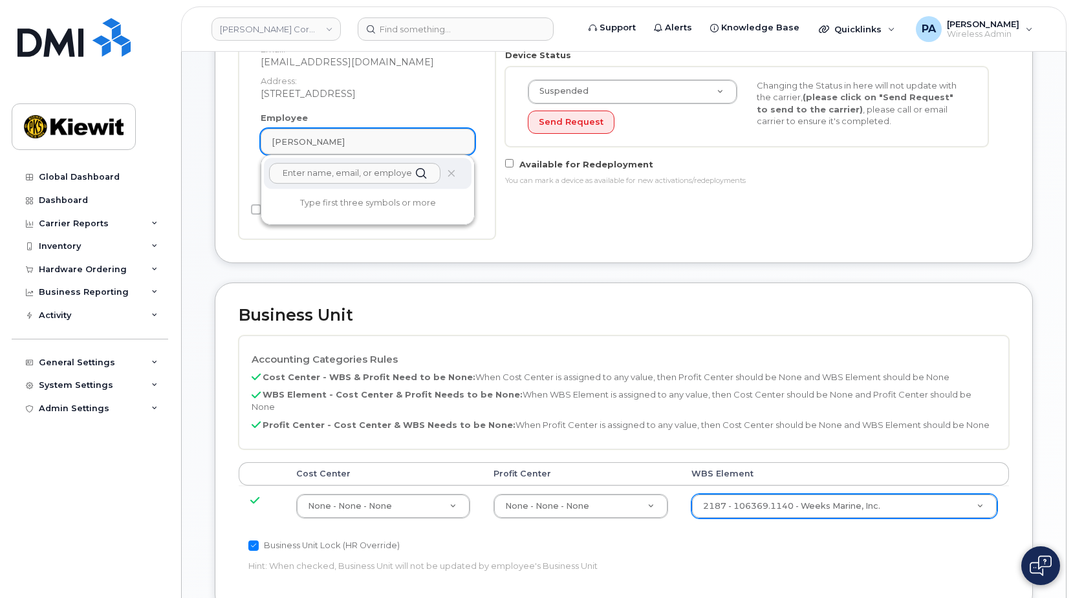
scroll to position [129, 0]
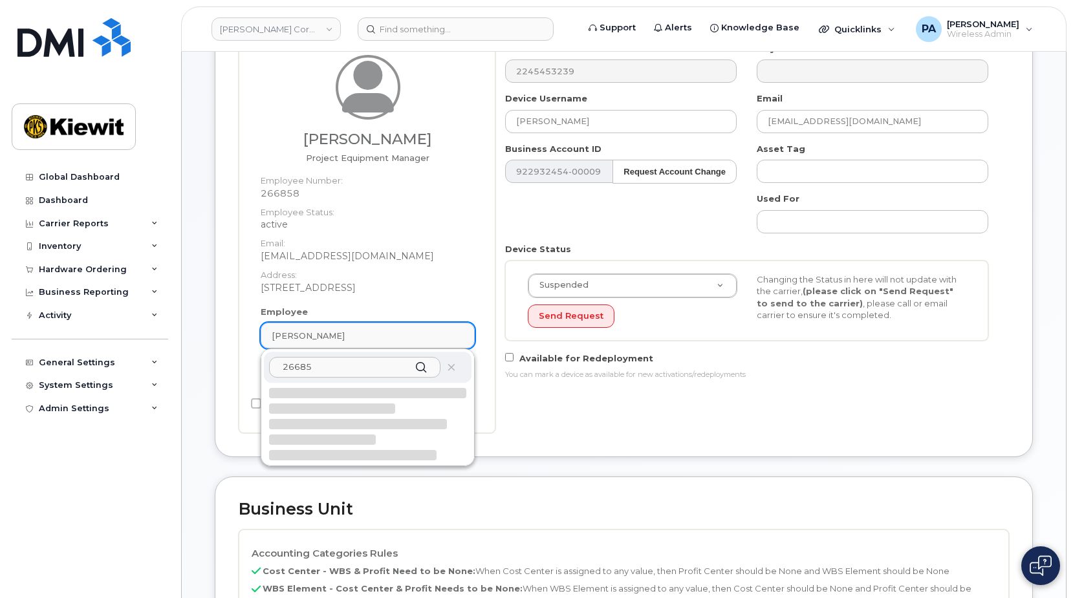
type input "266858"
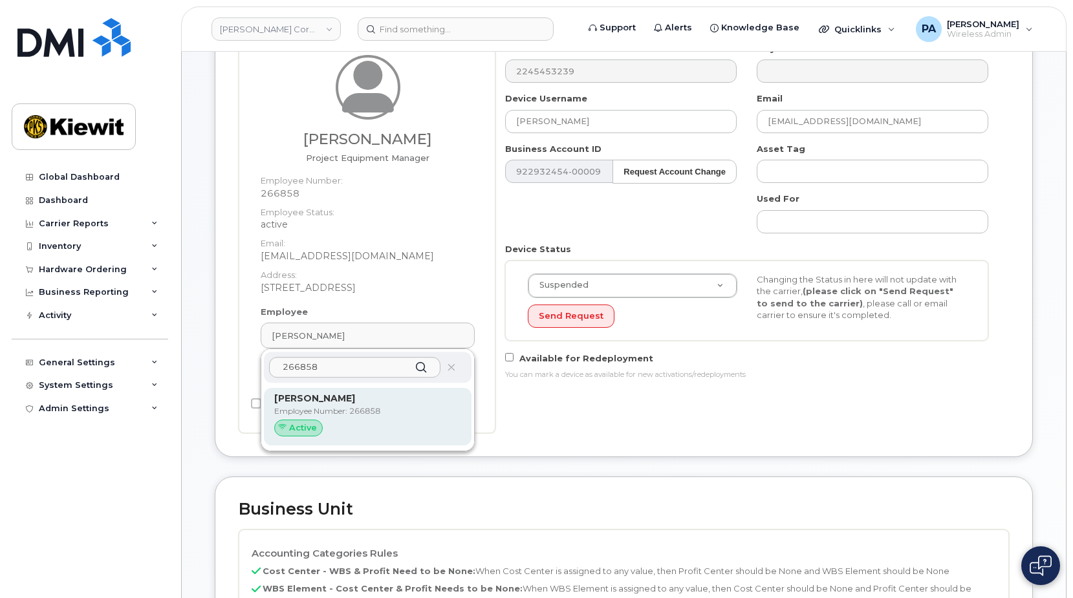
click at [343, 402] on strong "Dustin La grange" at bounding box center [314, 398] width 81 height 12
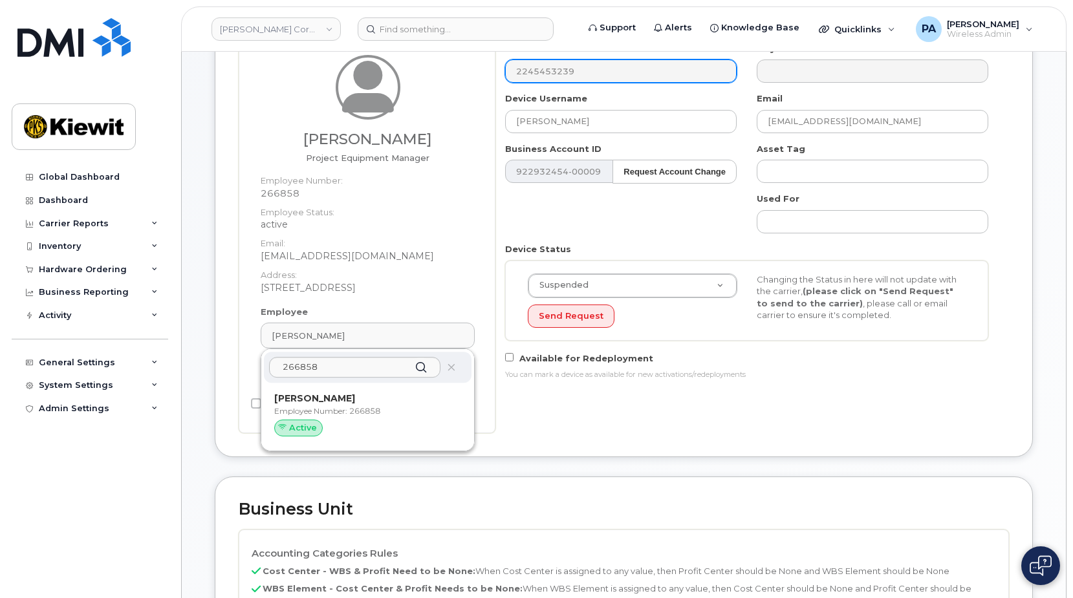
type input "Dustin La grange"
type input "dlagrange@weeksmarine.com"
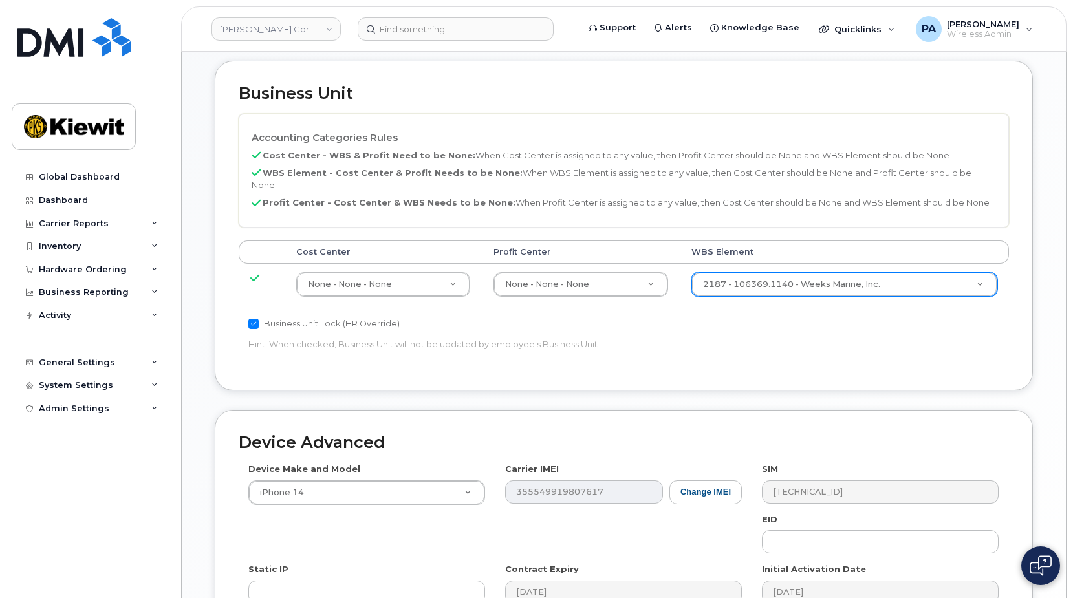
scroll to position [703, 0]
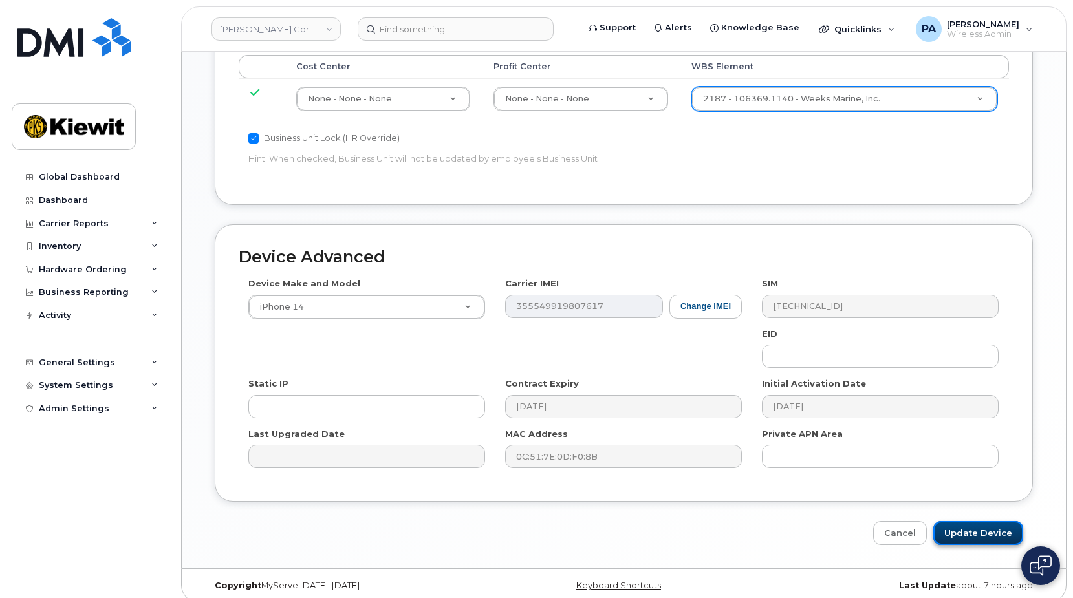
click at [979, 521] on input "Update Device" at bounding box center [978, 533] width 90 height 24
type input "Saving..."
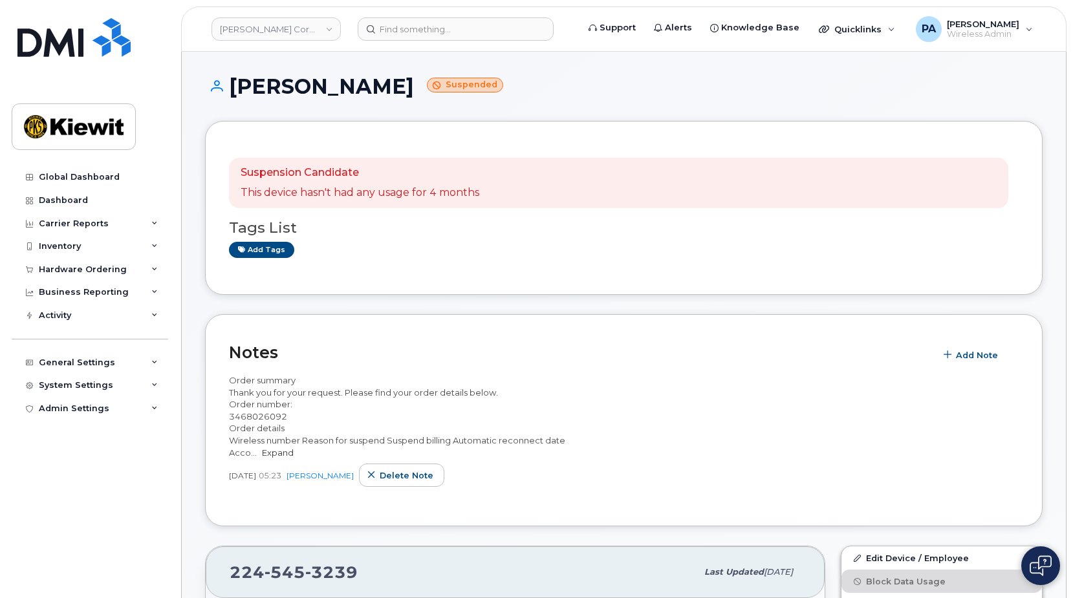
click at [273, 453] on link "Expand" at bounding box center [278, 452] width 32 height 10
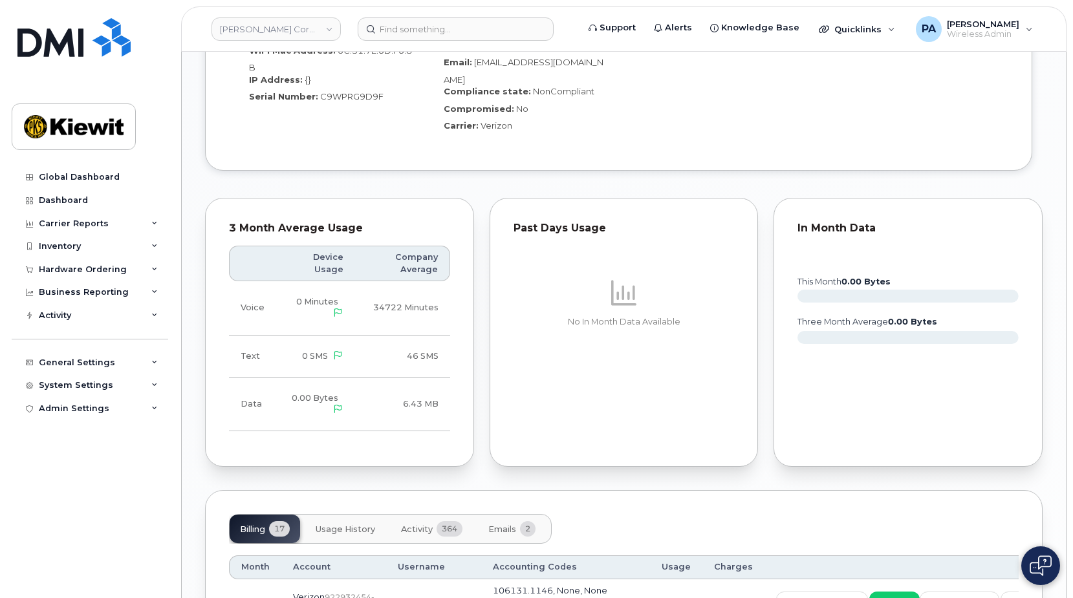
scroll to position [1616, 0]
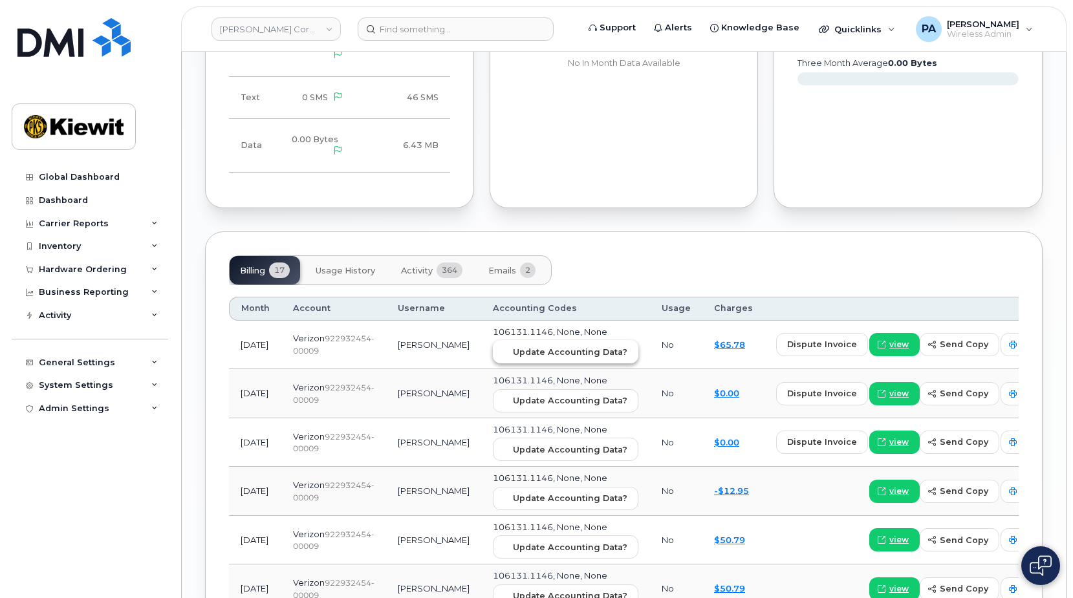
click at [528, 346] on span "Update Accounting Data?" at bounding box center [570, 352] width 114 height 12
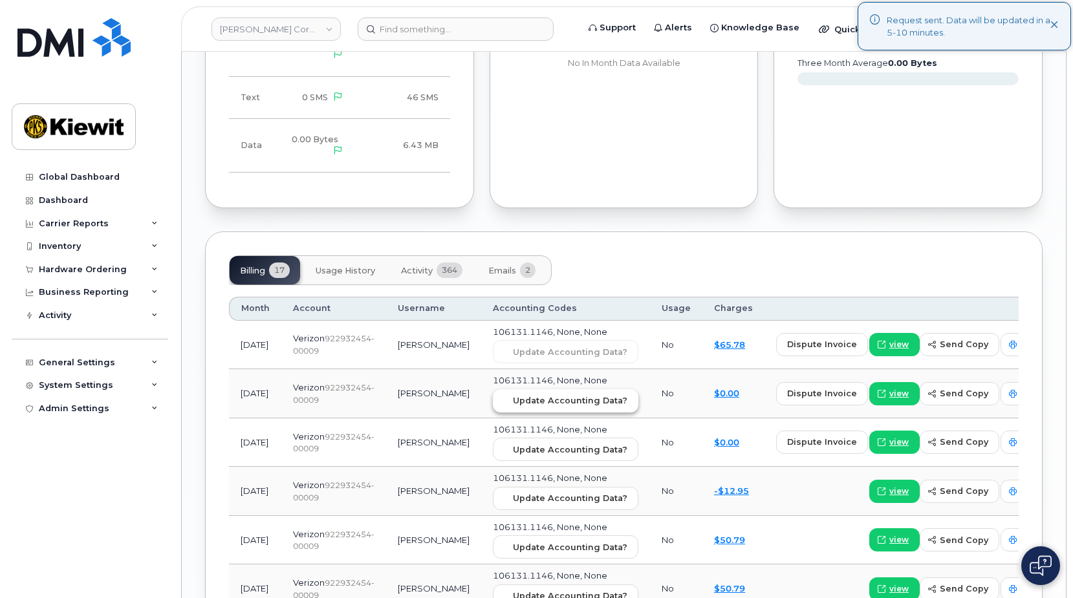
click at [528, 389] on button "Update Accounting Data?" at bounding box center [565, 400] width 145 height 23
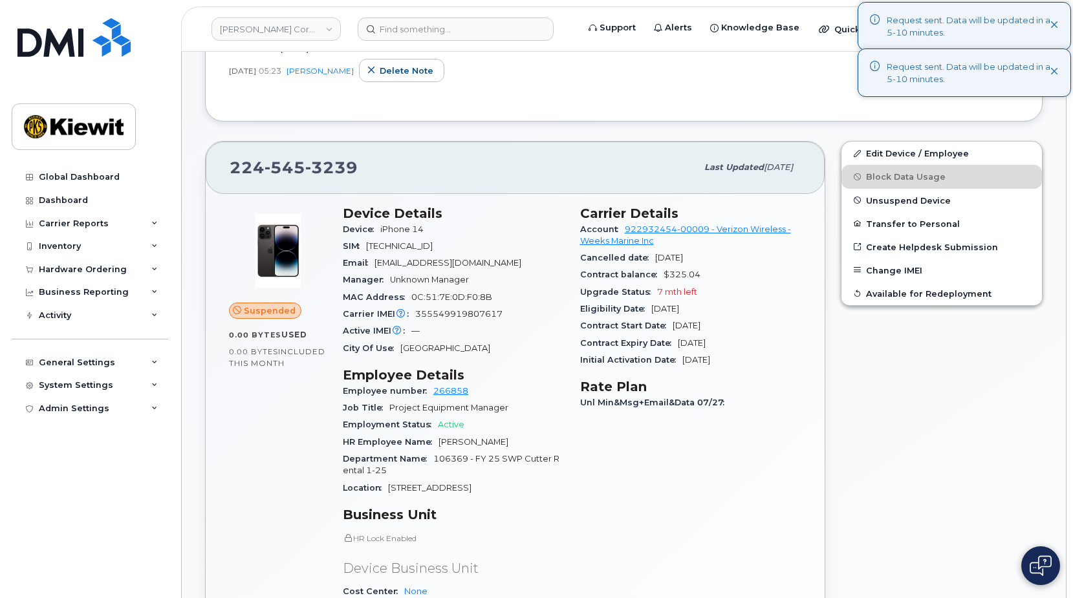
scroll to position [0, 0]
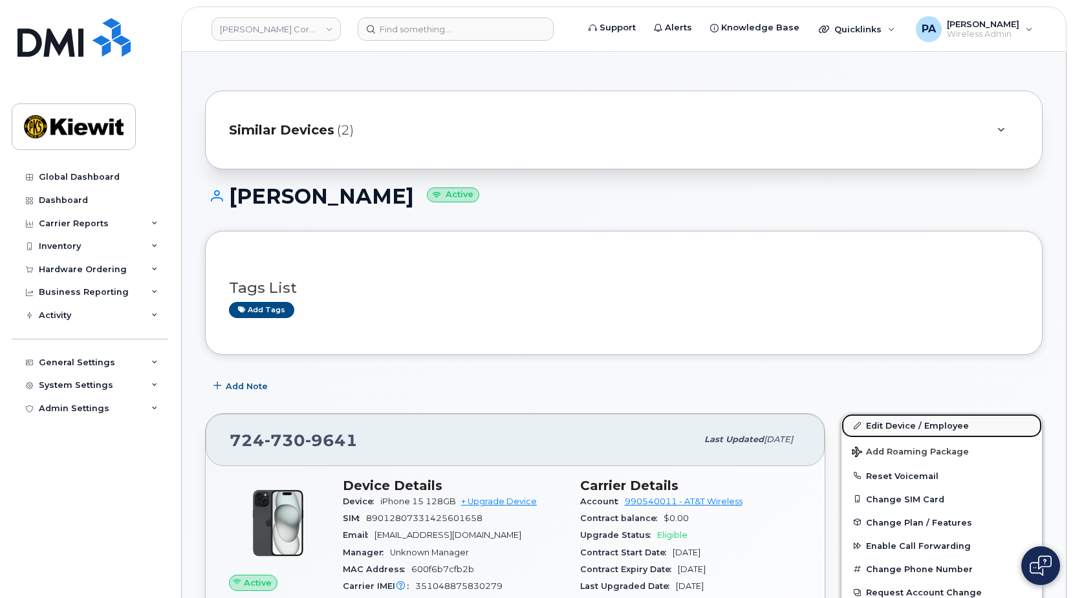
click at [933, 427] on link "Edit Device / Employee" at bounding box center [941, 425] width 200 height 23
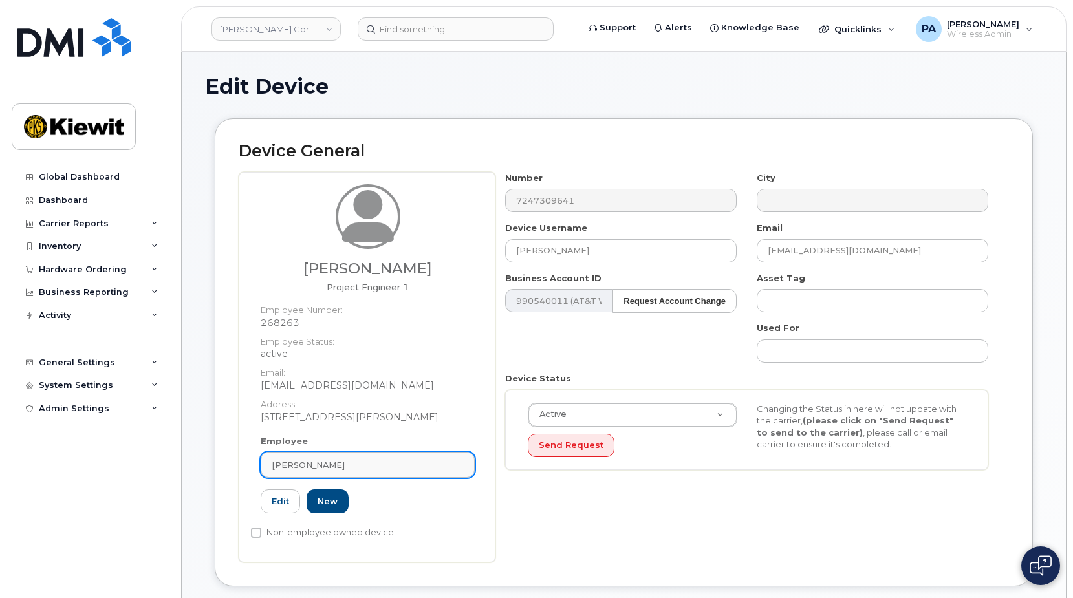
click at [367, 467] on div "[PERSON_NAME]" at bounding box center [368, 465] width 192 height 12
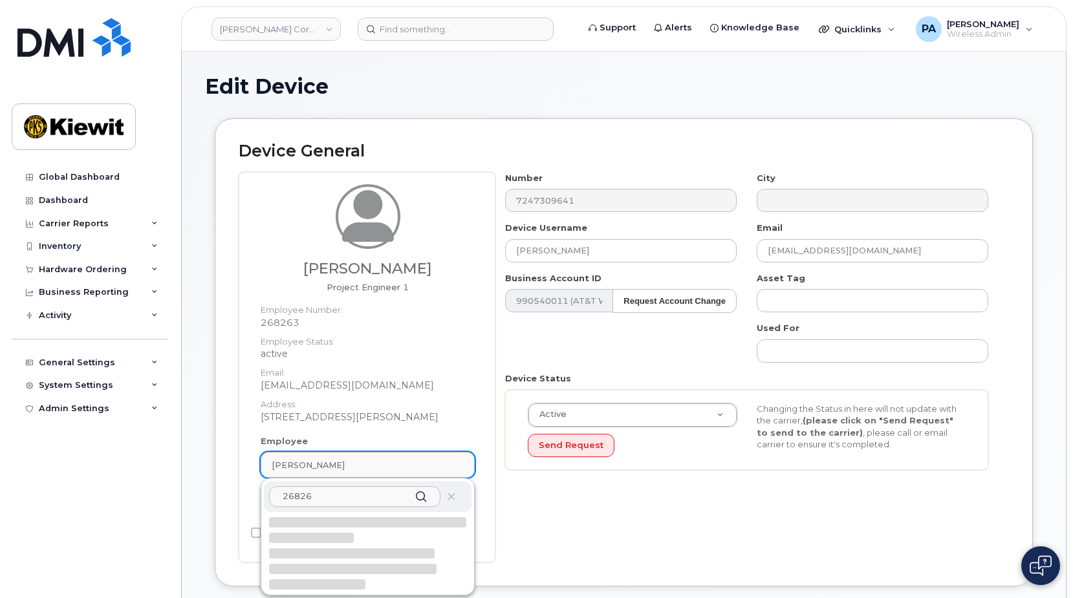
type input "268263"
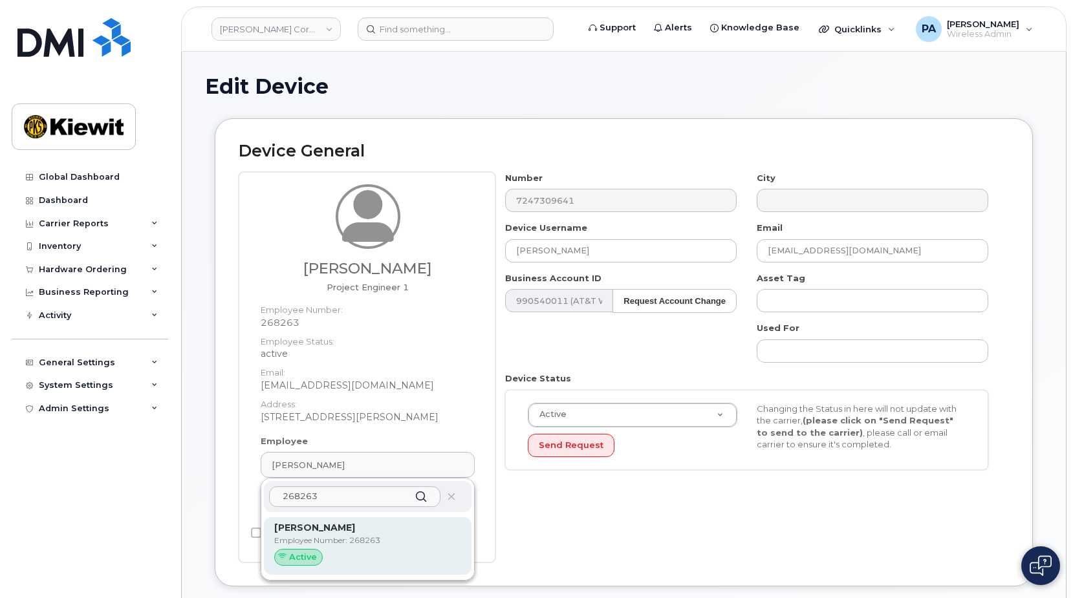
click at [346, 540] on p "Employee Number: 268263" at bounding box center [367, 541] width 187 height 12
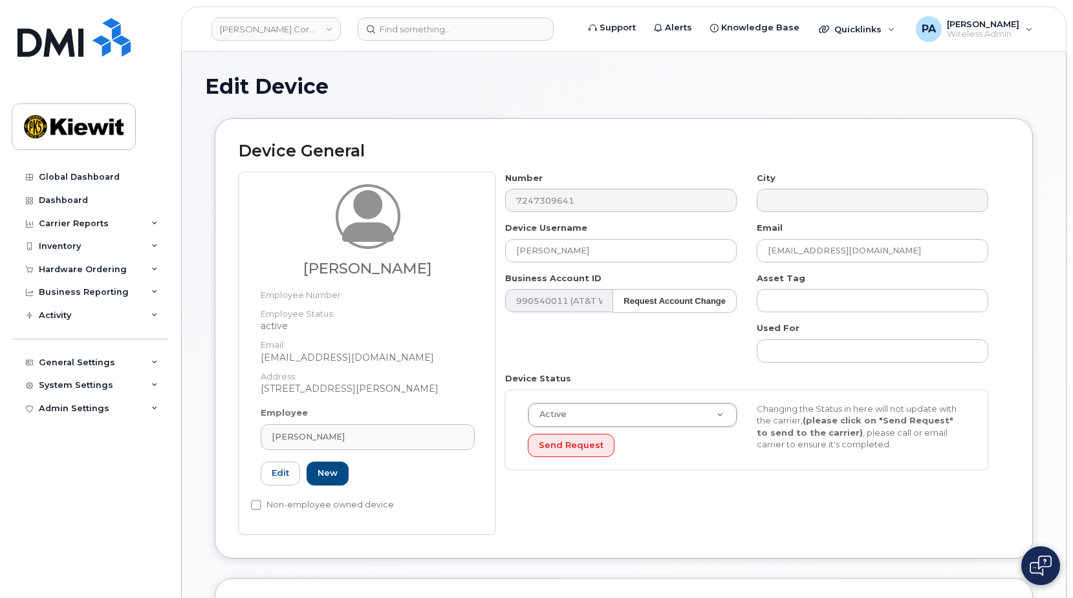
type input "[PERSON_NAME]"
type input "[EMAIL_ADDRESS][DOMAIN_NAME]"
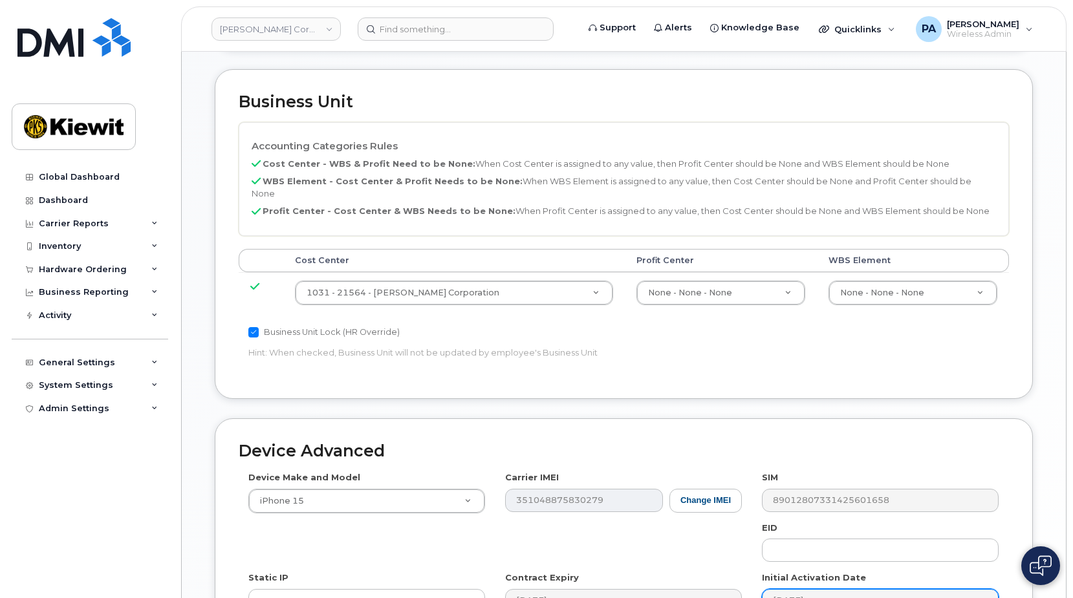
scroll to position [703, 0]
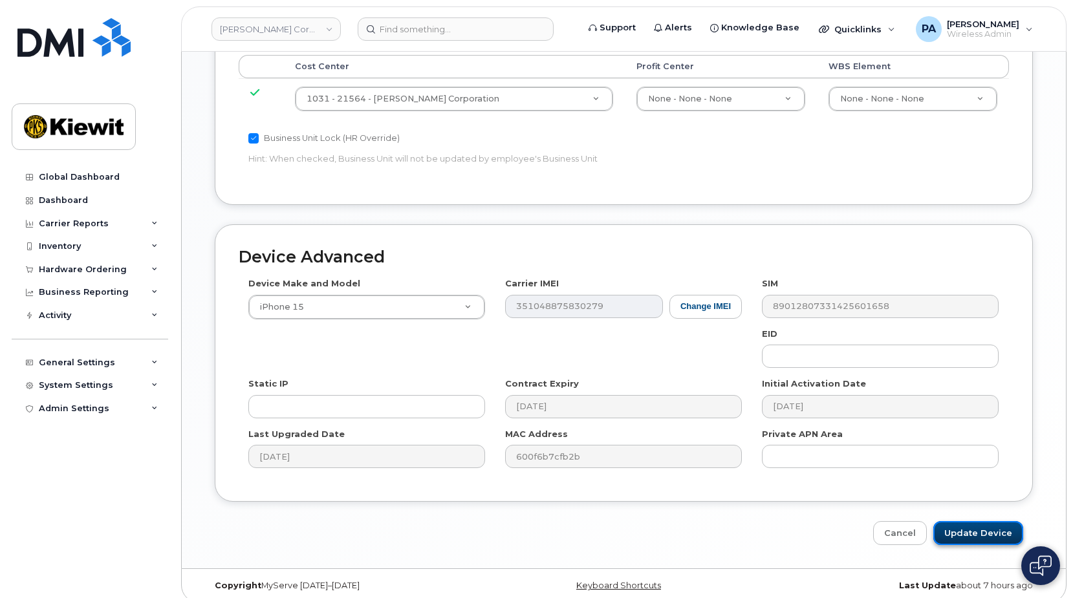
drag, startPoint x: 998, startPoint y: 527, endPoint x: 975, endPoint y: 520, distance: 23.5
click at [998, 527] on input "Update Device" at bounding box center [978, 533] width 90 height 24
type input "Saving..."
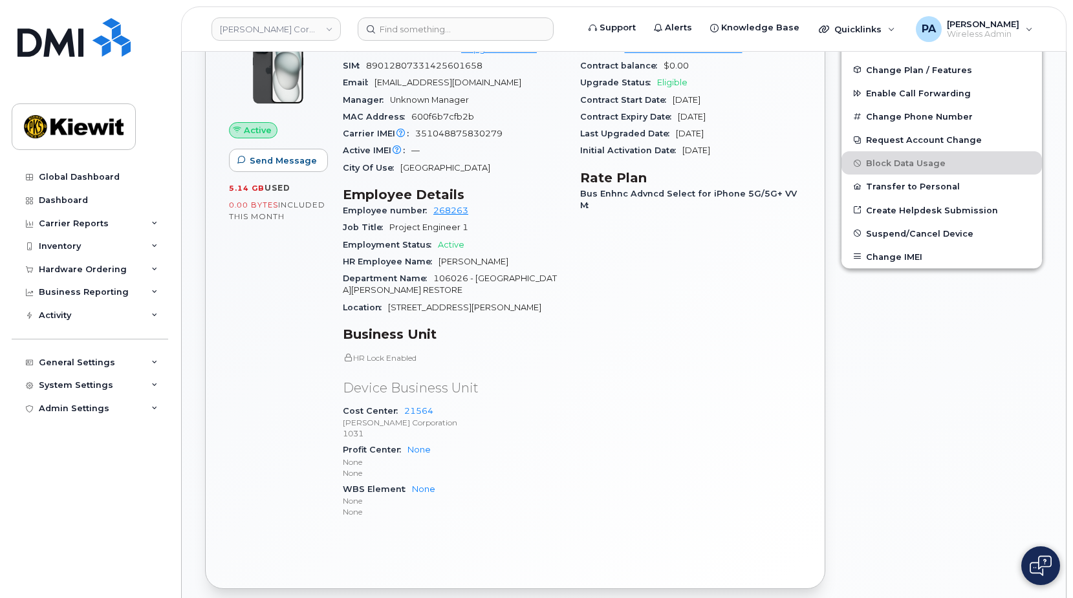
scroll to position [65, 0]
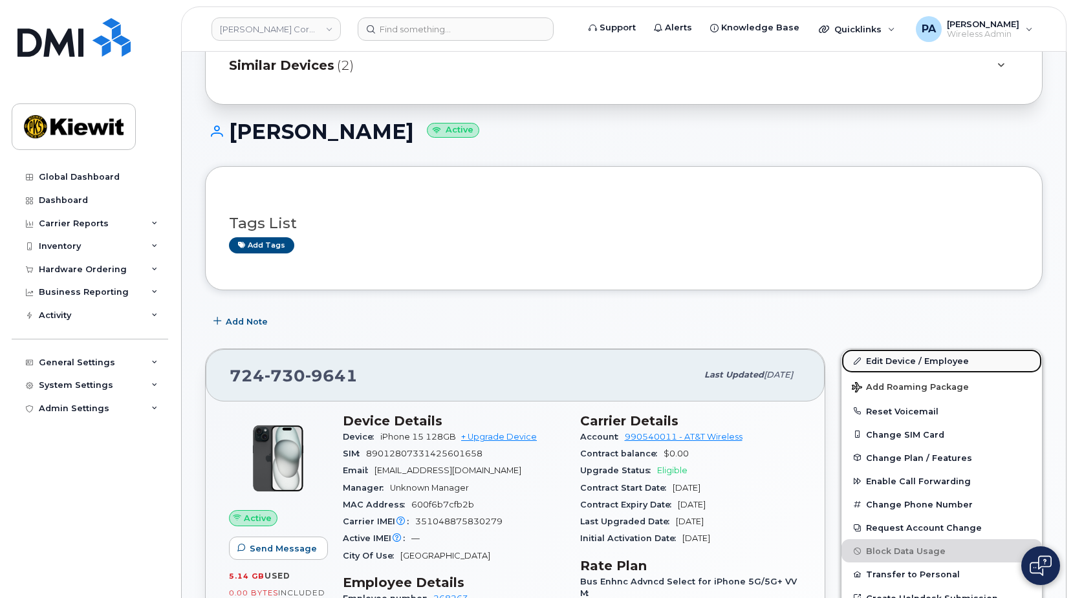
click at [939, 356] on link "Edit Device / Employee" at bounding box center [941, 360] width 200 height 23
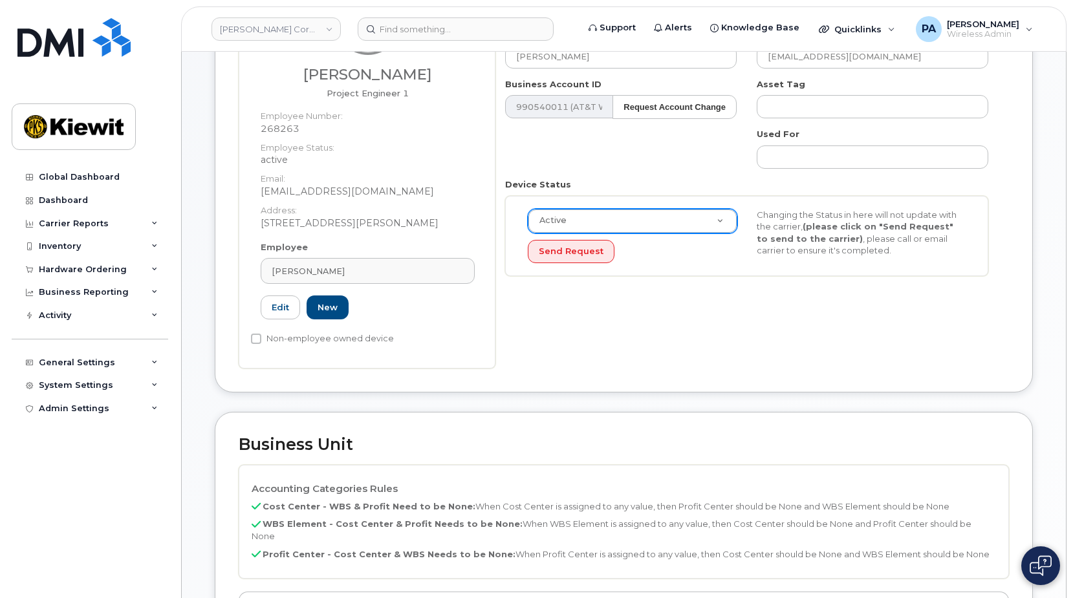
scroll to position [259, 0]
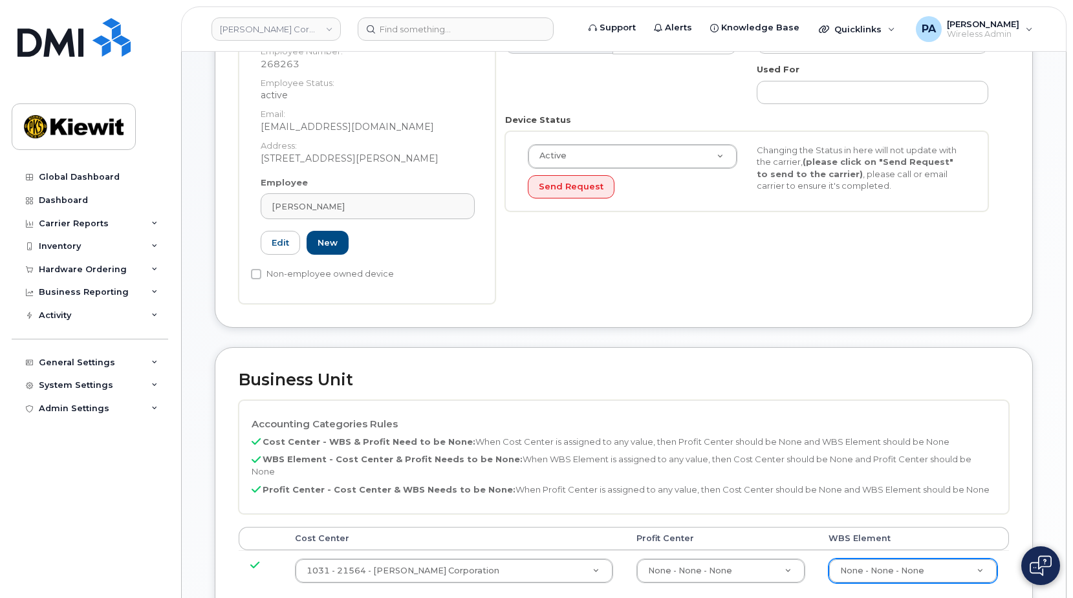
click at [881, 571] on div "None - None - None" at bounding box center [912, 571] width 169 height 25
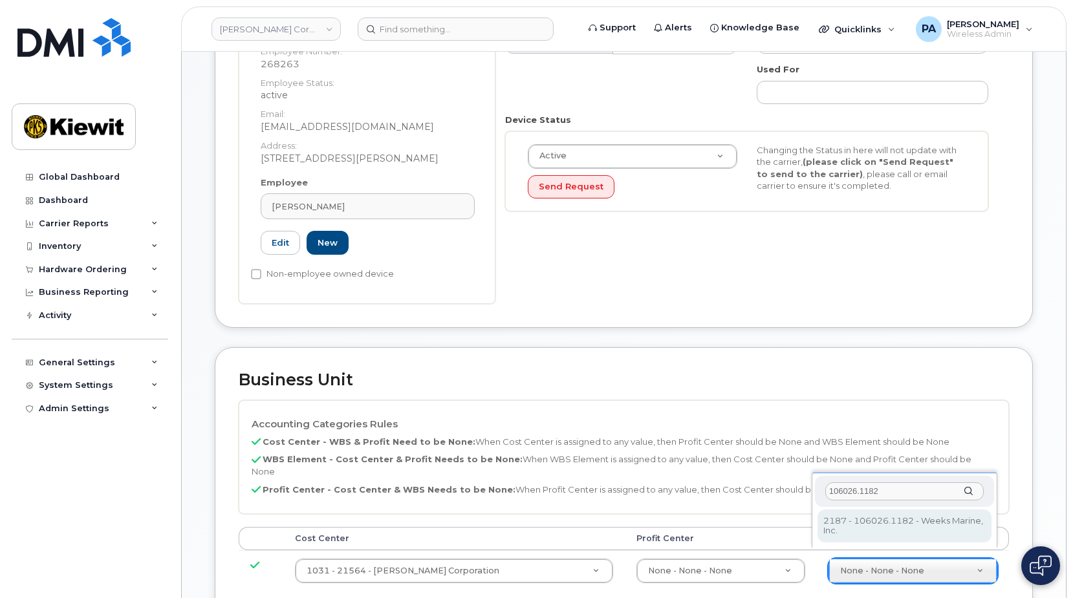
type input "106026.1182"
type input "30195998"
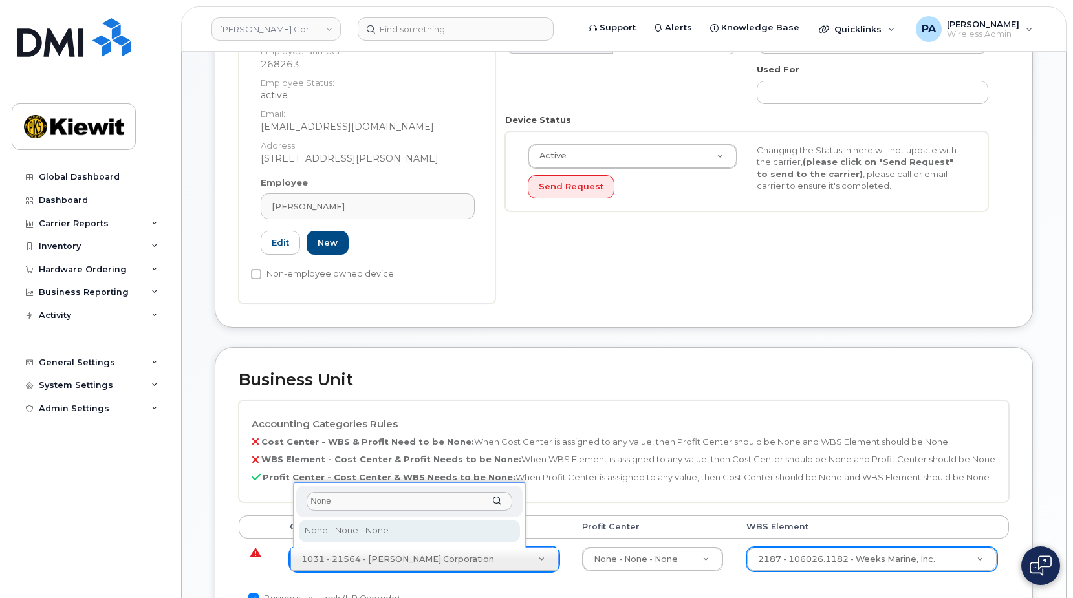
type input "None"
type input "29629358"
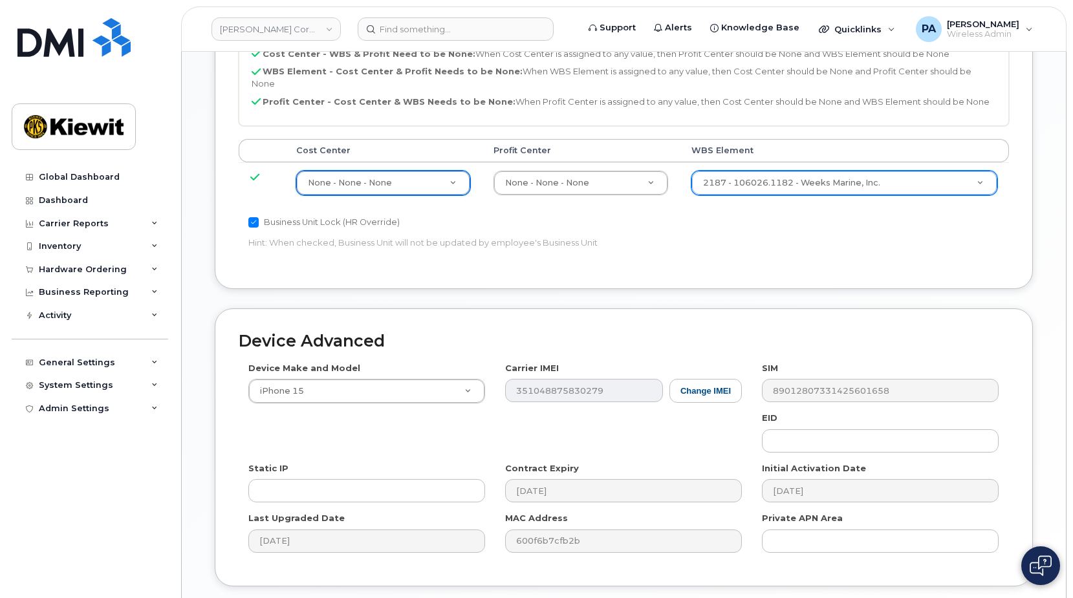
scroll to position [731, 0]
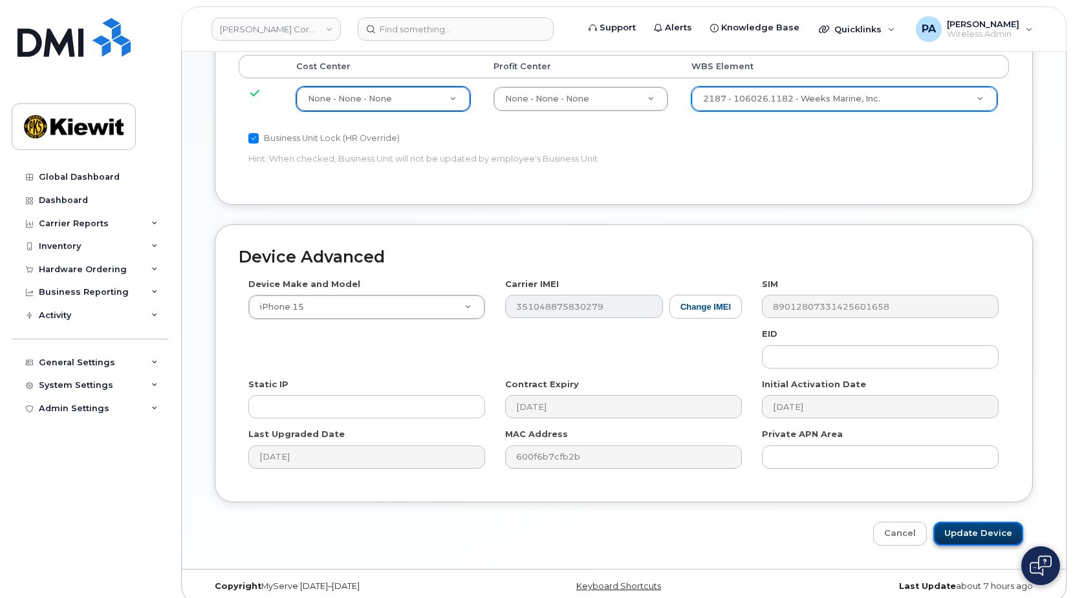
click at [970, 522] on input "Update Device" at bounding box center [978, 534] width 90 height 24
type input "Saving..."
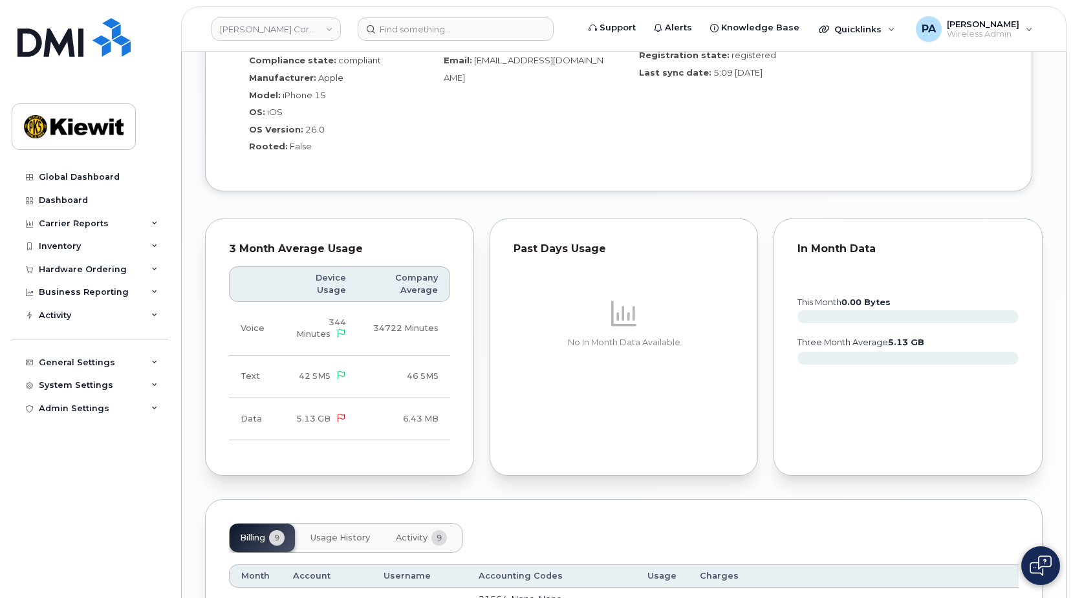
scroll to position [1422, 0]
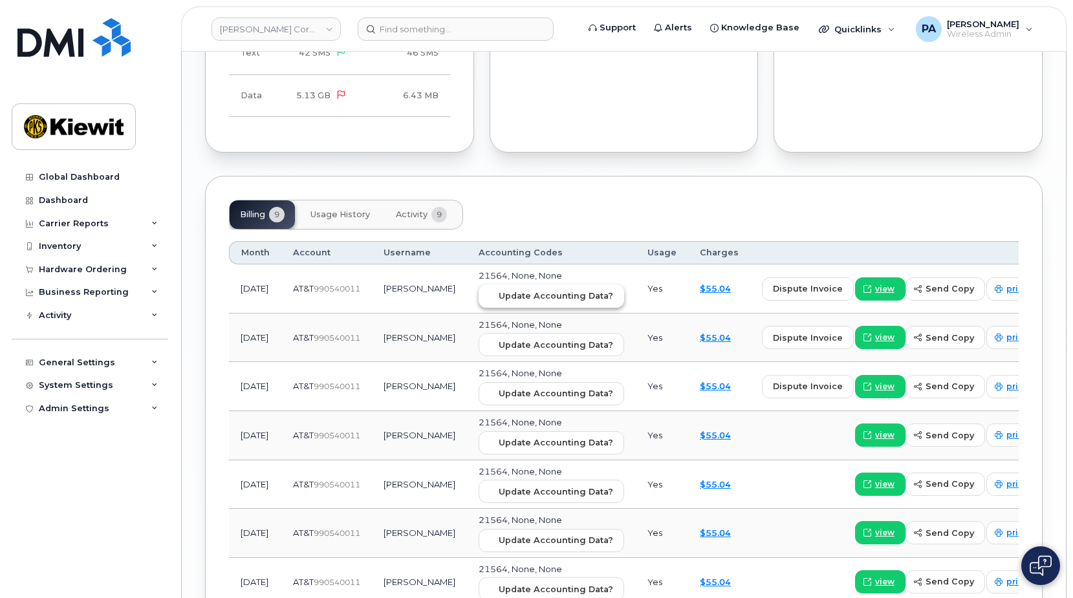
click at [531, 302] on span "Update Accounting Data?" at bounding box center [556, 296] width 114 height 12
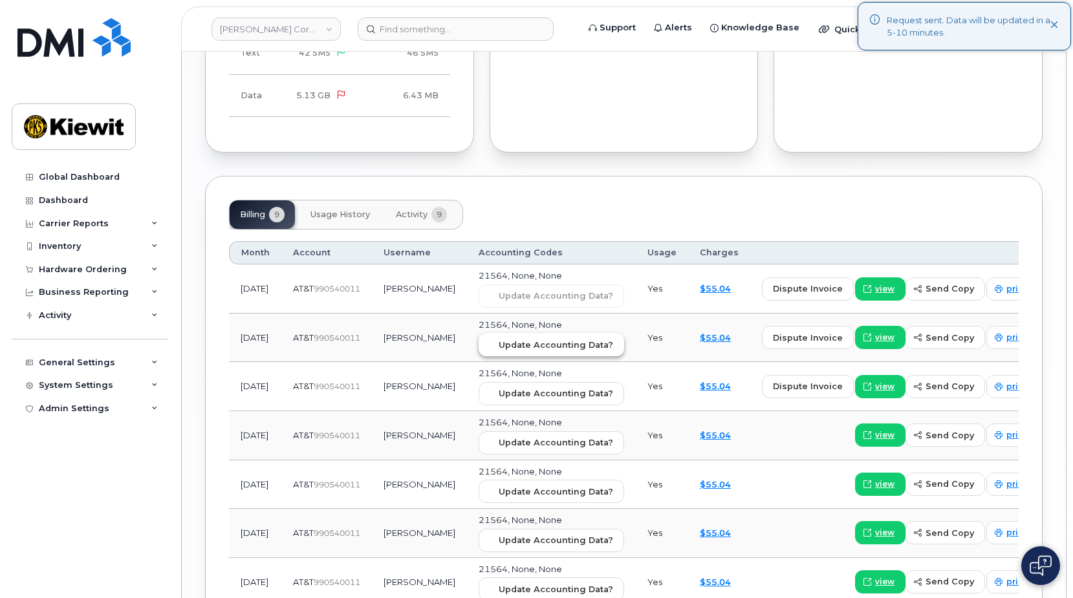
click at [531, 344] on span "Update Accounting Data?" at bounding box center [556, 345] width 114 height 12
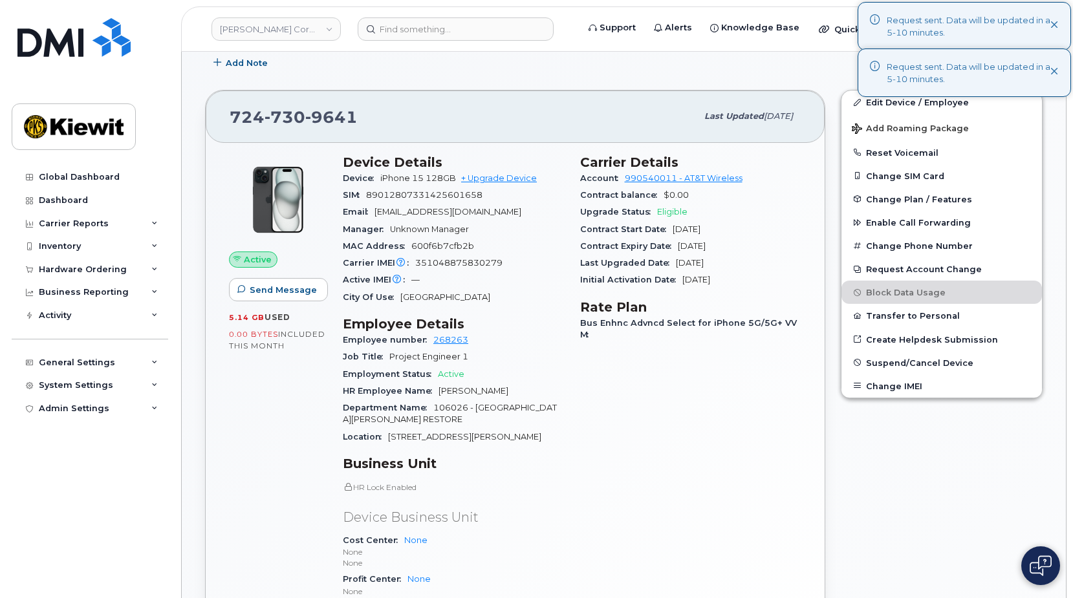
scroll to position [0, 0]
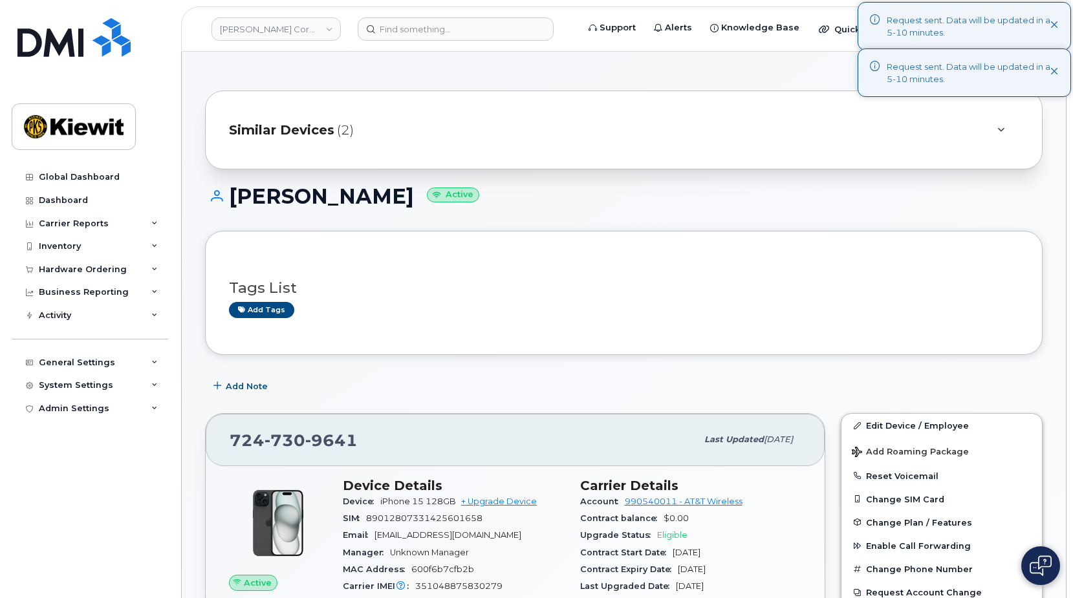
click at [294, 134] on span "Similar Devices" at bounding box center [281, 130] width 105 height 19
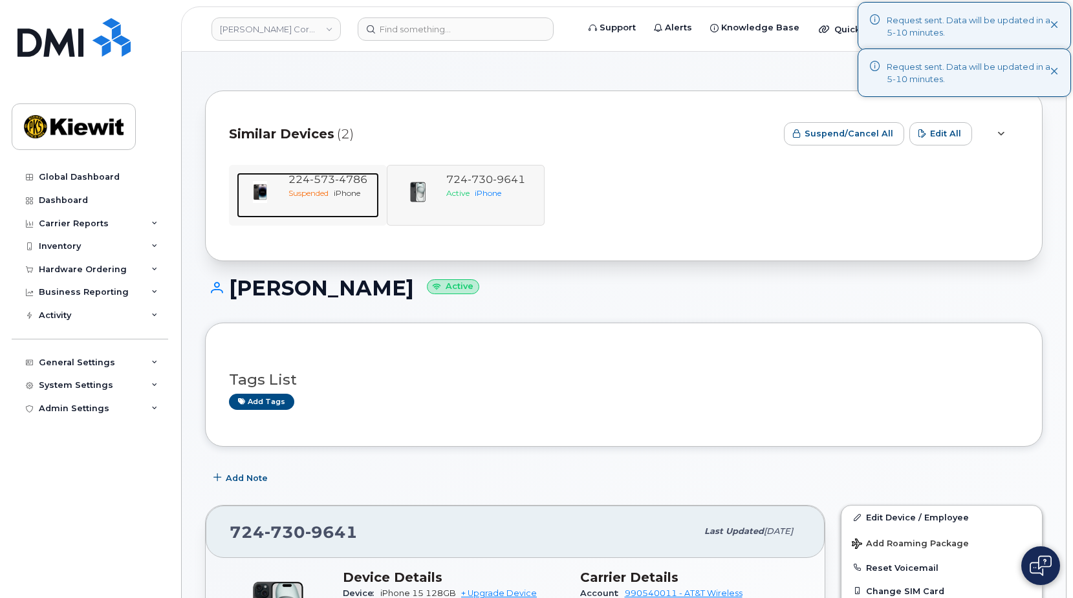
click at [309, 184] on span "224 573 4786" at bounding box center [327, 179] width 79 height 12
